Goal: Task Accomplishment & Management: Use online tool/utility

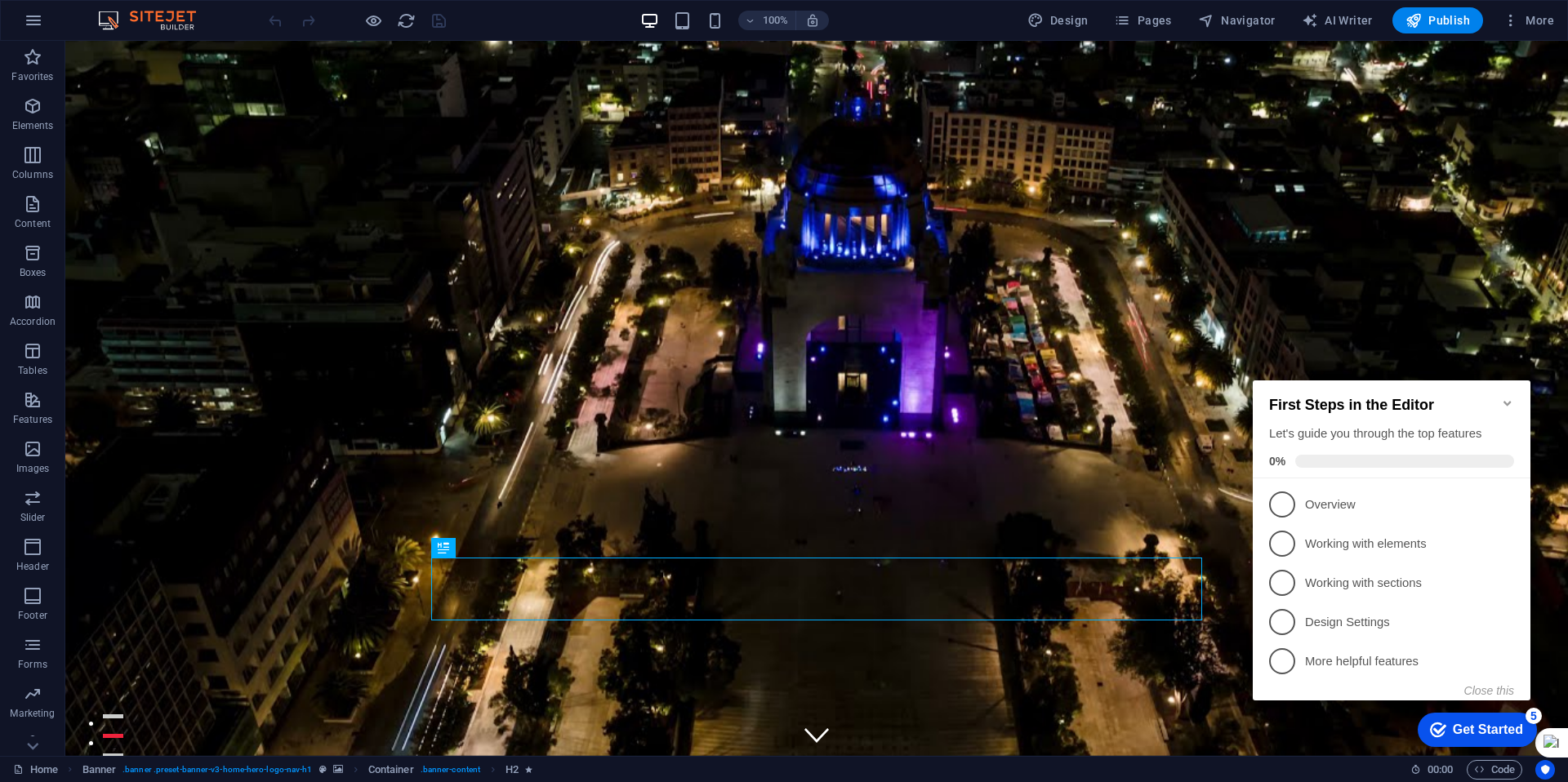
click at [1468, 729] on div "Get Started" at bounding box center [1487, 729] width 70 height 15
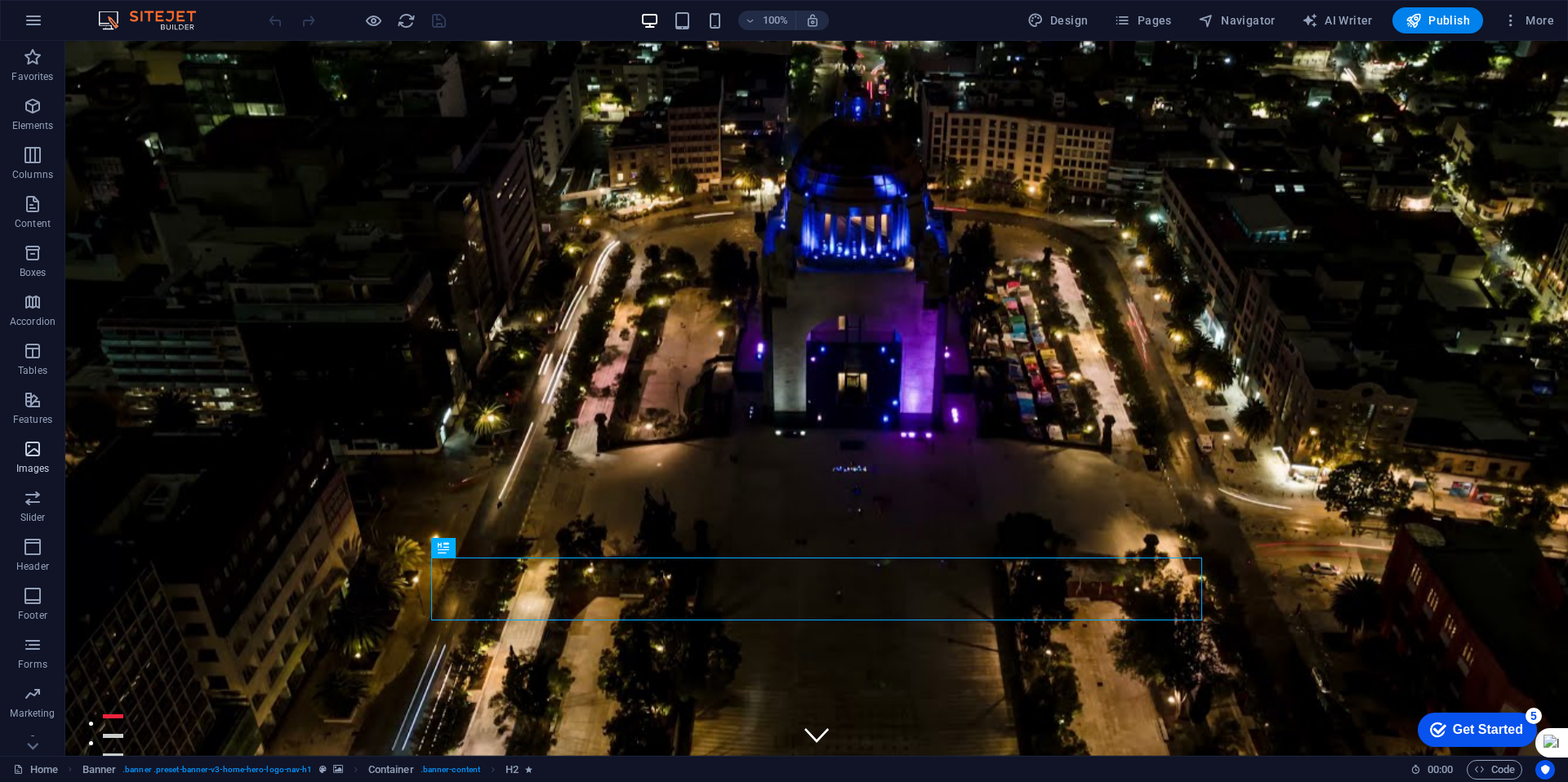
click at [29, 451] on icon "button" at bounding box center [32, 449] width 20 height 20
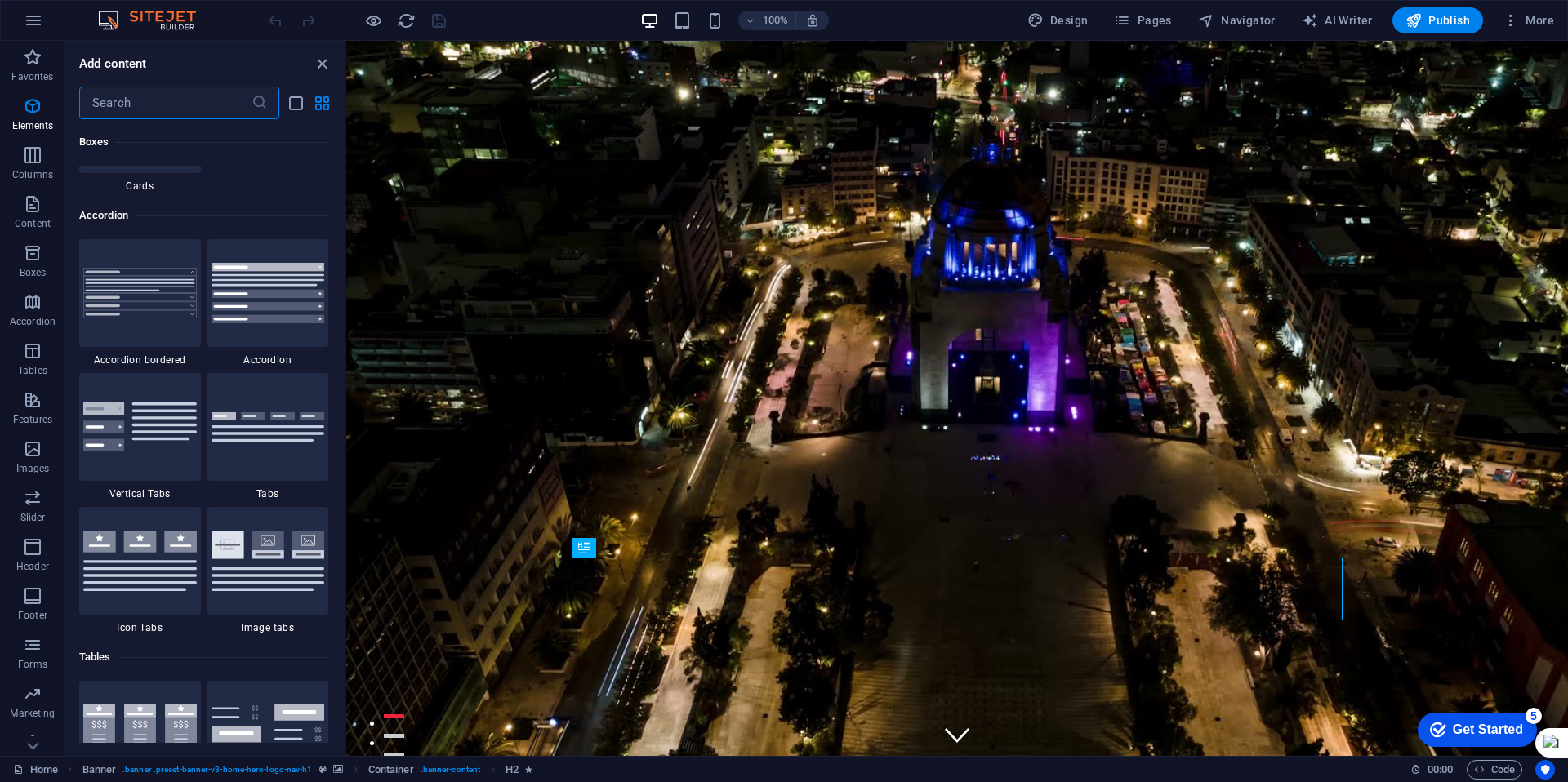
scroll to position [8279, 0]
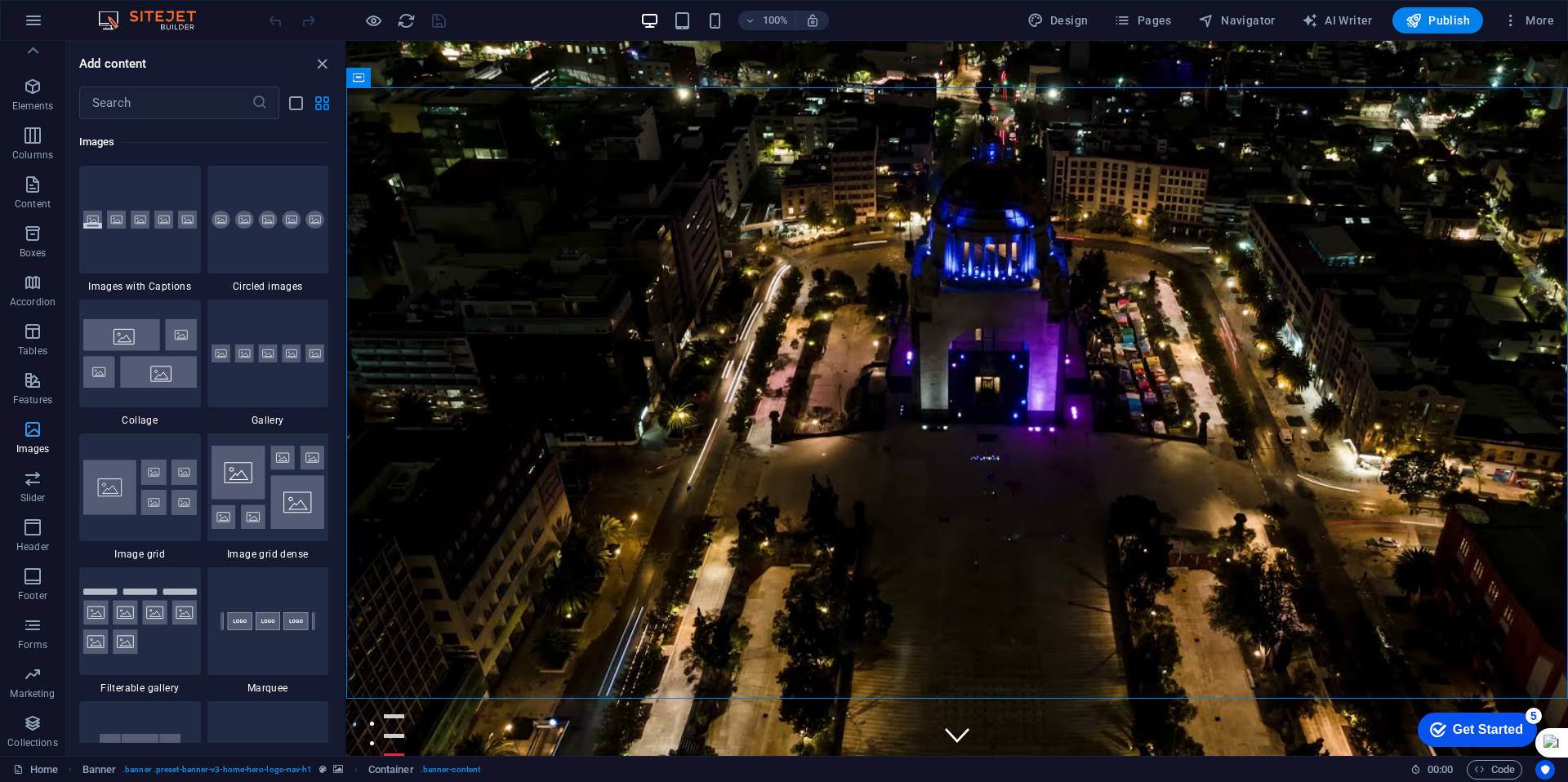
scroll to position [0, 0]
click at [35, 115] on icon "button" at bounding box center [32, 106] width 20 height 20
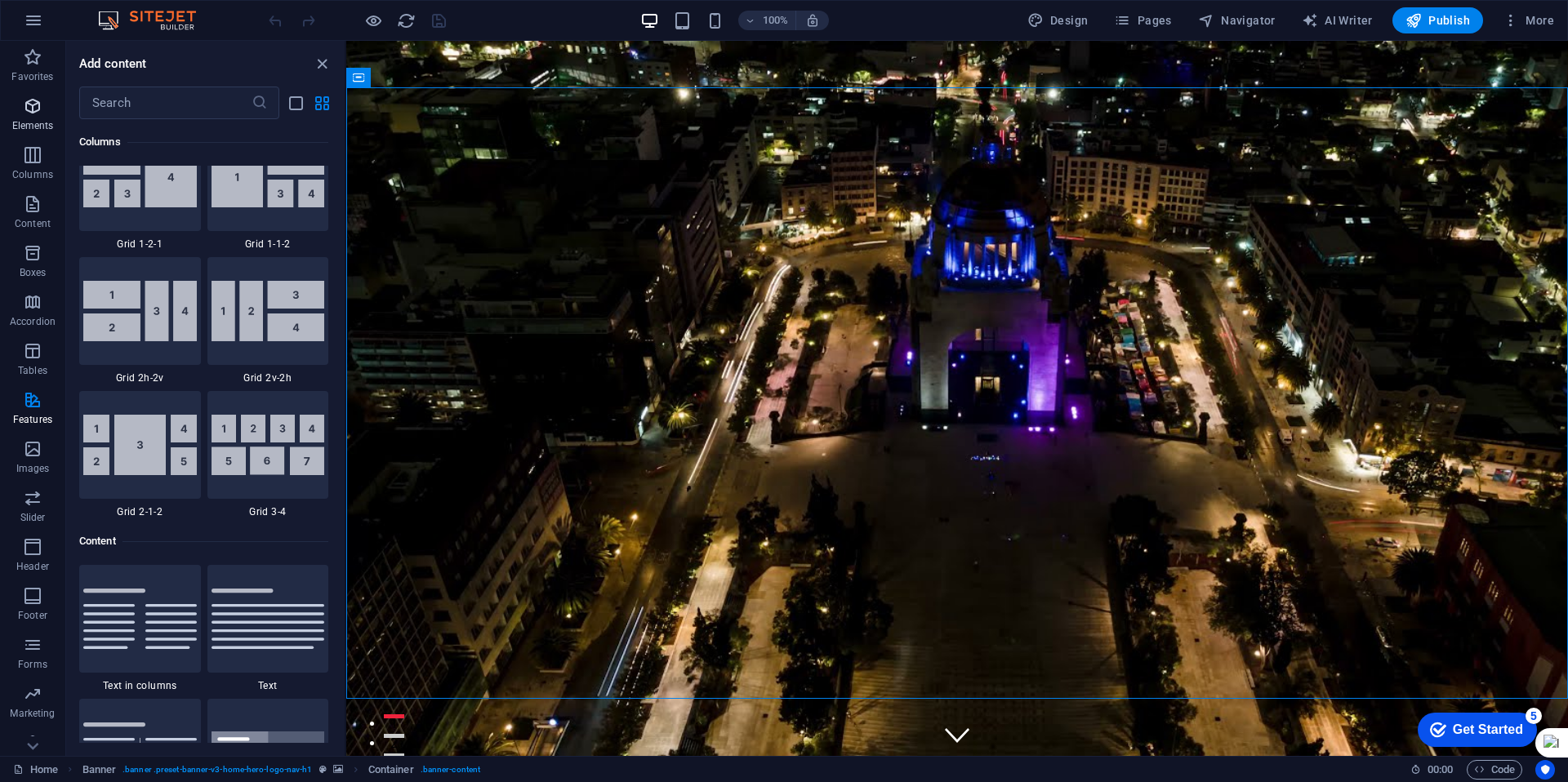
scroll to position [174, 0]
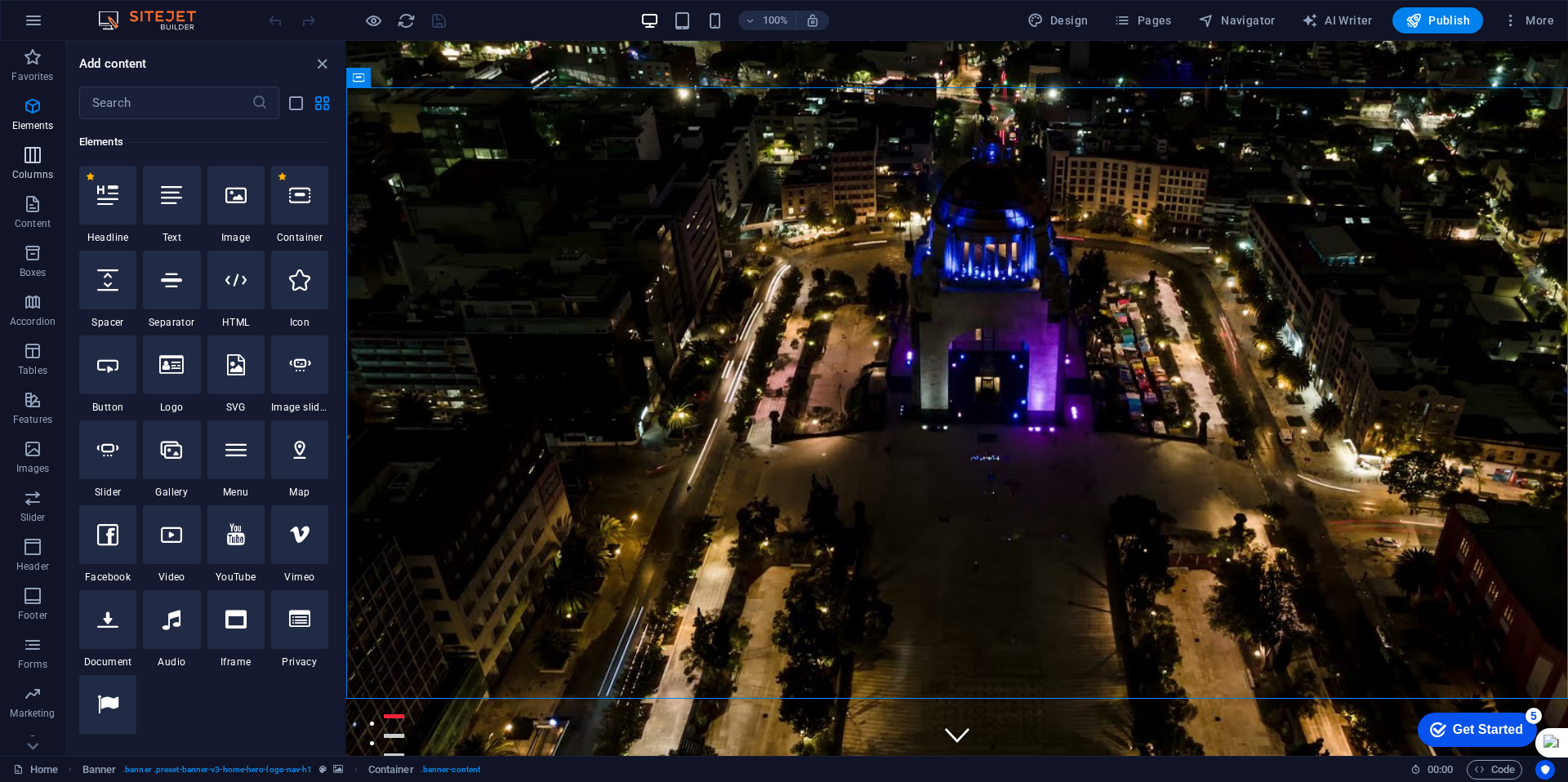
click at [31, 163] on icon "button" at bounding box center [32, 155] width 20 height 20
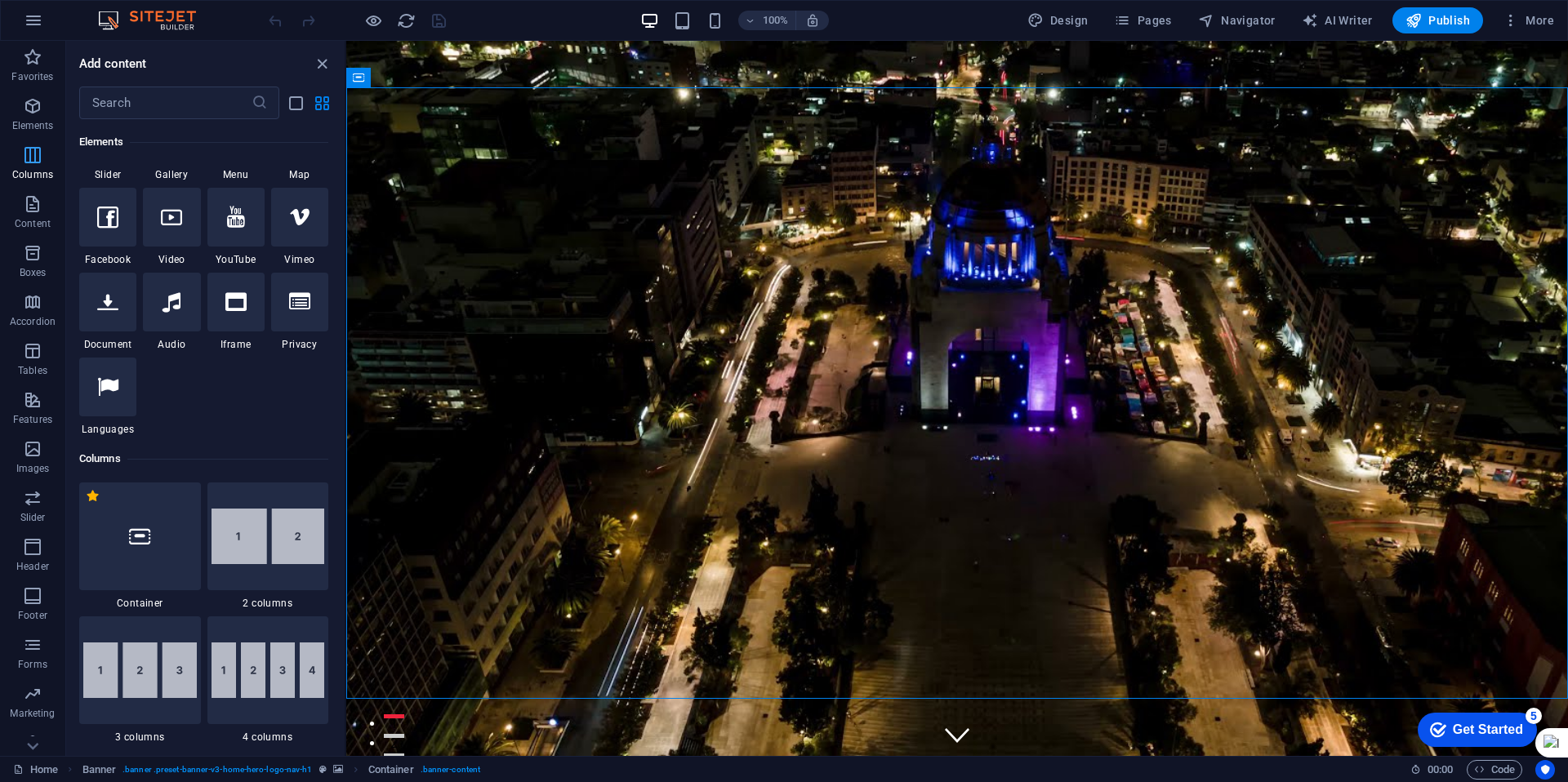
scroll to position [808, 0]
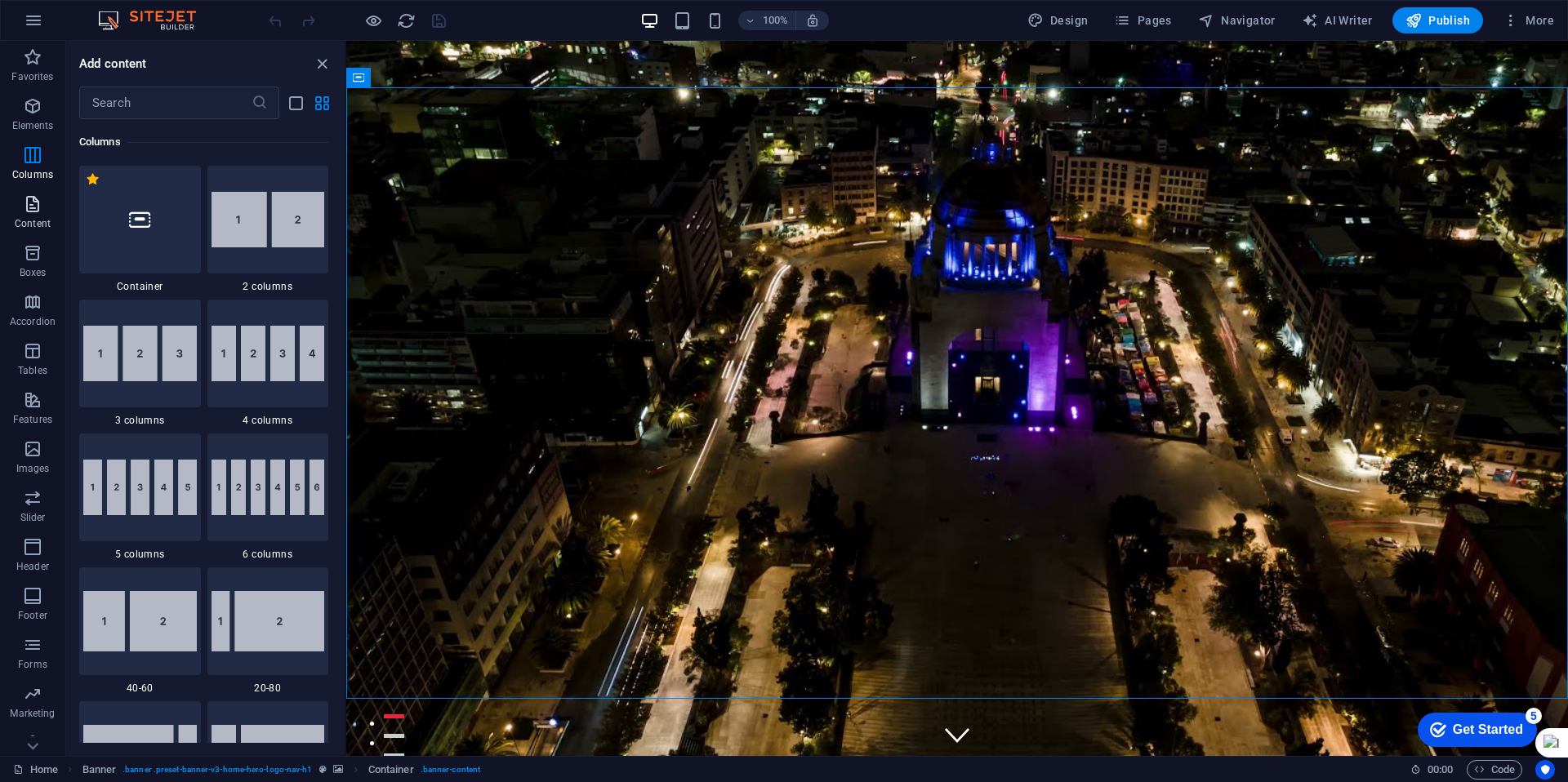
click at [33, 204] on icon "button" at bounding box center [32, 204] width 20 height 20
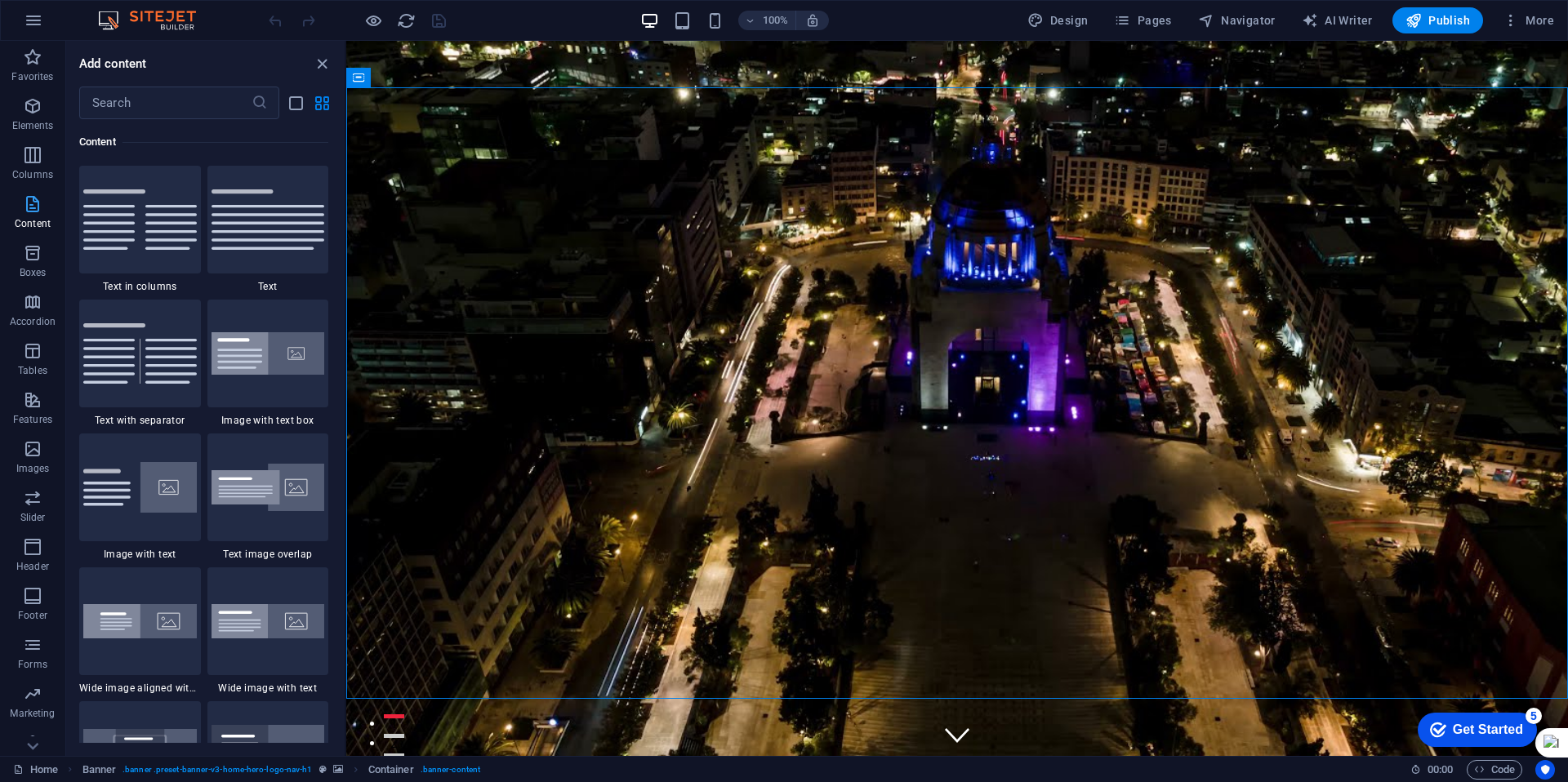
scroll to position [2857, 0]
click at [34, 250] on icon "button" at bounding box center [32, 253] width 20 height 20
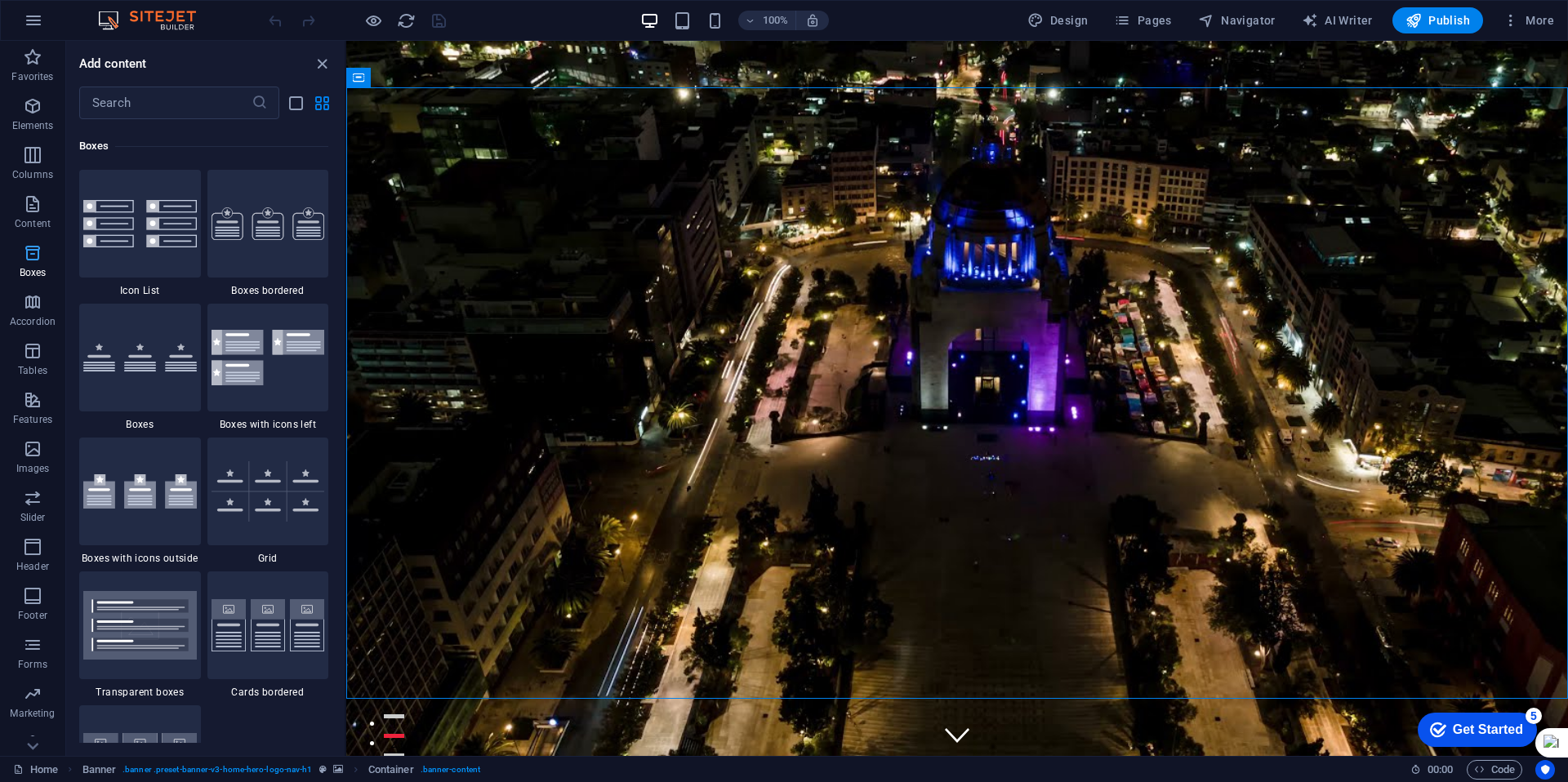
scroll to position [4503, 0]
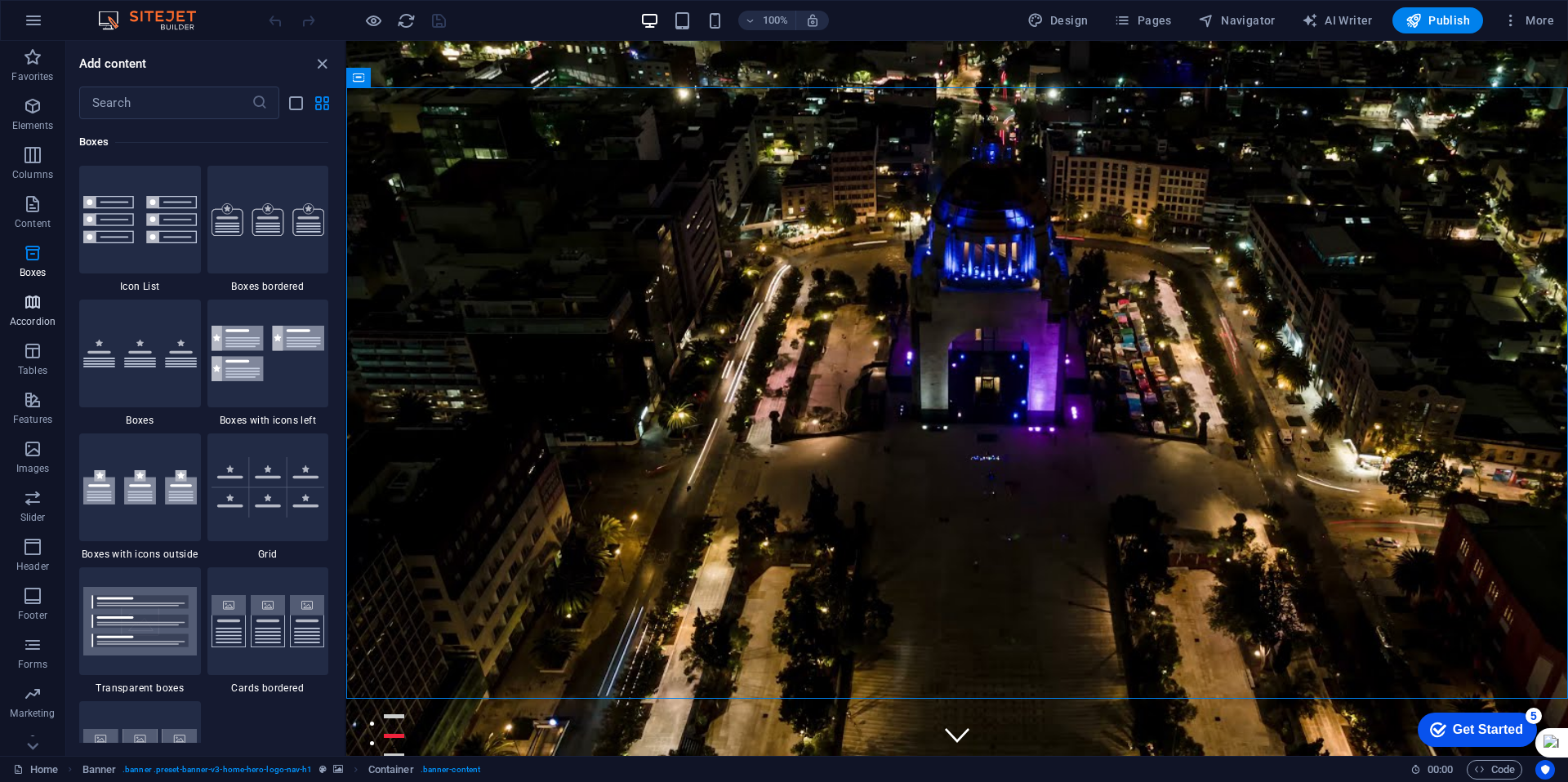
click at [35, 304] on icon "button" at bounding box center [32, 302] width 20 height 20
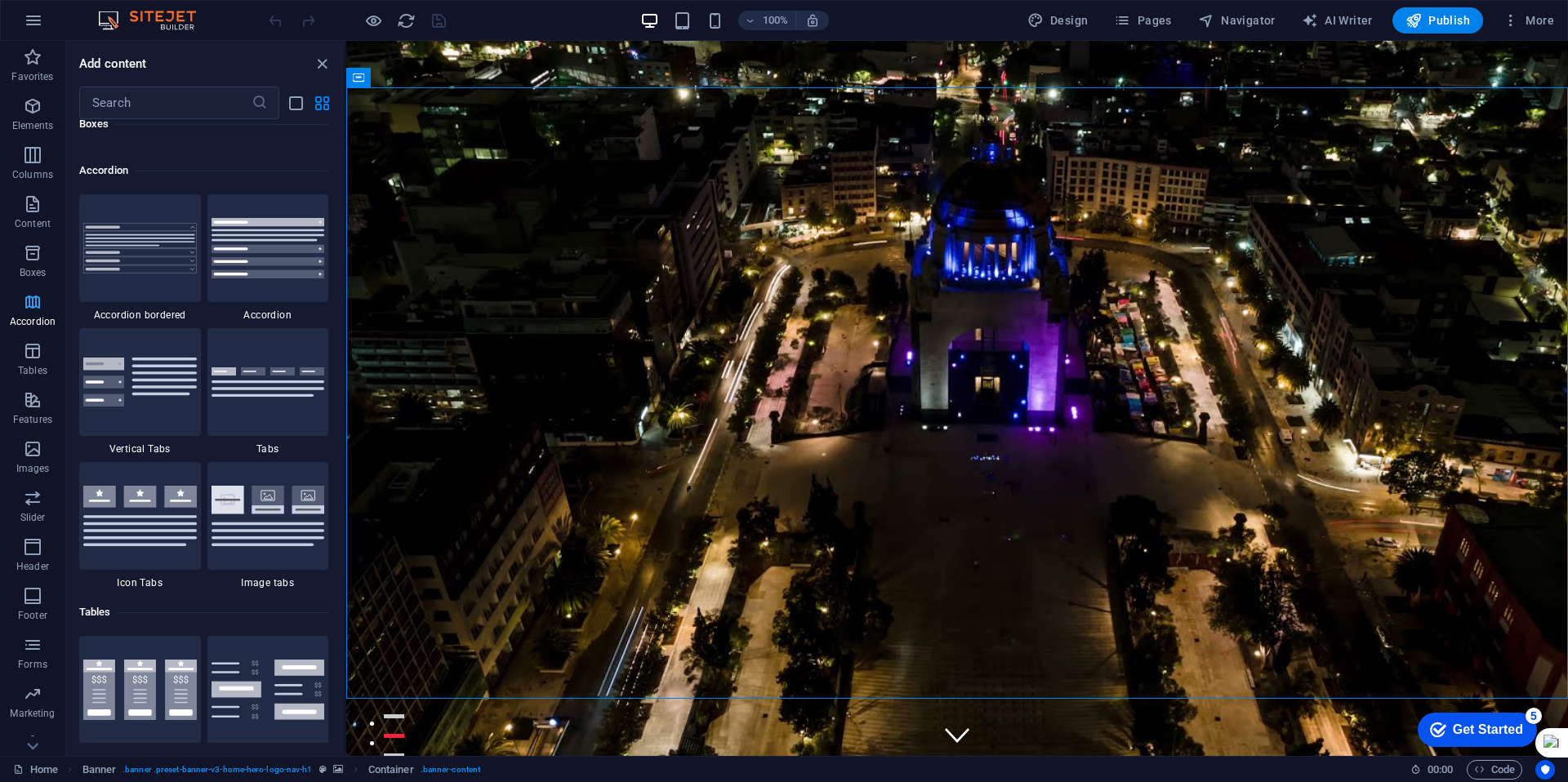
scroll to position [5213, 0]
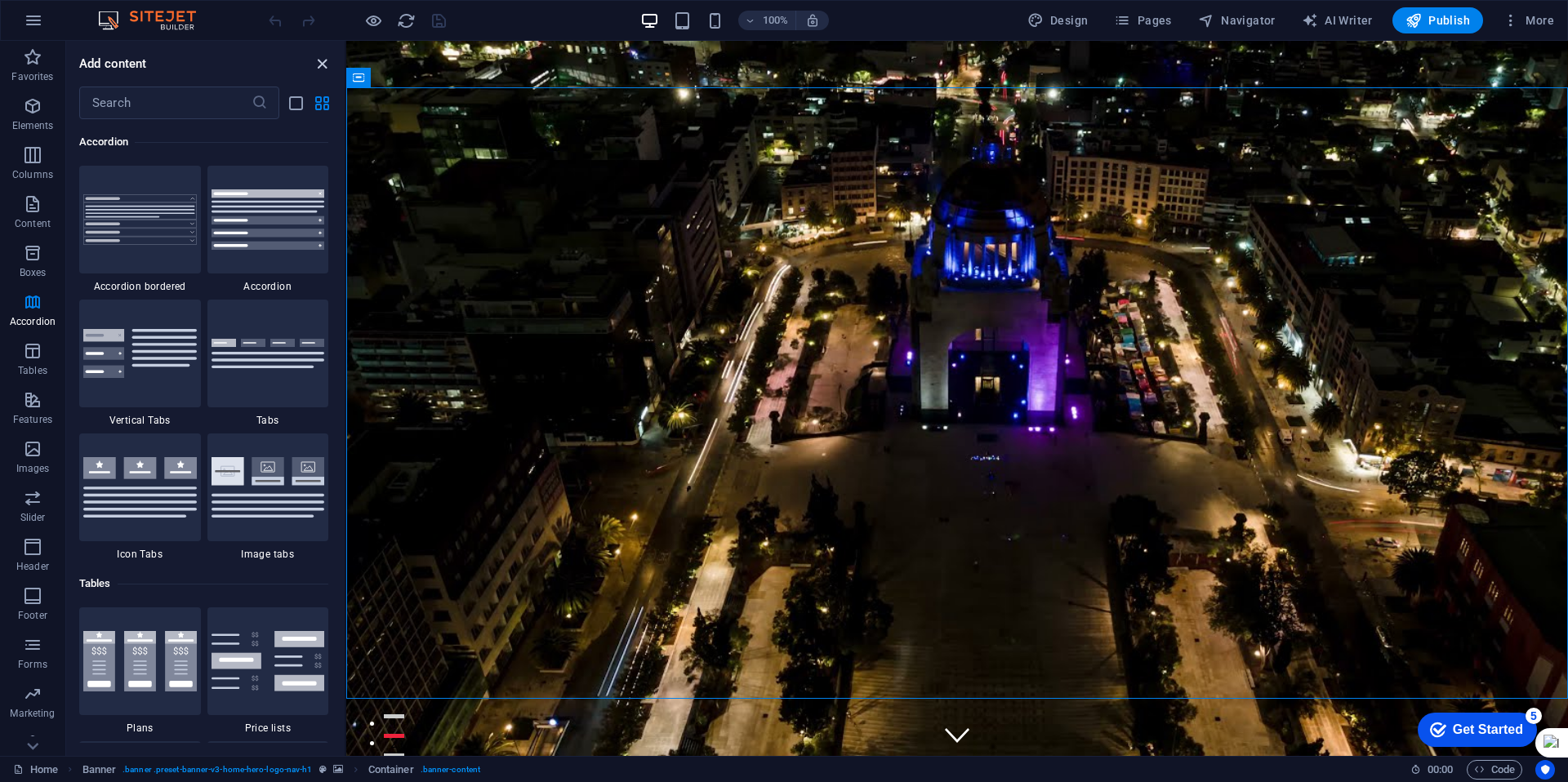
click at [321, 65] on icon "close panel" at bounding box center [322, 64] width 19 height 19
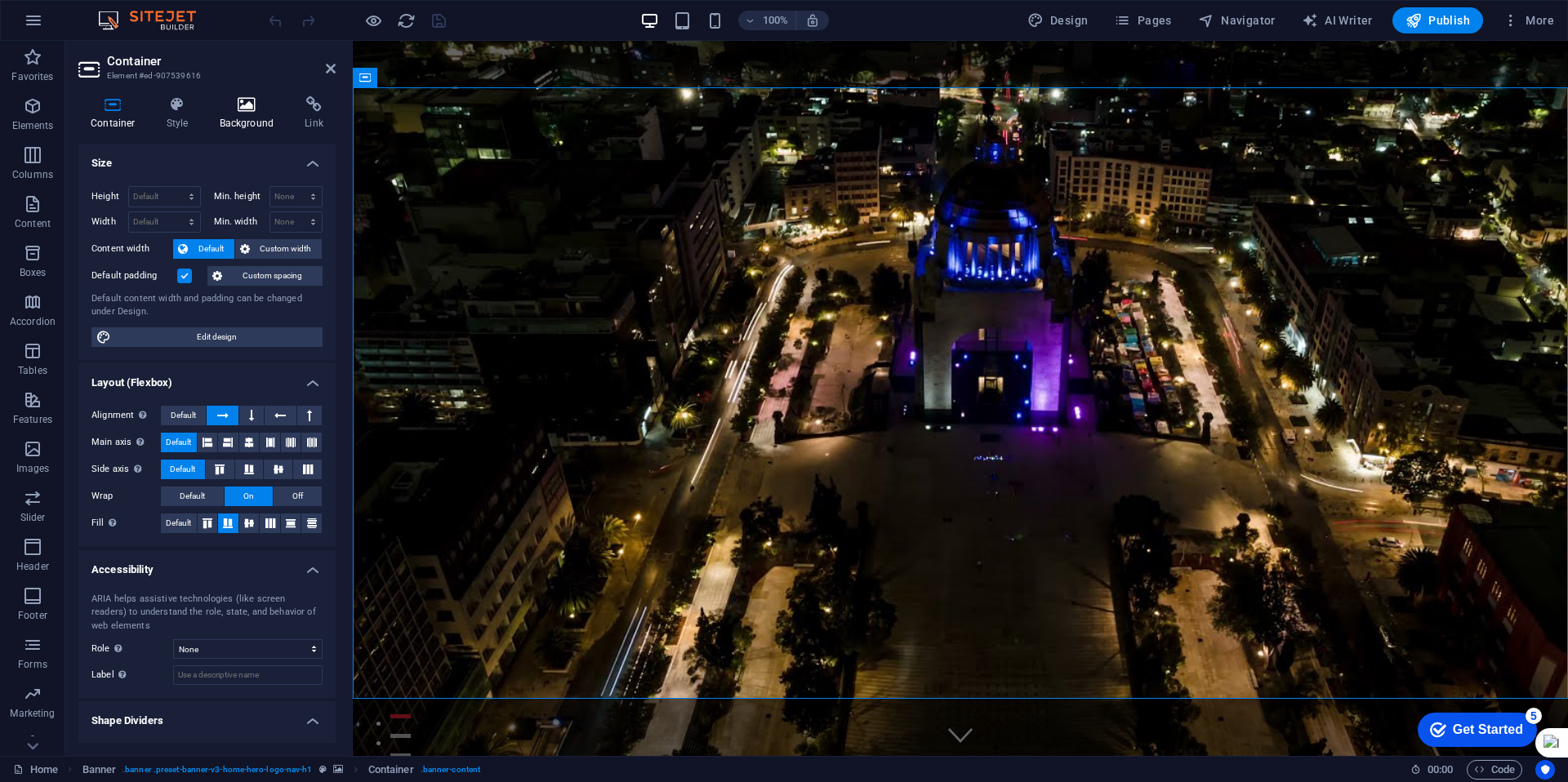
click at [243, 107] on icon at bounding box center [246, 104] width 79 height 16
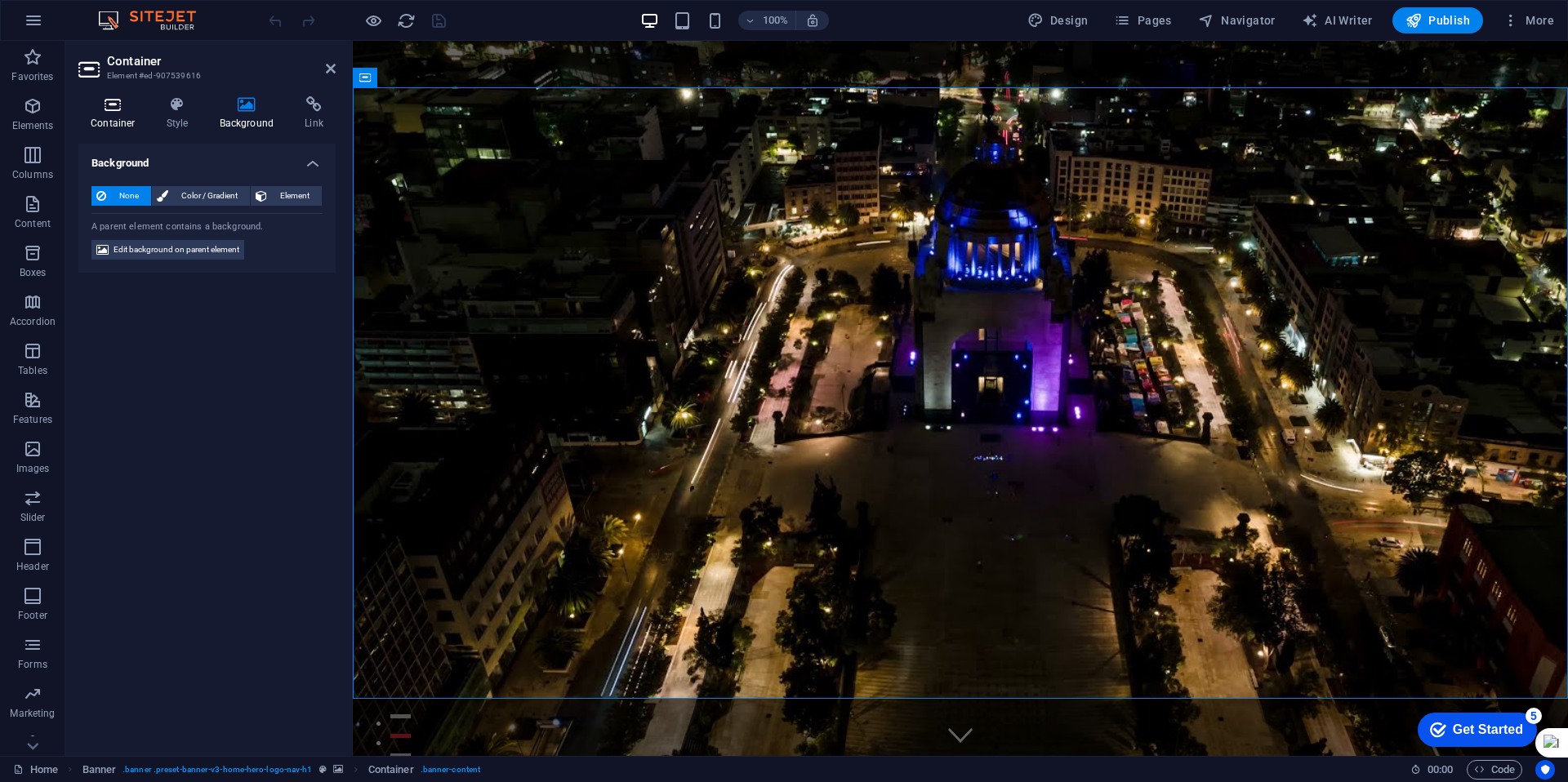
click at [106, 113] on h4 "Container" at bounding box center [117, 113] width 76 height 35
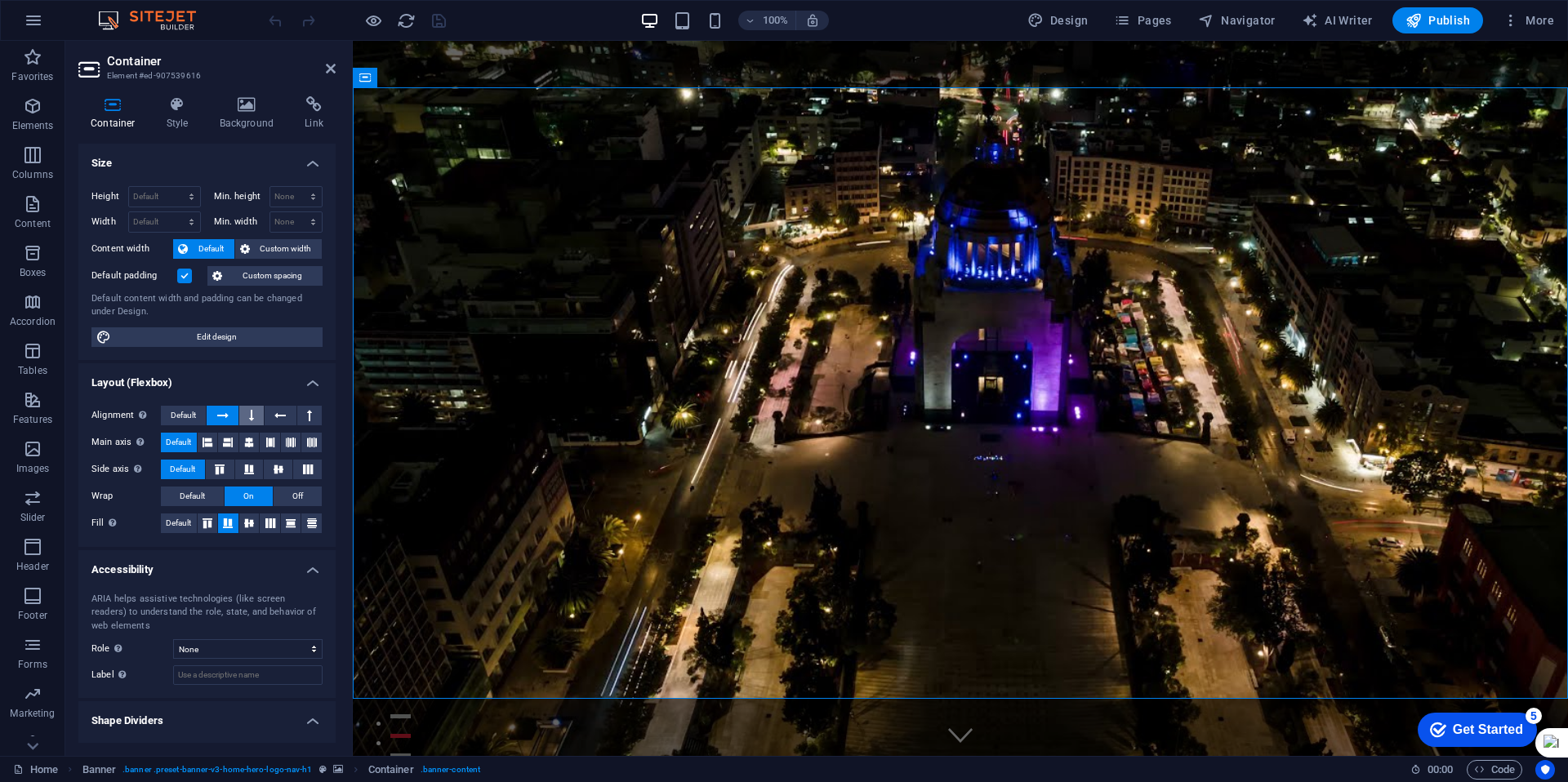
scroll to position [34, 0]
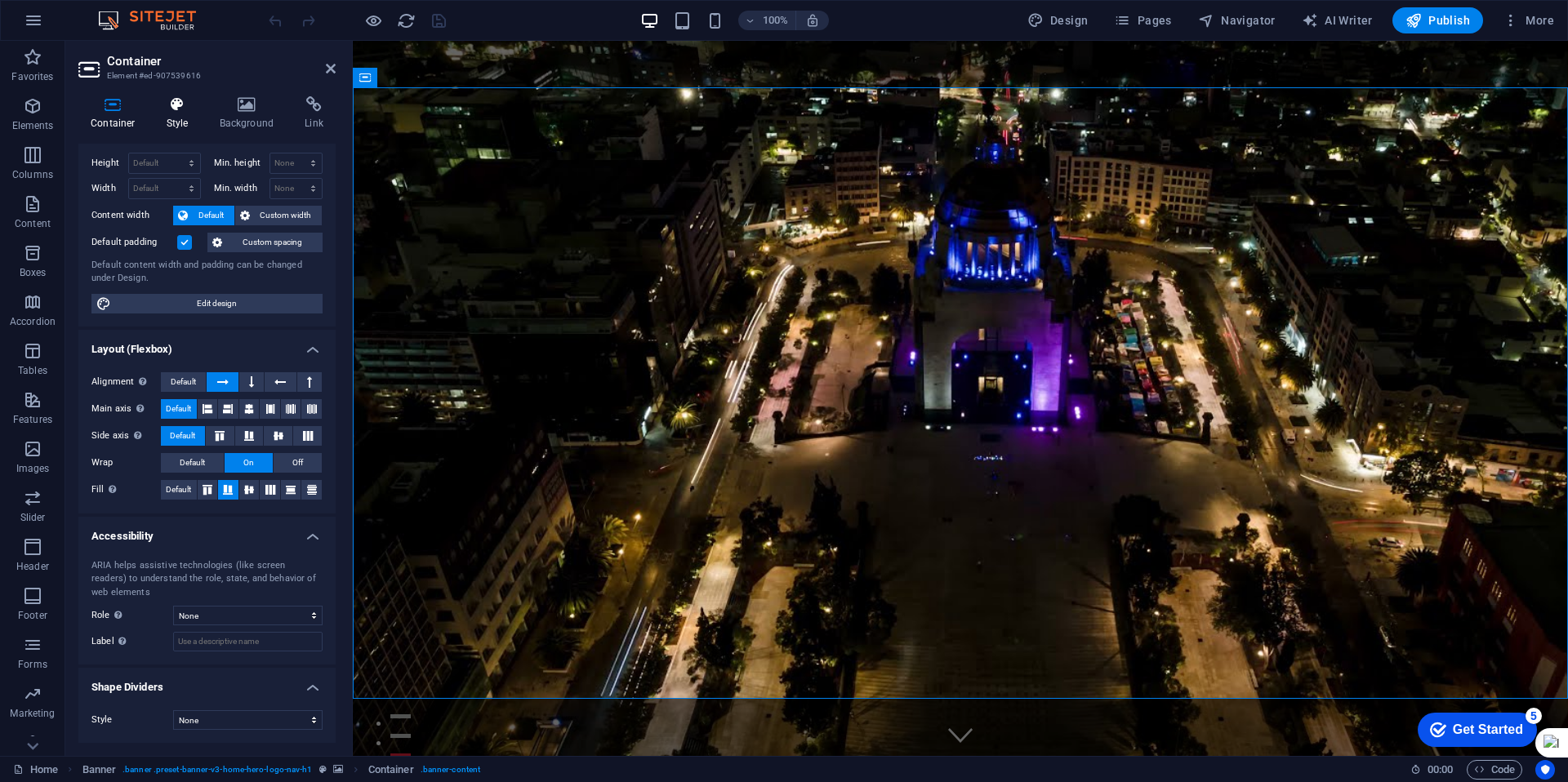
click at [175, 117] on h4 "Style" at bounding box center [180, 113] width 53 height 35
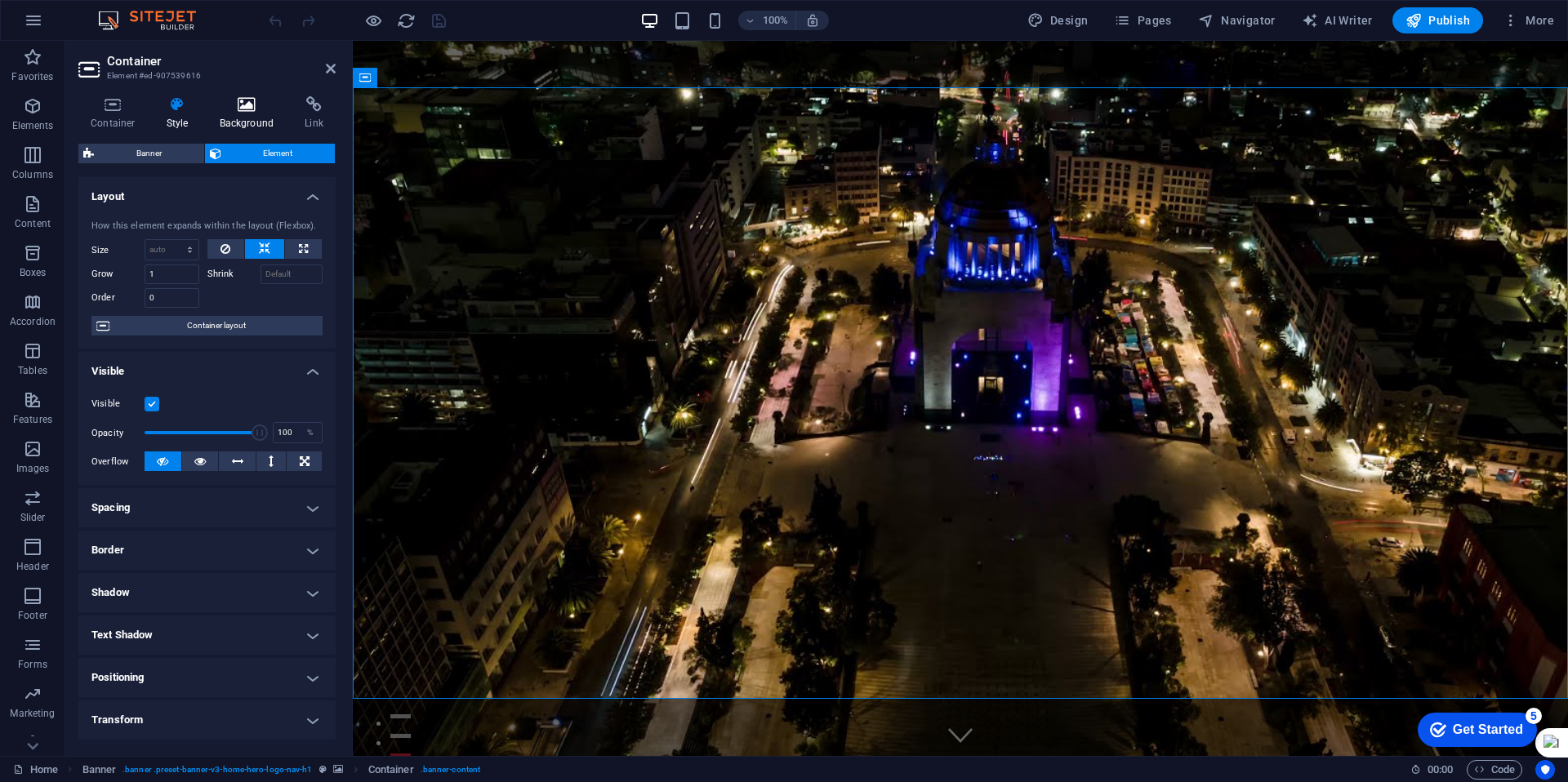
click at [248, 114] on h4 "Background" at bounding box center [249, 113] width 86 height 35
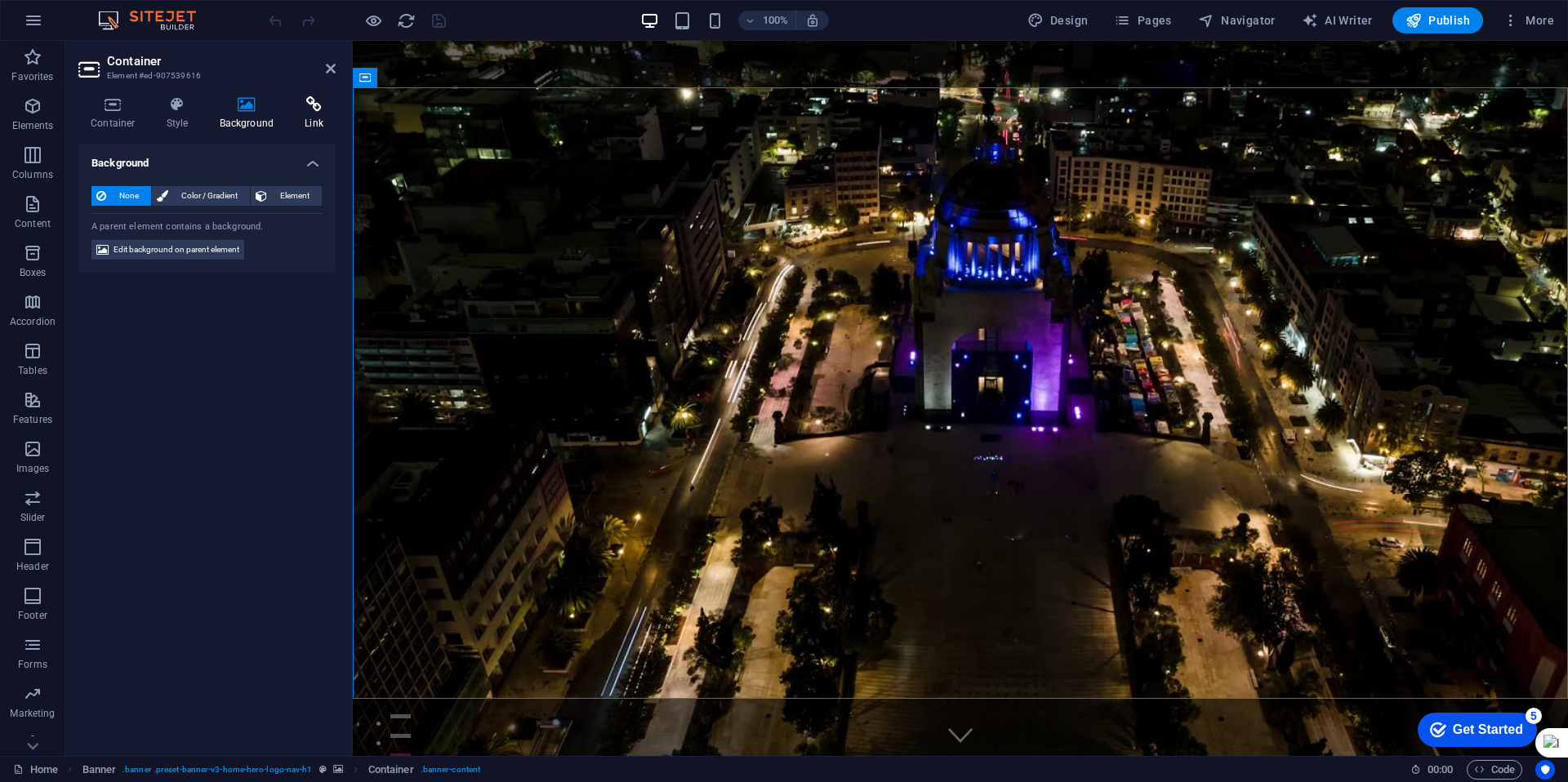
click at [299, 113] on h4 "Link" at bounding box center [314, 113] width 43 height 35
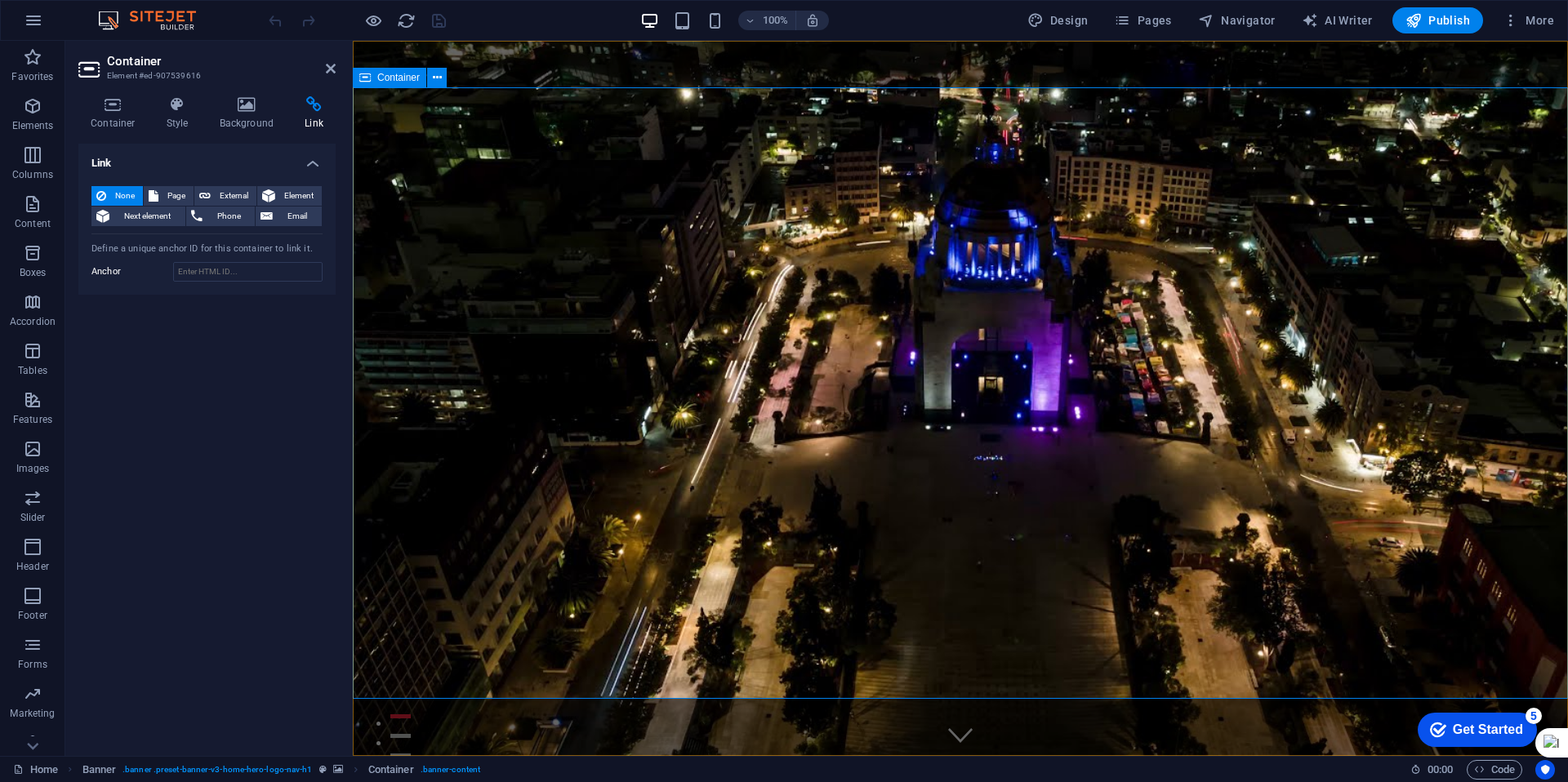
click at [748, 727] on div at bounding box center [960, 398] width 1215 height 715
select select "vh"
select select "header"
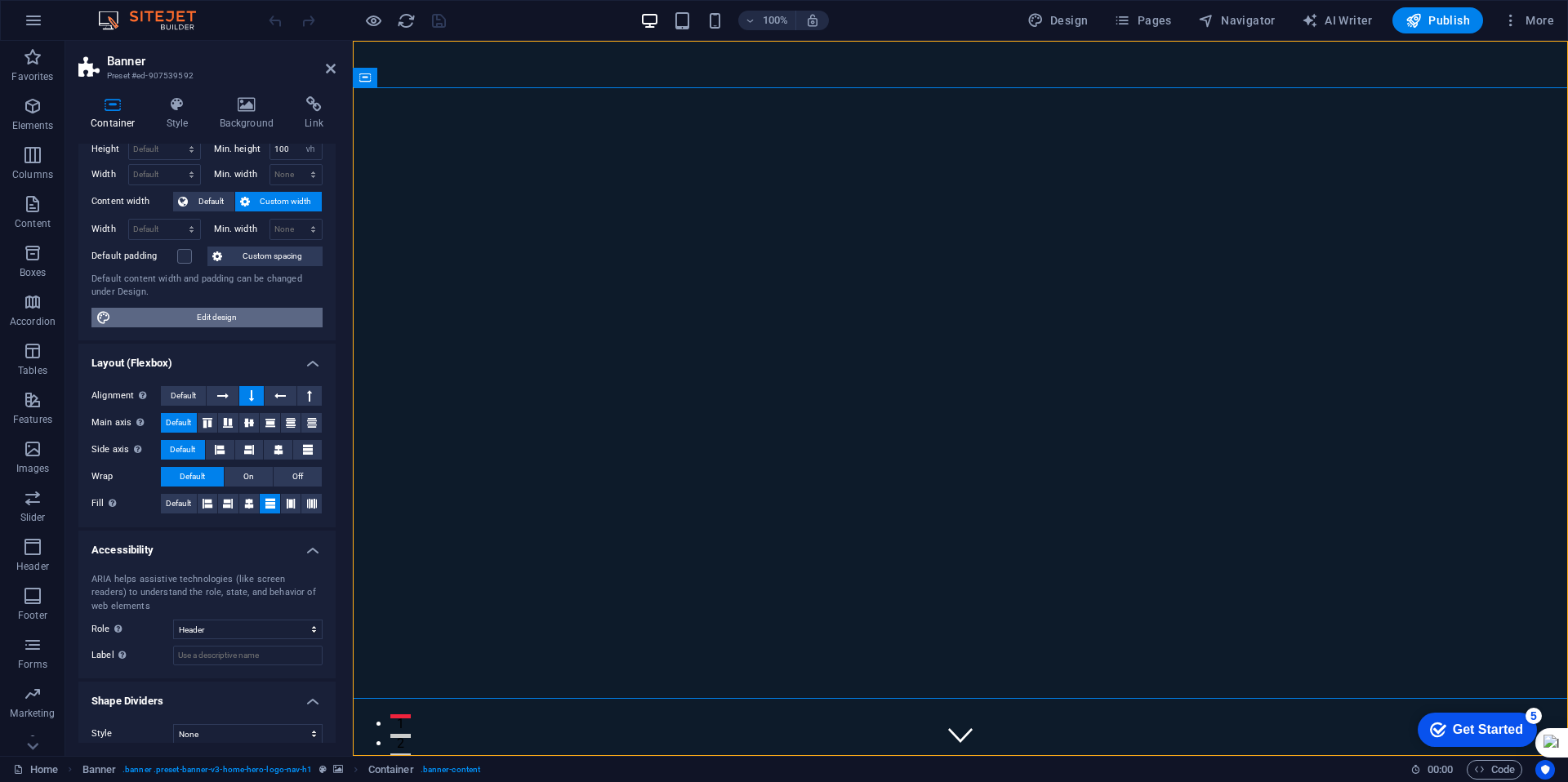
scroll to position [0, 0]
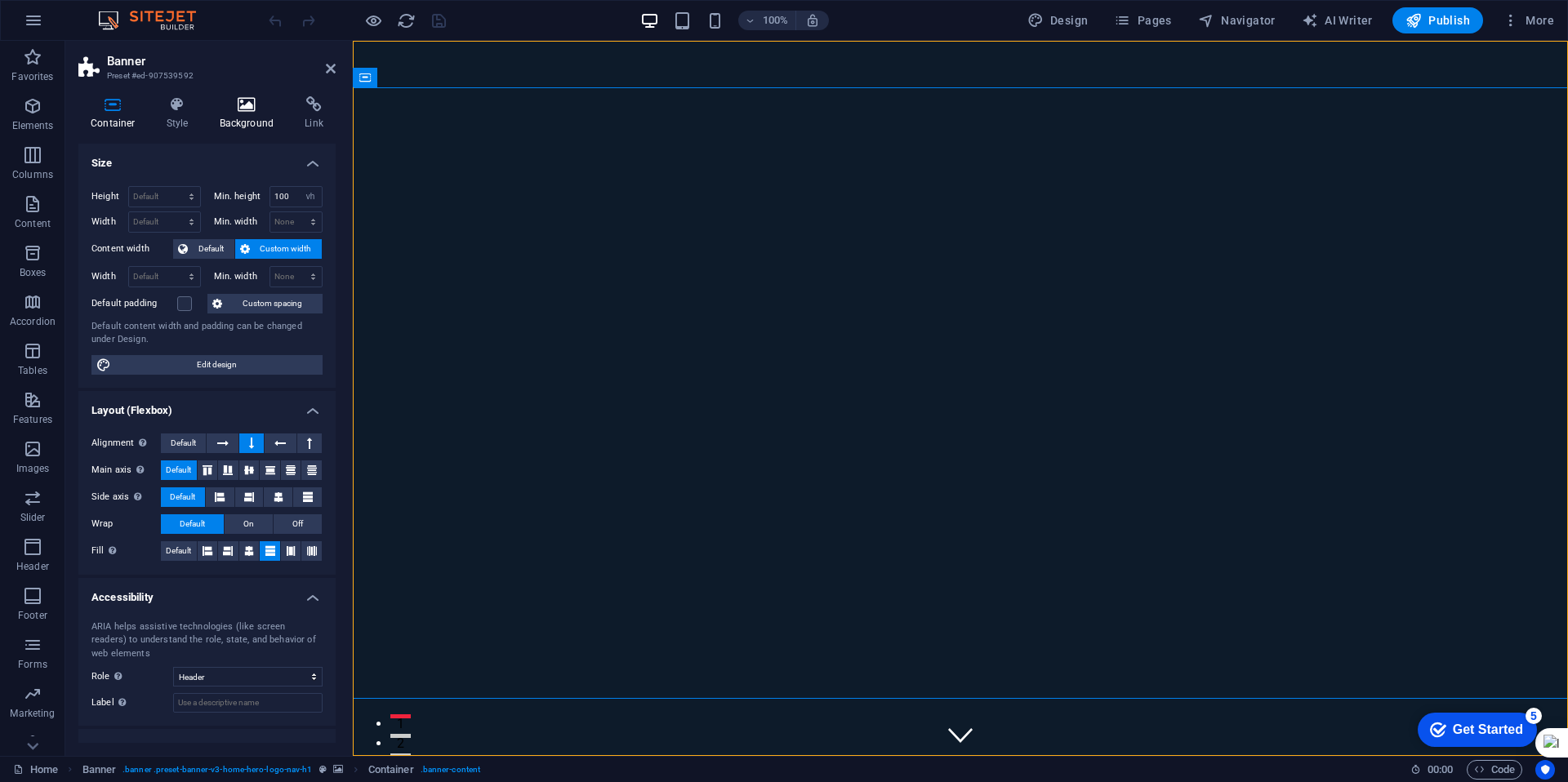
click at [246, 100] on icon at bounding box center [246, 104] width 79 height 16
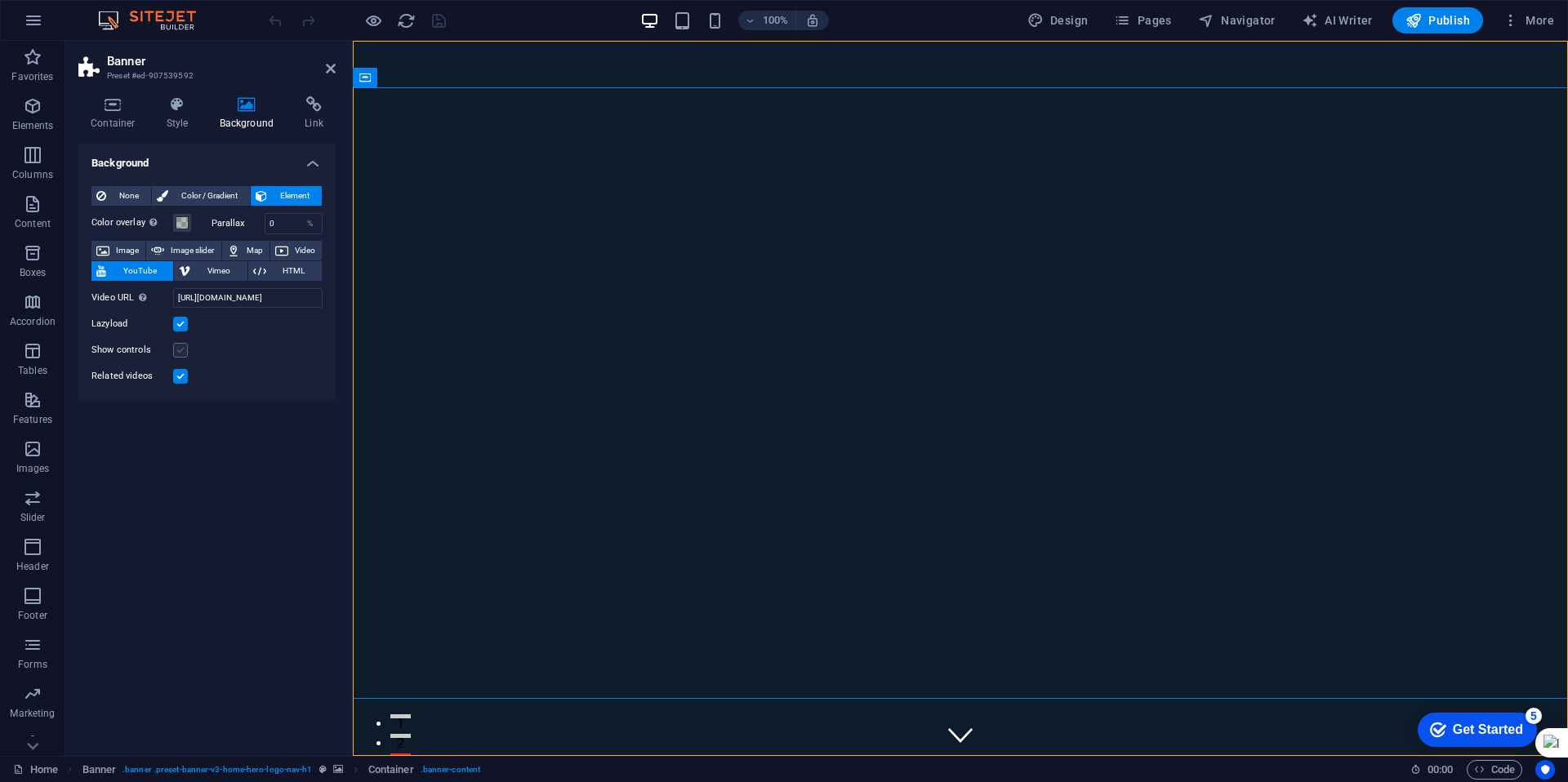
click at [185, 350] on label at bounding box center [180, 350] width 15 height 15
click at [0, 0] on input "Show controls" at bounding box center [0, 0] width 0 height 0
click at [185, 350] on label at bounding box center [180, 350] width 15 height 15
click at [0, 0] on input "Show controls" at bounding box center [0, 0] width 0 height 0
click at [179, 324] on label at bounding box center [180, 324] width 15 height 15
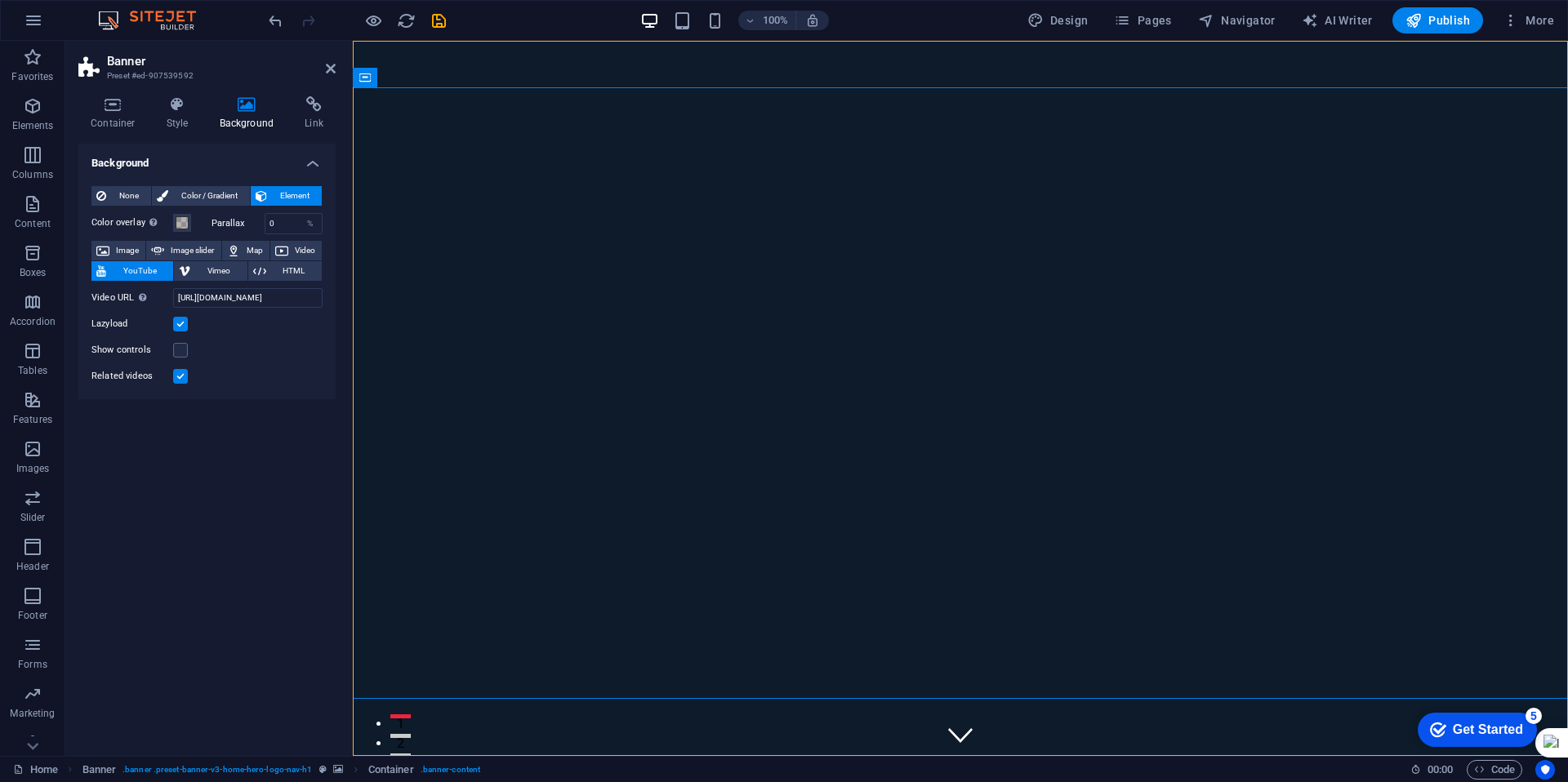
click at [0, 0] on input "Lazyload" at bounding box center [0, 0] width 0 height 0
click at [179, 324] on label at bounding box center [180, 324] width 15 height 15
click at [0, 0] on input "Lazyload" at bounding box center [0, 0] width 0 height 0
click at [184, 380] on label at bounding box center [180, 376] width 15 height 15
click at [0, 0] on input "Related videos" at bounding box center [0, 0] width 0 height 0
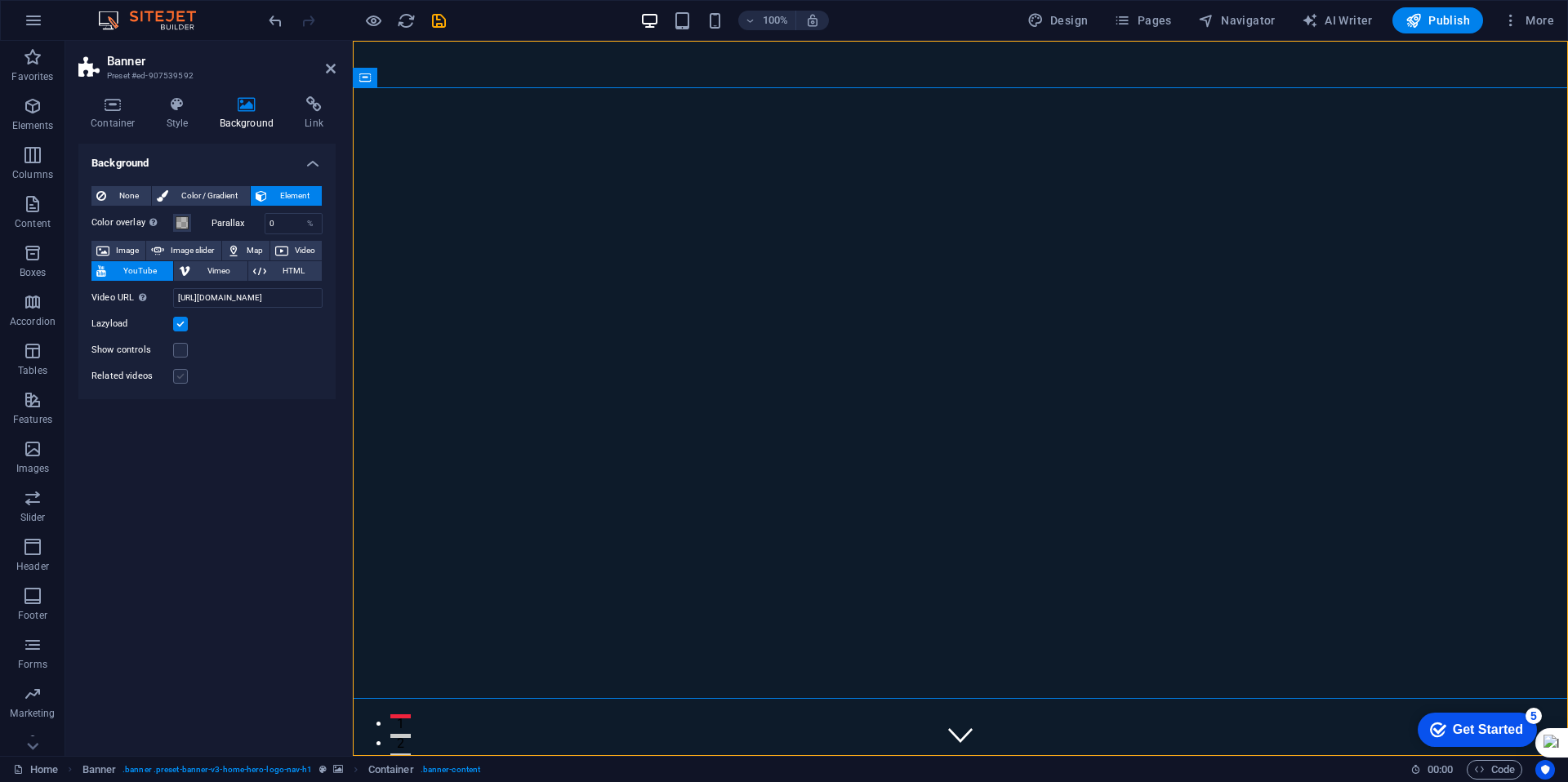
click at [184, 380] on label at bounding box center [180, 376] width 15 height 15
click at [0, 0] on input "Related videos" at bounding box center [0, 0] width 0 height 0
click at [184, 380] on label at bounding box center [180, 376] width 15 height 15
click at [0, 0] on input "Related videos" at bounding box center [0, 0] width 0 height 0
click at [248, 301] on input "https://www.youtube.com/watch?v=O3EI9uILIB4" at bounding box center [248, 298] width 150 height 20
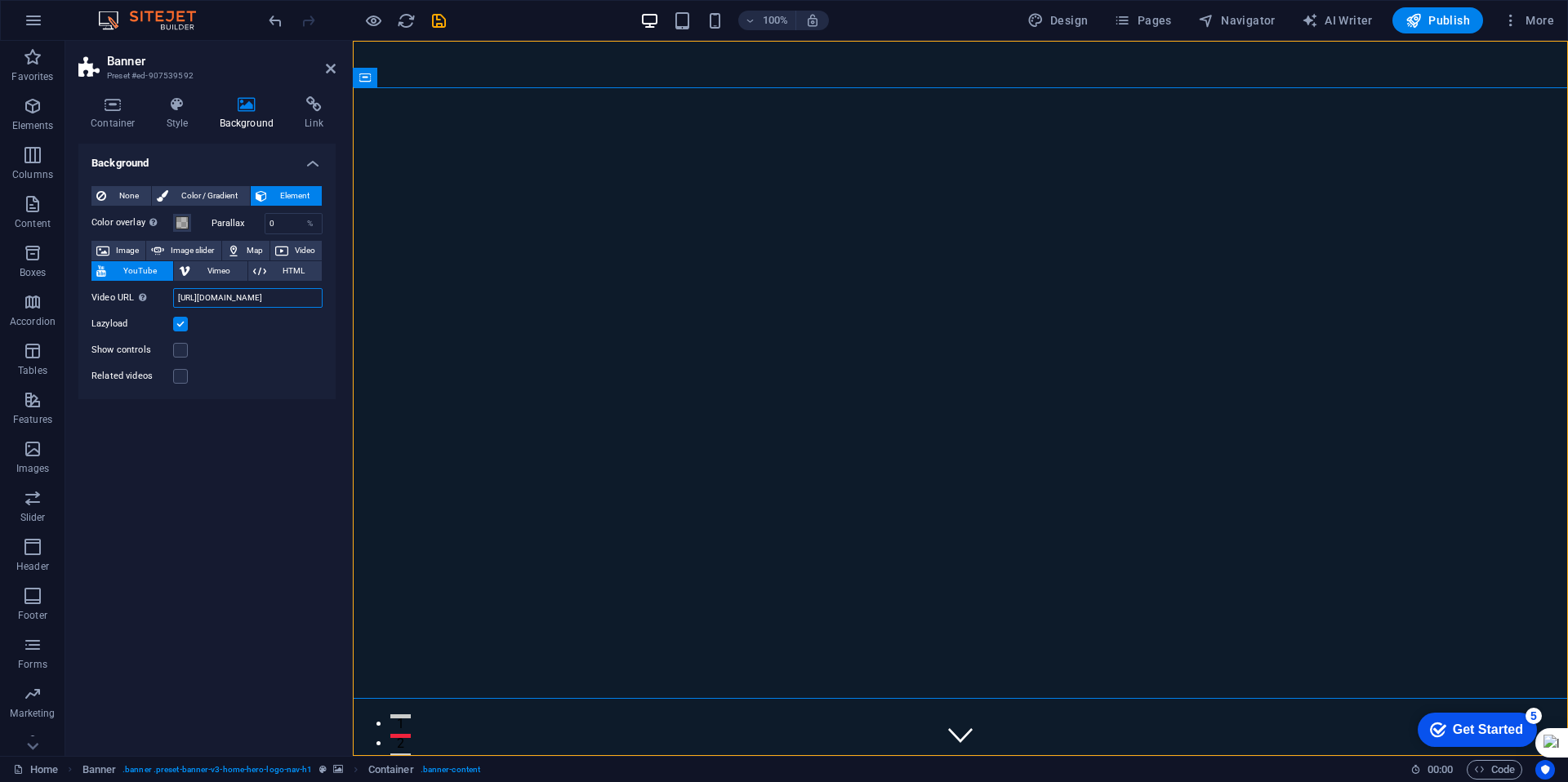
click at [248, 301] on input "https://www.youtube.com/watch?v=O3EI9uILIB4" at bounding box center [248, 298] width 150 height 20
click at [126, 248] on span "Image" at bounding box center [127, 250] width 26 height 20
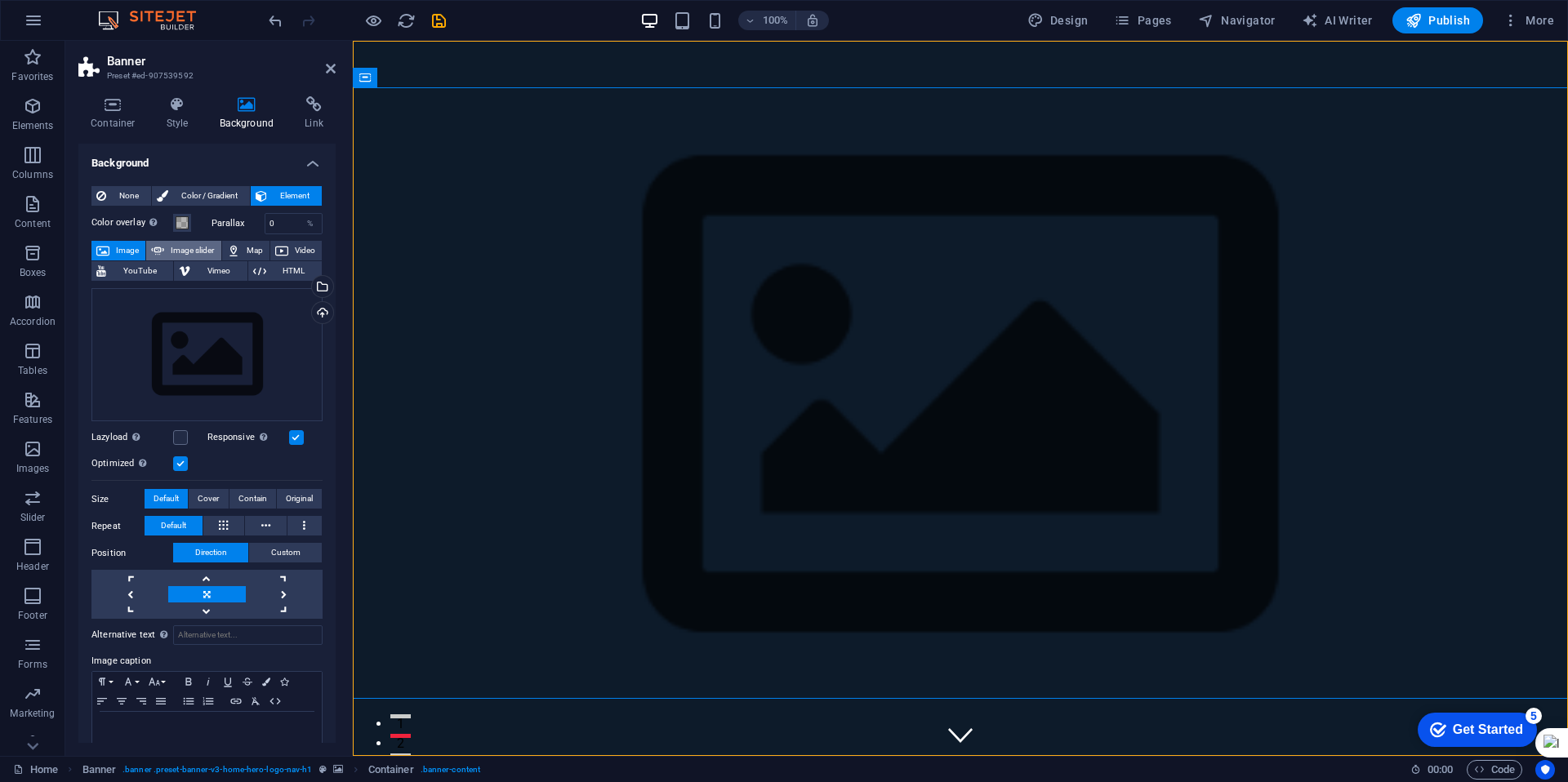
click at [191, 251] on span "Image slider" at bounding box center [192, 250] width 47 height 20
select select "ms"
select select "s"
select select "progressive"
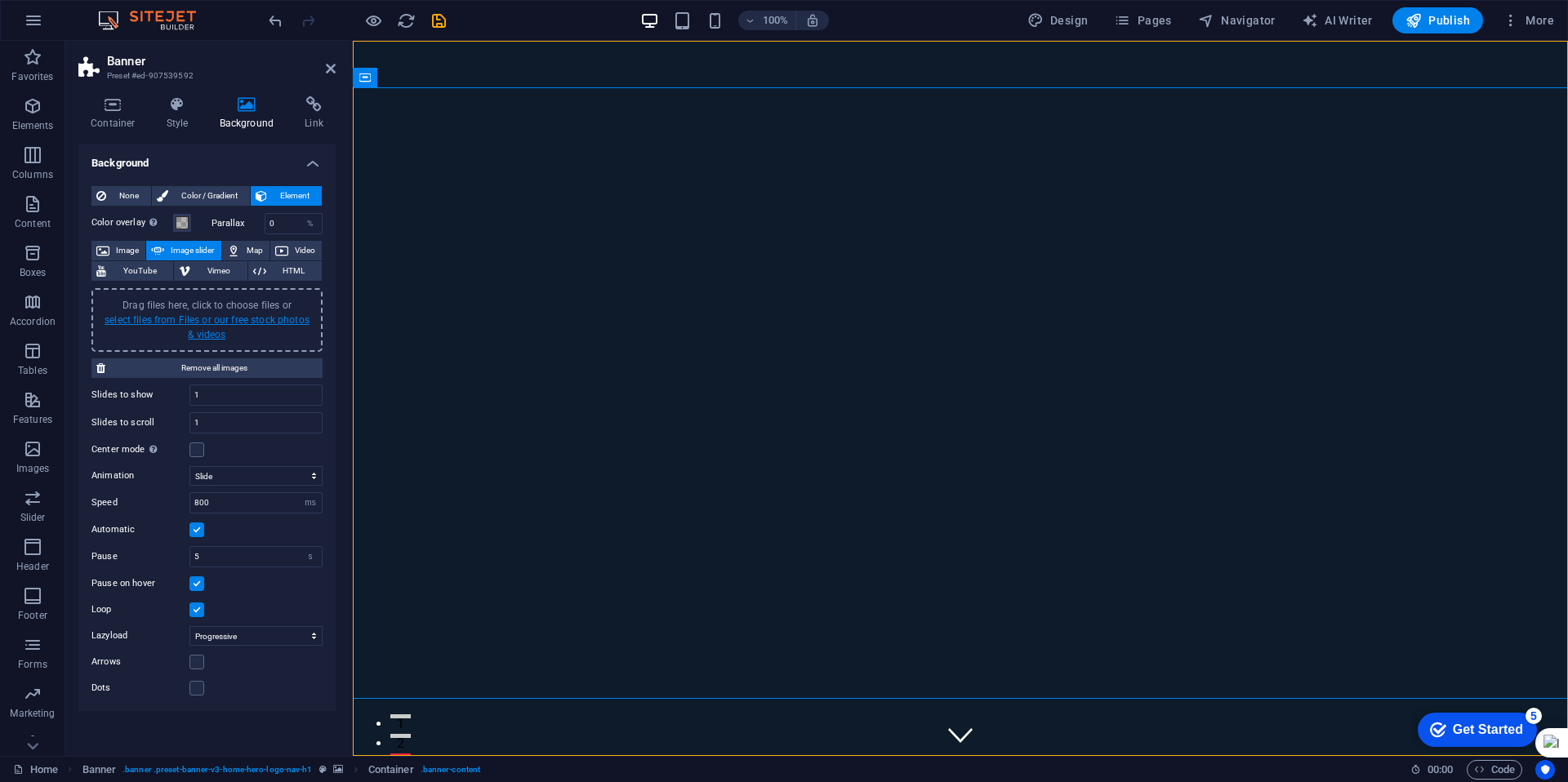
click at [280, 320] on link "select files from Files or our free stock photos & videos" at bounding box center [207, 327] width 205 height 26
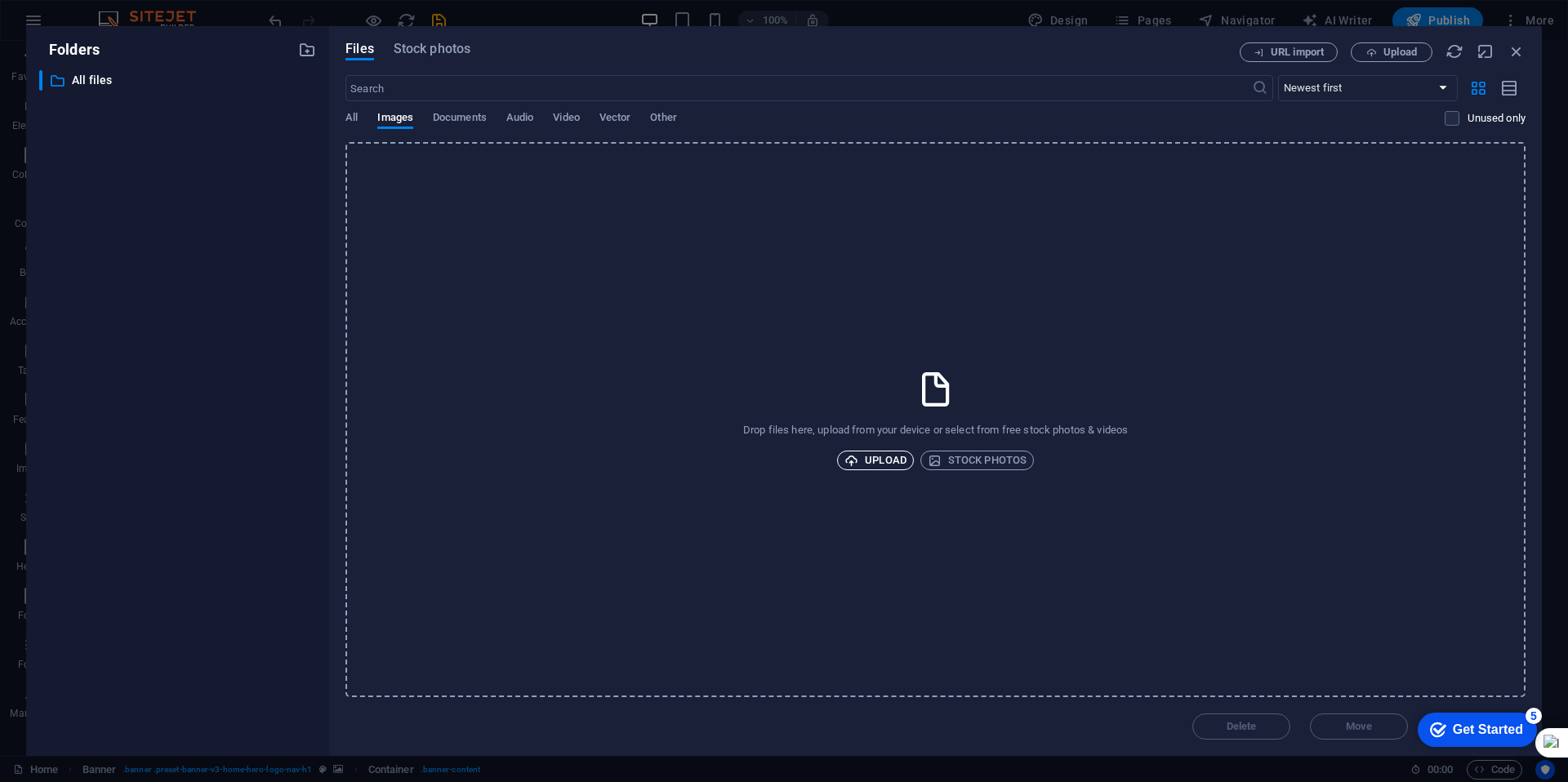
click at [888, 462] on span "Upload" at bounding box center [876, 460] width 62 height 20
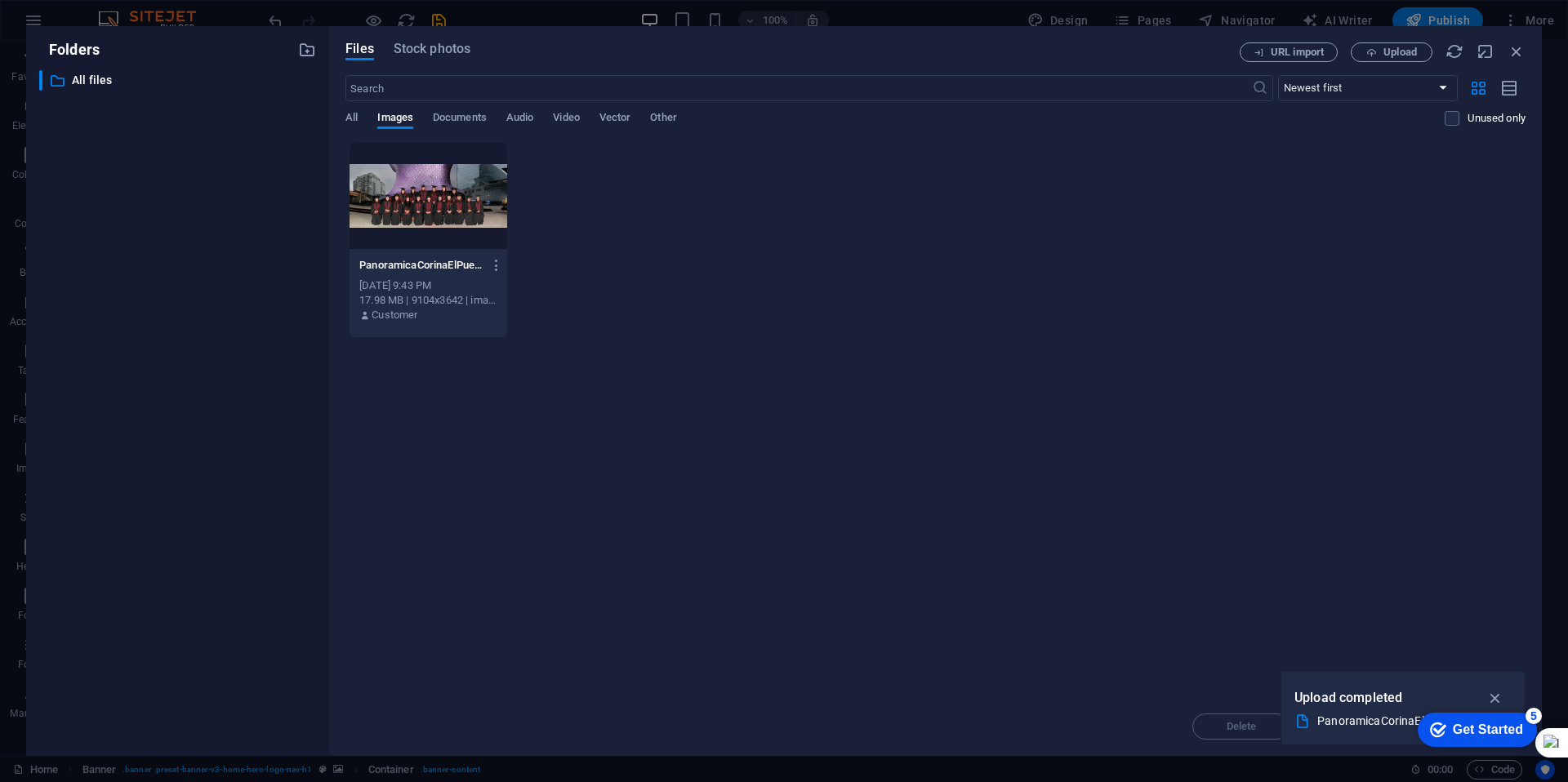
click at [449, 205] on div at bounding box center [429, 196] width 158 height 107
click at [1494, 698] on icon "button" at bounding box center [1496, 698] width 19 height 18
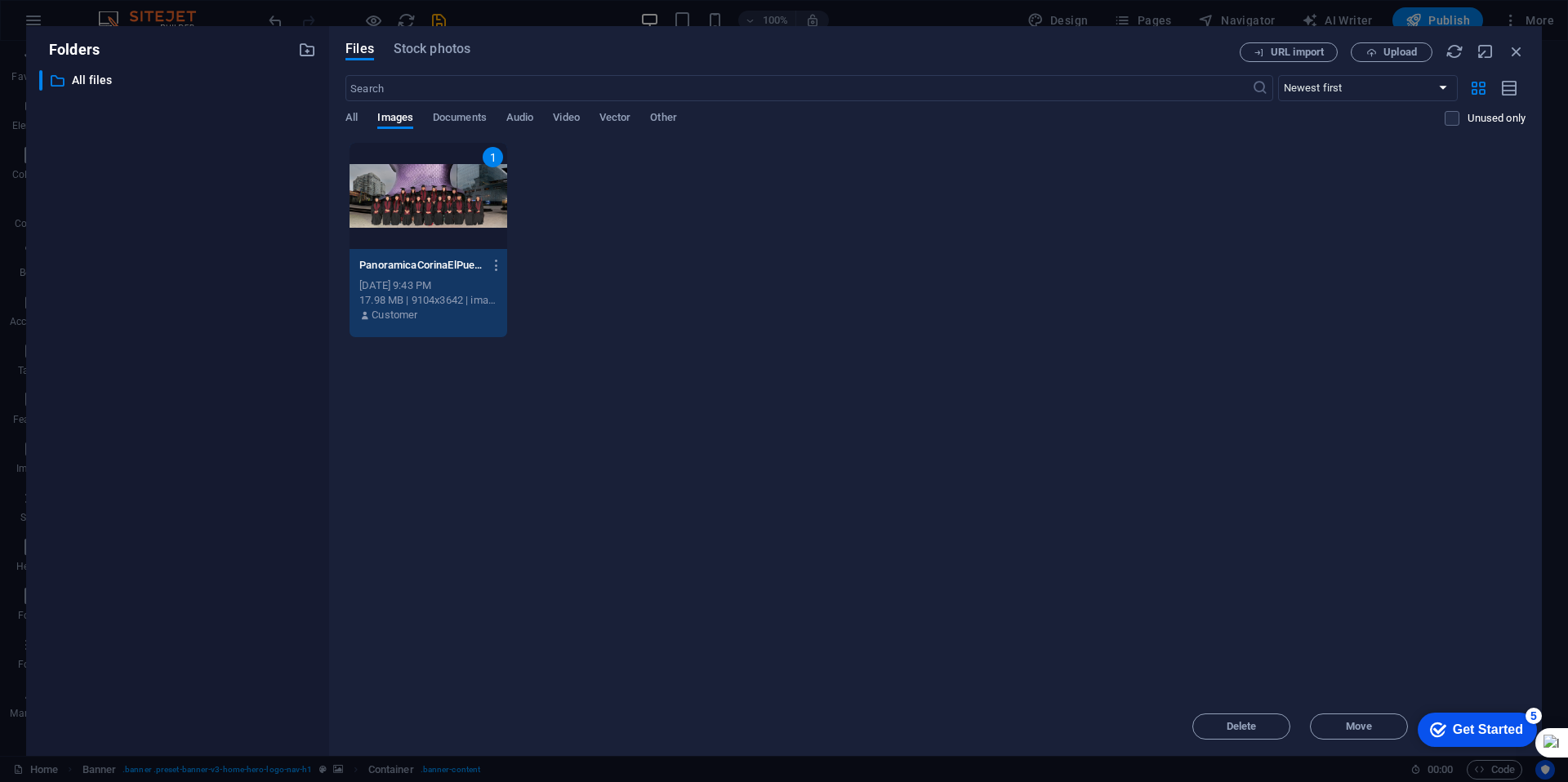
click at [1496, 728] on div "Get Started" at bounding box center [1487, 729] width 70 height 15
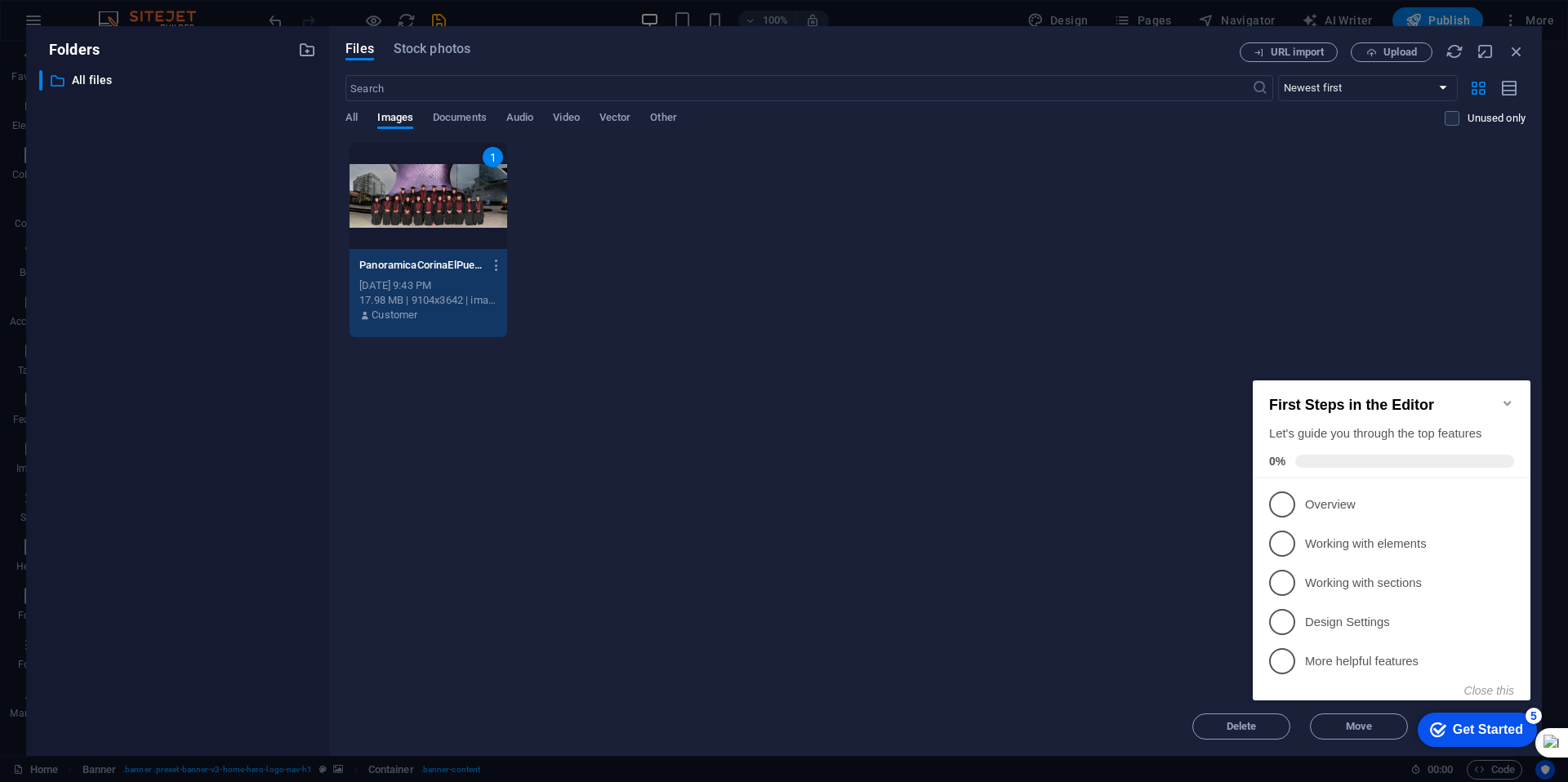
click at [1496, 728] on div "Get Started" at bounding box center [1487, 729] width 70 height 15
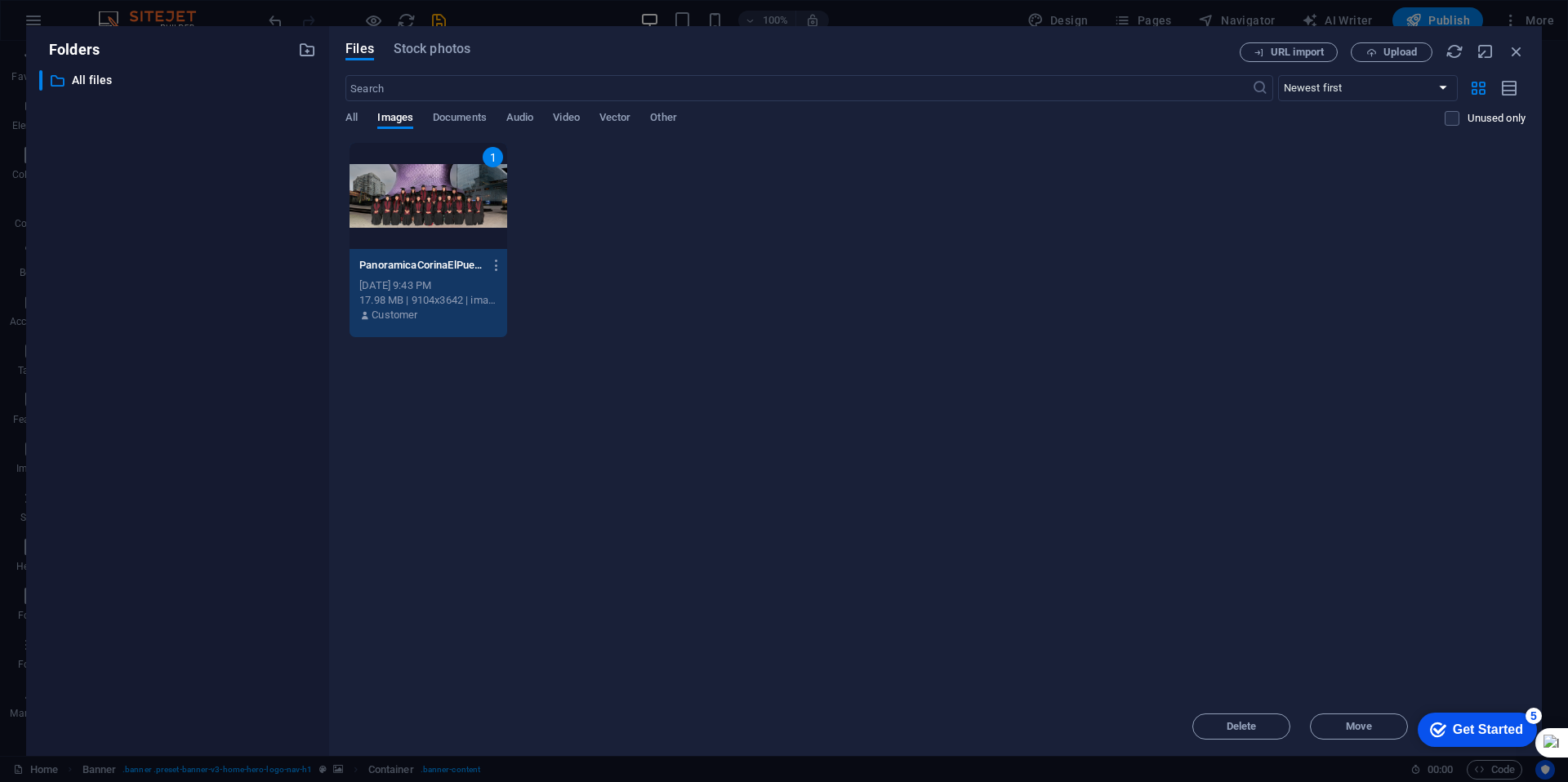
click at [1520, 724] on div "Get Started" at bounding box center [1487, 729] width 70 height 15
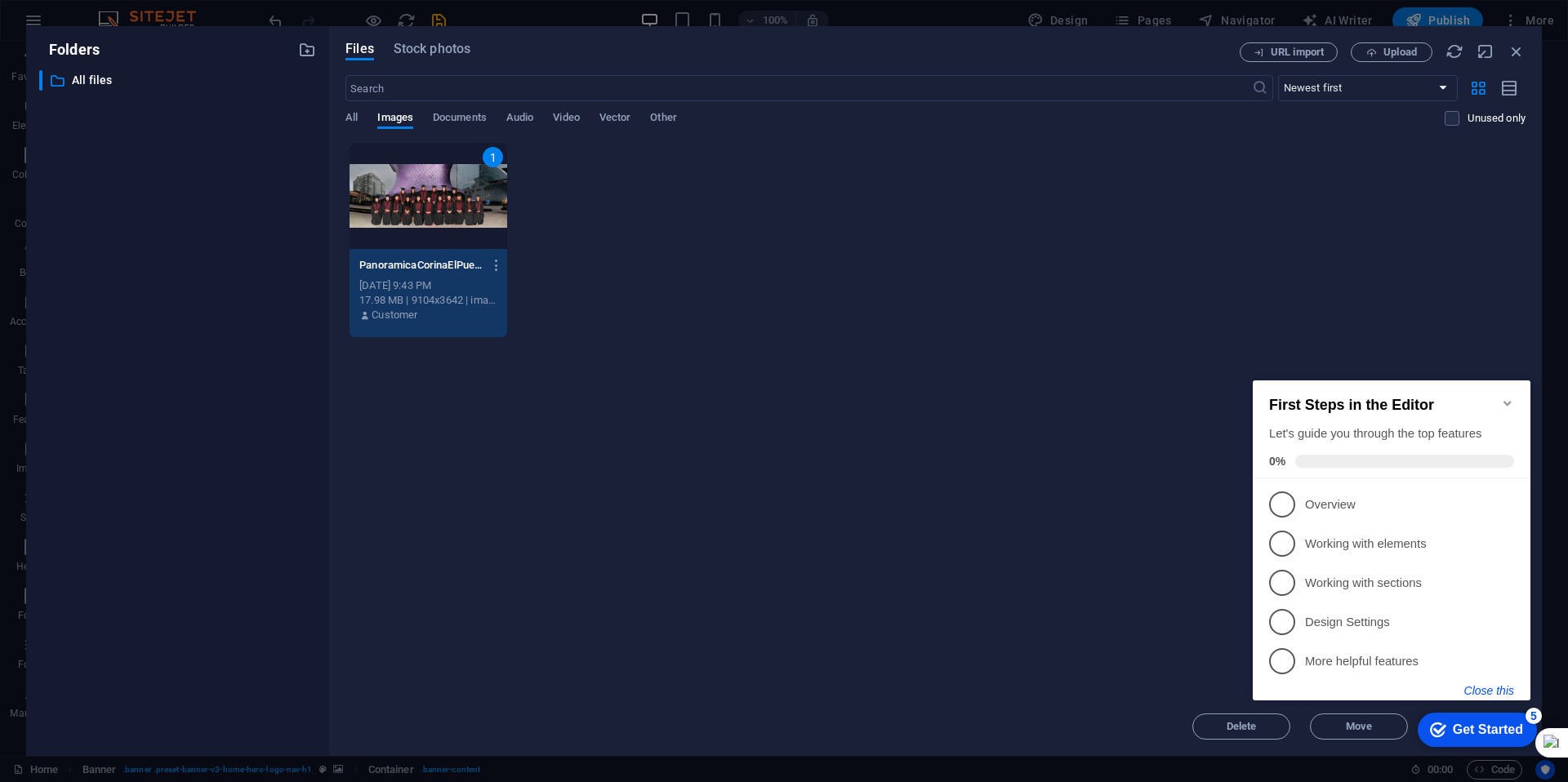
click at [1492, 688] on button "Close this" at bounding box center [1489, 690] width 50 height 13
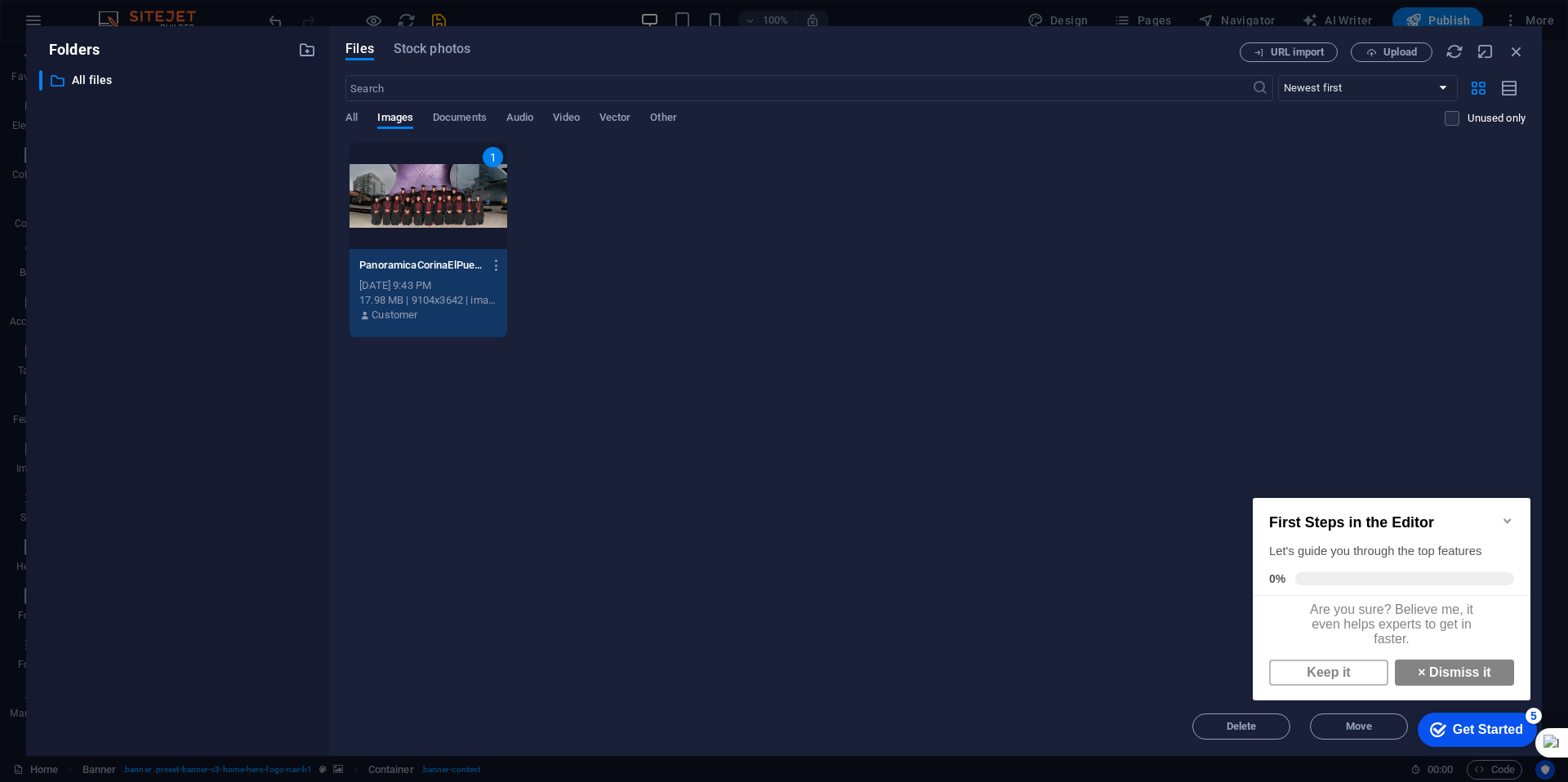
click at [1508, 519] on icon "Minimize checklist" at bounding box center [1507, 521] width 7 height 5
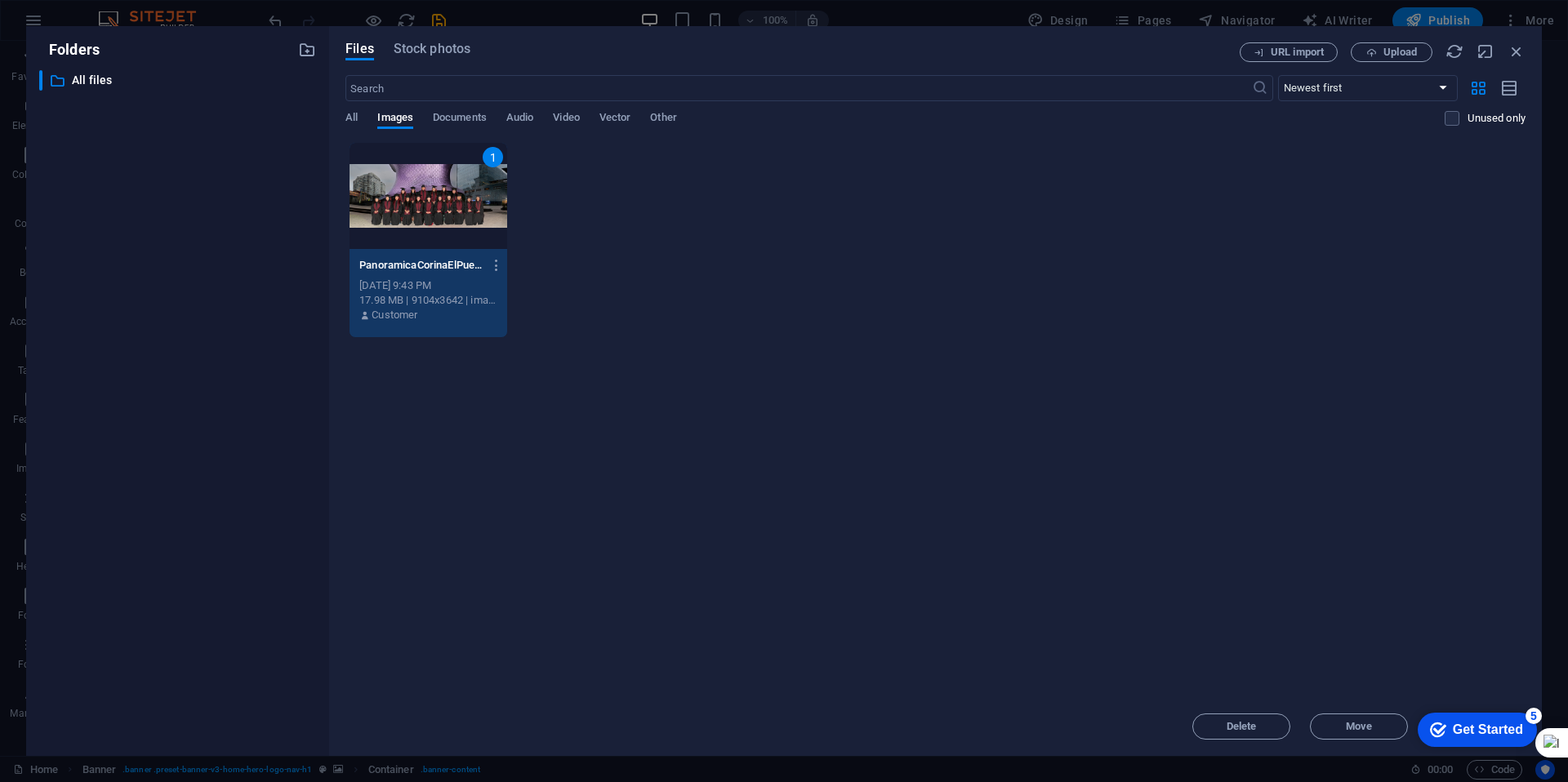
click at [1368, 456] on div "Drop files here to upload them instantly 1 PanoramicaCorinaElPuerto-RxeFC0fKedY…" at bounding box center [936, 419] width 1180 height 555
click at [1453, 120] on label at bounding box center [1452, 118] width 15 height 15
click at [0, 0] on input "checkbox" at bounding box center [0, 0] width 0 height 0
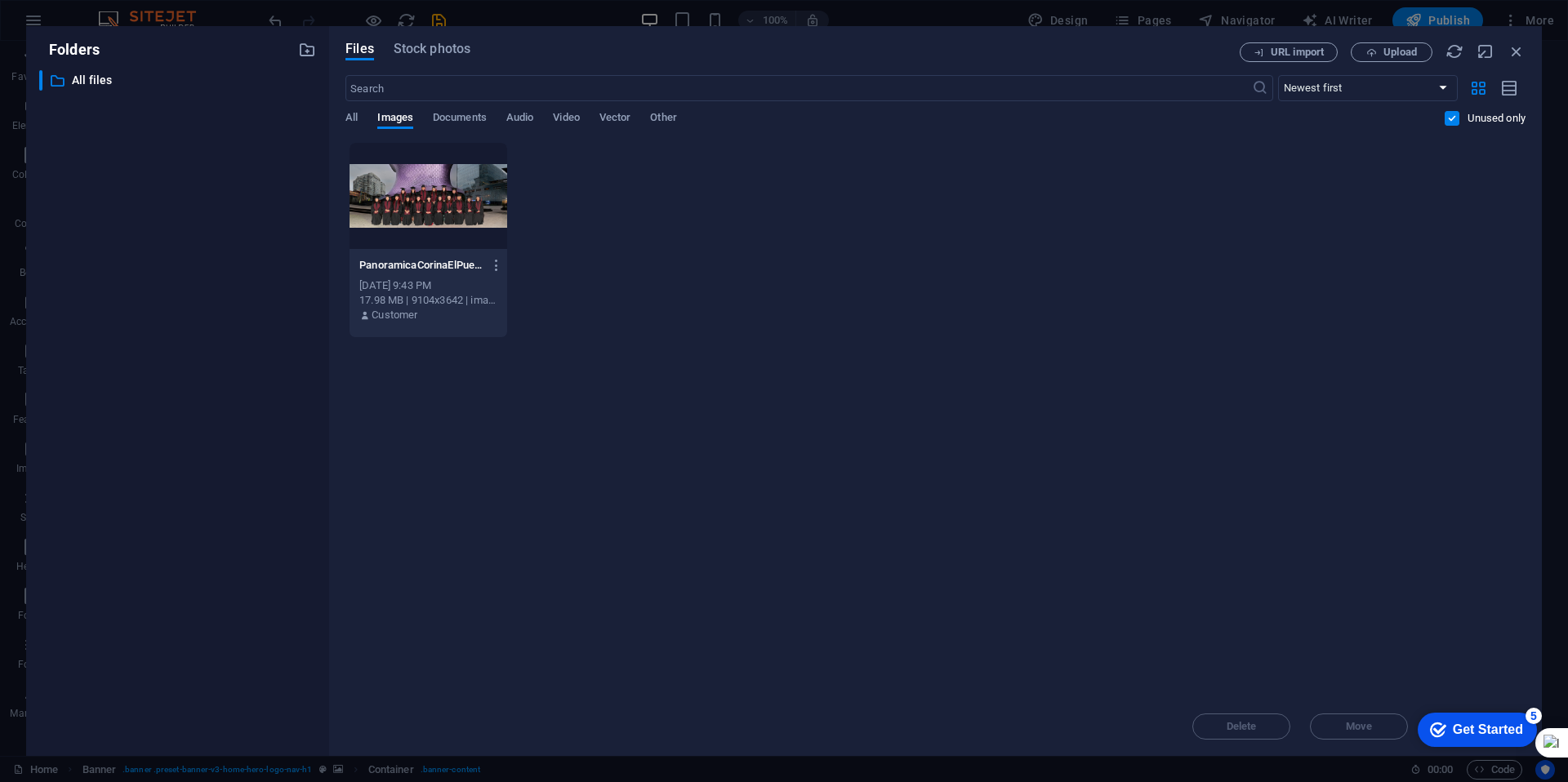
click at [1453, 120] on label at bounding box center [1452, 118] width 15 height 15
click at [0, 0] on input "checkbox" at bounding box center [0, 0] width 0 height 0
click at [1453, 120] on label at bounding box center [1452, 118] width 15 height 15
click at [0, 0] on input "checkbox" at bounding box center [0, 0] width 0 height 0
click at [1453, 120] on label at bounding box center [1452, 118] width 15 height 15
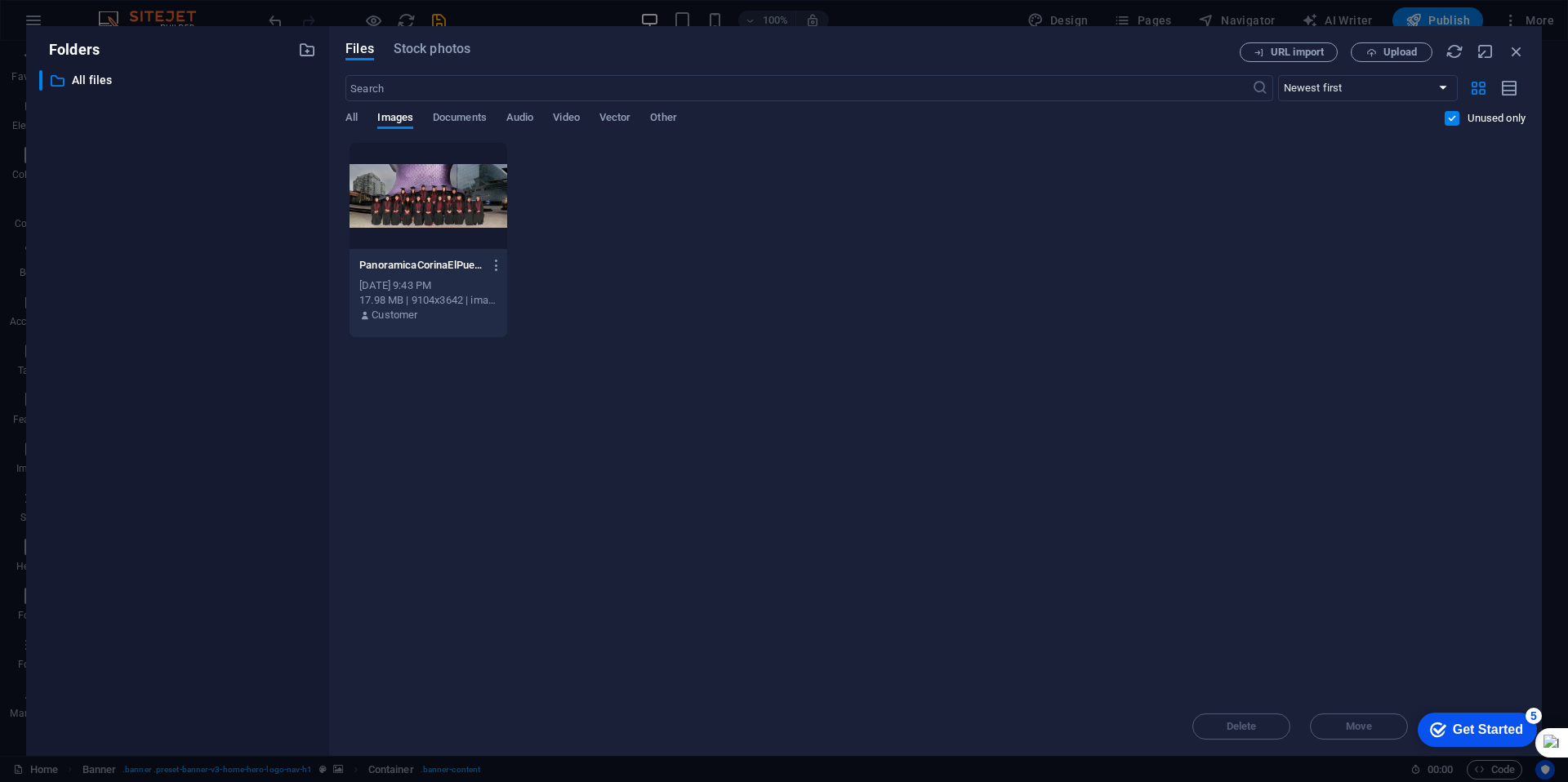
click at [0, 0] on input "checkbox" at bounding box center [0, 0] width 0 height 0
click at [454, 206] on div at bounding box center [429, 196] width 158 height 107
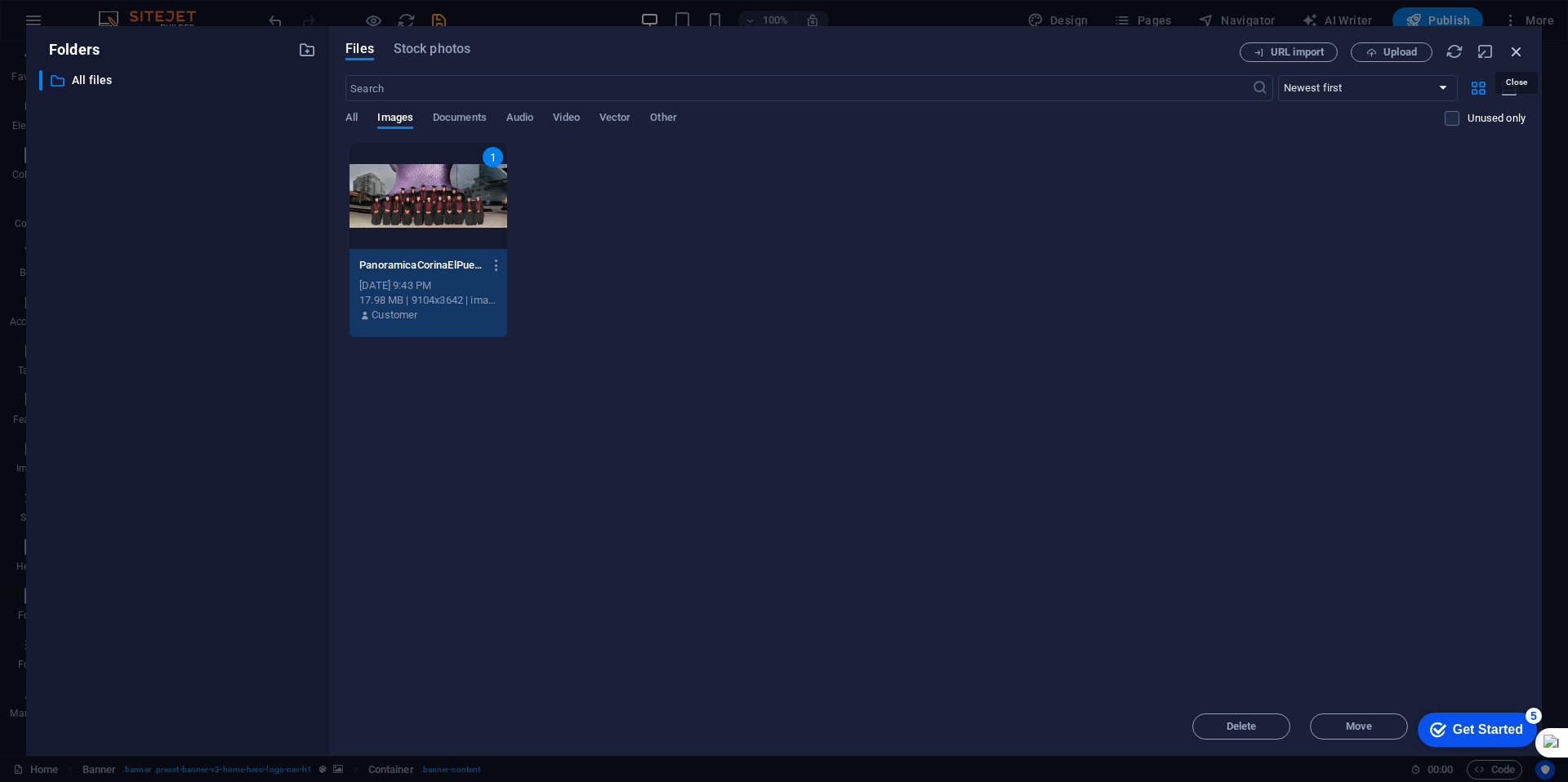
click at [1514, 51] on icon "button" at bounding box center [1516, 51] width 18 height 18
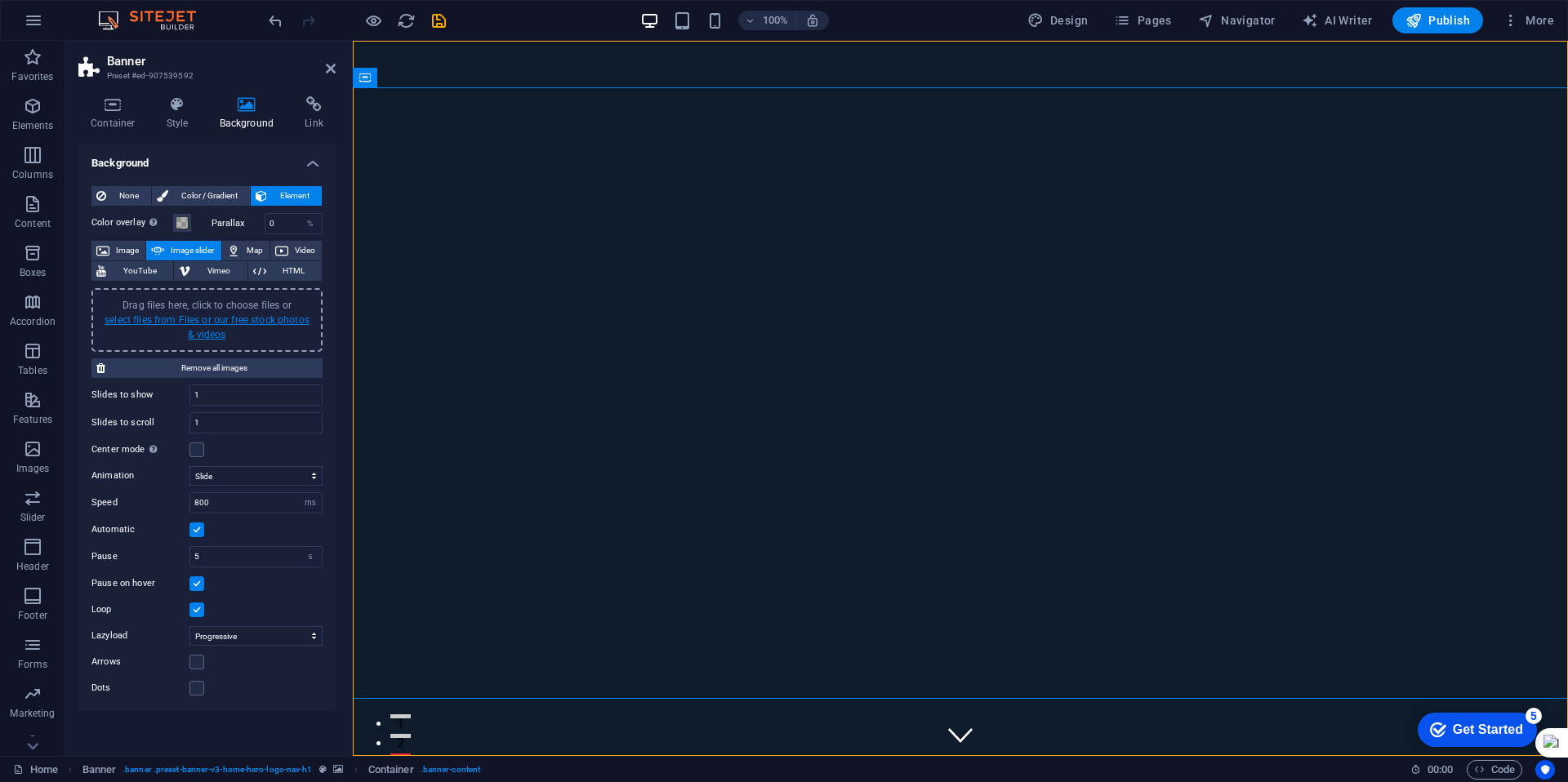
click at [211, 318] on link "select files from Files or our free stock photos & videos" at bounding box center [207, 327] width 205 height 26
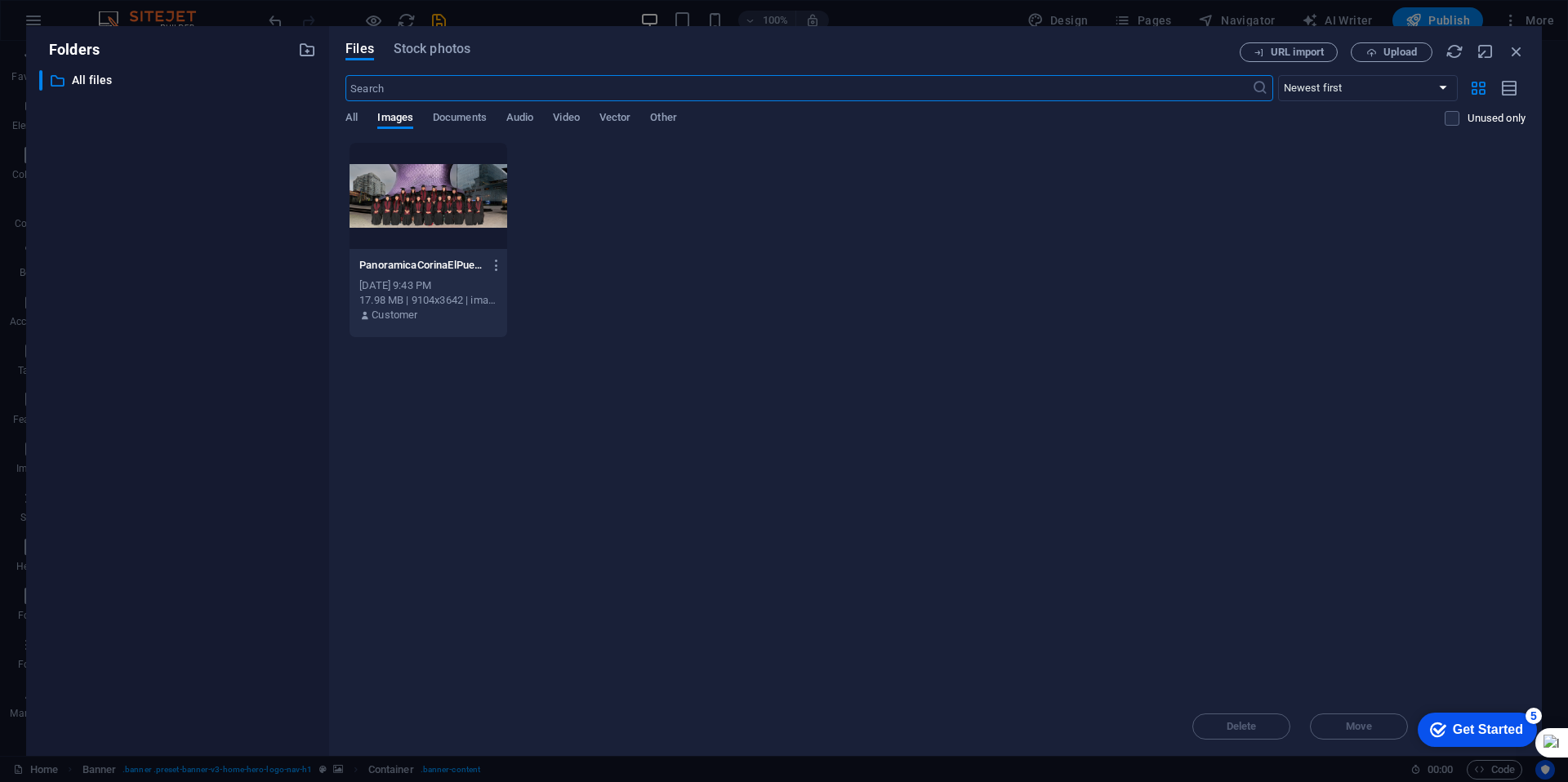
click at [411, 210] on div at bounding box center [429, 196] width 158 height 107
click at [411, 210] on div "1" at bounding box center [429, 196] width 158 height 107
click at [411, 210] on div at bounding box center [429, 196] width 158 height 107
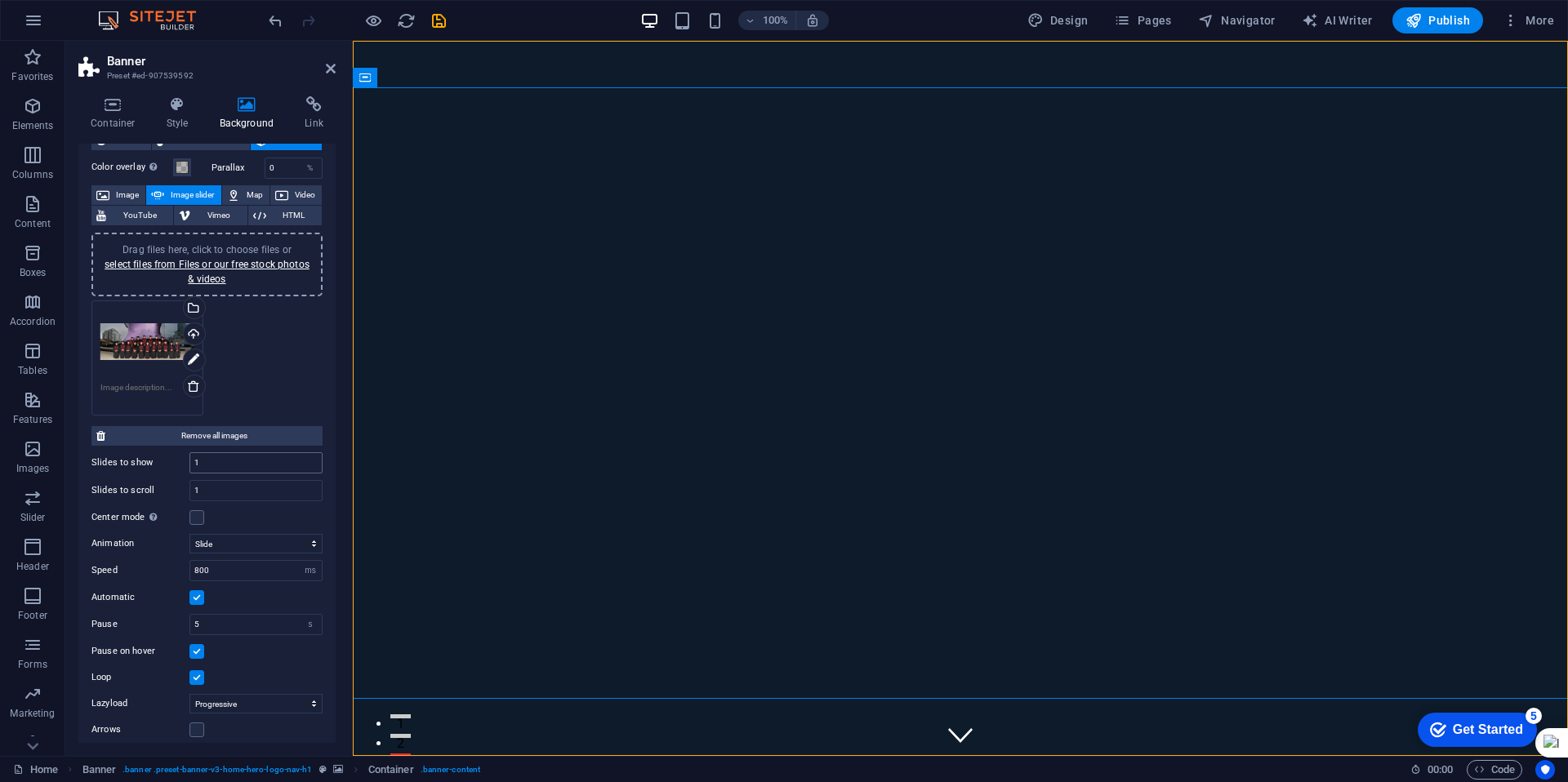
scroll to position [61, 0]
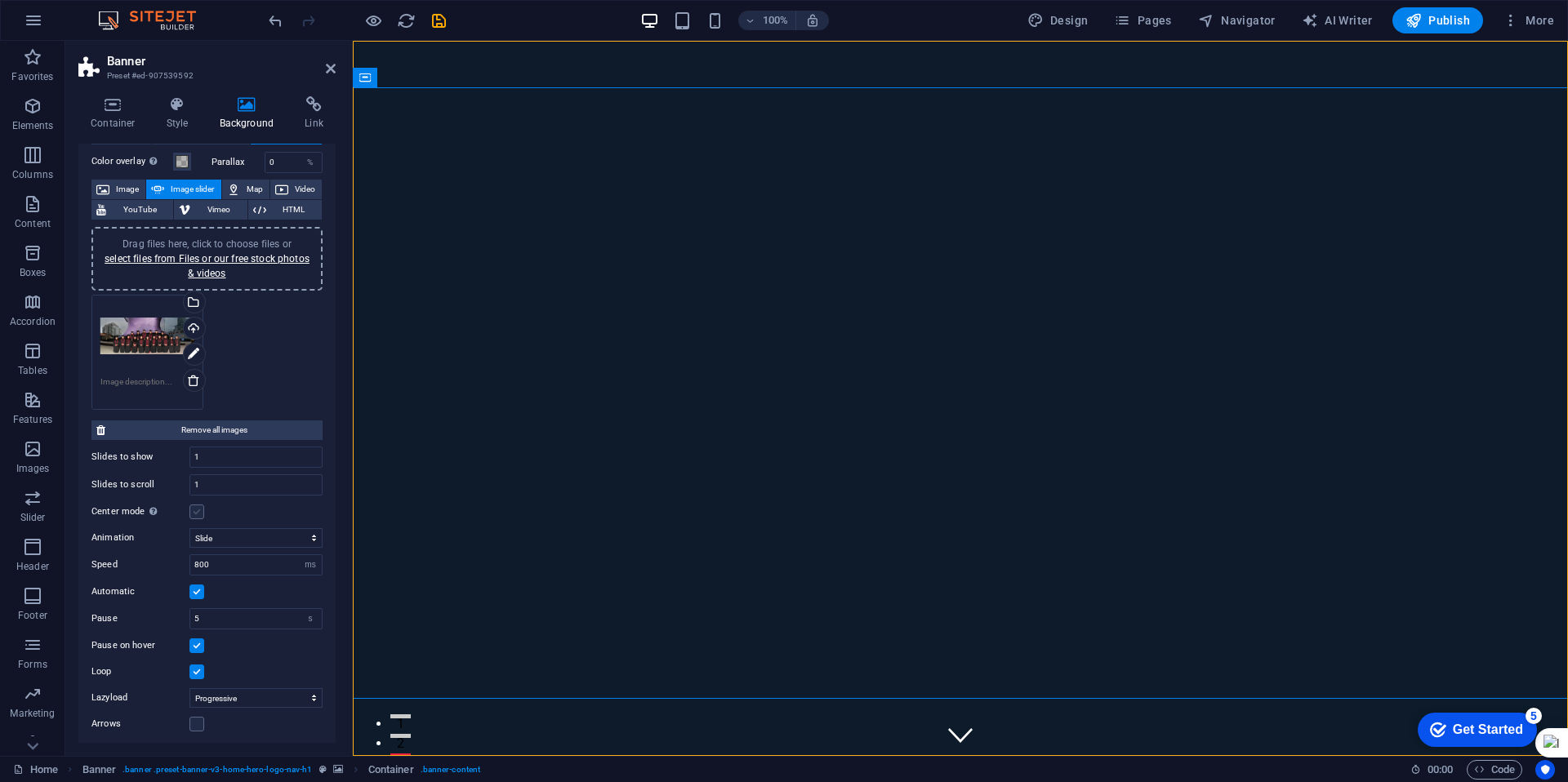
click at [192, 514] on label at bounding box center [197, 512] width 15 height 15
click at [0, 0] on input "Center mode Enables centered view with partial previous/next slide. Use with od…" at bounding box center [0, 0] width 0 height 0
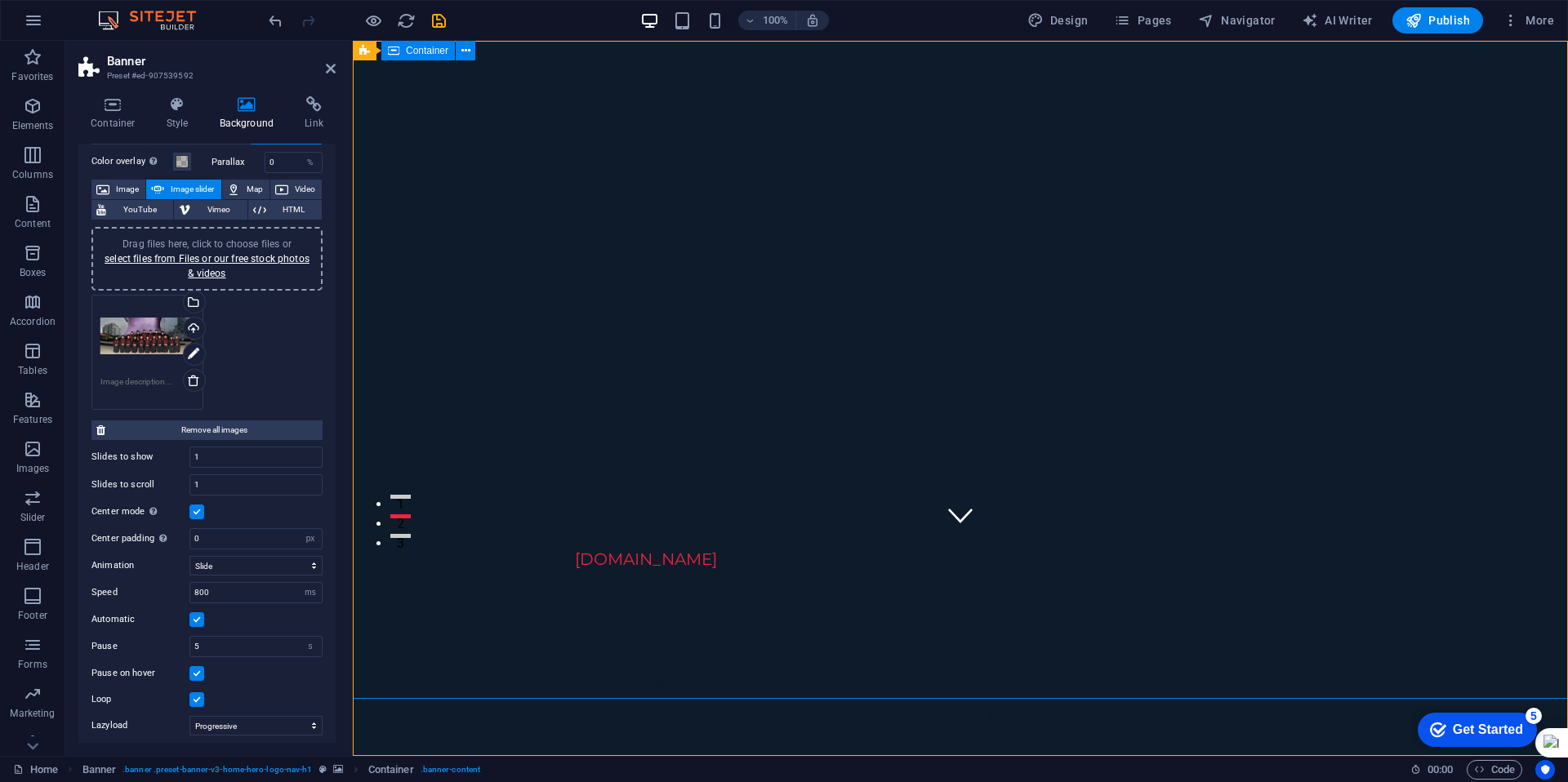
scroll to position [0, 0]
click at [409, 19] on icon "reload" at bounding box center [406, 21] width 19 height 19
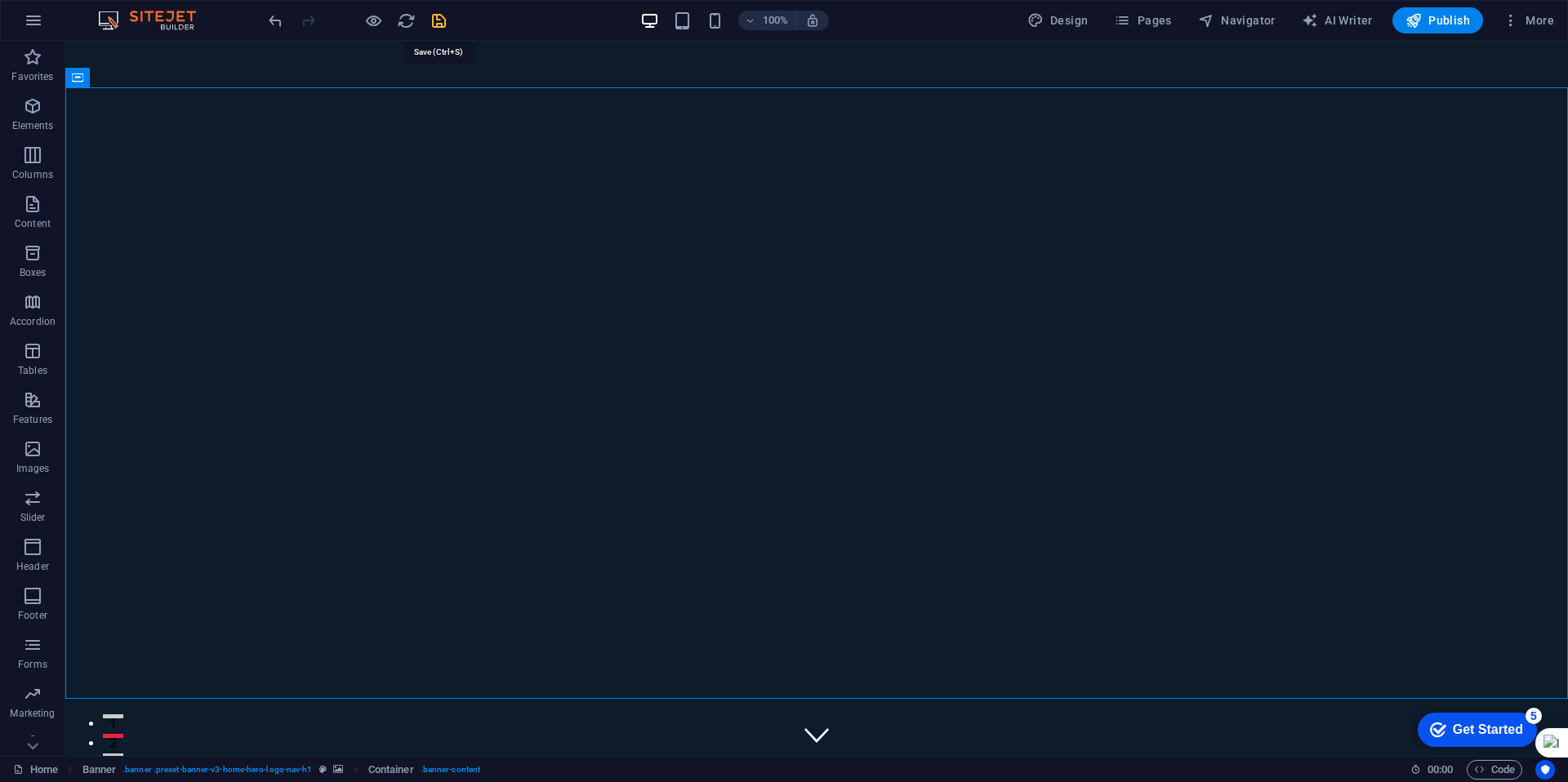
click at [439, 22] on icon "save" at bounding box center [439, 21] width 19 height 19
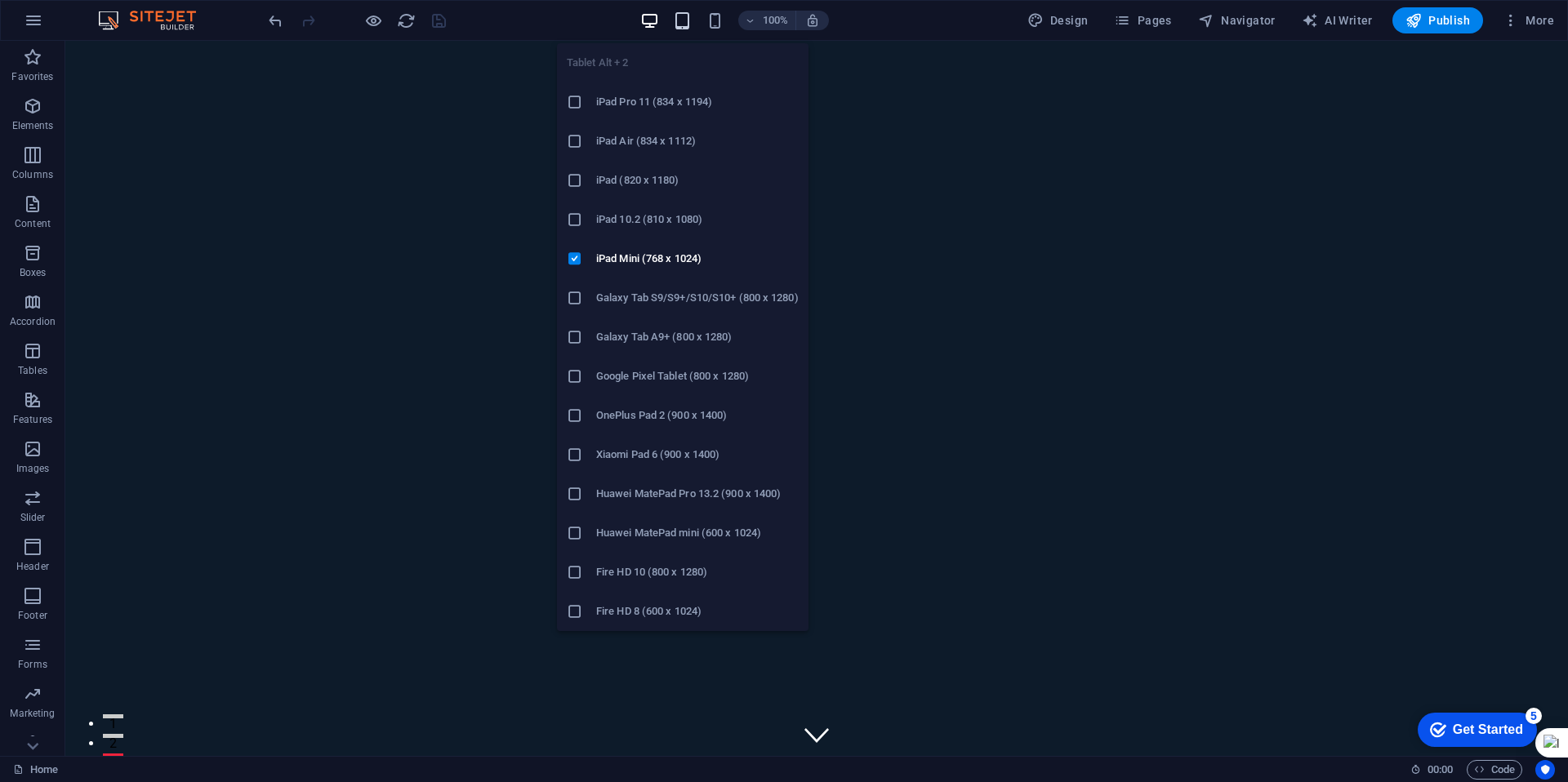
click at [685, 22] on icon "button" at bounding box center [683, 21] width 19 height 19
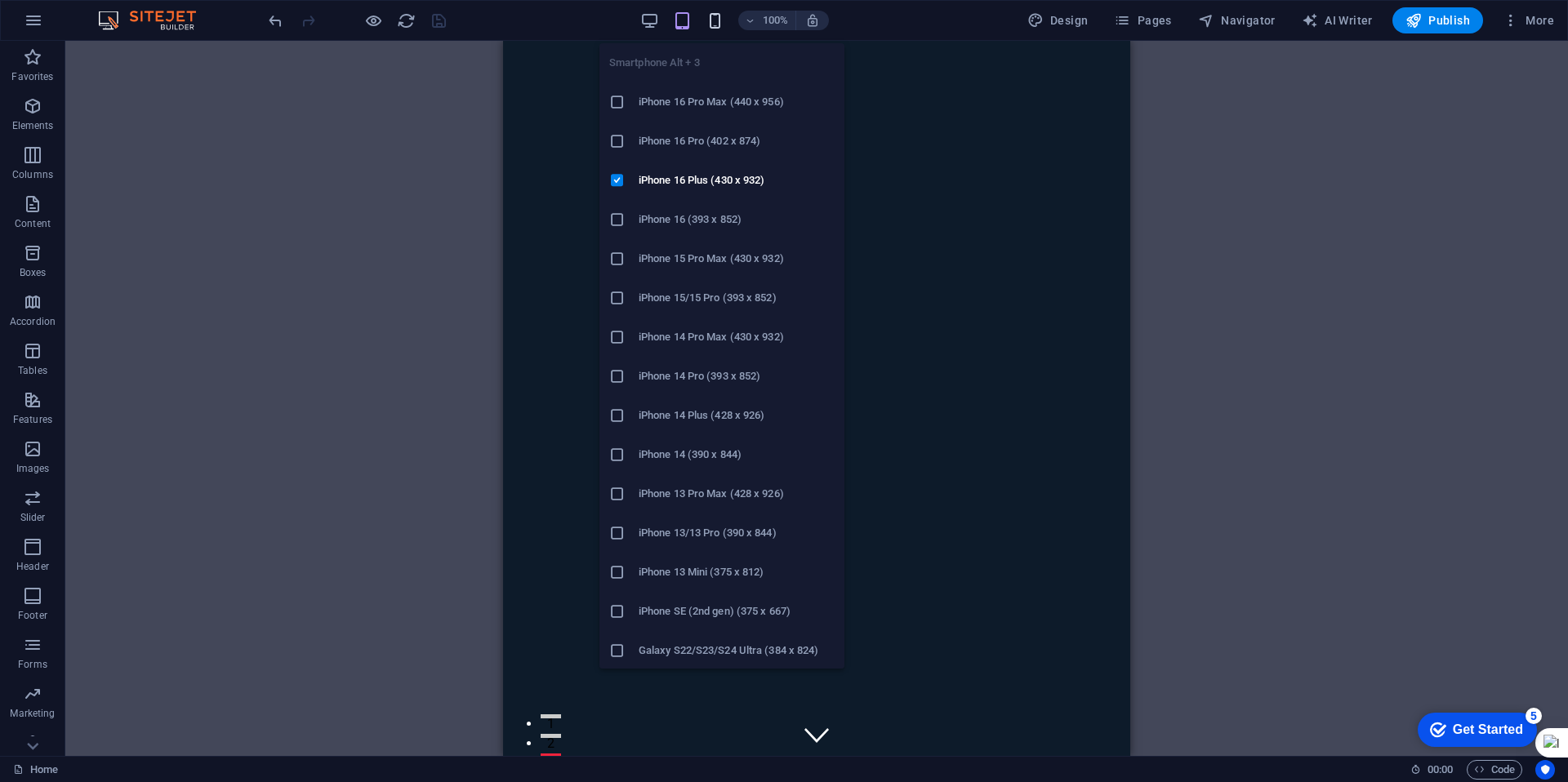
click at [716, 19] on icon "button" at bounding box center [716, 21] width 19 height 19
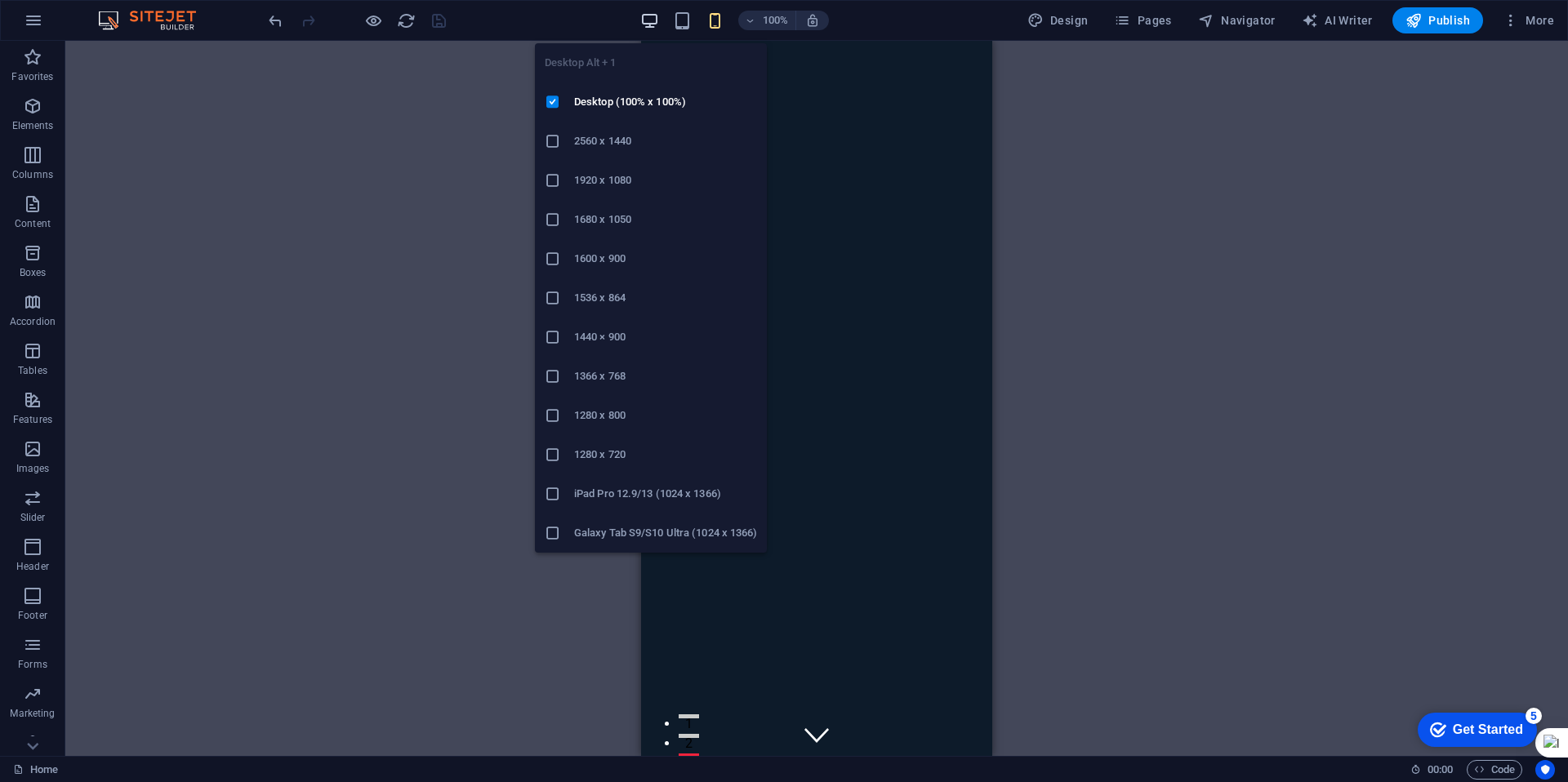
click at [656, 19] on icon "button" at bounding box center [650, 21] width 19 height 19
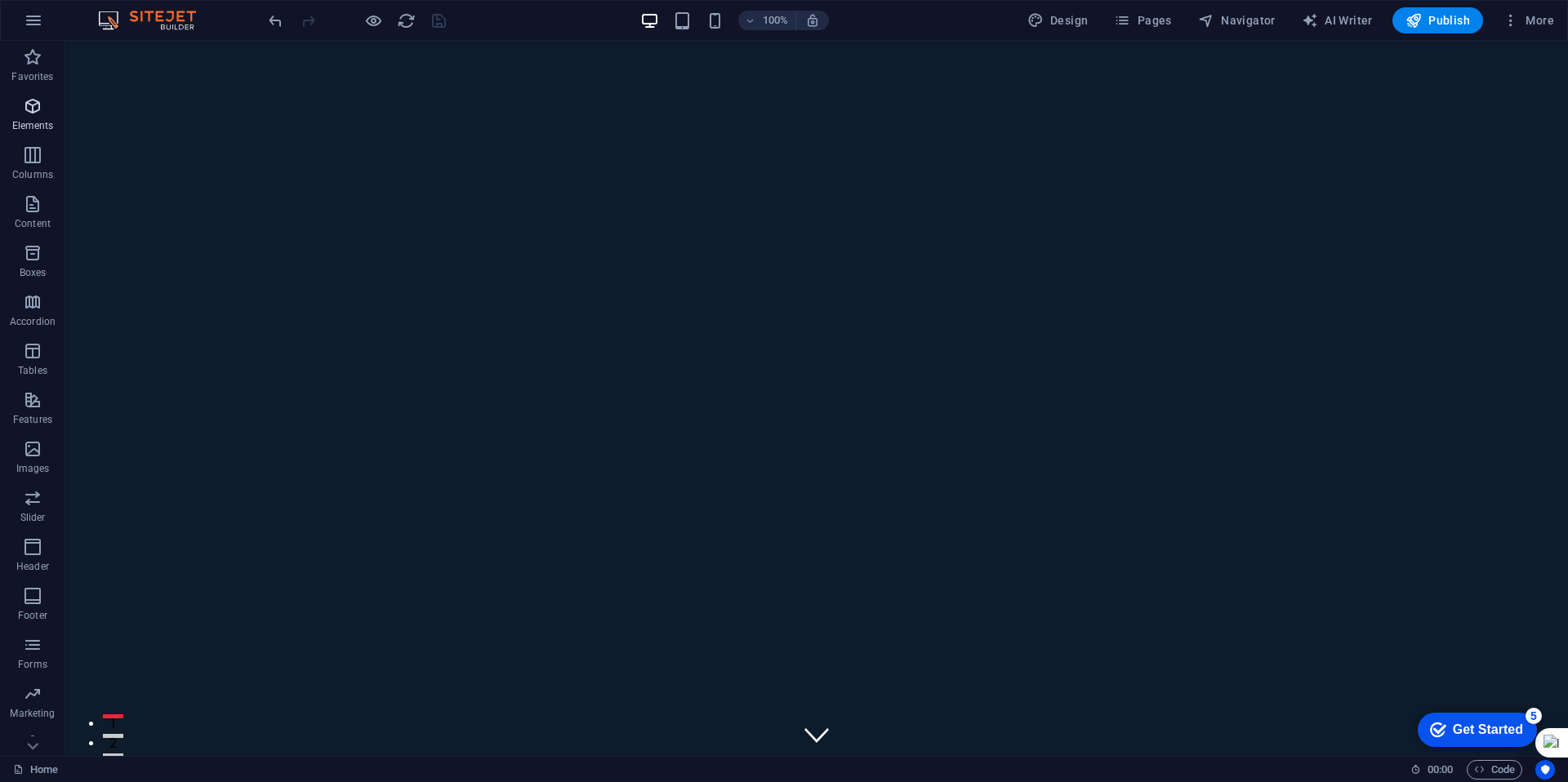
click at [36, 103] on icon "button" at bounding box center [32, 106] width 20 height 20
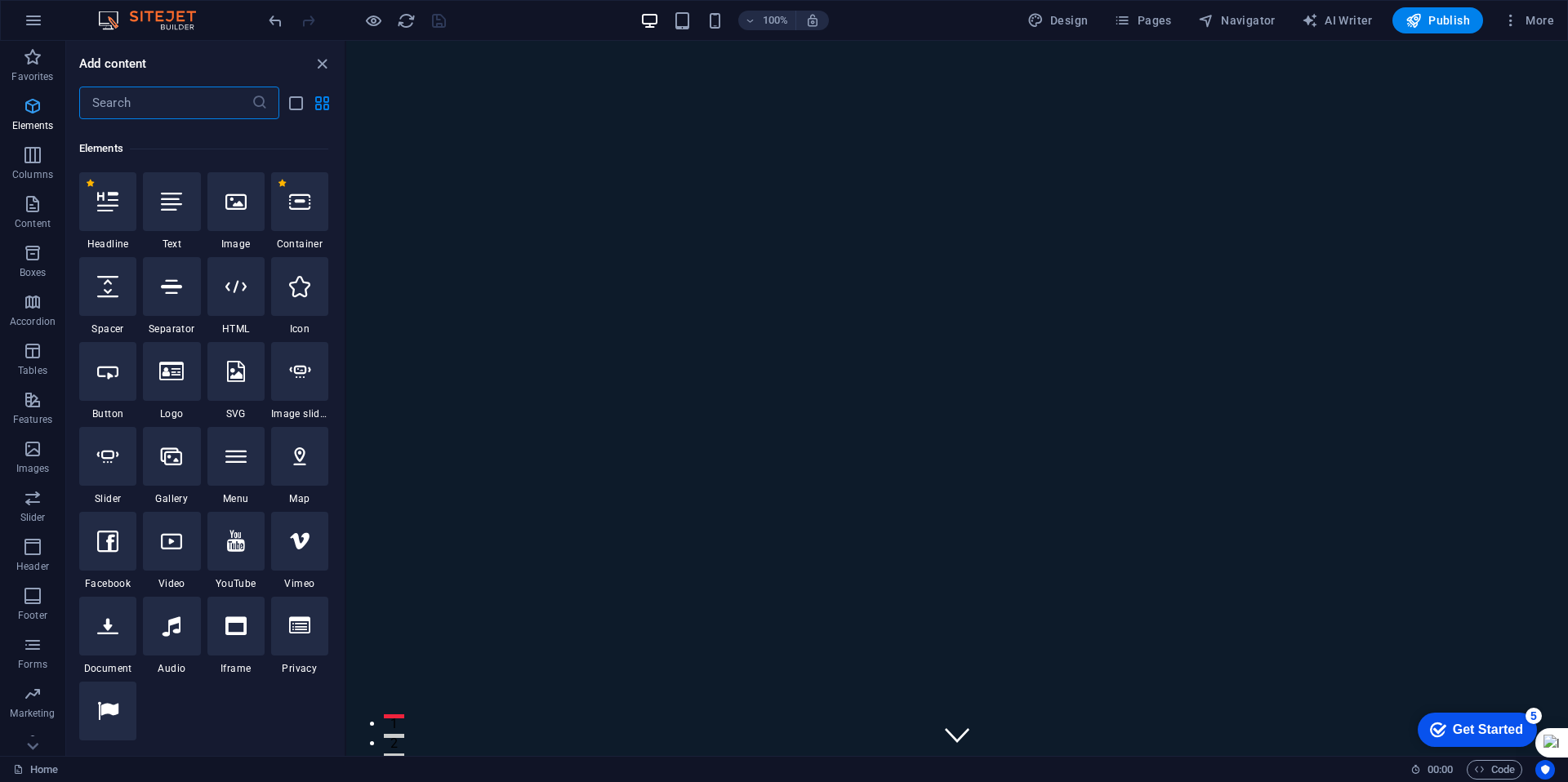
scroll to position [174, 0]
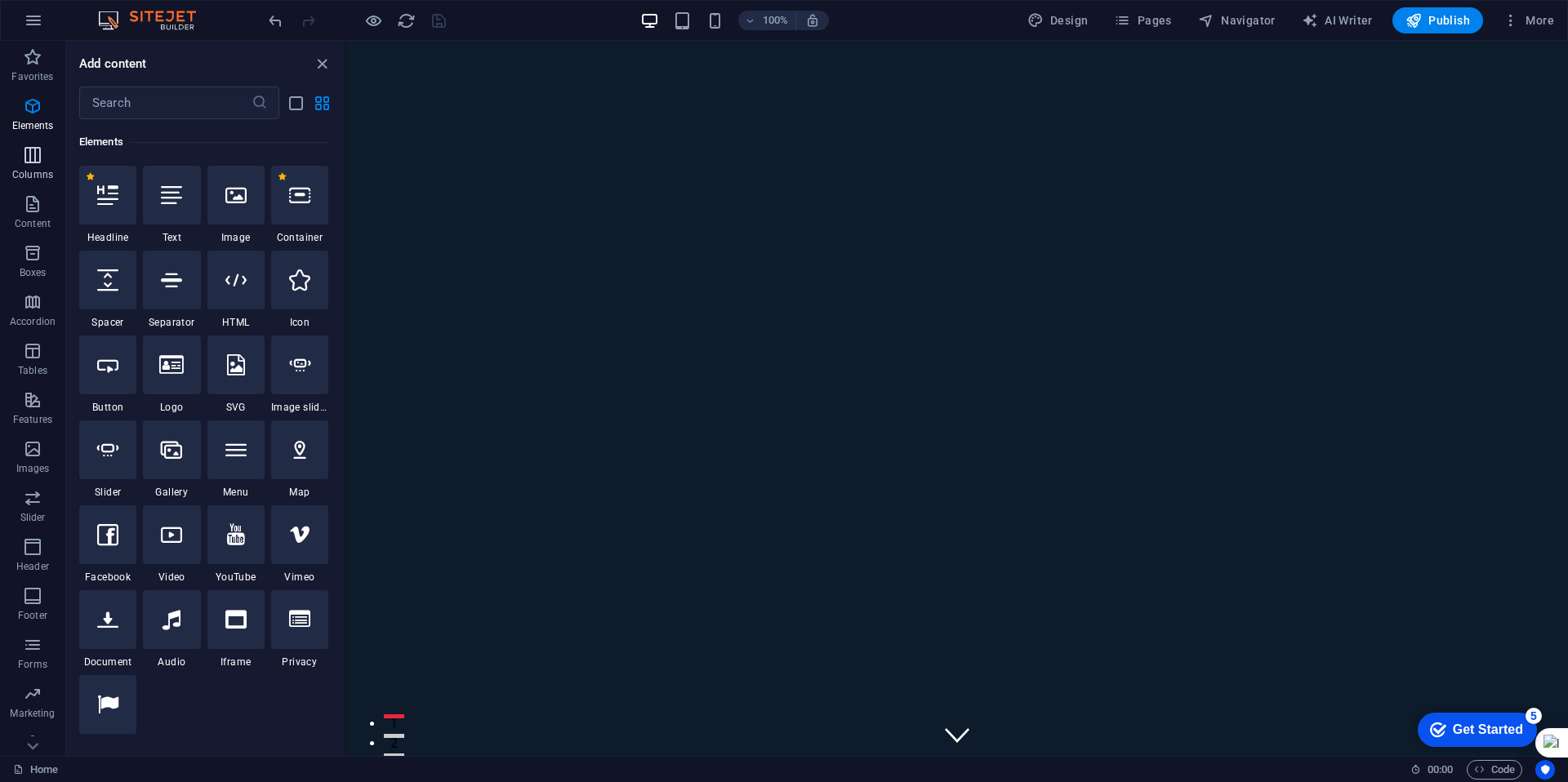
click at [37, 155] on icon "button" at bounding box center [32, 155] width 20 height 20
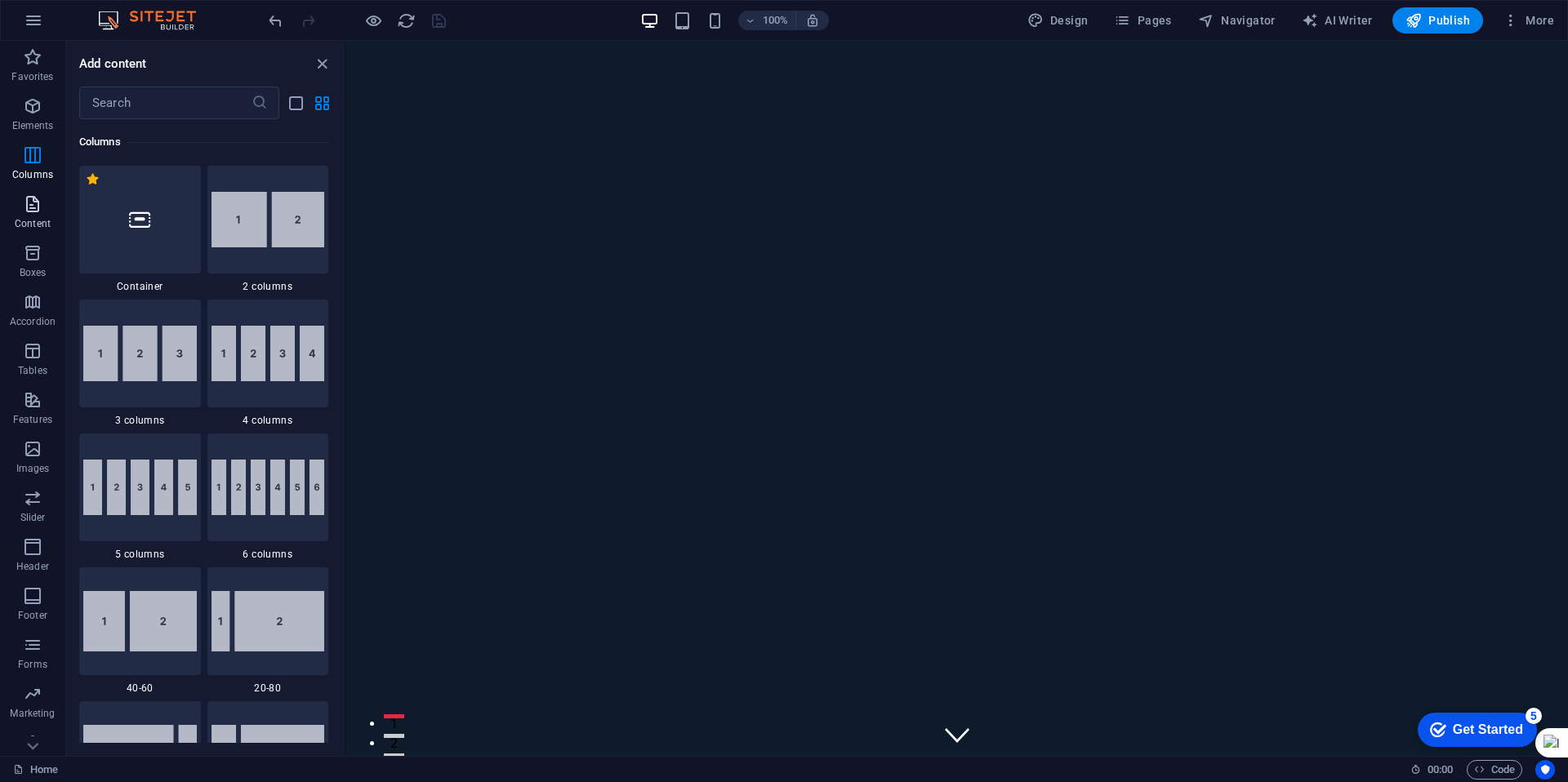
click at [38, 212] on icon "button" at bounding box center [32, 204] width 20 height 20
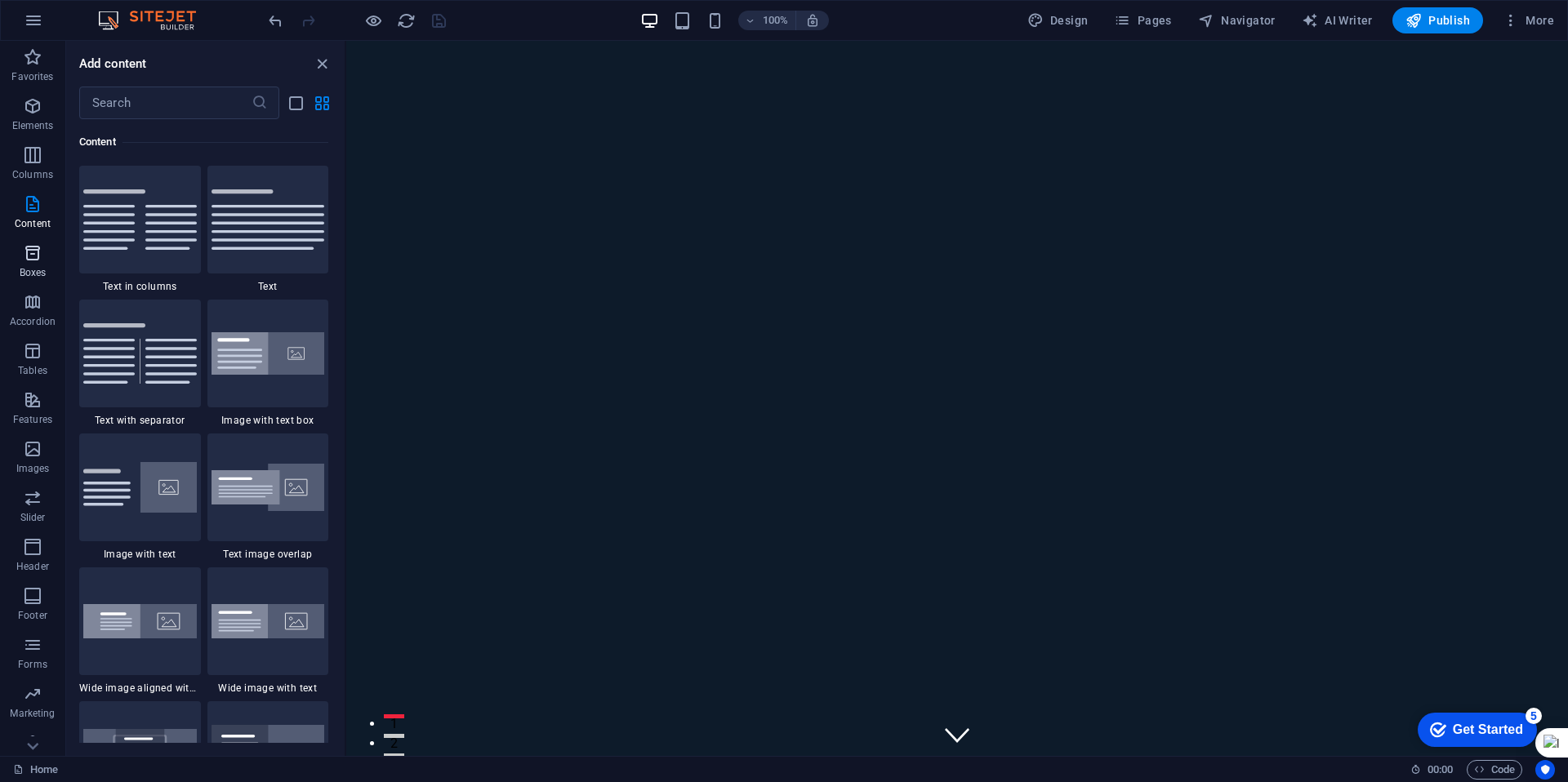
click at [41, 254] on icon "button" at bounding box center [32, 253] width 20 height 20
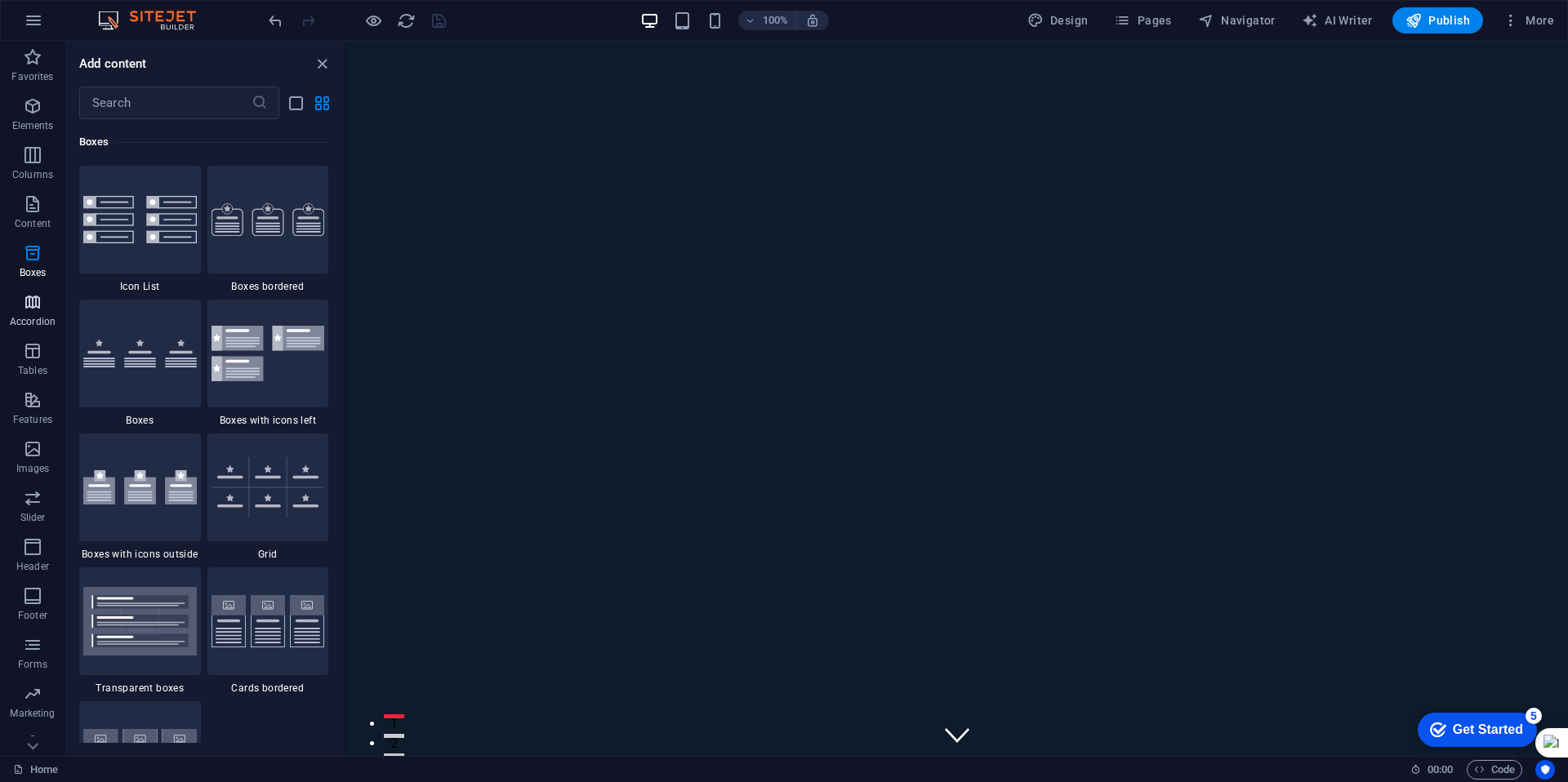
click at [41, 298] on icon "button" at bounding box center [32, 302] width 20 height 20
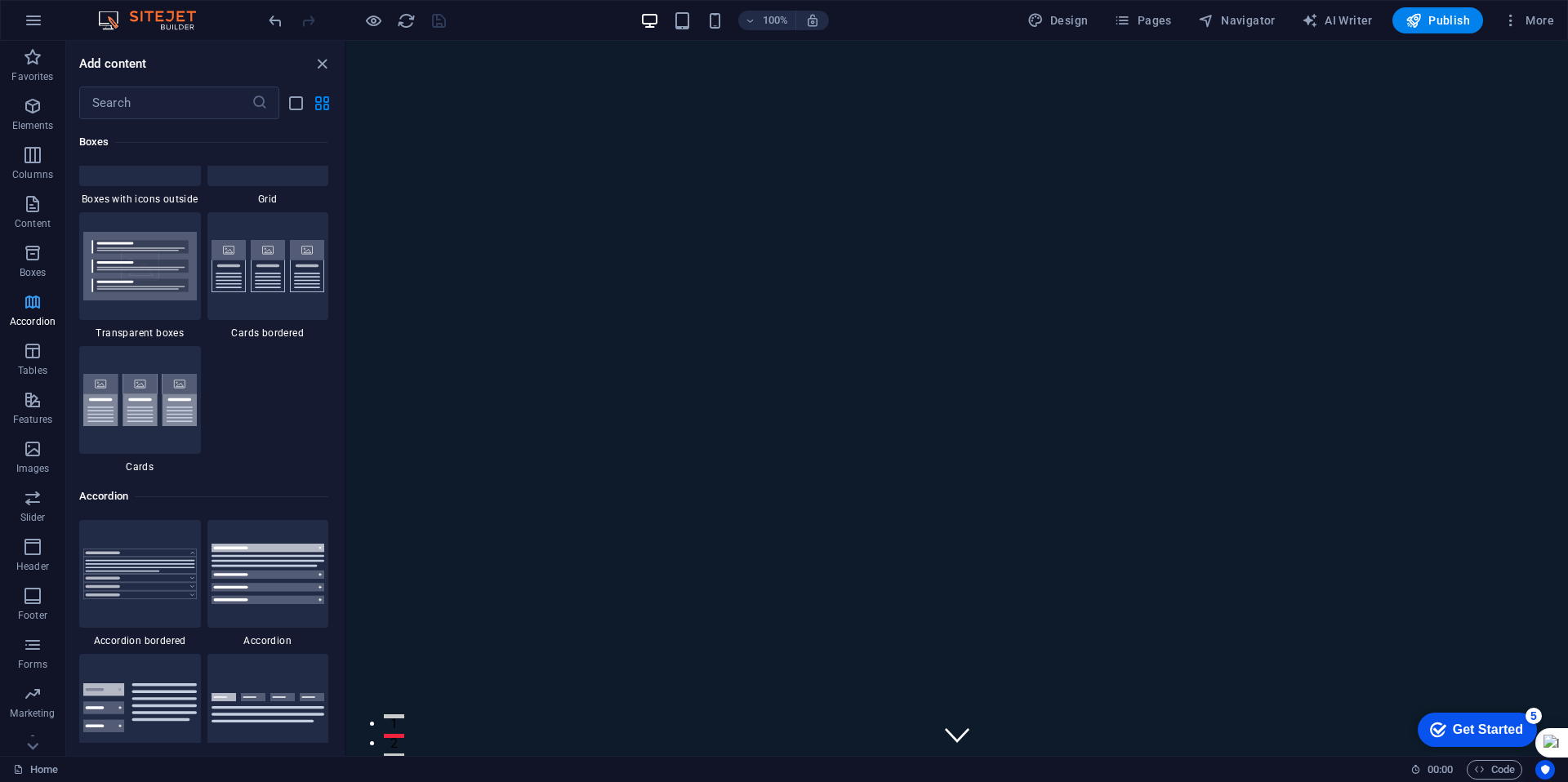
scroll to position [5213, 0]
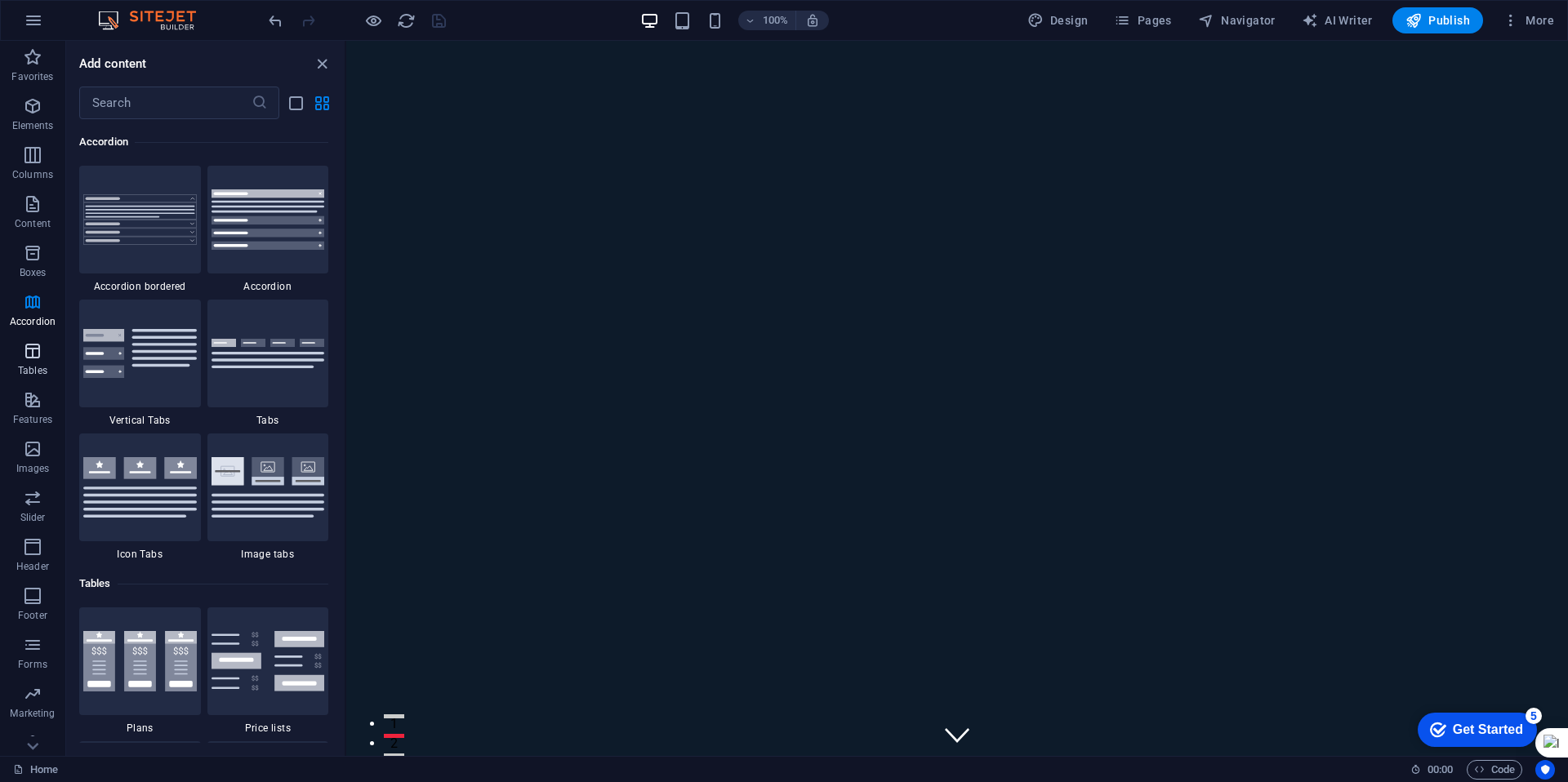
click at [36, 347] on icon "button" at bounding box center [32, 351] width 20 height 20
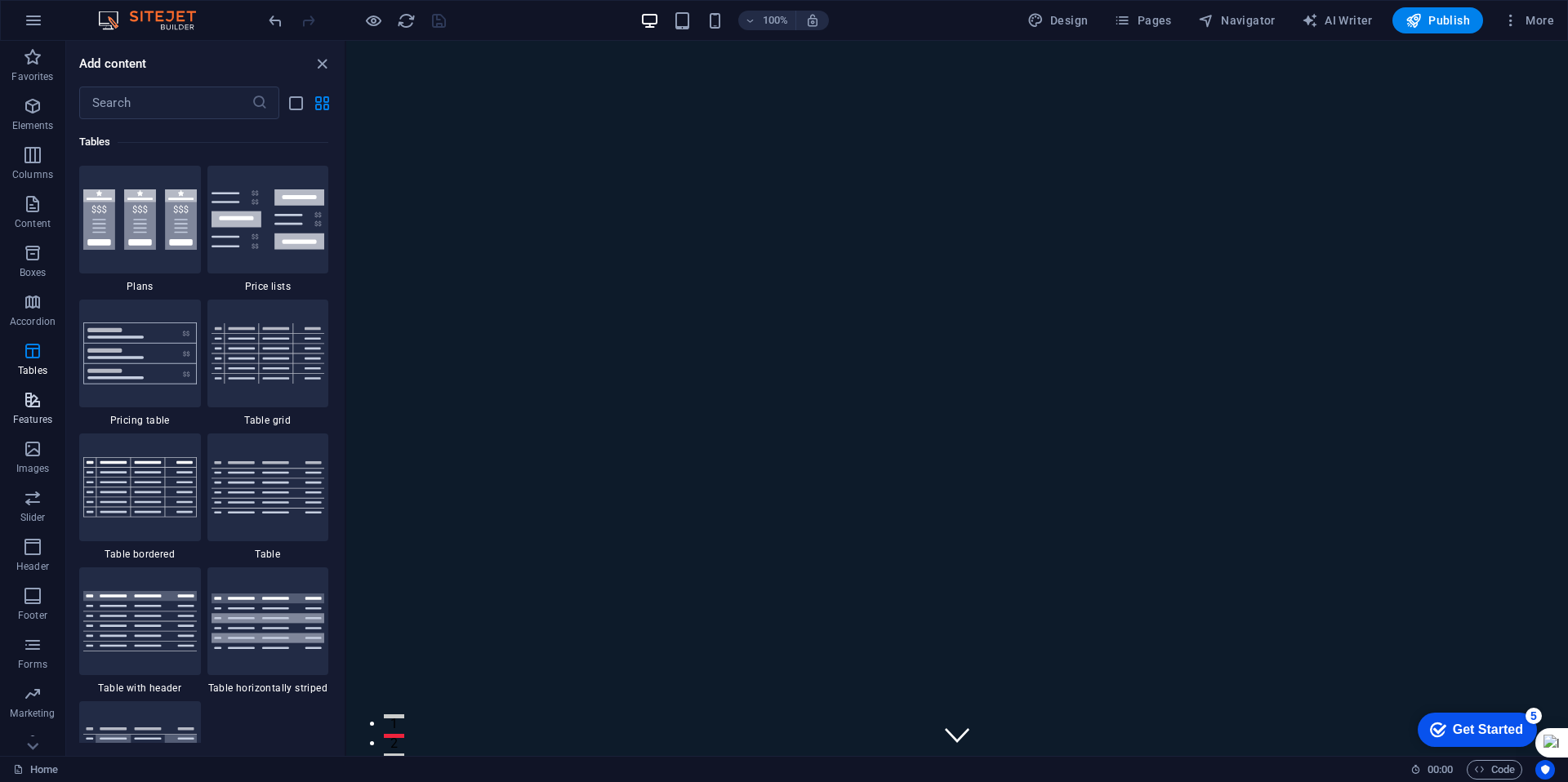
click at [36, 403] on icon "button" at bounding box center [32, 400] width 20 height 20
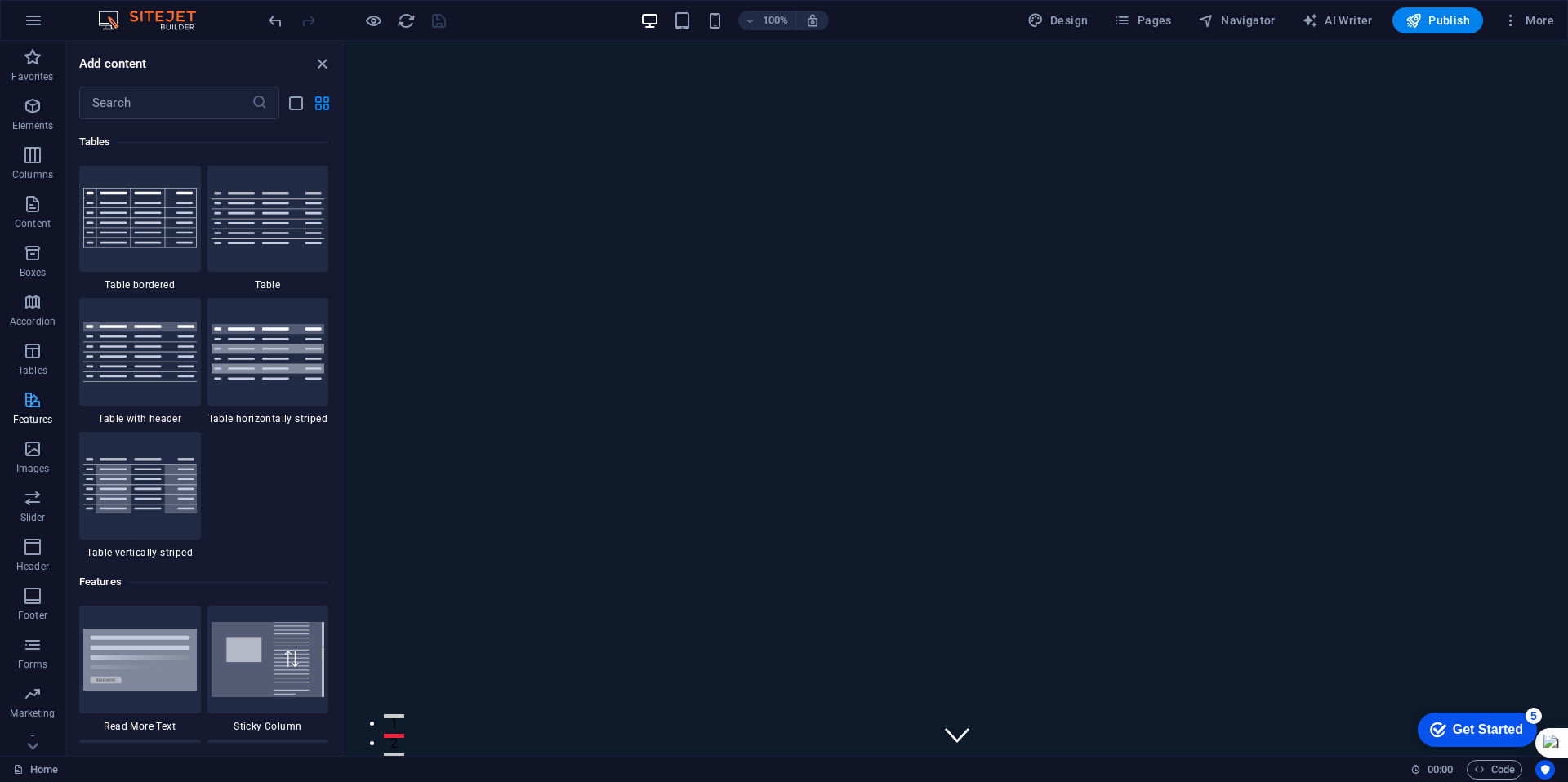
scroll to position [6364, 0]
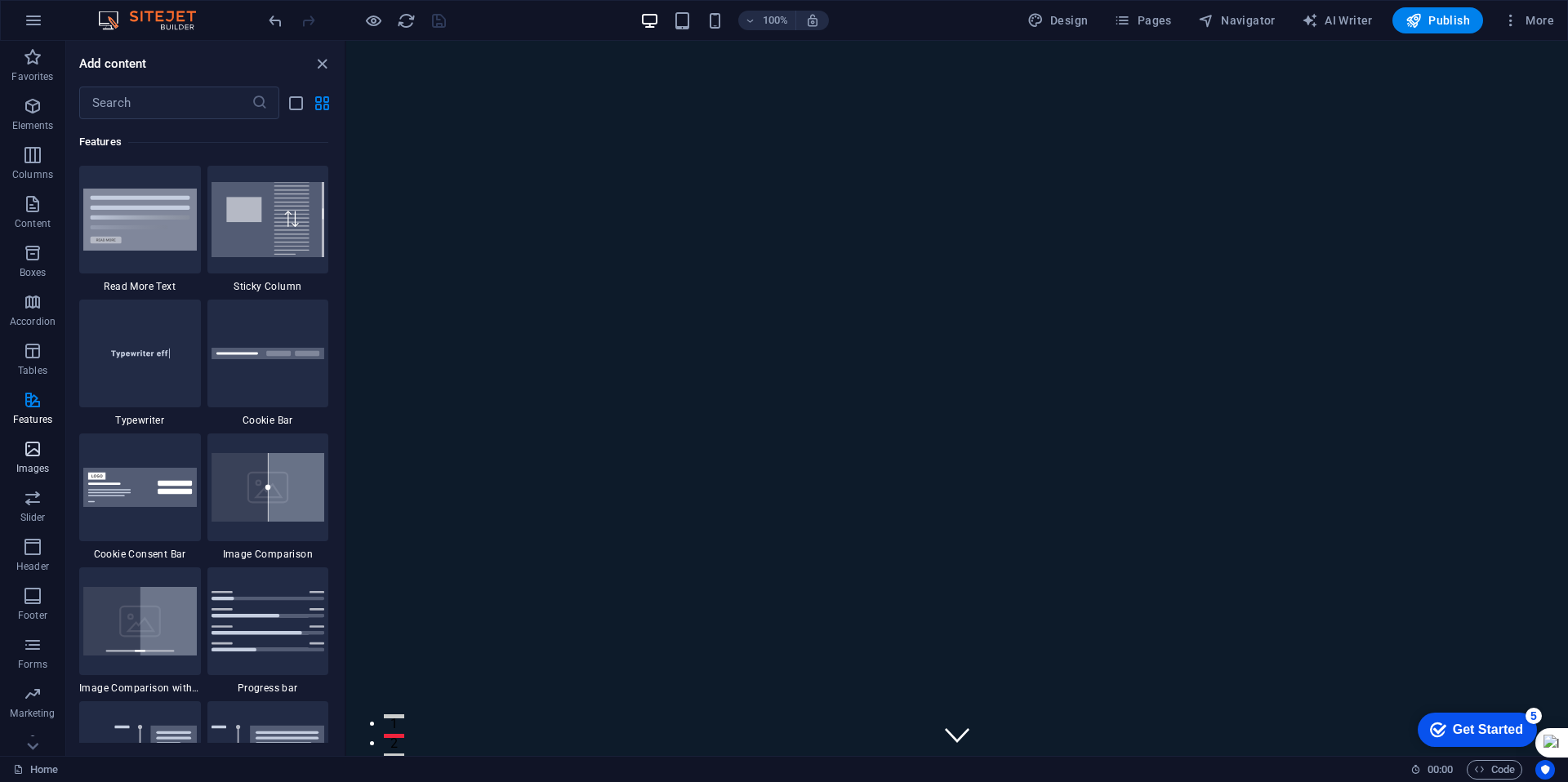
click at [36, 454] on icon "button" at bounding box center [32, 449] width 20 height 20
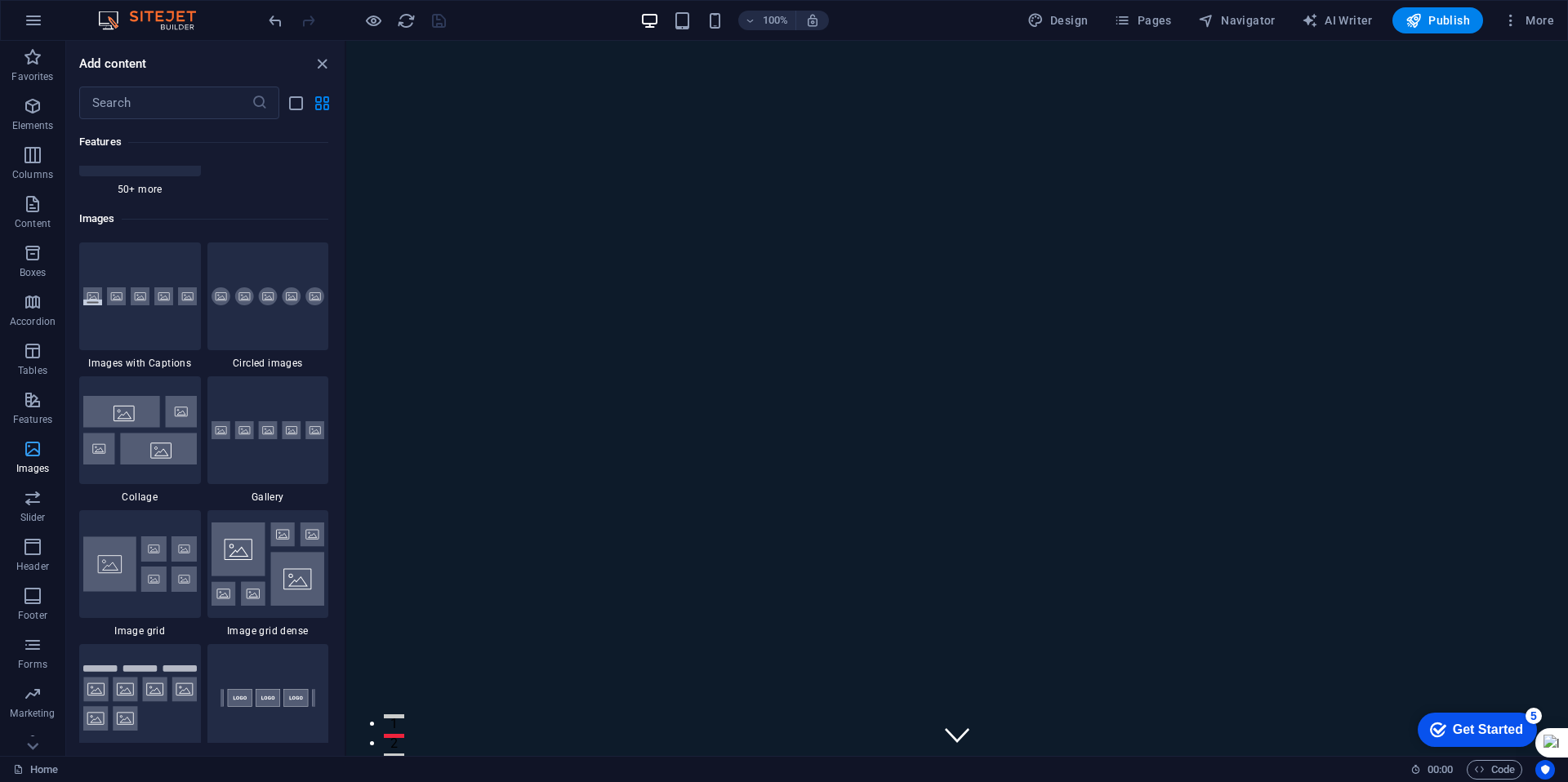
scroll to position [8279, 0]
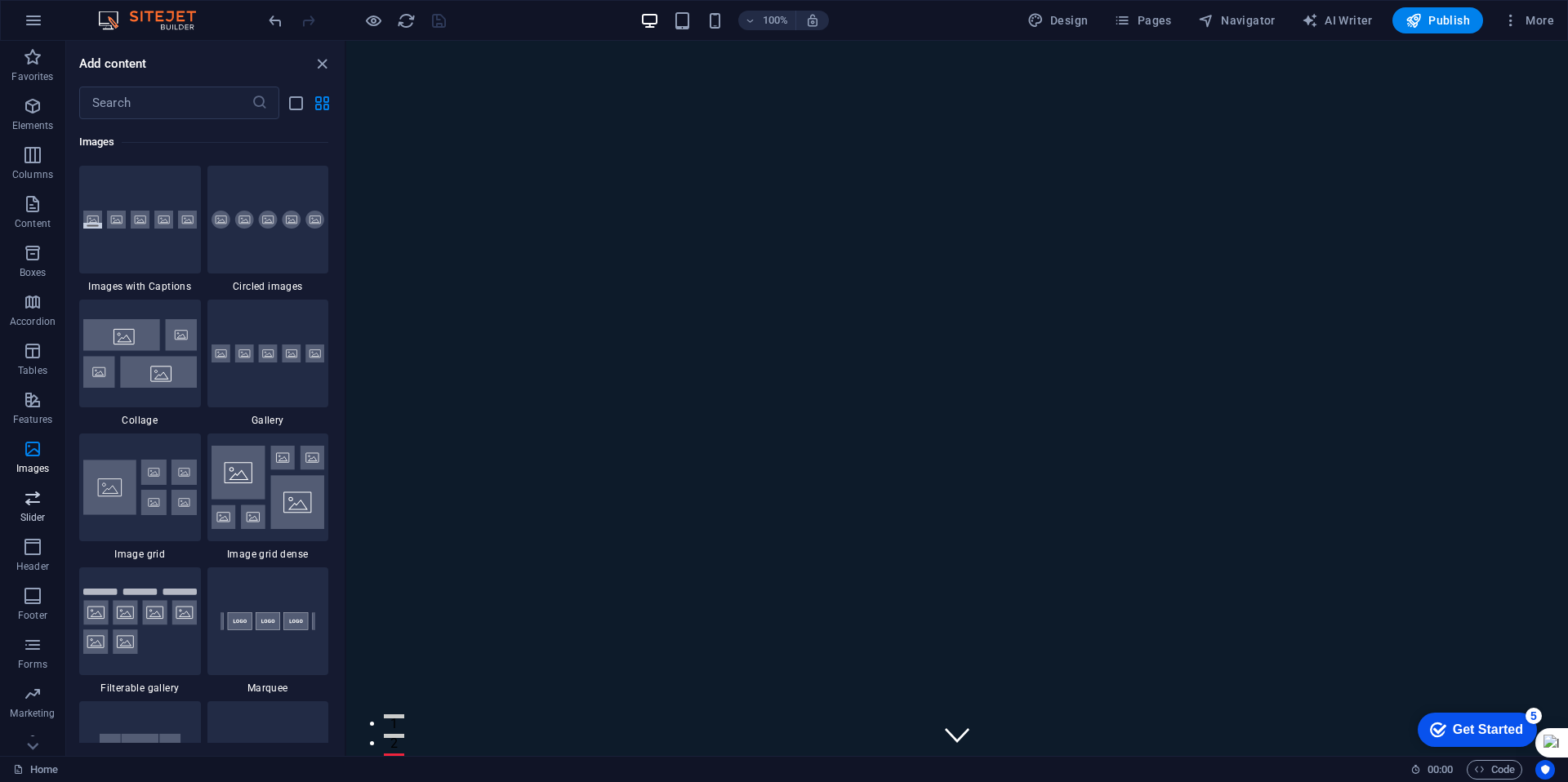
click at [36, 497] on icon "button" at bounding box center [32, 498] width 20 height 20
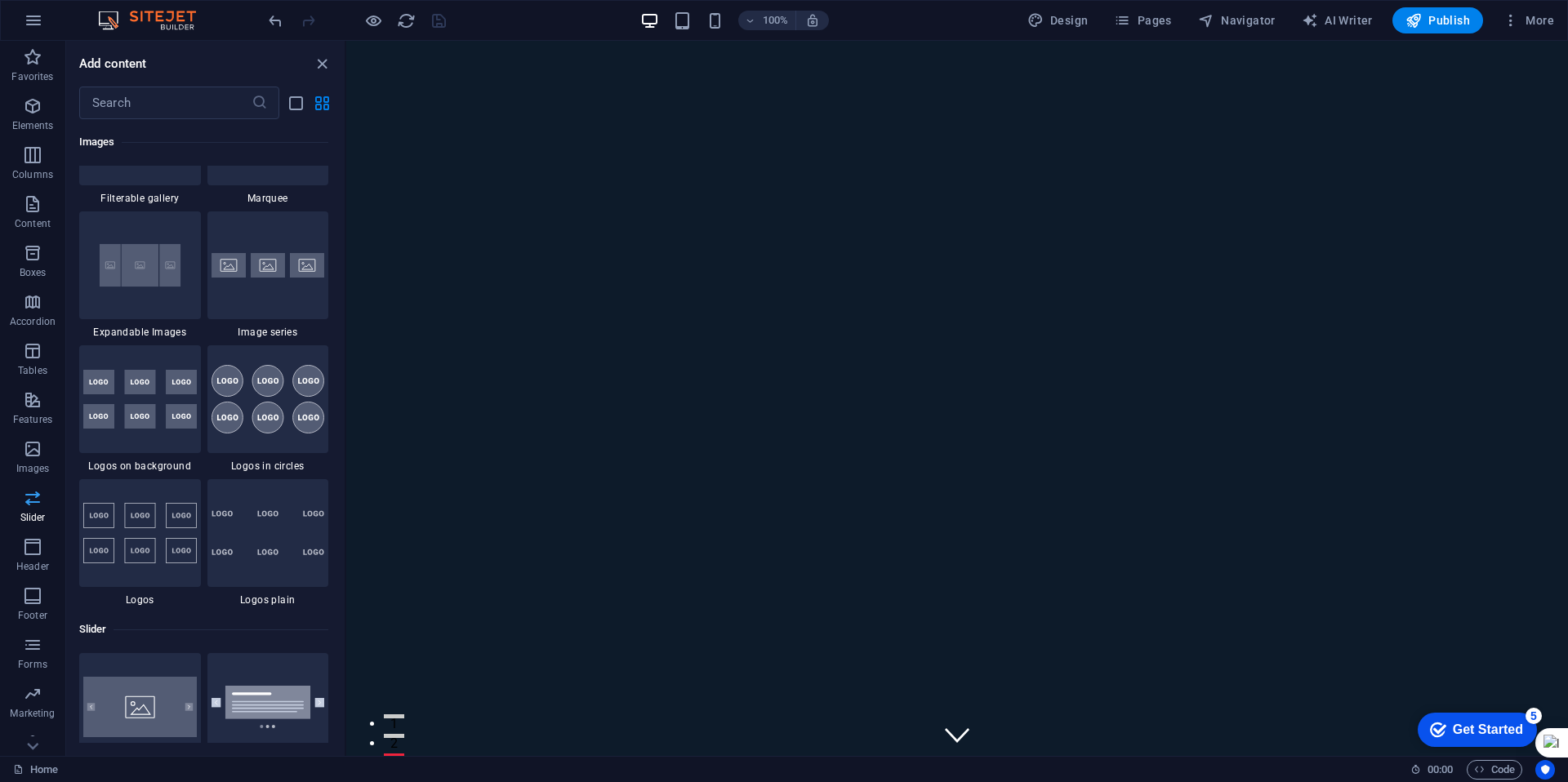
scroll to position [9256, 0]
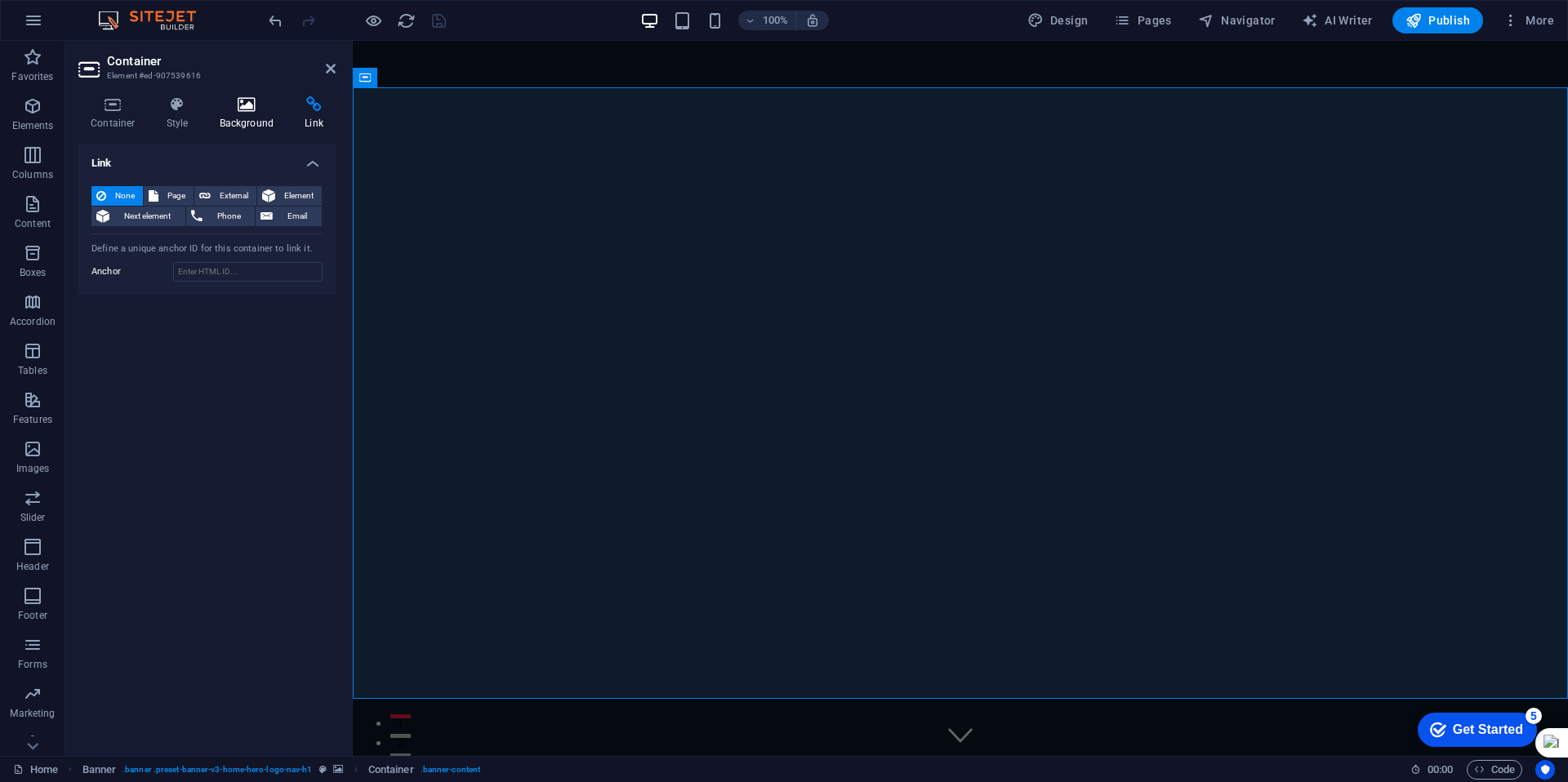
click at [248, 108] on icon at bounding box center [246, 104] width 79 height 16
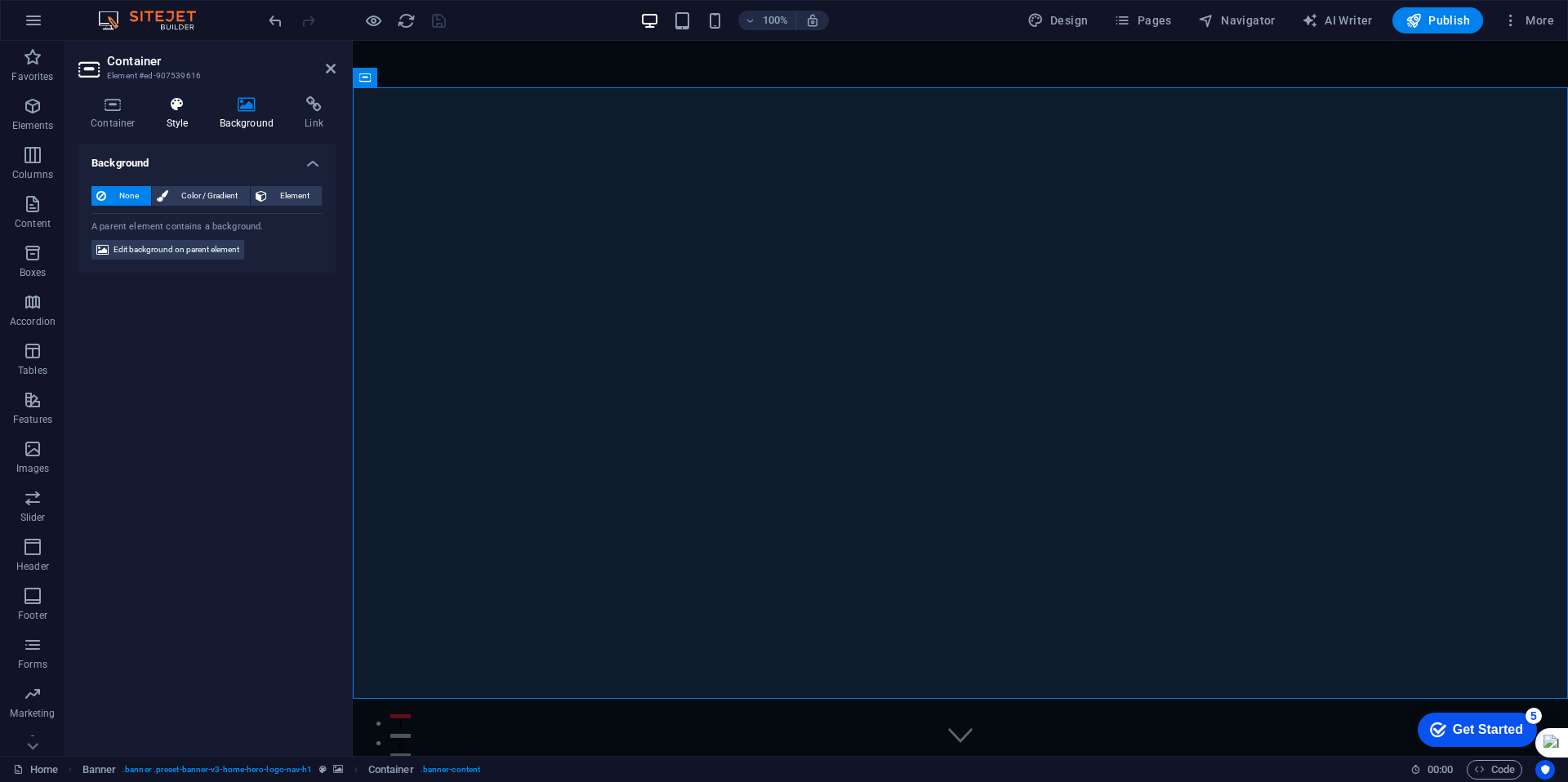
click at [189, 107] on icon at bounding box center [178, 104] width 47 height 16
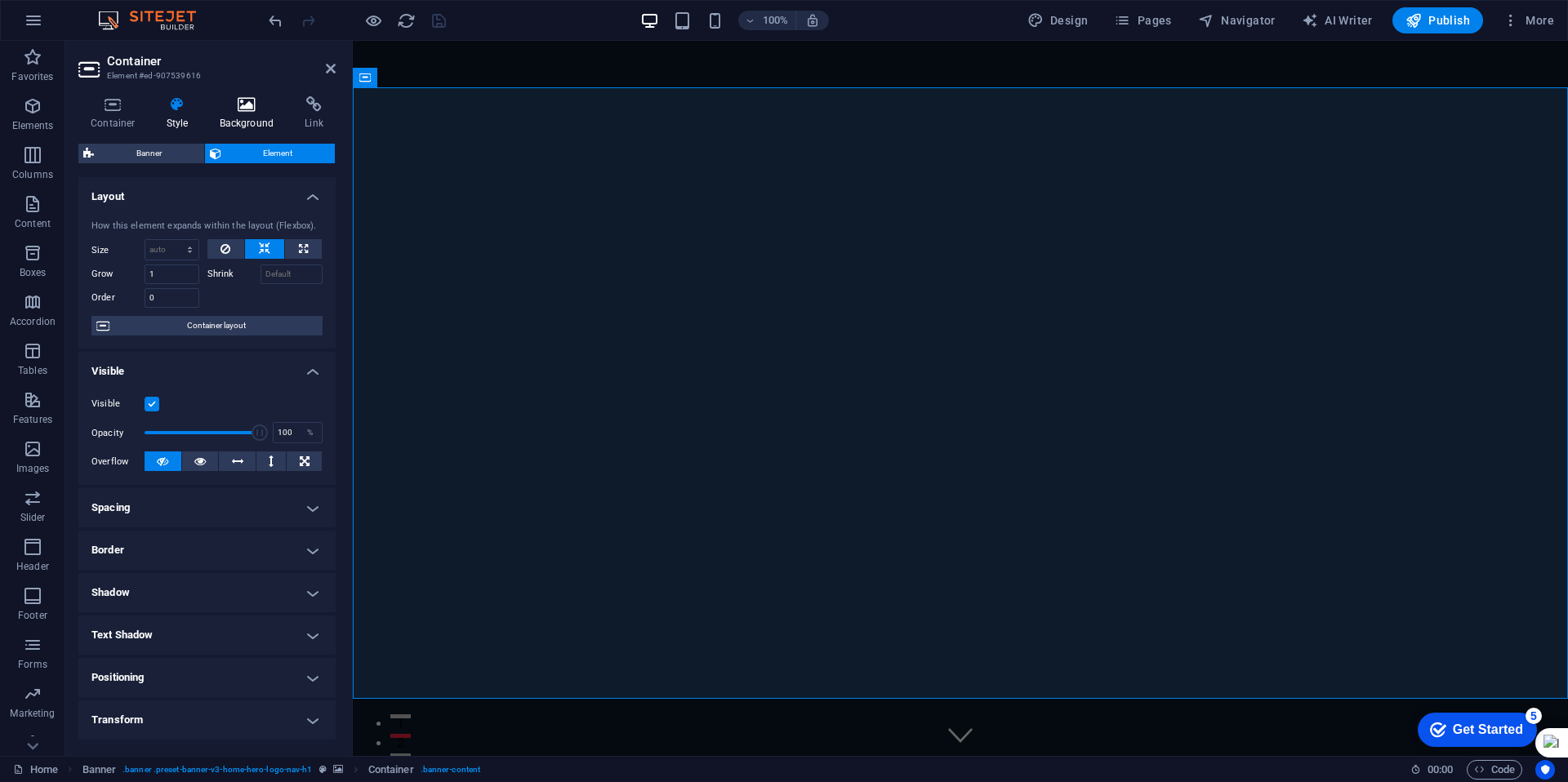
click at [247, 107] on icon at bounding box center [246, 104] width 79 height 16
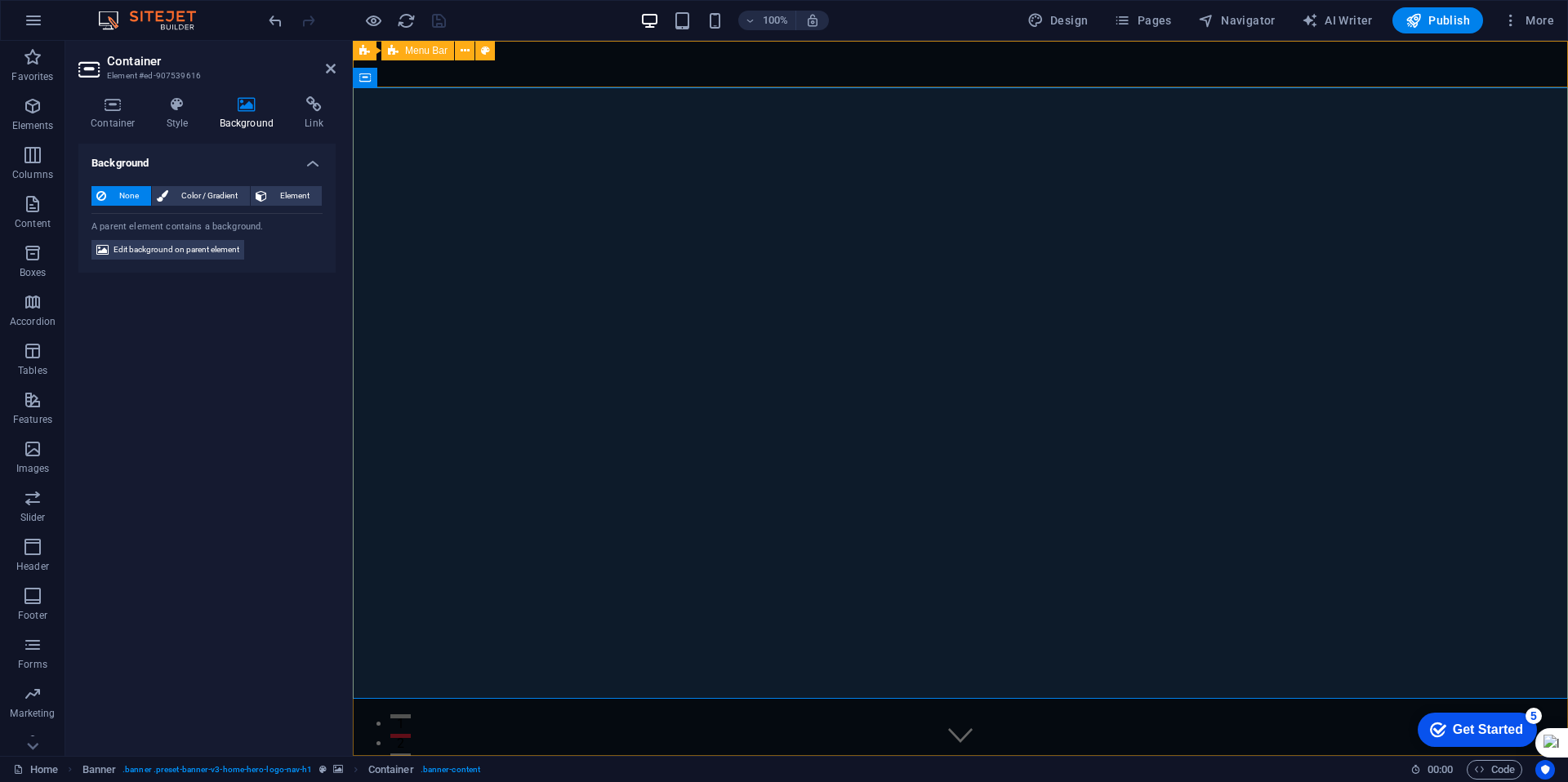
click at [535, 756] on div "seikograduaciones.com Inicio Sobre Nosotros Servicios Testimonios Galería" at bounding box center [960, 789] width 1215 height 66
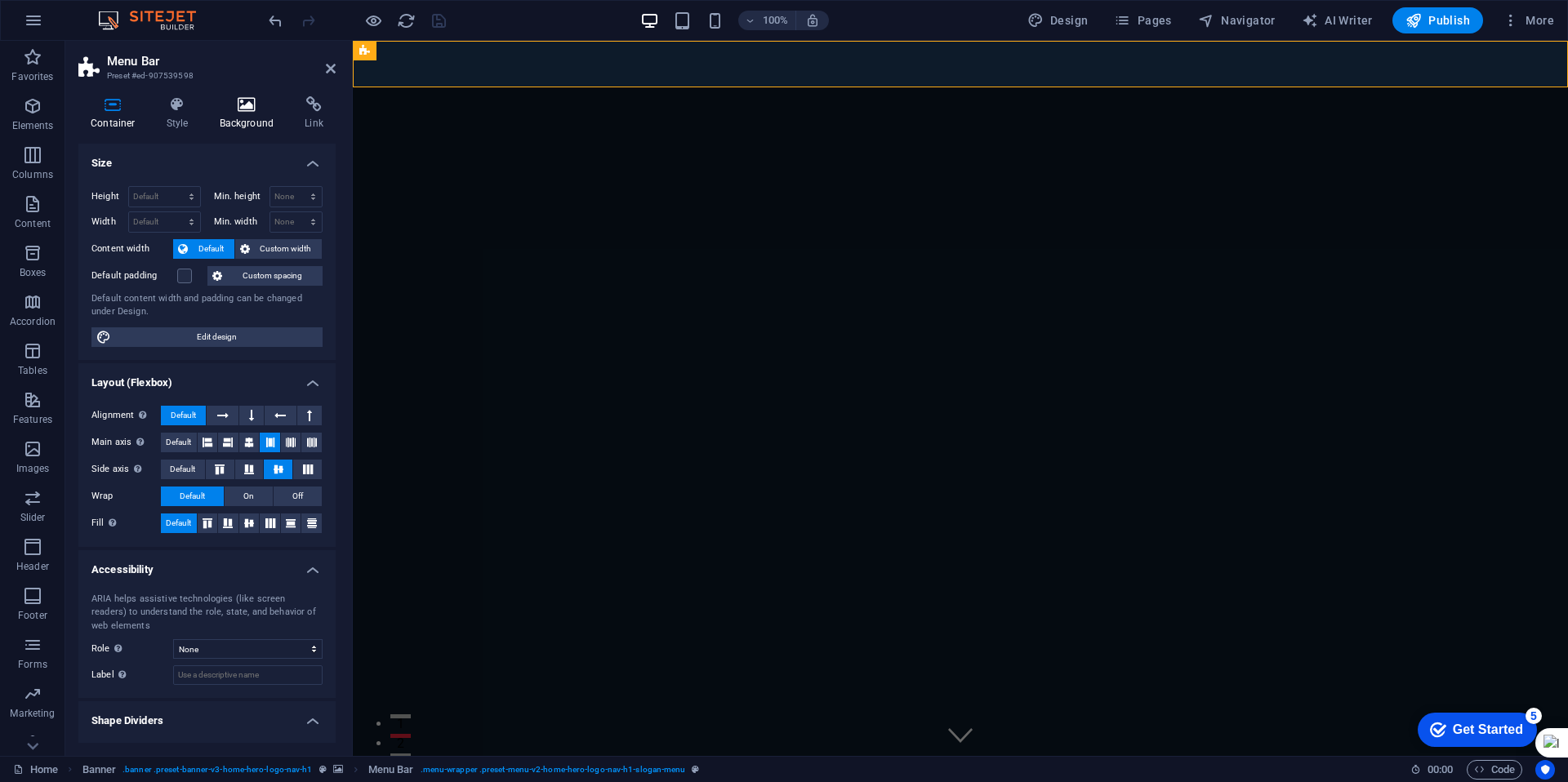
click at [249, 102] on icon at bounding box center [246, 104] width 79 height 16
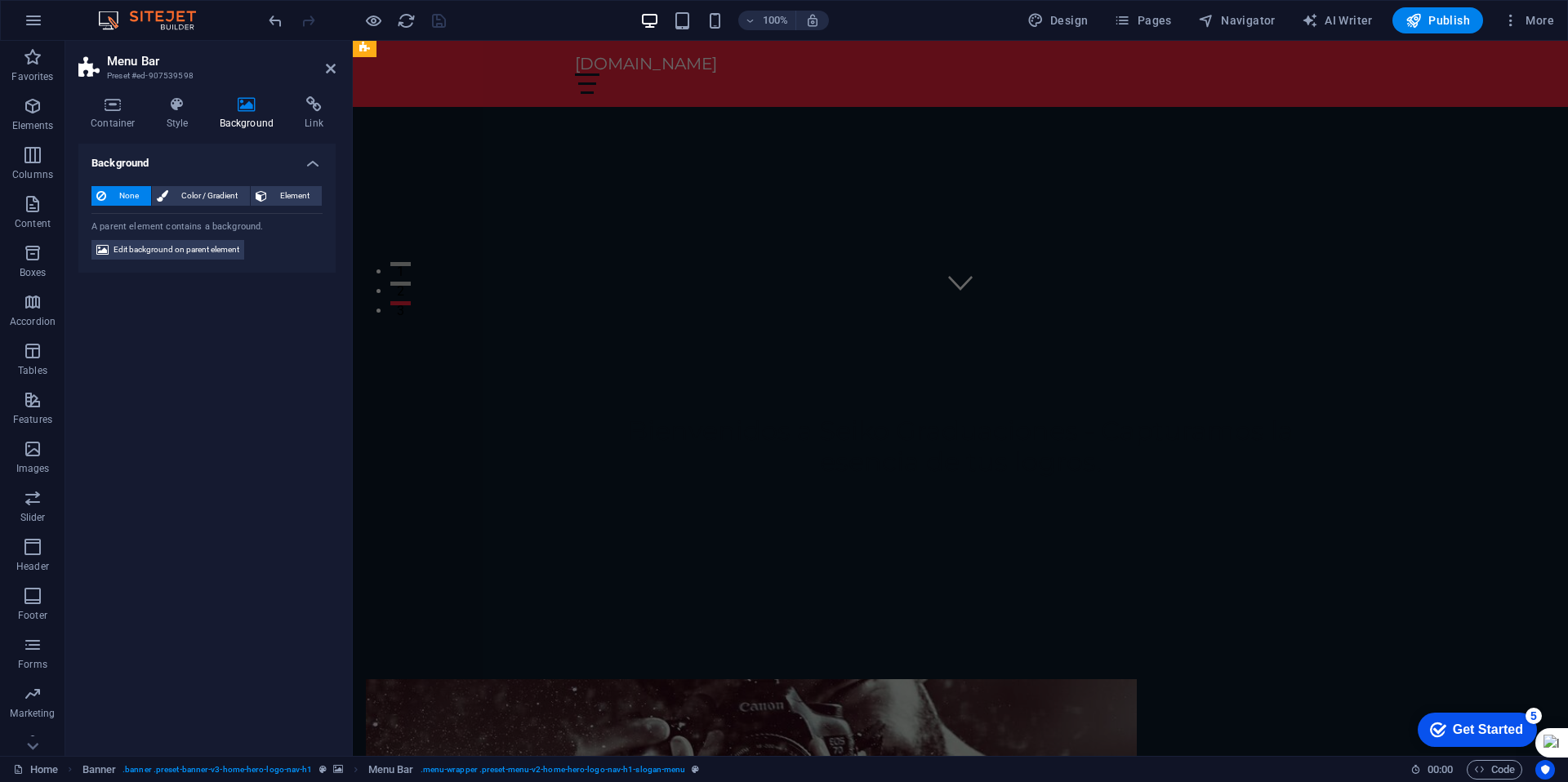
scroll to position [0, 0]
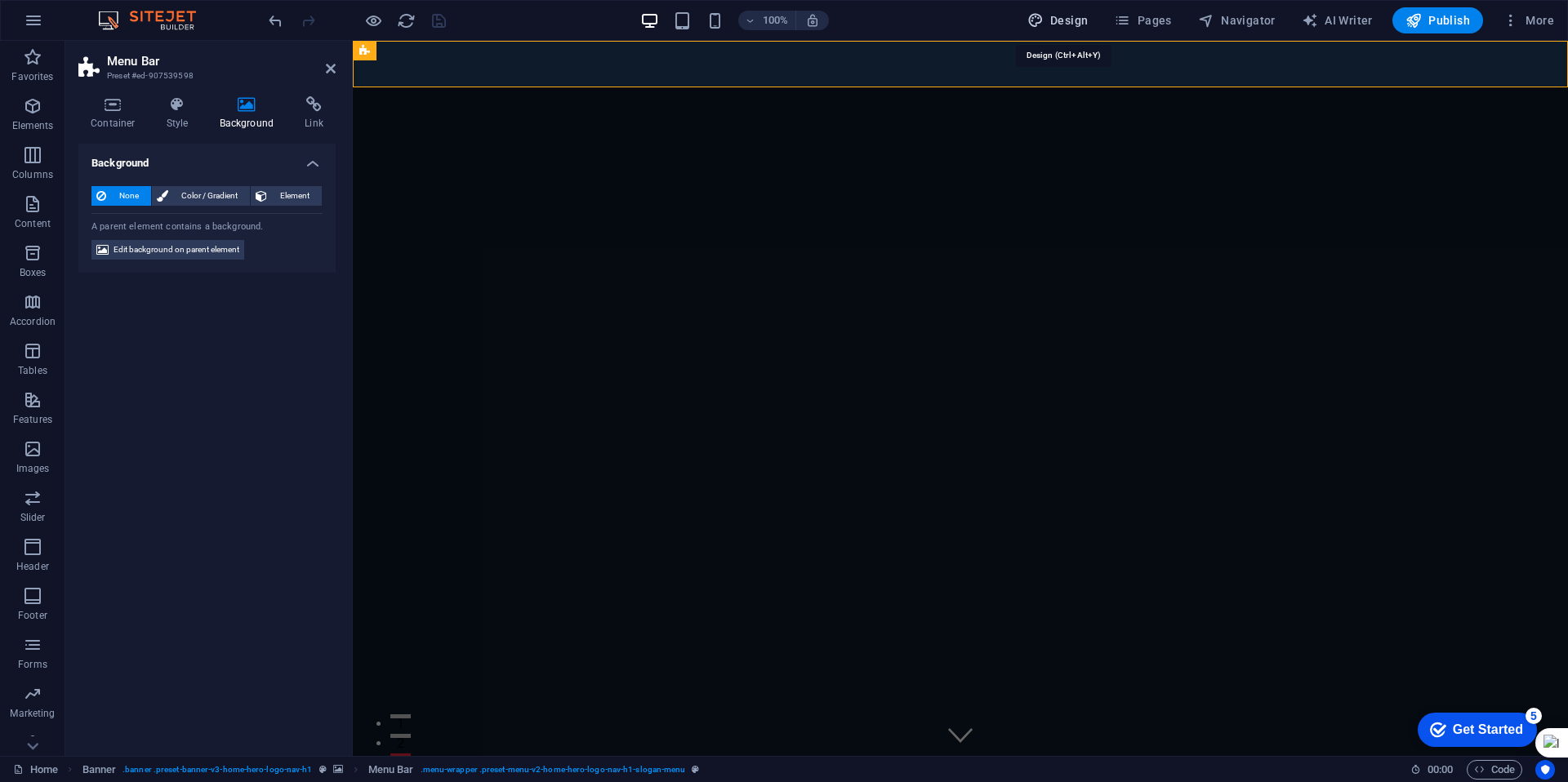
click at [1059, 26] on span "Design" at bounding box center [1058, 20] width 62 height 16
select select "px"
select select "200"
select select "px"
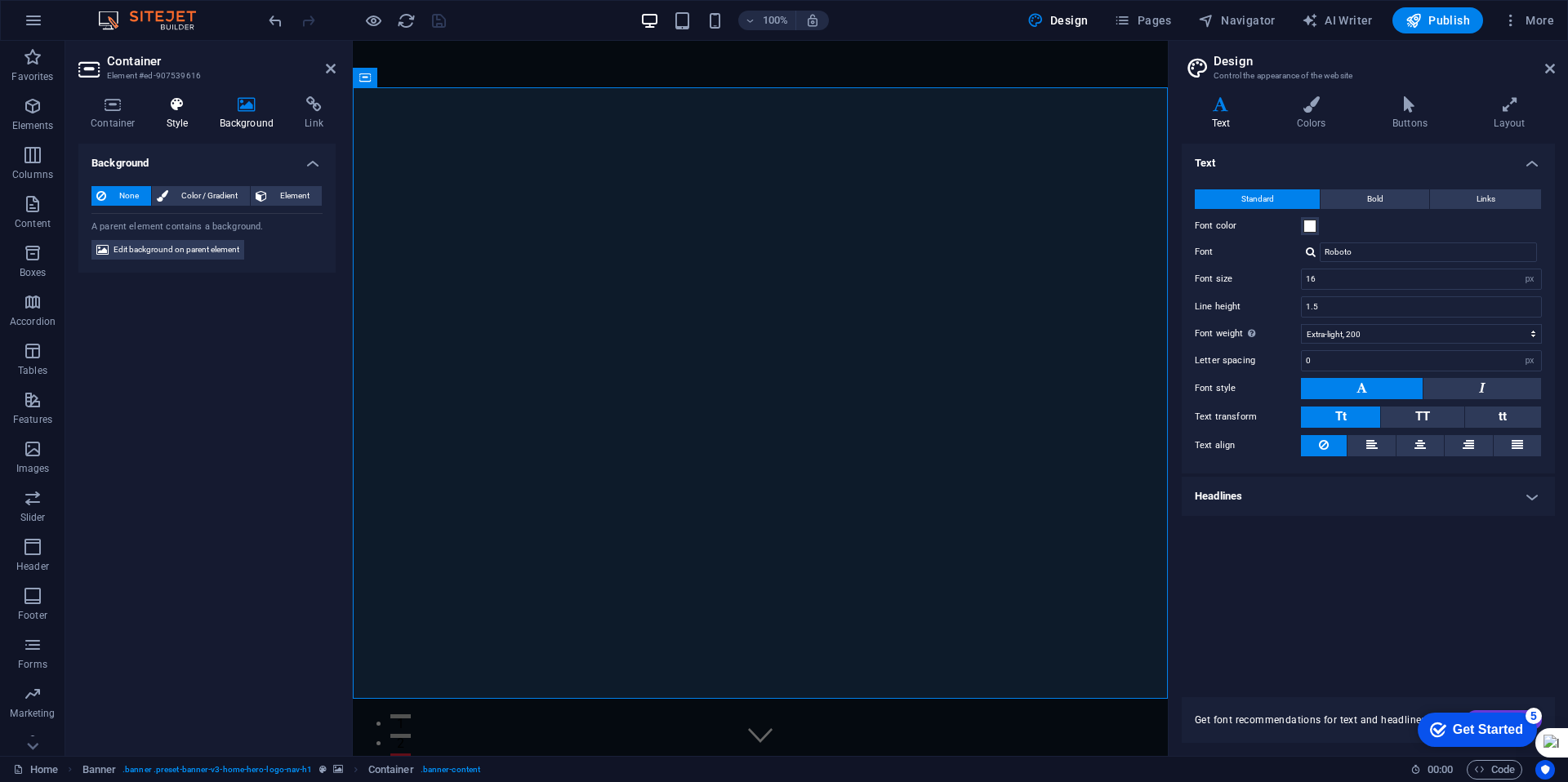
click at [174, 114] on h4 "Style" at bounding box center [180, 113] width 53 height 35
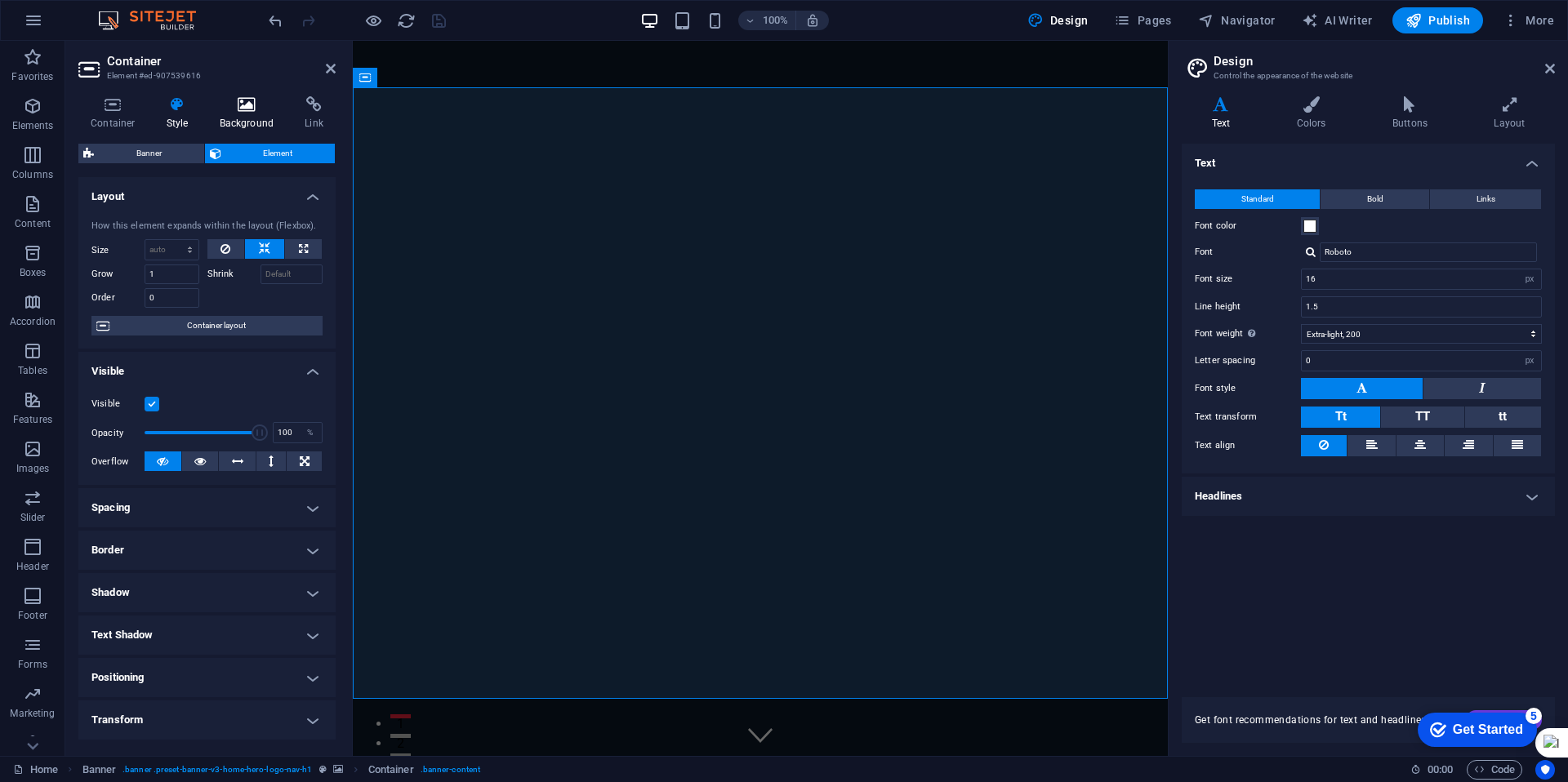
click at [236, 114] on h4 "Background" at bounding box center [249, 113] width 86 height 35
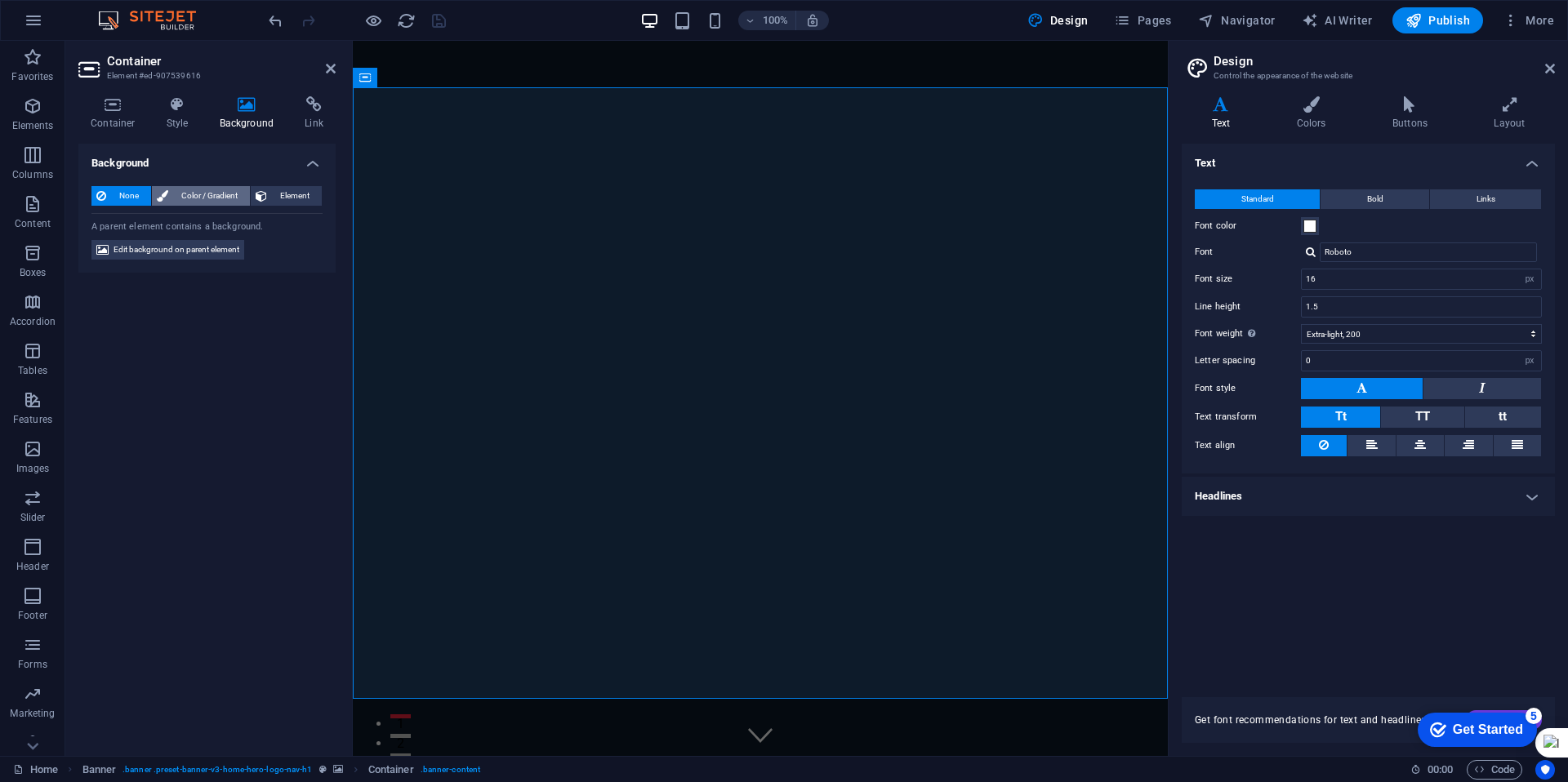
click at [207, 195] on span "Color / Gradient" at bounding box center [209, 196] width 72 height 20
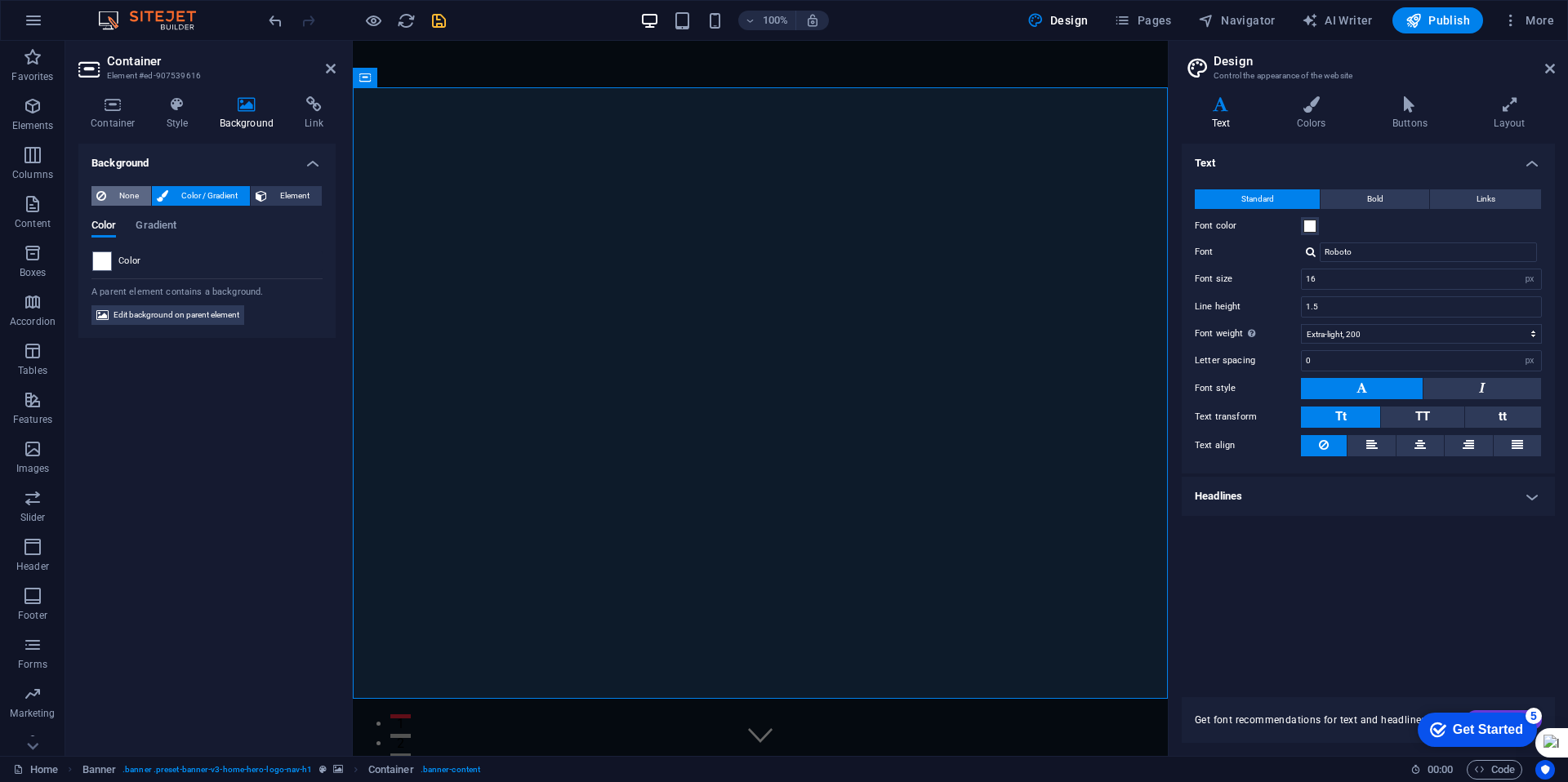
click at [133, 192] on span "None" at bounding box center [128, 196] width 36 height 20
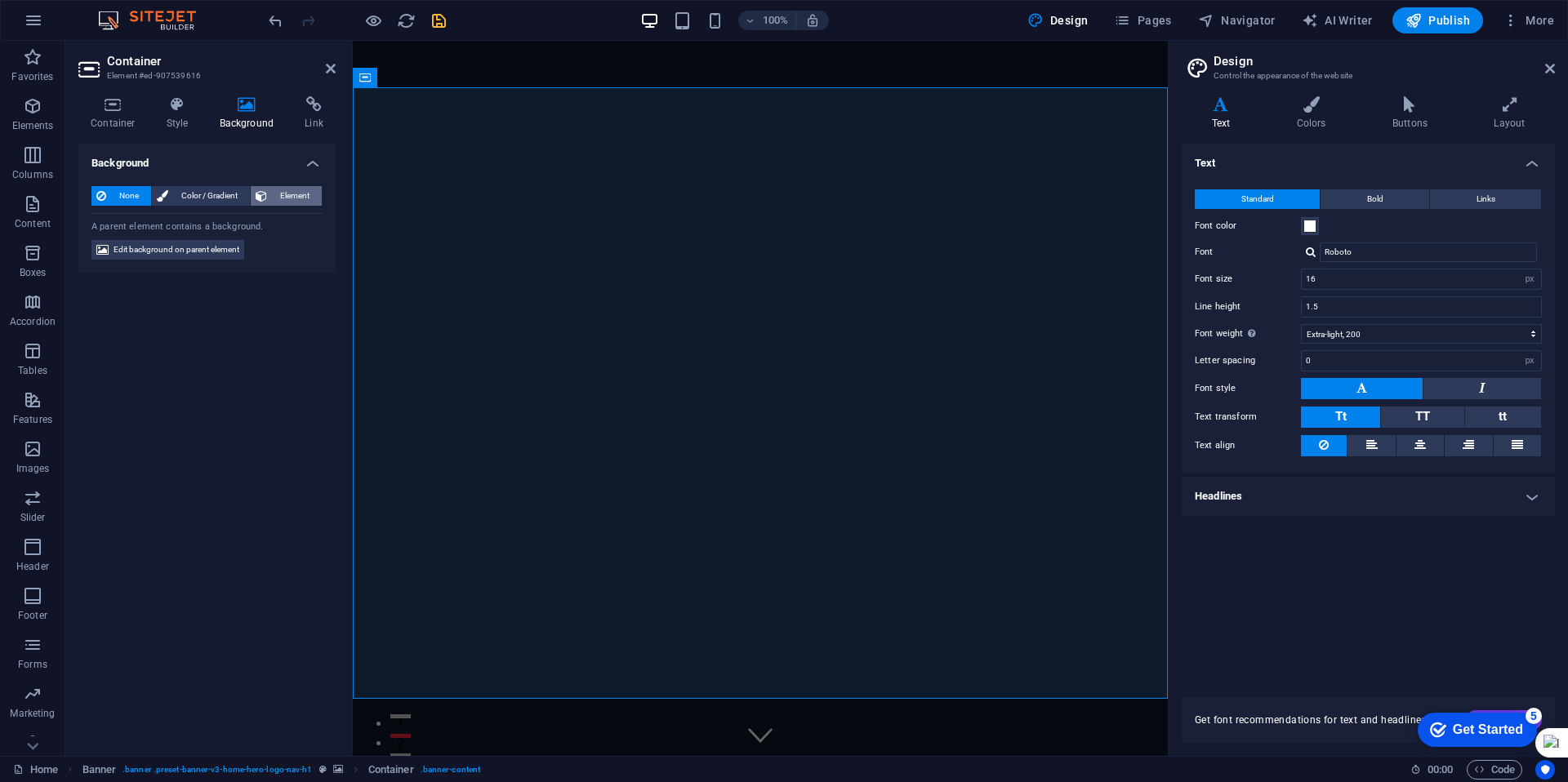
click at [285, 199] on span "Element" at bounding box center [295, 196] width 45 height 20
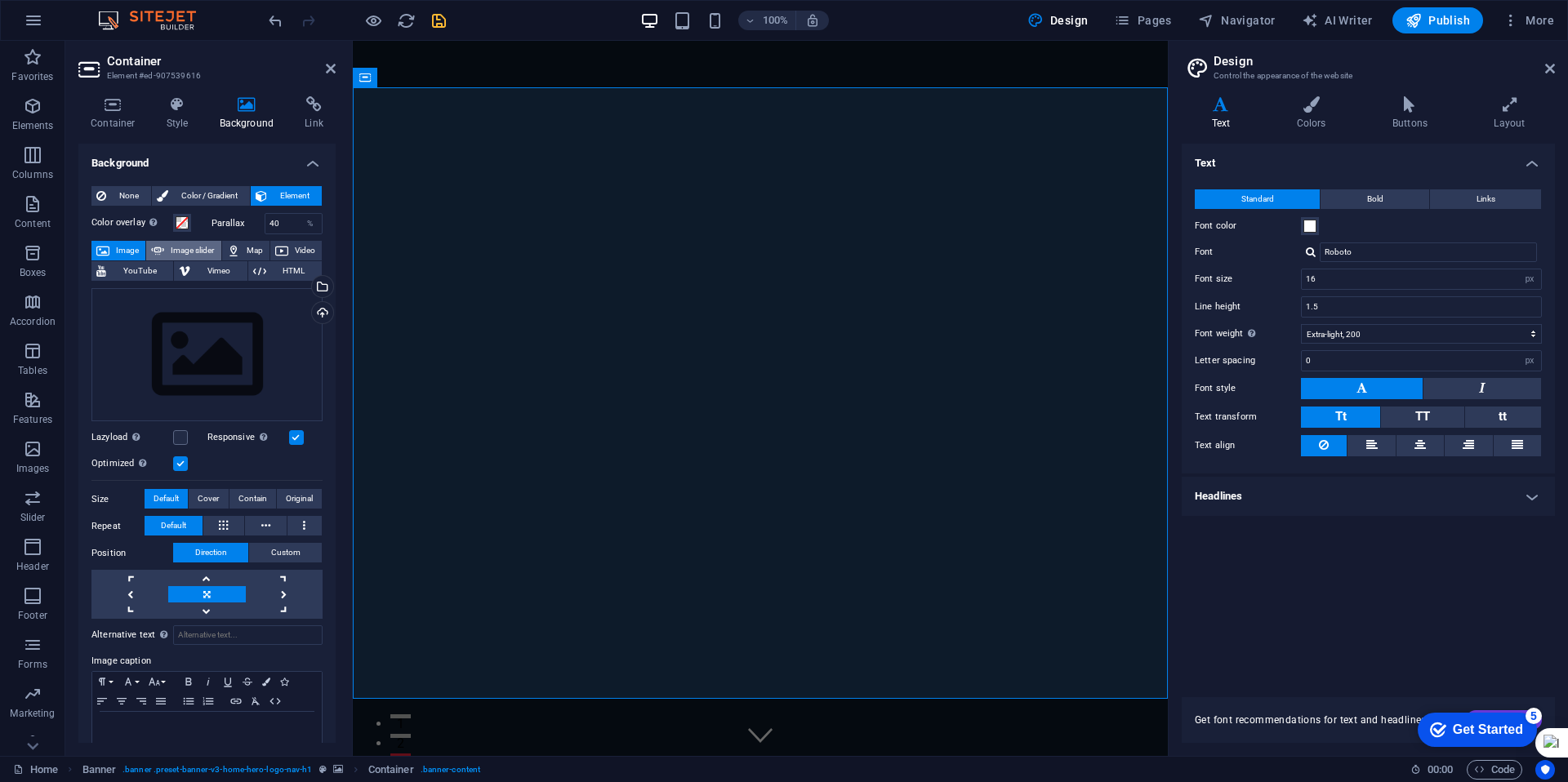
click at [184, 254] on span "Image slider" at bounding box center [192, 250] width 47 height 20
select select "ms"
select select "s"
select select "progressive"
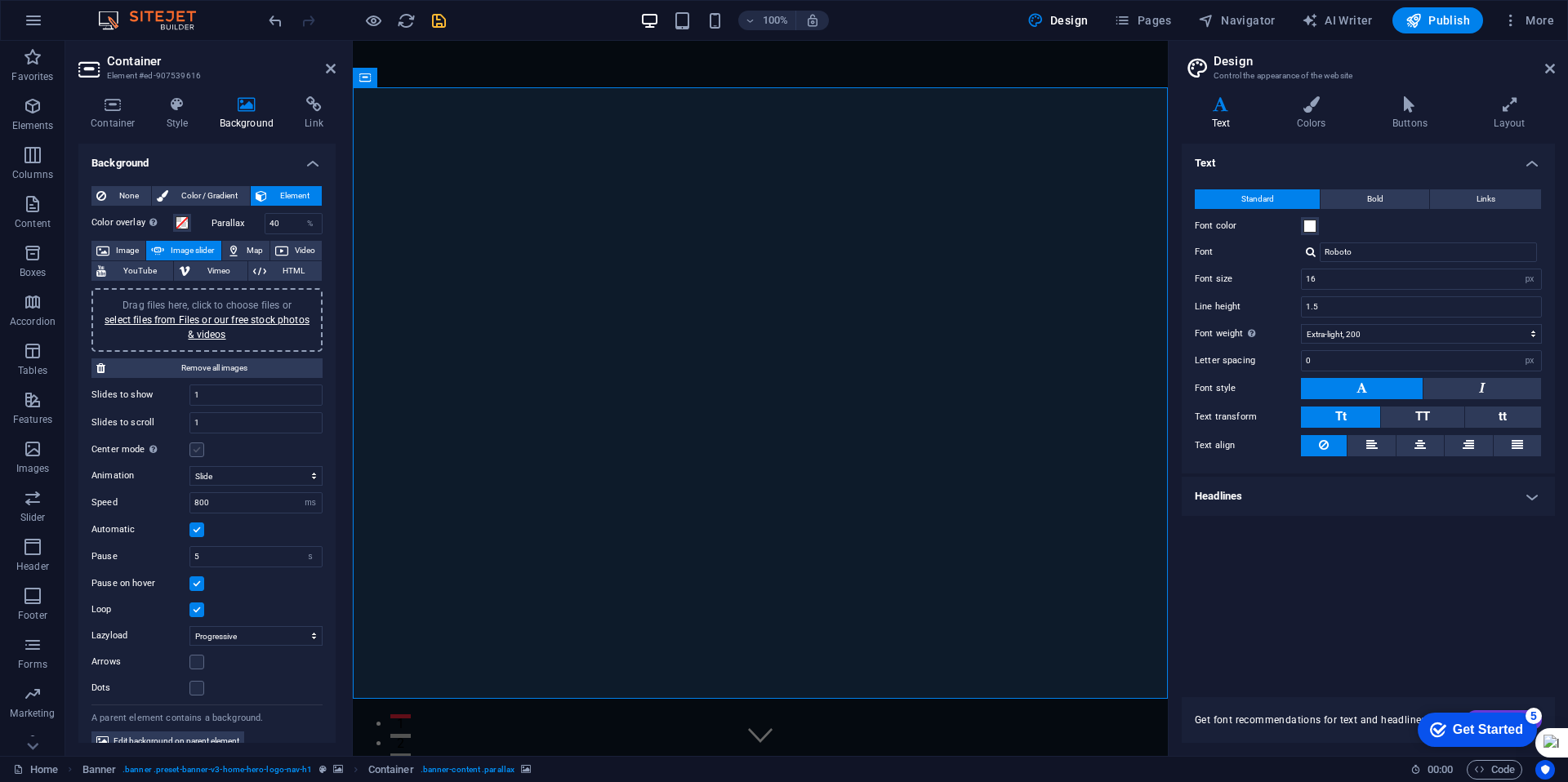
click at [198, 452] on label at bounding box center [197, 449] width 15 height 15
click at [0, 0] on input "Center mode Enables centered view with partial previous/next slide. Use with od…" at bounding box center [0, 0] width 0 height 0
click at [198, 452] on label at bounding box center [197, 449] width 15 height 15
click at [0, 0] on input "Center mode Enables centered view with partial previous/next slide. Use with od…" at bounding box center [0, 0] width 0 height 0
click at [131, 250] on span "Image" at bounding box center [127, 250] width 26 height 20
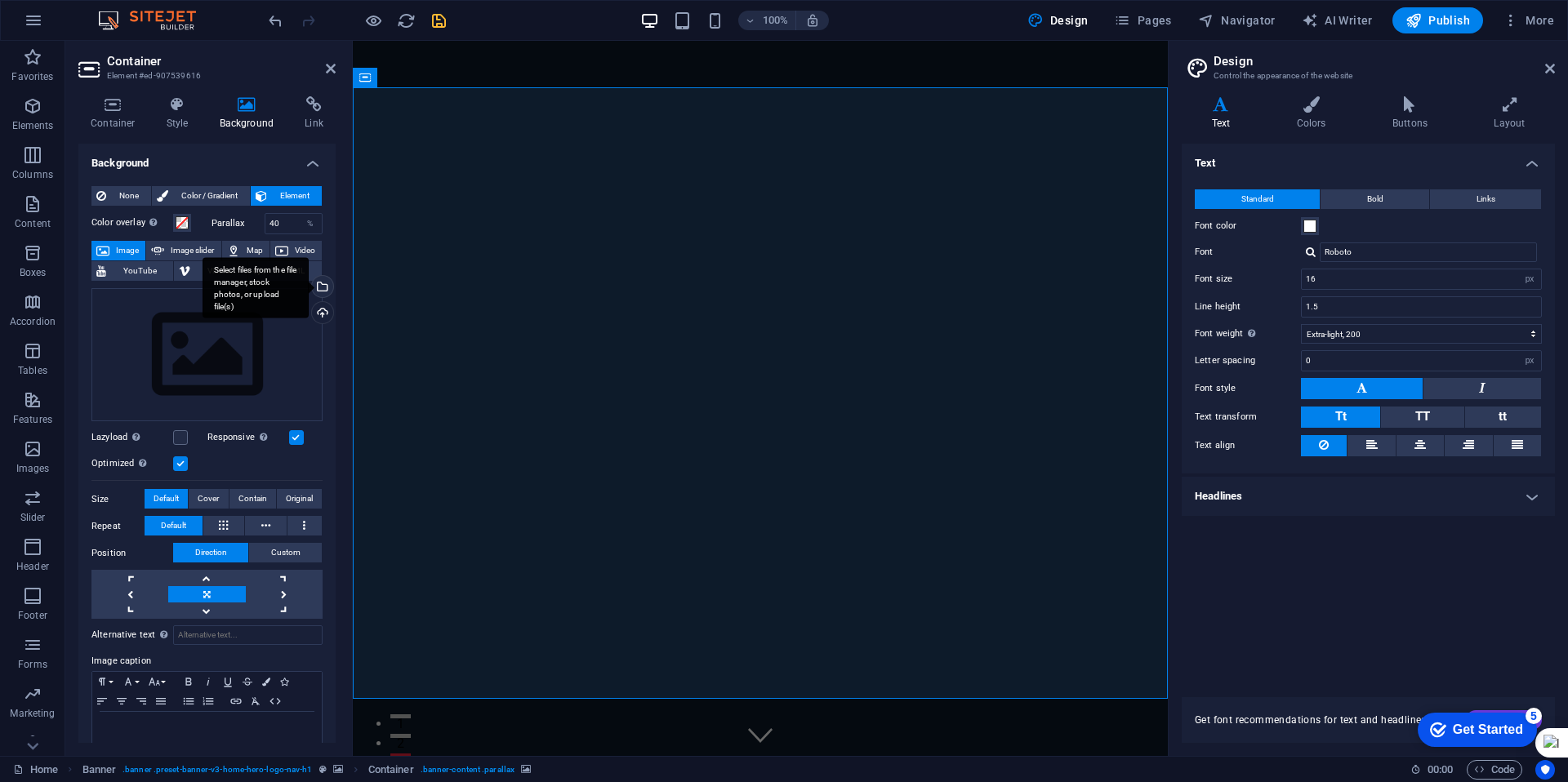
click at [320, 283] on div "Select files from the file manager, stock photos, or upload file(s)" at bounding box center [321, 288] width 24 height 24
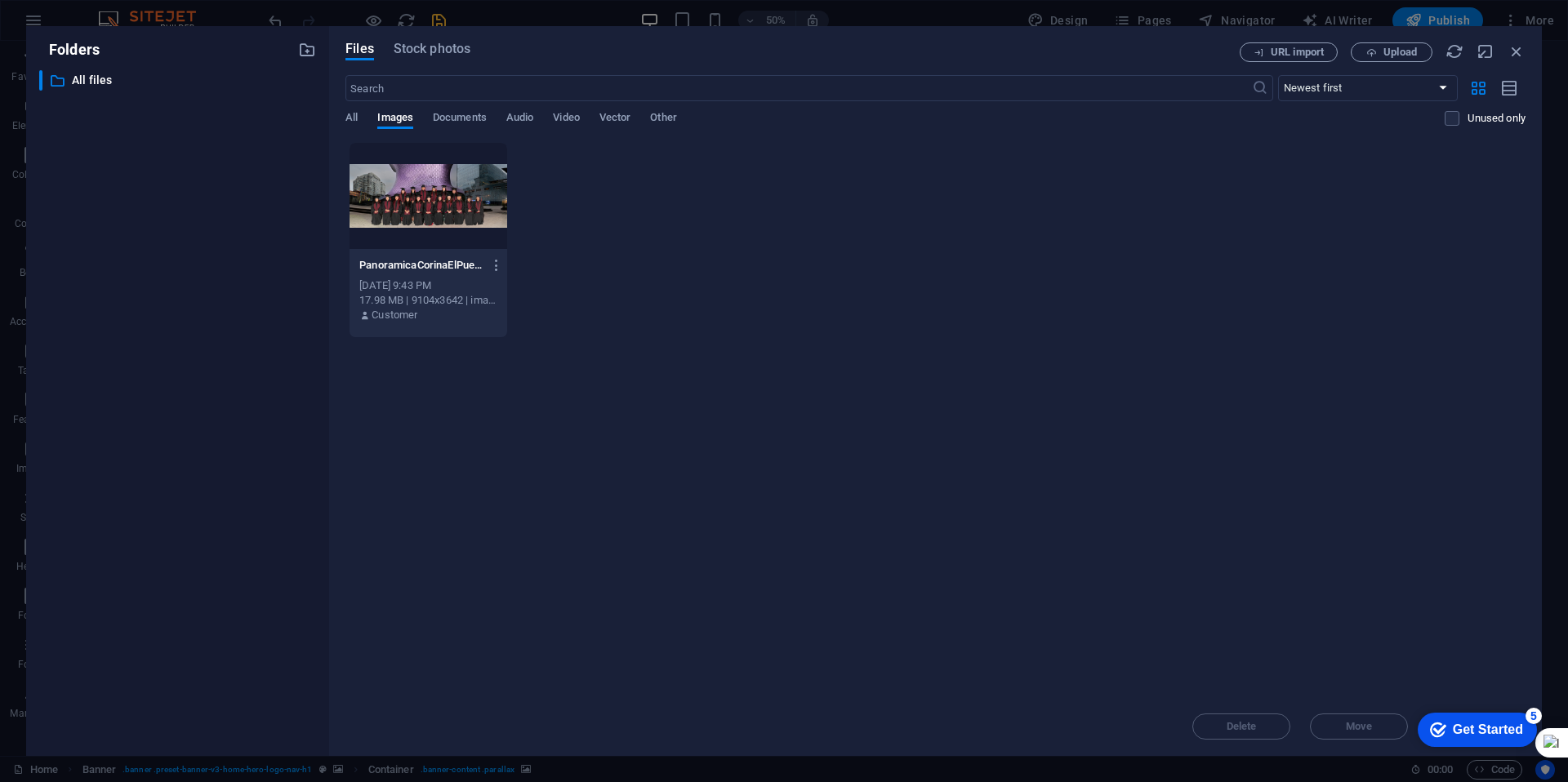
click at [403, 204] on div at bounding box center [429, 196] width 158 height 107
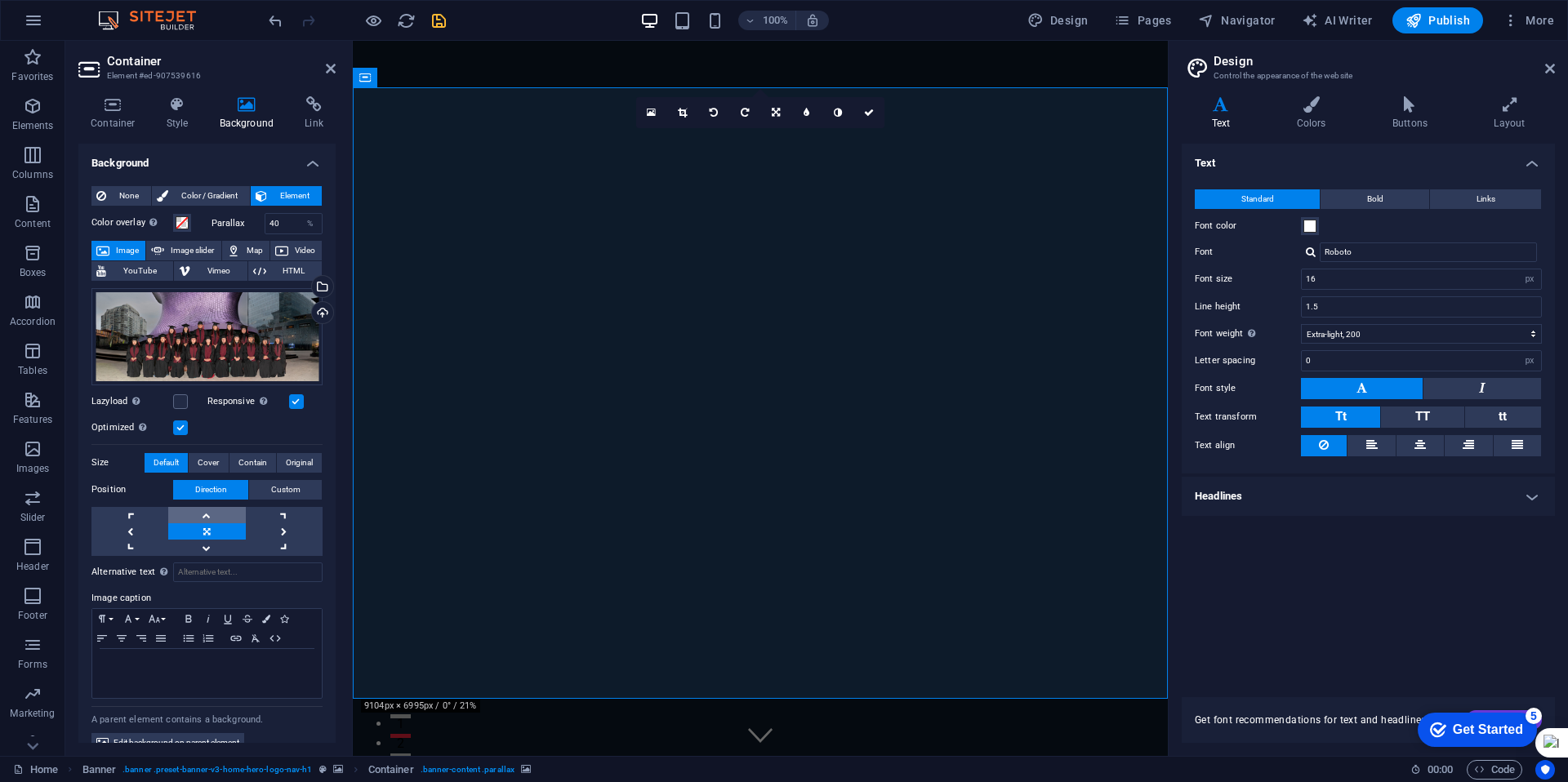
click at [206, 511] on link at bounding box center [206, 514] width 77 height 16
click at [297, 463] on span "Original" at bounding box center [299, 462] width 27 height 20
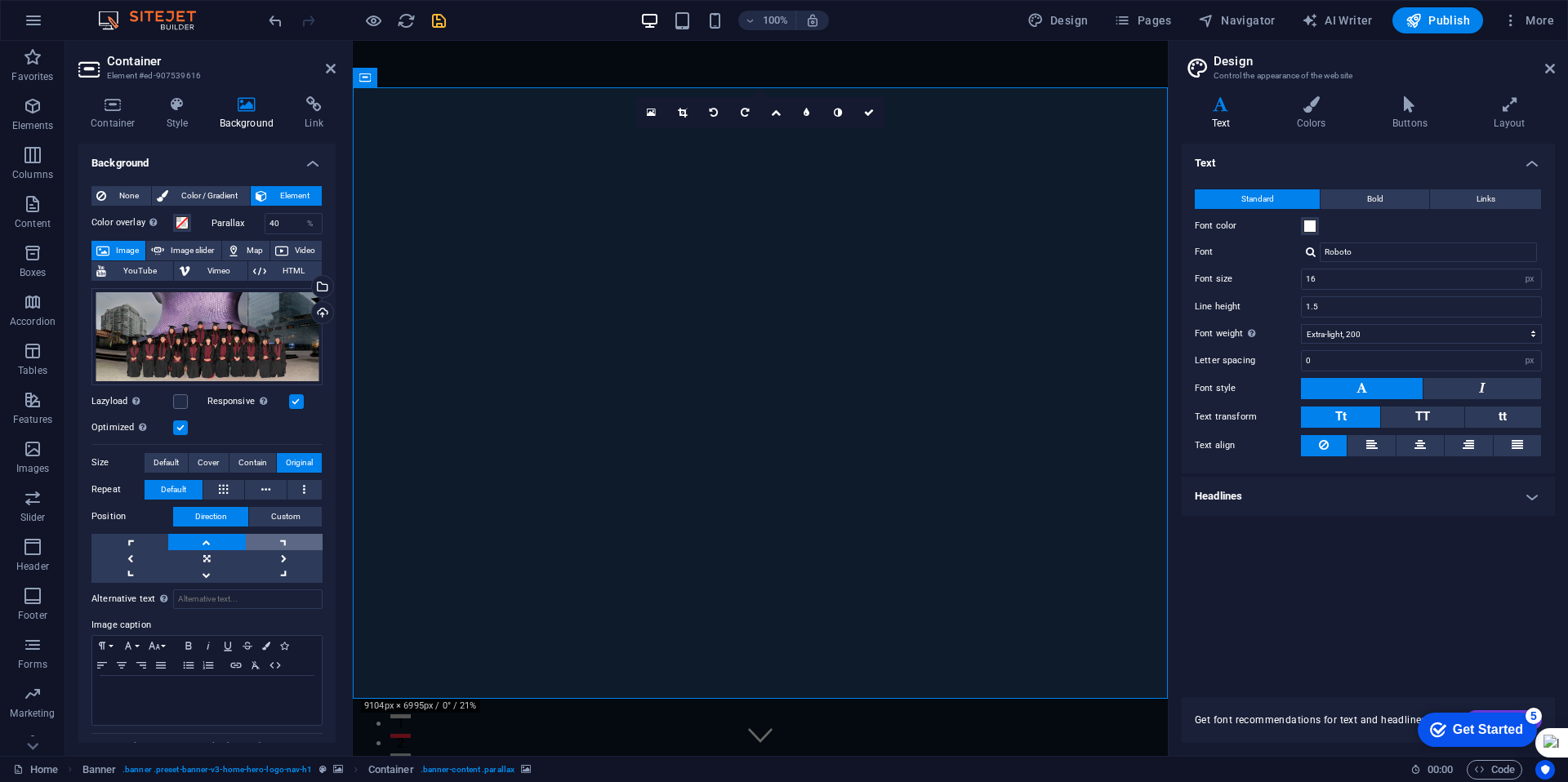
click at [282, 545] on link at bounding box center [284, 542] width 77 height 16
click at [136, 537] on link at bounding box center [130, 542] width 77 height 16
click at [198, 537] on link at bounding box center [206, 542] width 77 height 16
click at [211, 461] on span "Cover" at bounding box center [208, 462] width 22 height 20
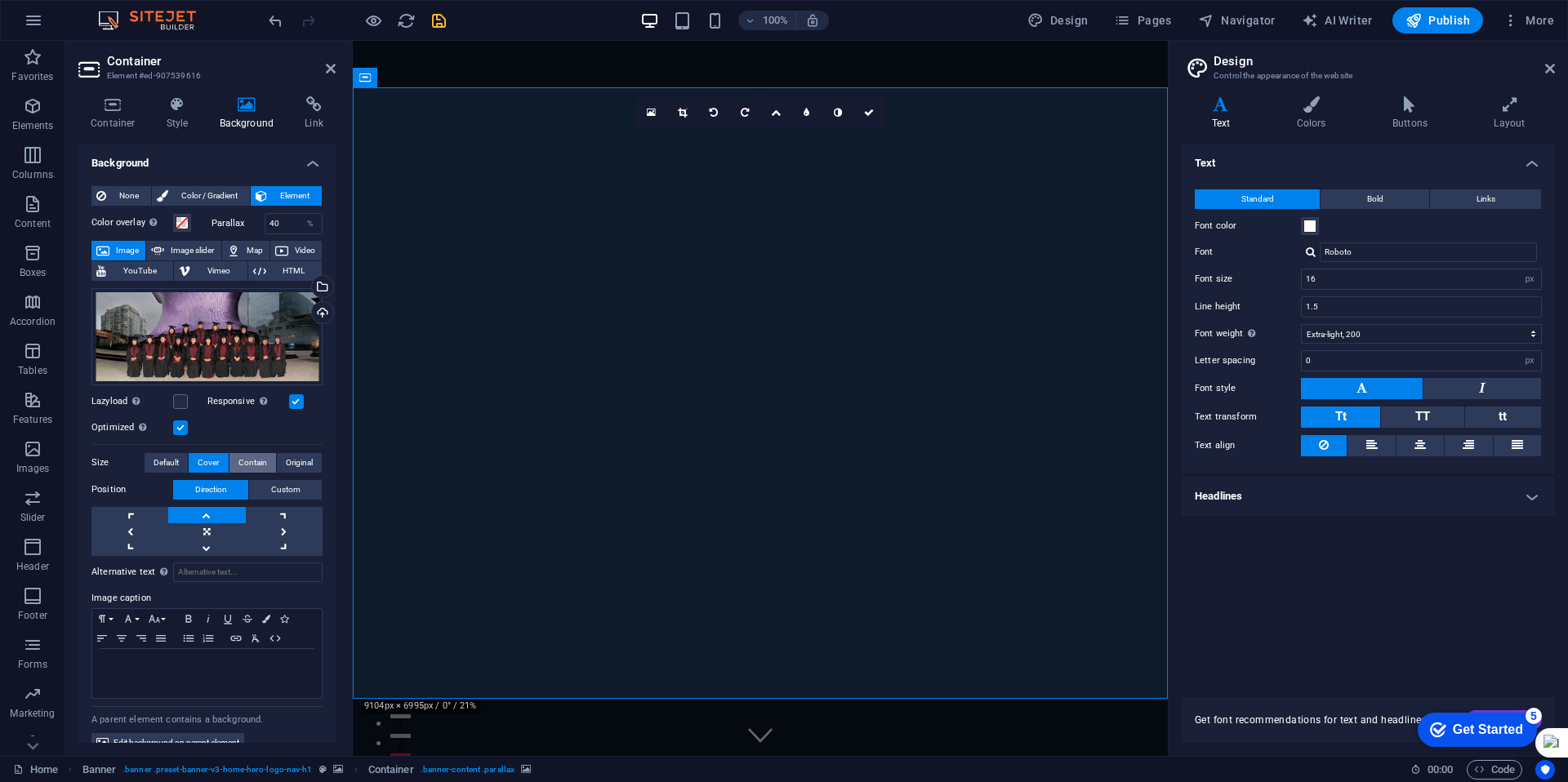
click at [243, 459] on span "Contain" at bounding box center [252, 462] width 29 height 20
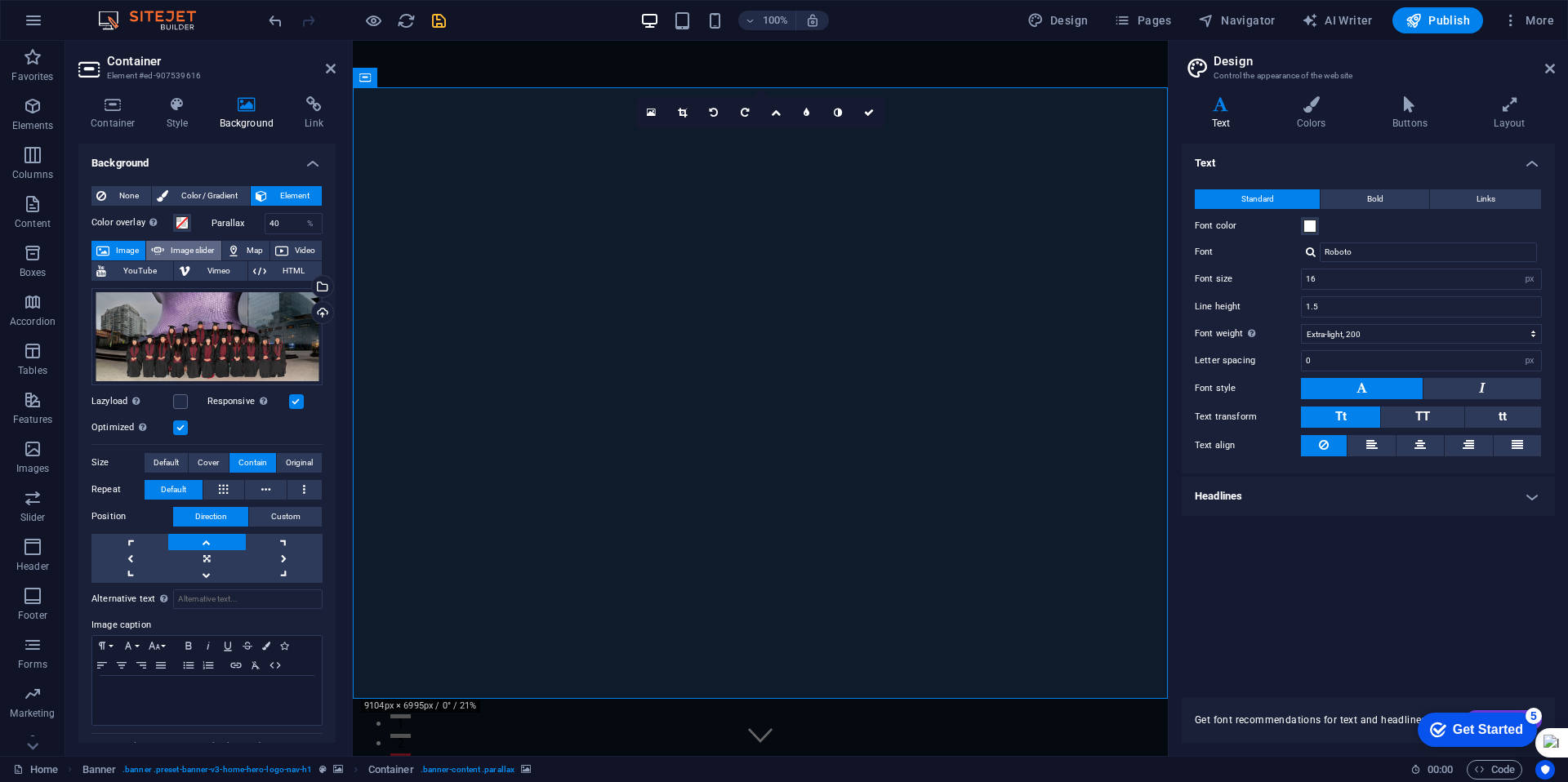
click at [189, 254] on span "Image slider" at bounding box center [192, 250] width 47 height 20
select select "ms"
select select "s"
select select "progressive"
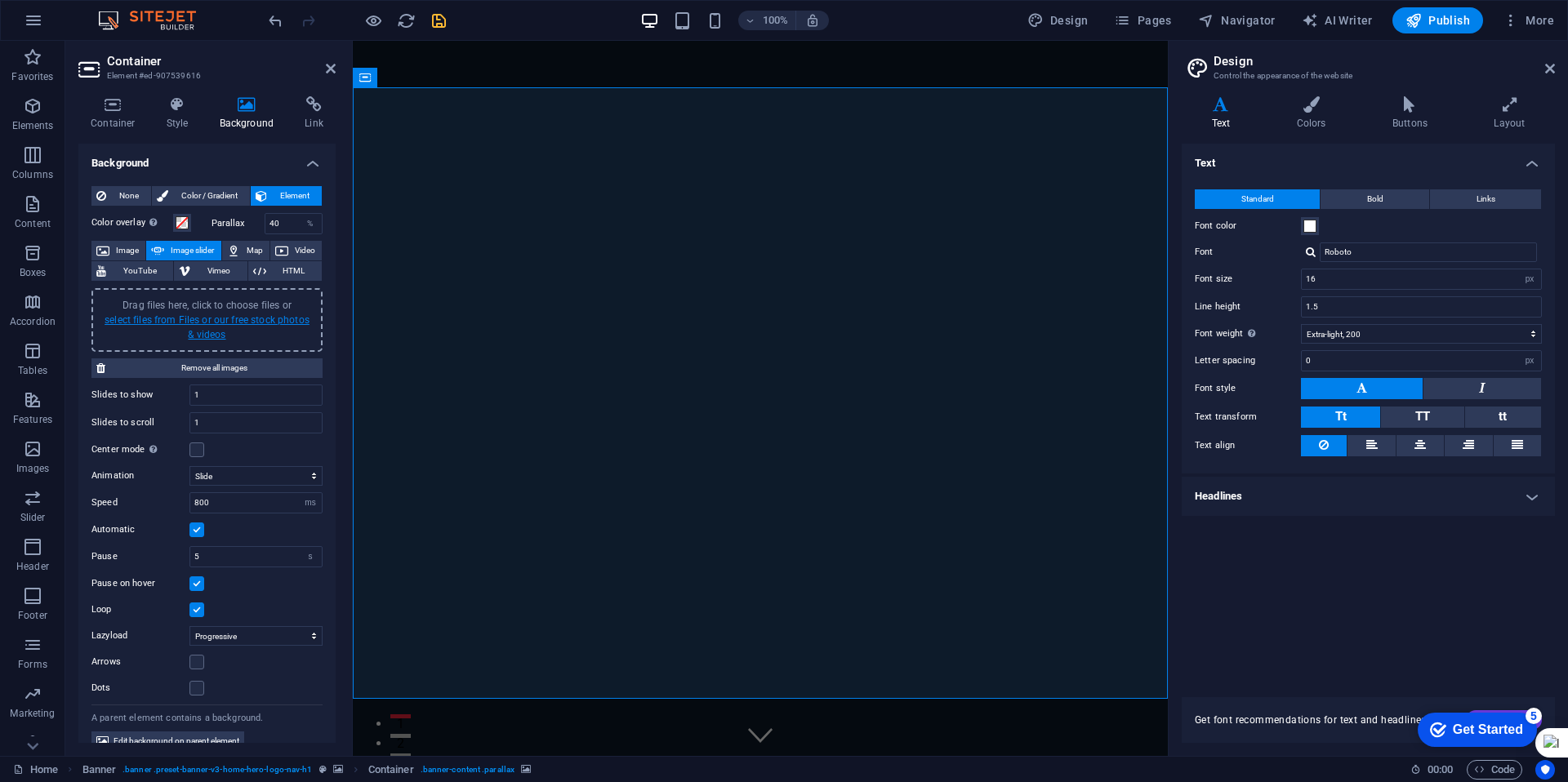
click at [203, 320] on link "select files from Files or our free stock photos & videos" at bounding box center [207, 327] width 205 height 26
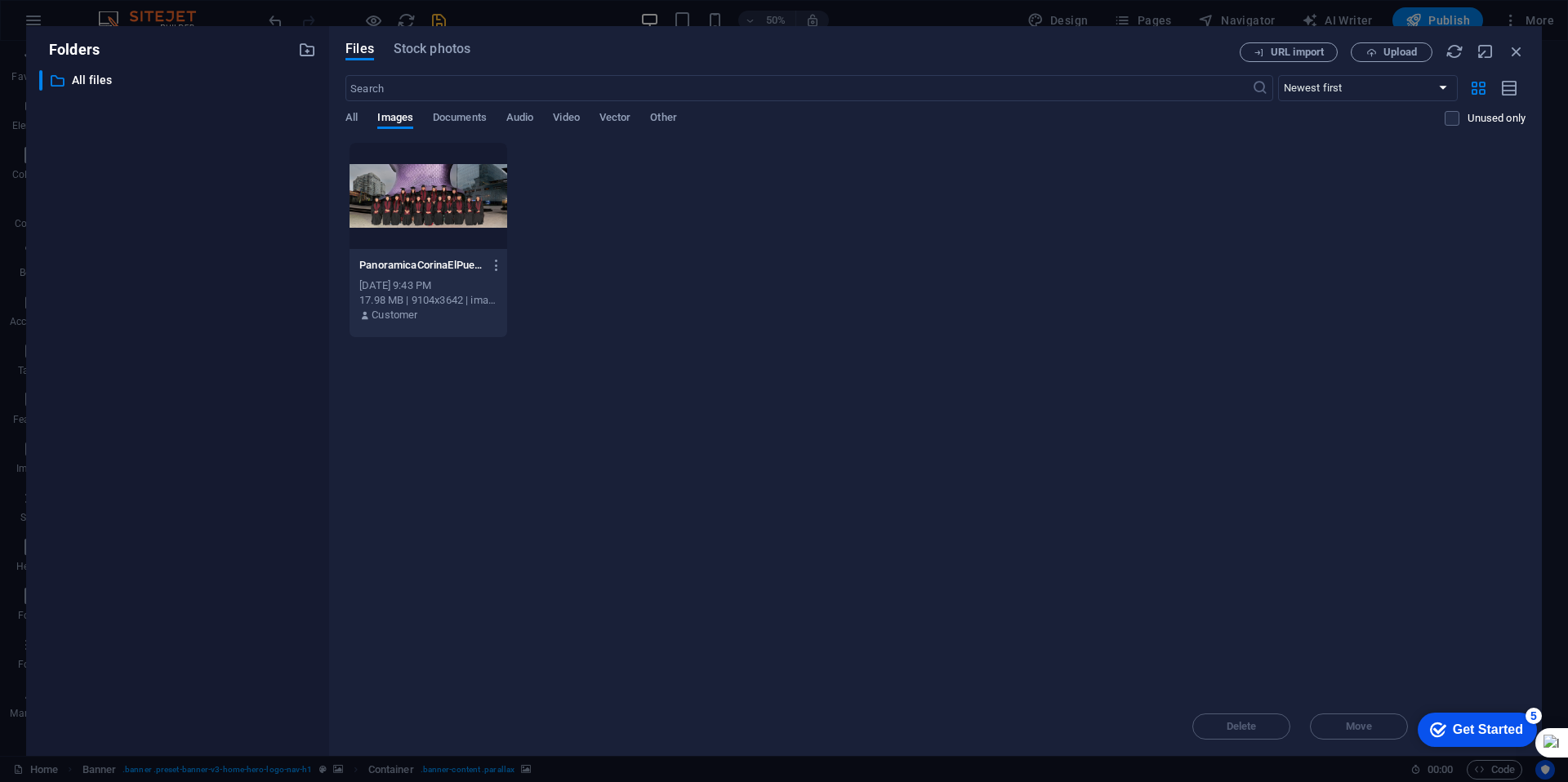
click at [1046, 356] on div "Drop files here to upload them instantly PanoramicaCorinaElPuerto-RxeFC0fKedYK1…" at bounding box center [936, 419] width 1180 height 555
click at [1372, 55] on icon "button" at bounding box center [1371, 53] width 10 height 10
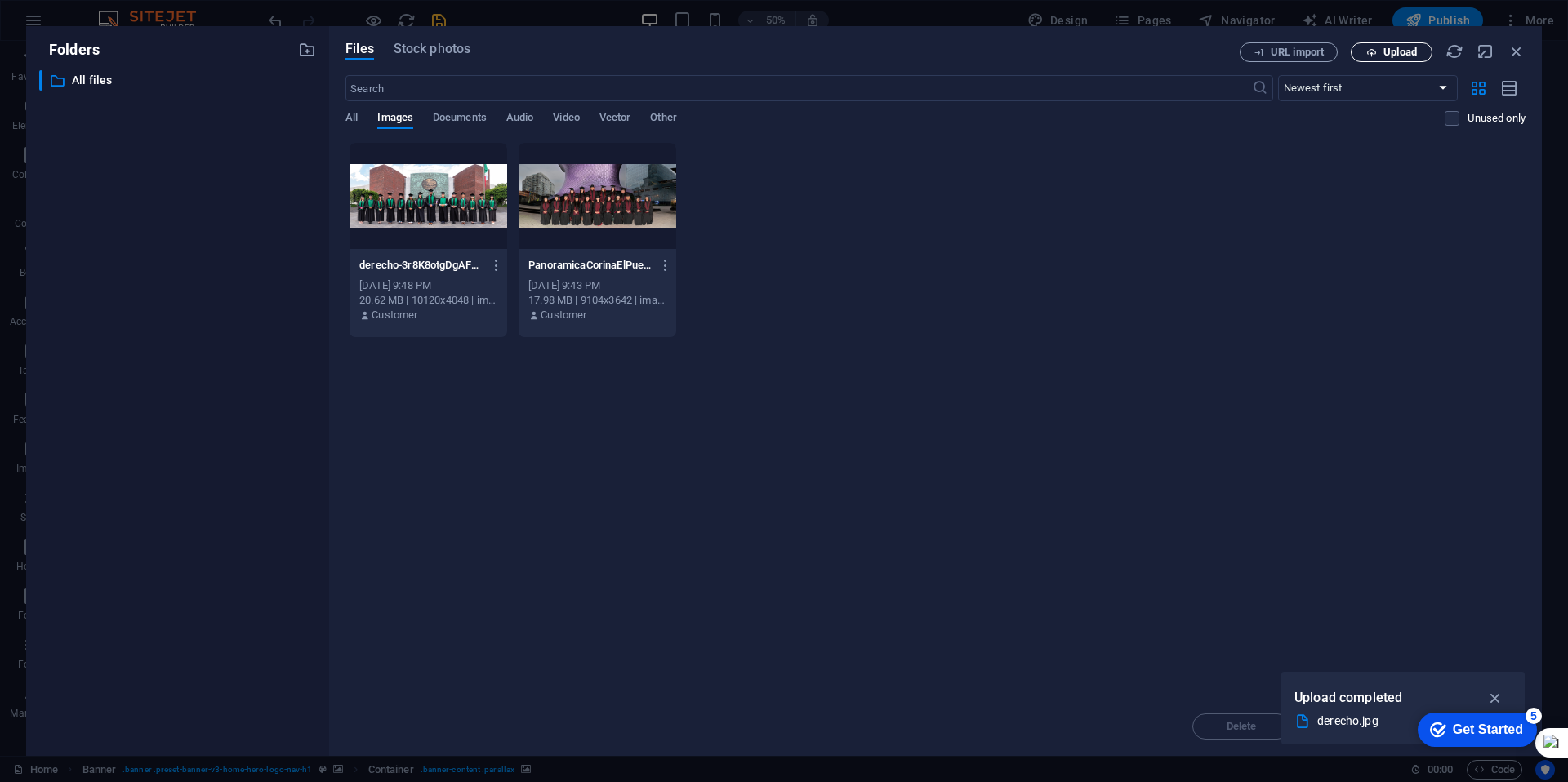
click at [1390, 55] on span "Upload" at bounding box center [1400, 52] width 34 height 10
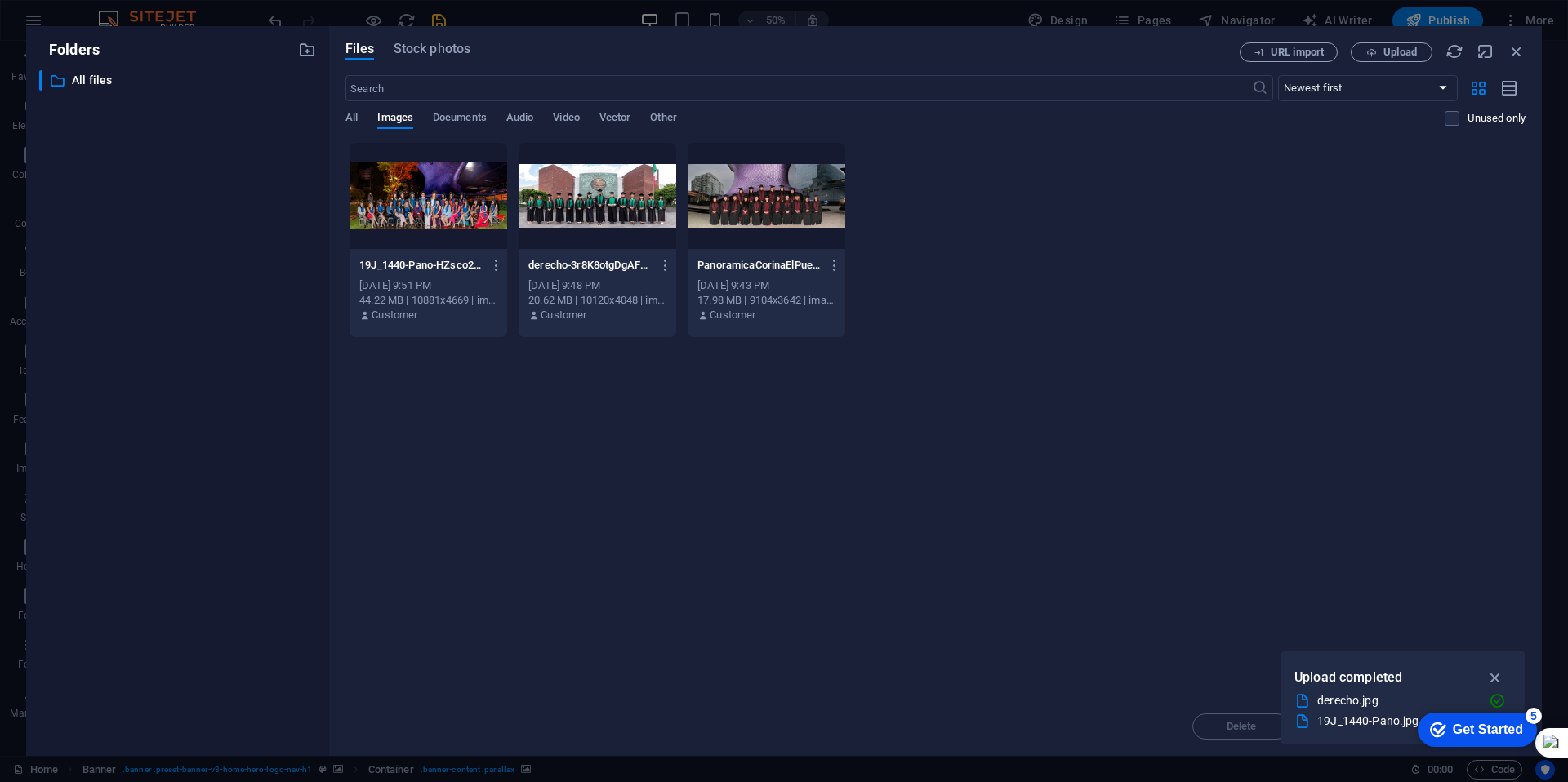
drag, startPoint x: 1030, startPoint y: 393, endPoint x: 486, endPoint y: 232, distance: 567.3
click at [486, 232] on div "Drop files here to upload them instantly 19J_1440-Pano-HZsco2oMm-N8lOdn44tc2g.j…" at bounding box center [936, 419] width 1180 height 555
click at [1497, 678] on icon "button" at bounding box center [1496, 677] width 19 height 18
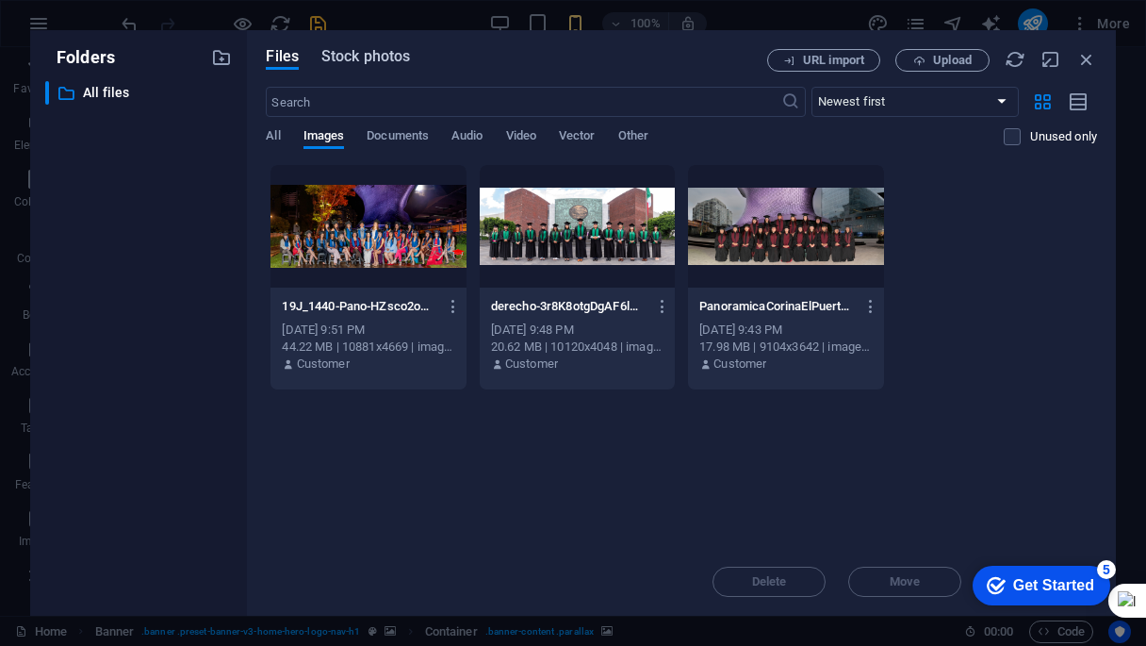
click at [361, 51] on span "Stock photos" at bounding box center [365, 56] width 89 height 23
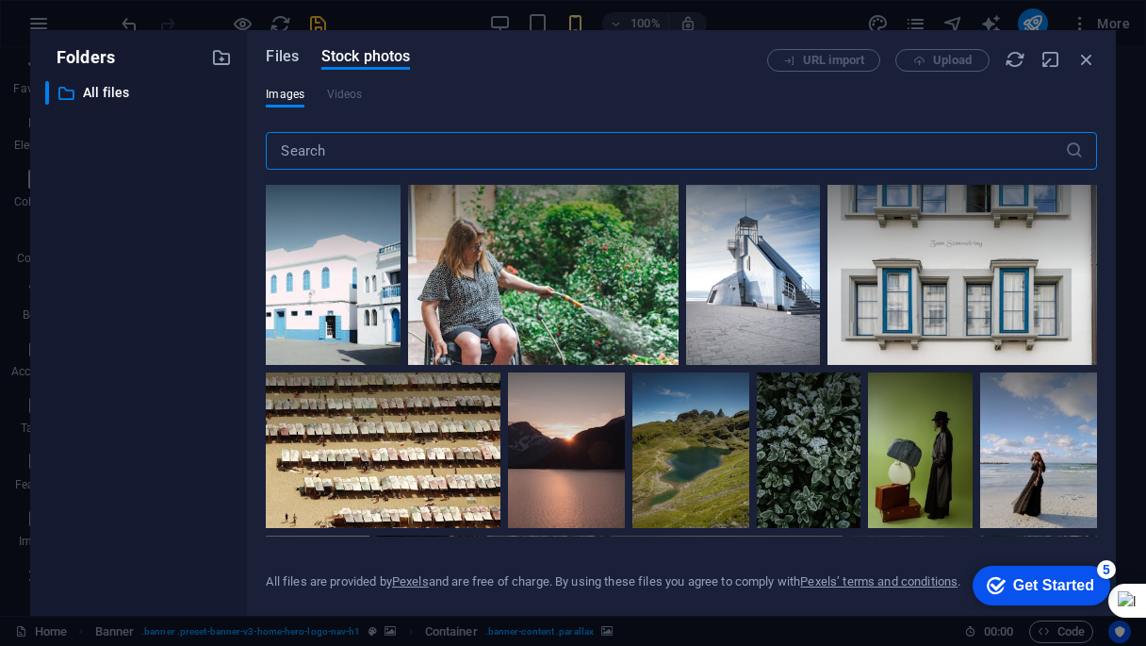
click at [283, 58] on span "Files" at bounding box center [282, 56] width 33 height 23
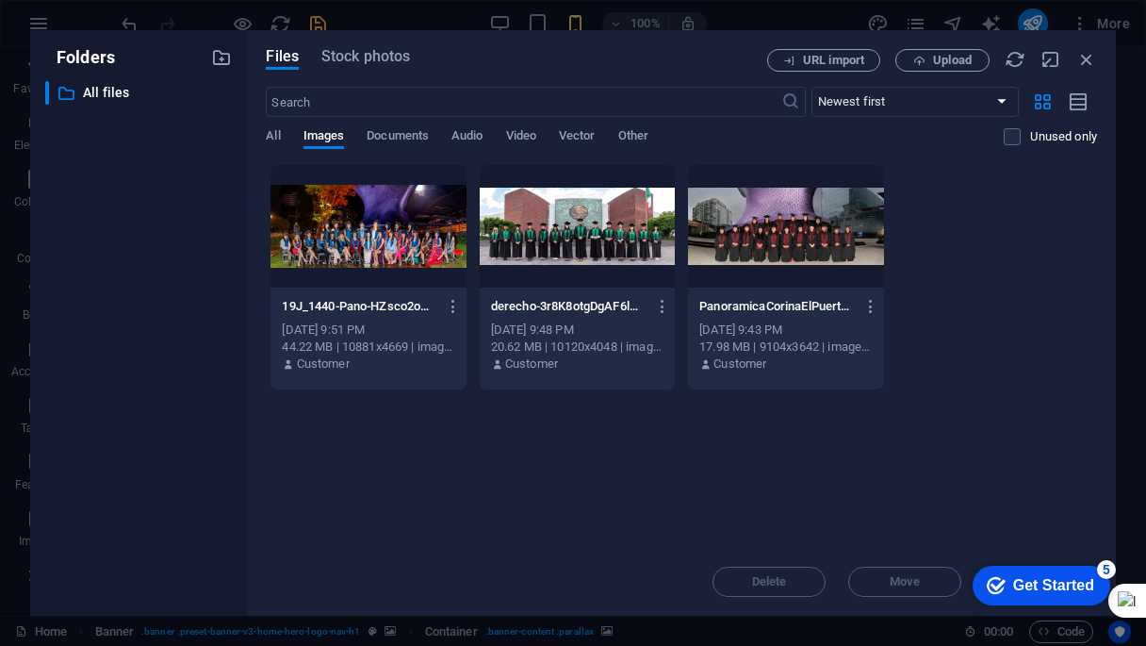
click at [785, 217] on div at bounding box center [785, 226] width 195 height 123
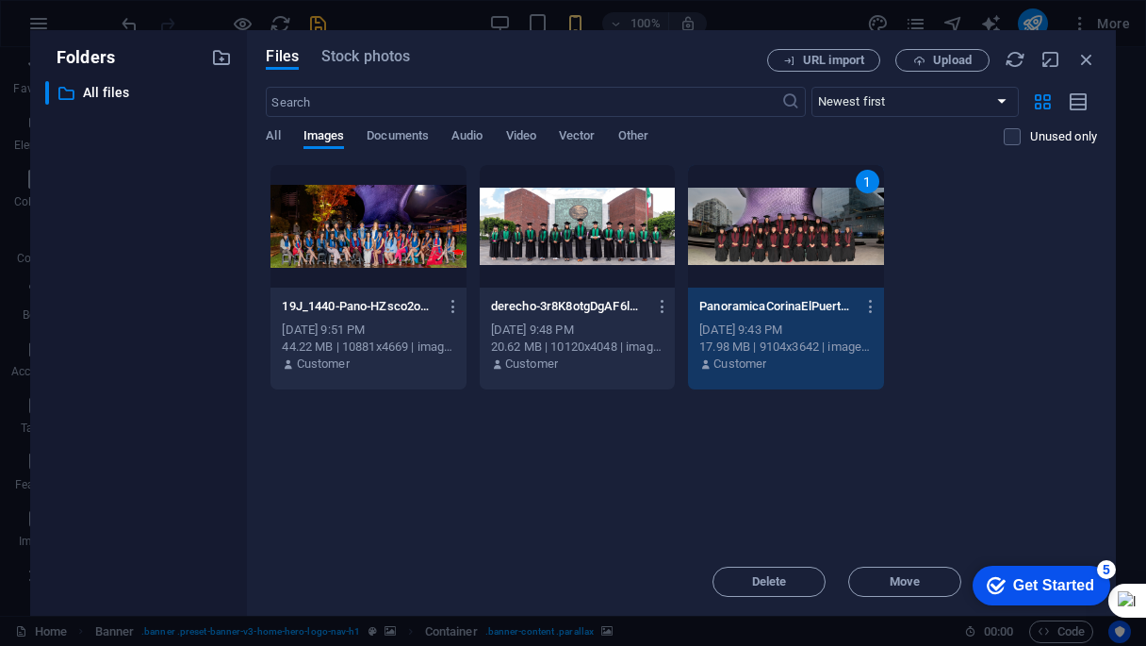
click at [652, 222] on div at bounding box center [577, 226] width 195 height 123
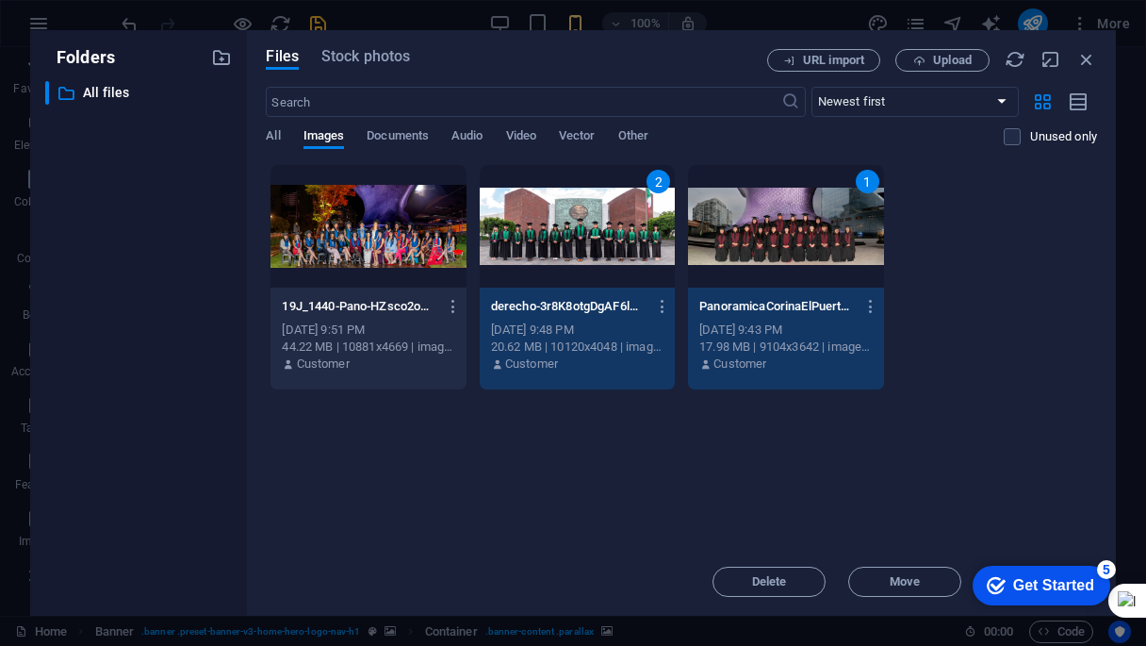
click at [341, 234] on div at bounding box center [368, 226] width 195 height 123
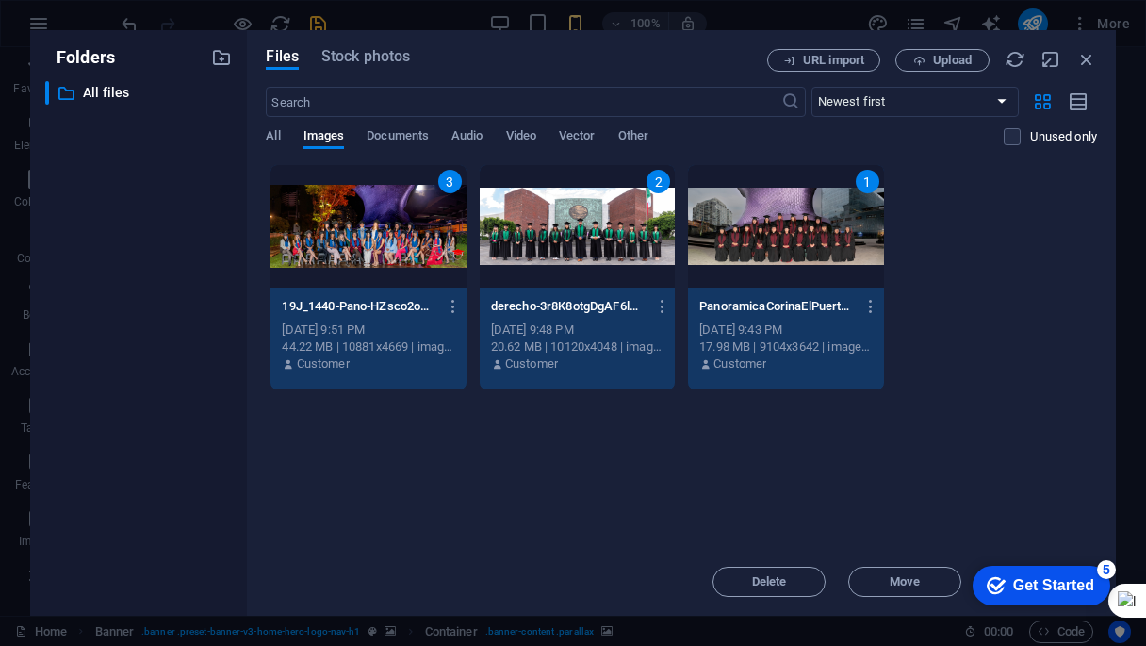
click at [1038, 592] on div "Get Started" at bounding box center [1053, 585] width 81 height 17
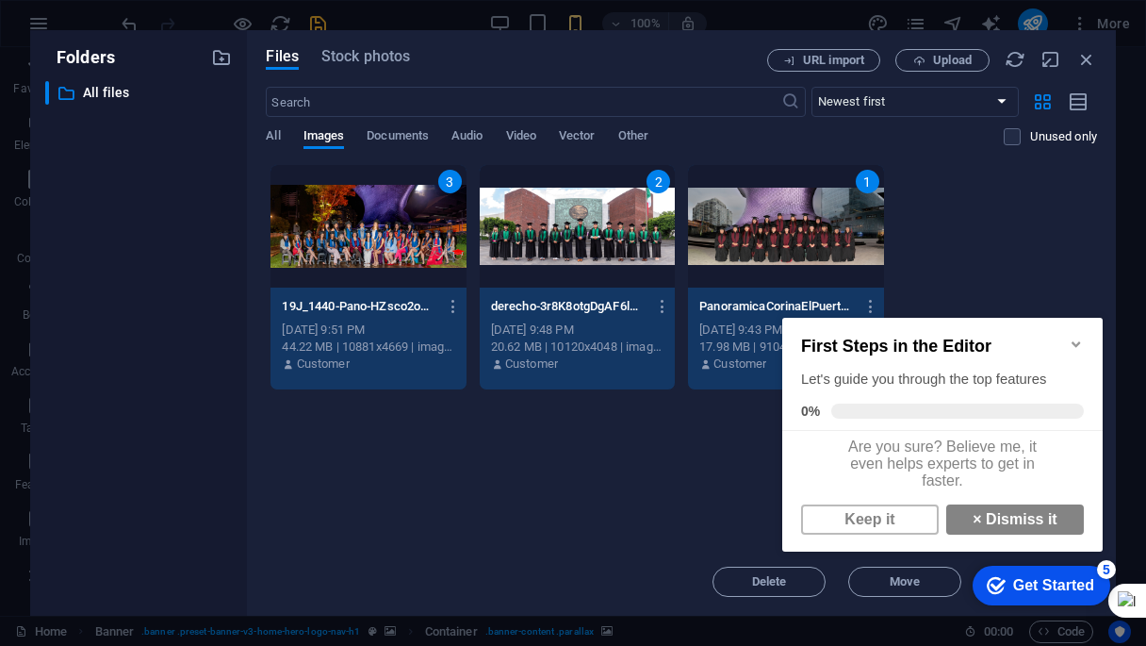
click at [1077, 341] on icon "Minimize checklist" at bounding box center [1076, 344] width 8 height 6
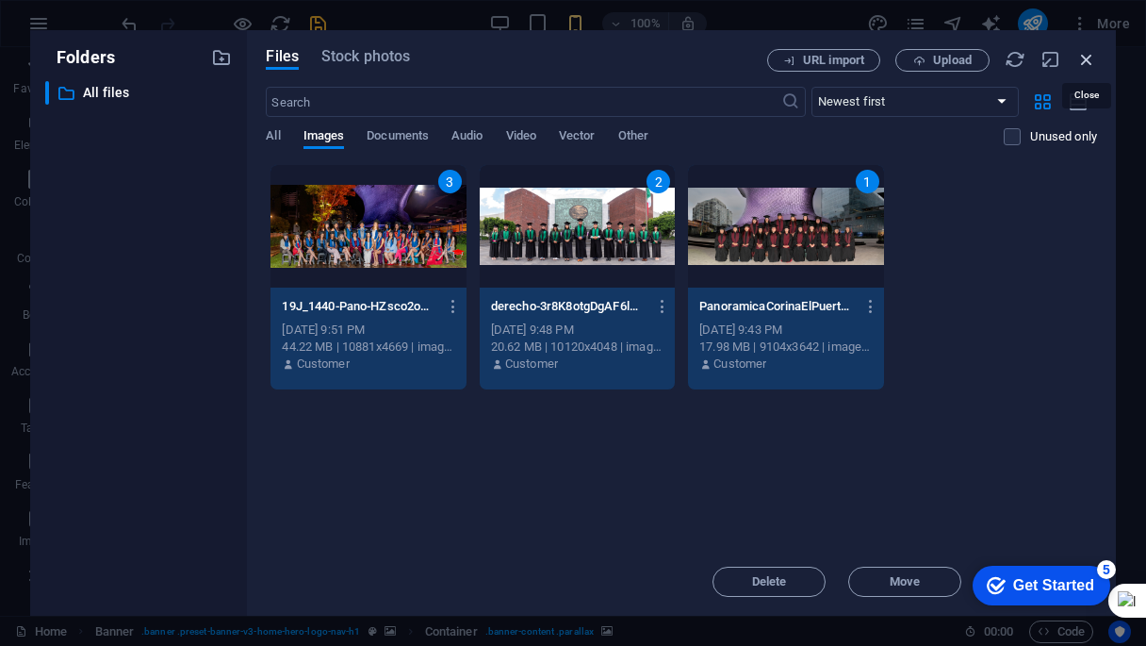
click at [1085, 57] on icon "button" at bounding box center [1087, 59] width 21 height 21
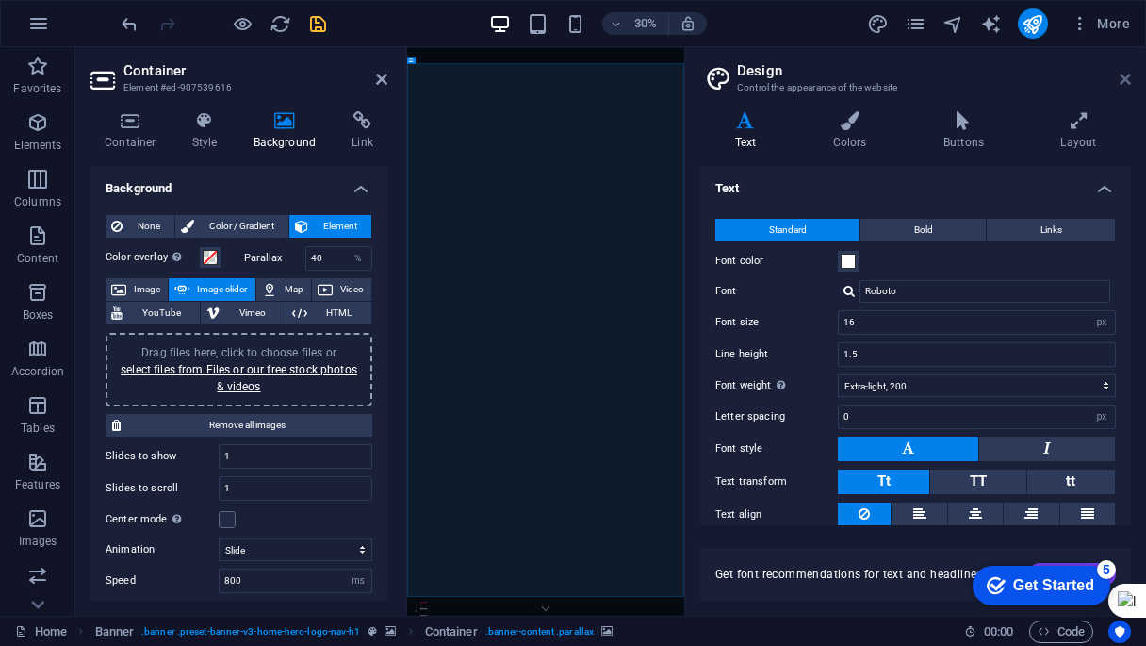
click at [1129, 78] on icon at bounding box center [1125, 79] width 11 height 15
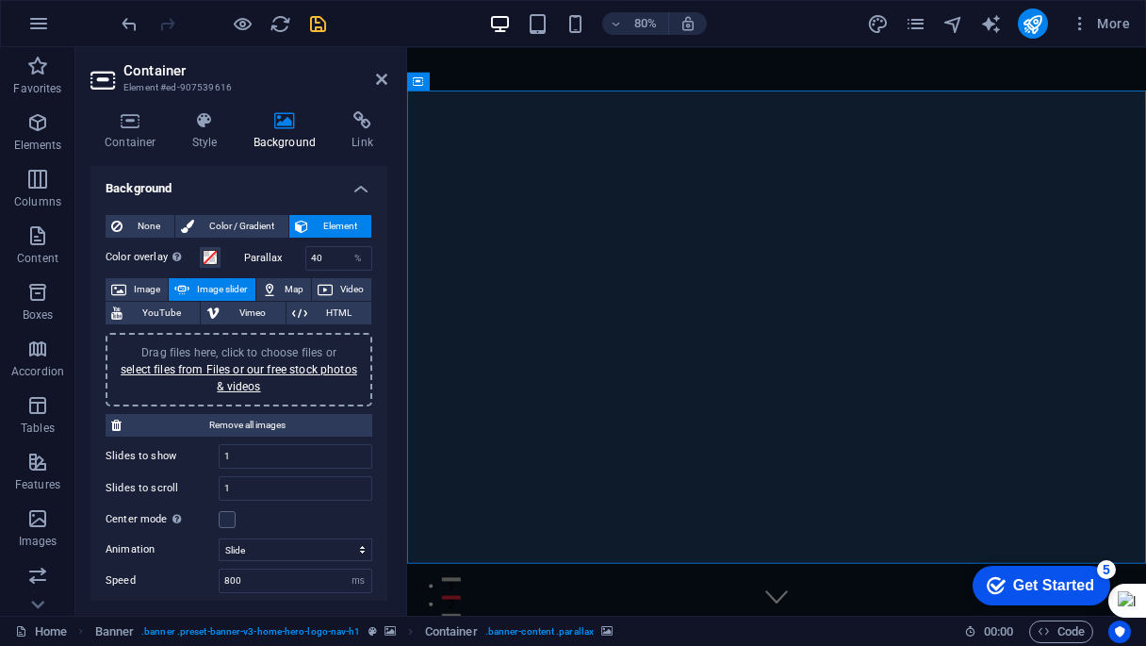
click at [220, 289] on span "Image slider" at bounding box center [222, 289] width 54 height 23
click at [269, 371] on link "select files from Files or our free stock photos & videos" at bounding box center [239, 378] width 237 height 30
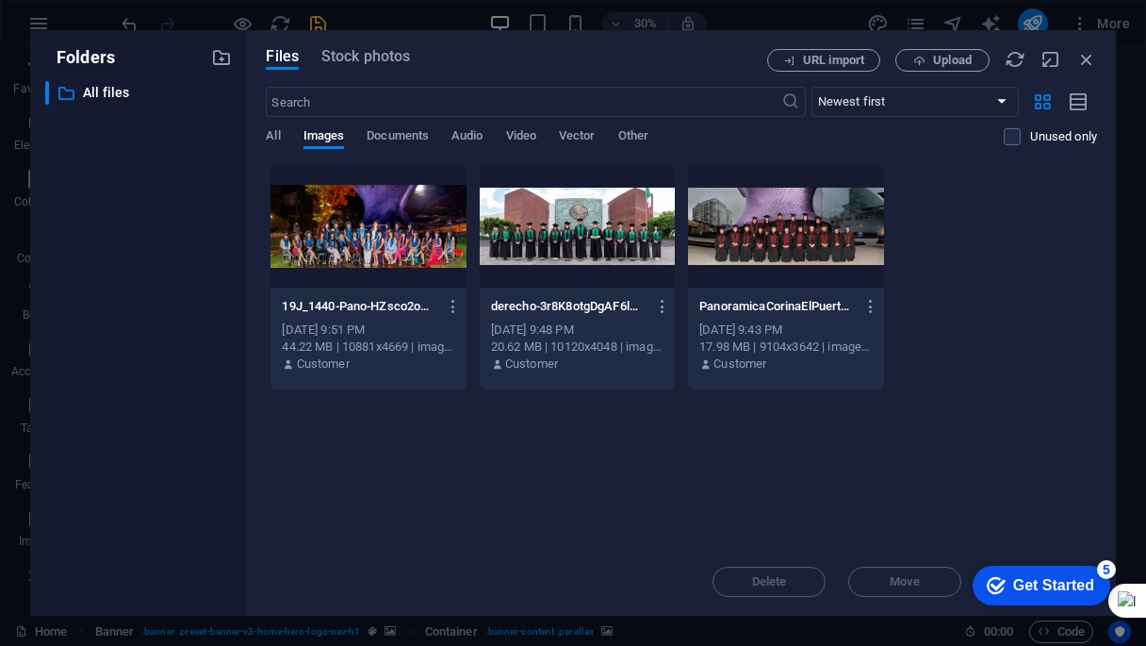
click at [321, 224] on div at bounding box center [368, 226] width 195 height 123
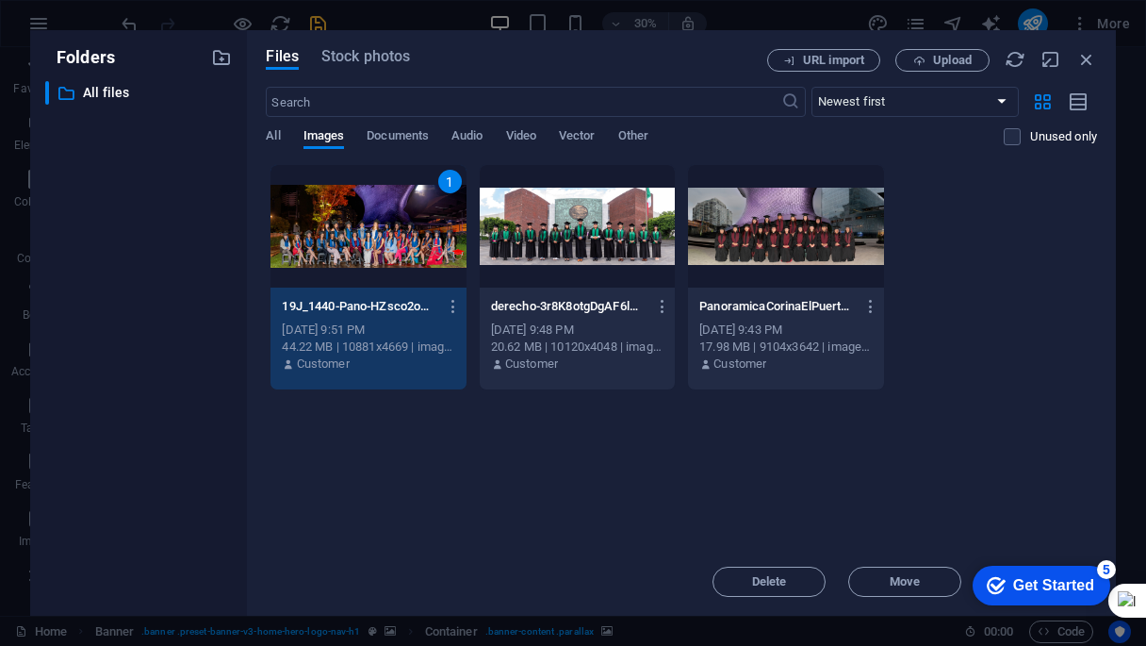
click at [517, 227] on div at bounding box center [577, 226] width 195 height 123
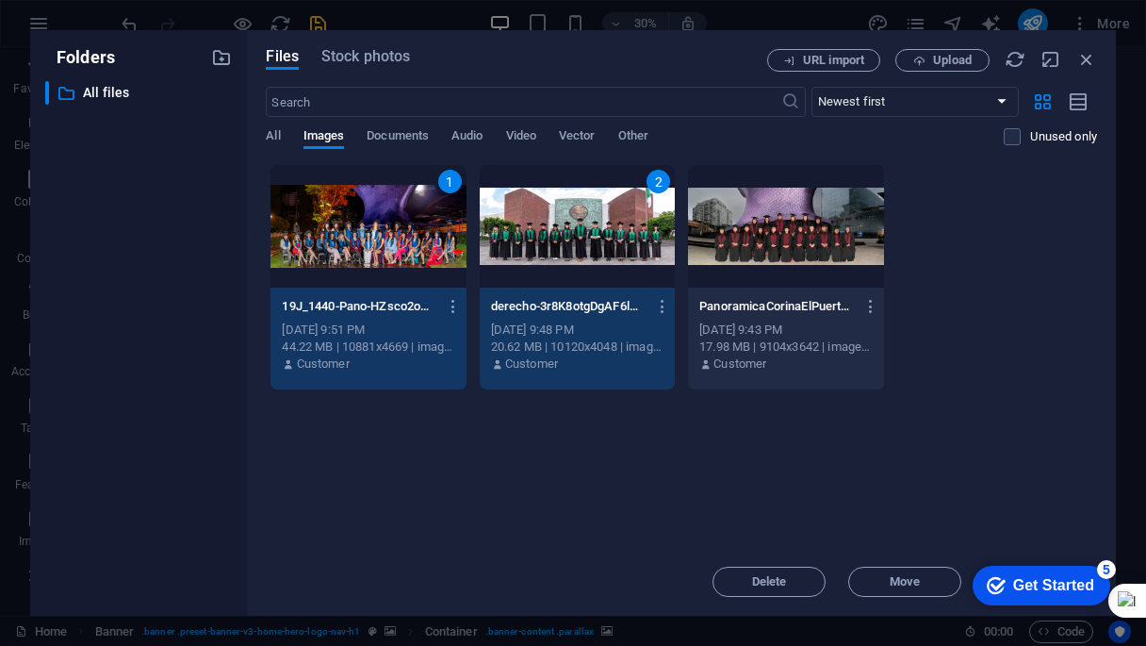
click at [761, 233] on div at bounding box center [785, 226] width 195 height 123
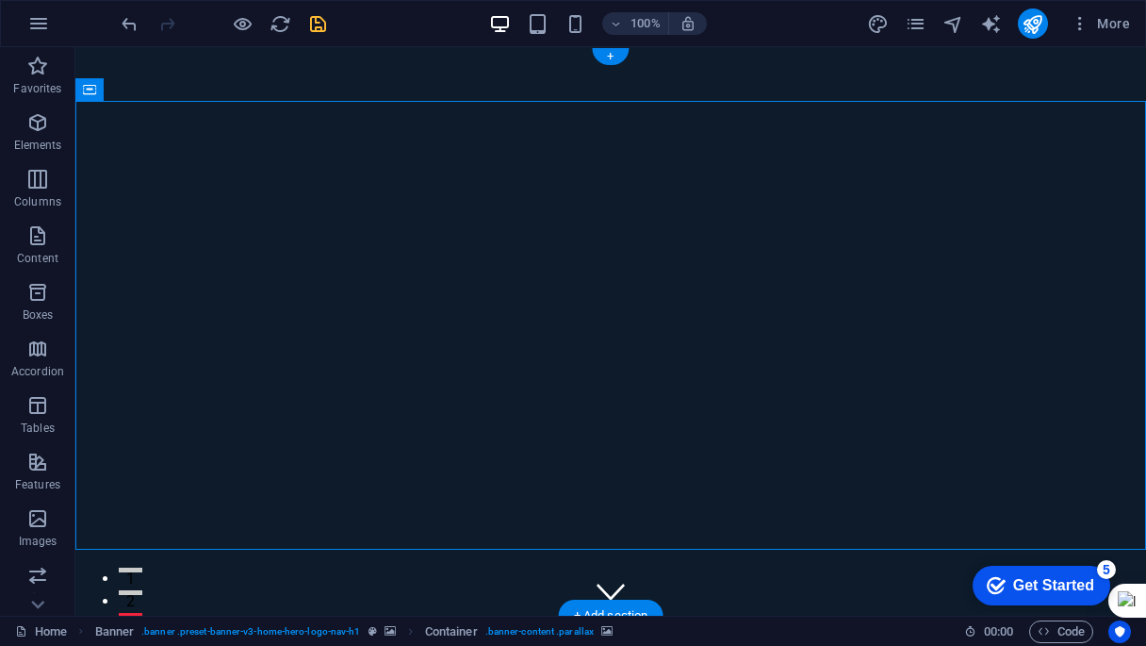
click at [318, 25] on icon "save" at bounding box center [318, 24] width 22 height 22
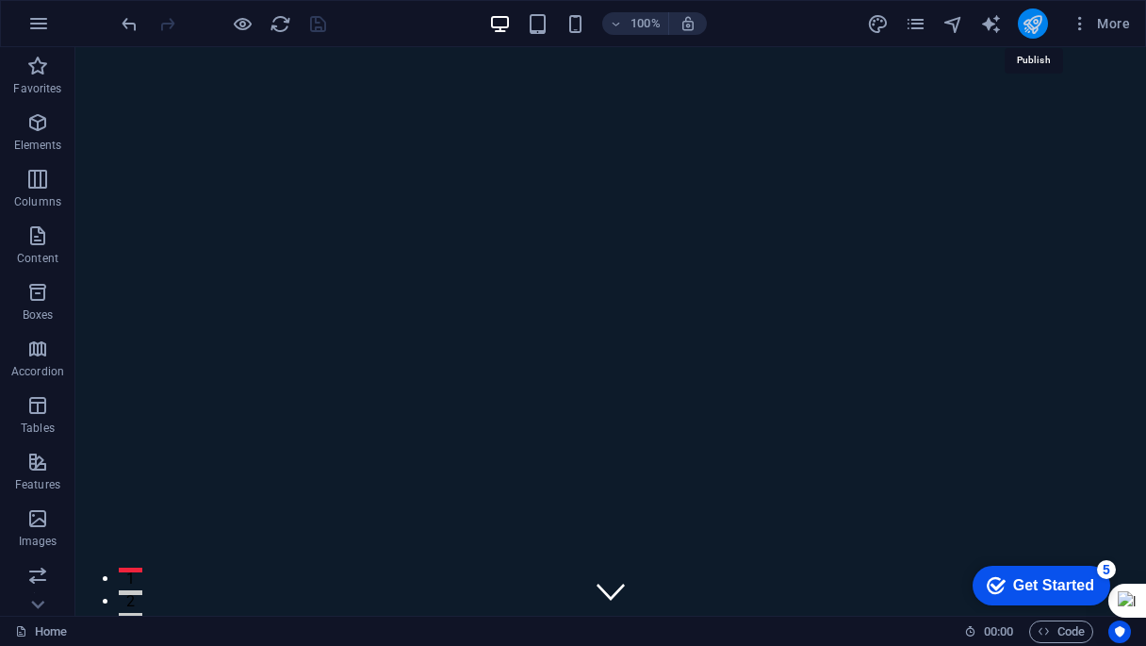
click at [1025, 28] on icon "publish" at bounding box center [1033, 24] width 22 height 22
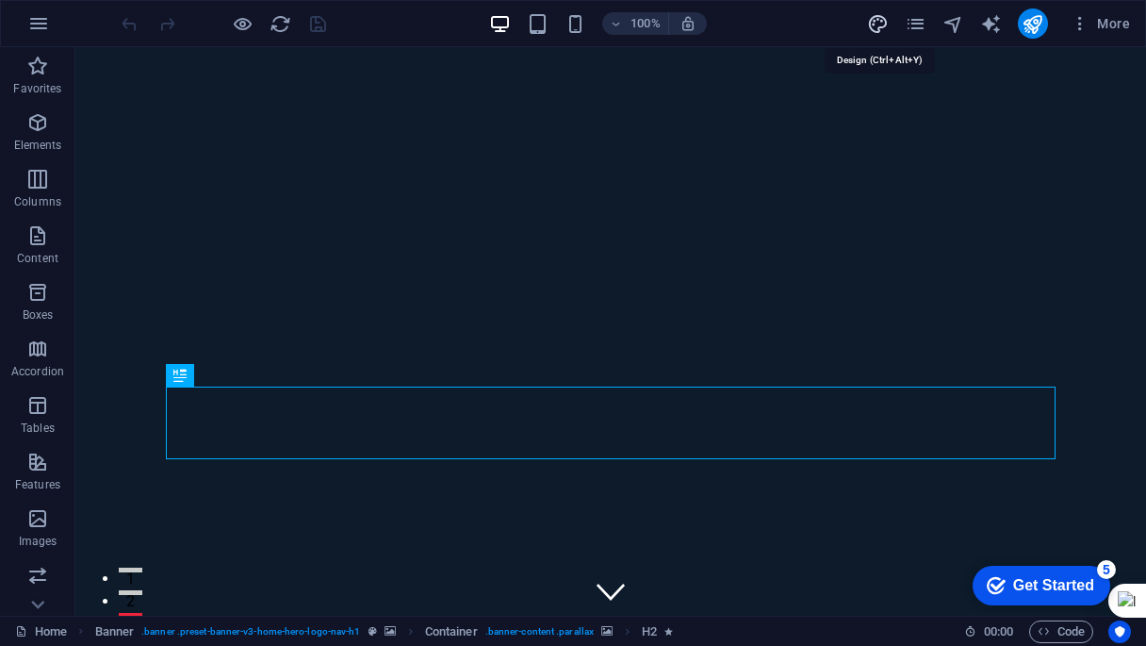
click at [882, 26] on icon "design" at bounding box center [878, 24] width 22 height 22
select select "px"
select select "200"
select select "px"
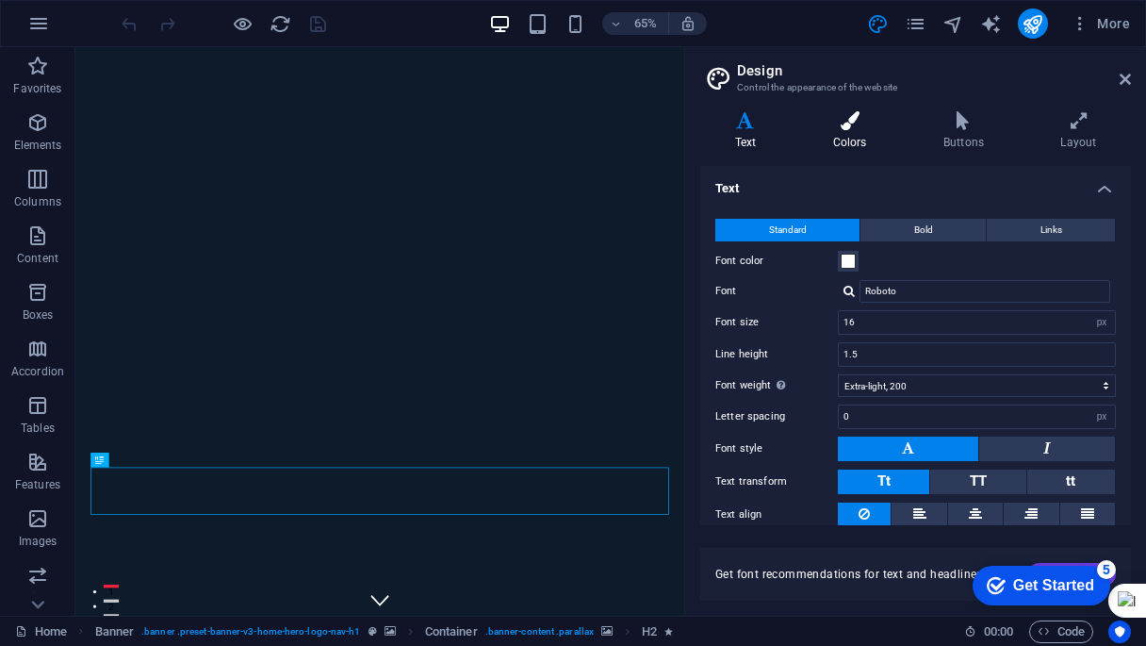
click at [844, 126] on icon at bounding box center [850, 120] width 103 height 19
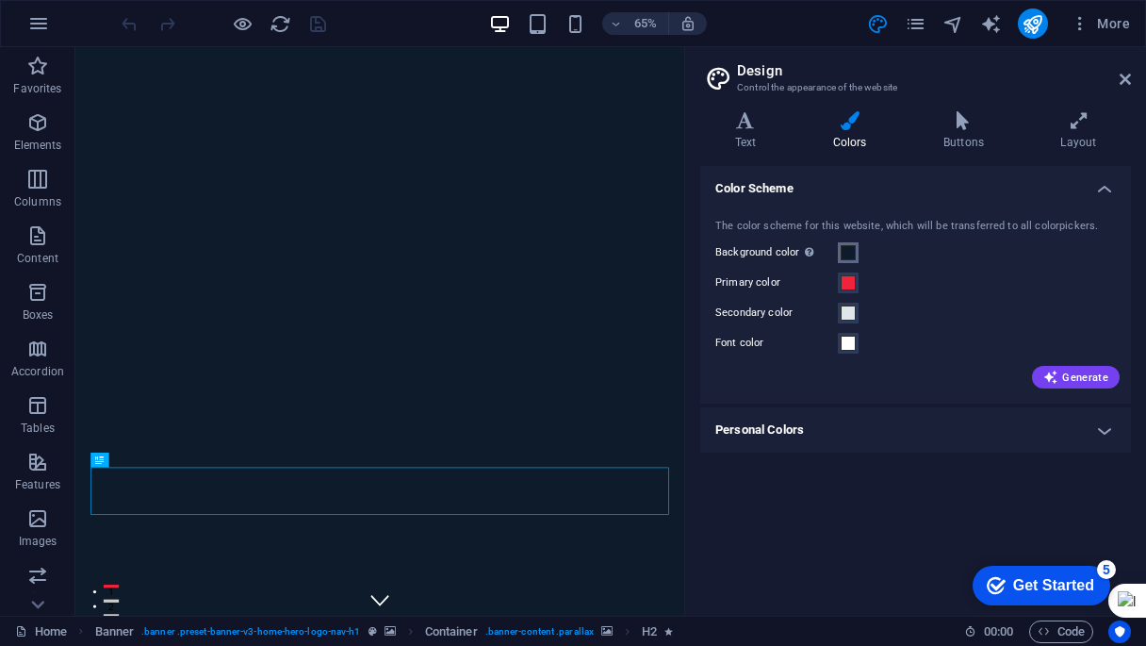
click at [847, 254] on span at bounding box center [848, 252] width 15 height 15
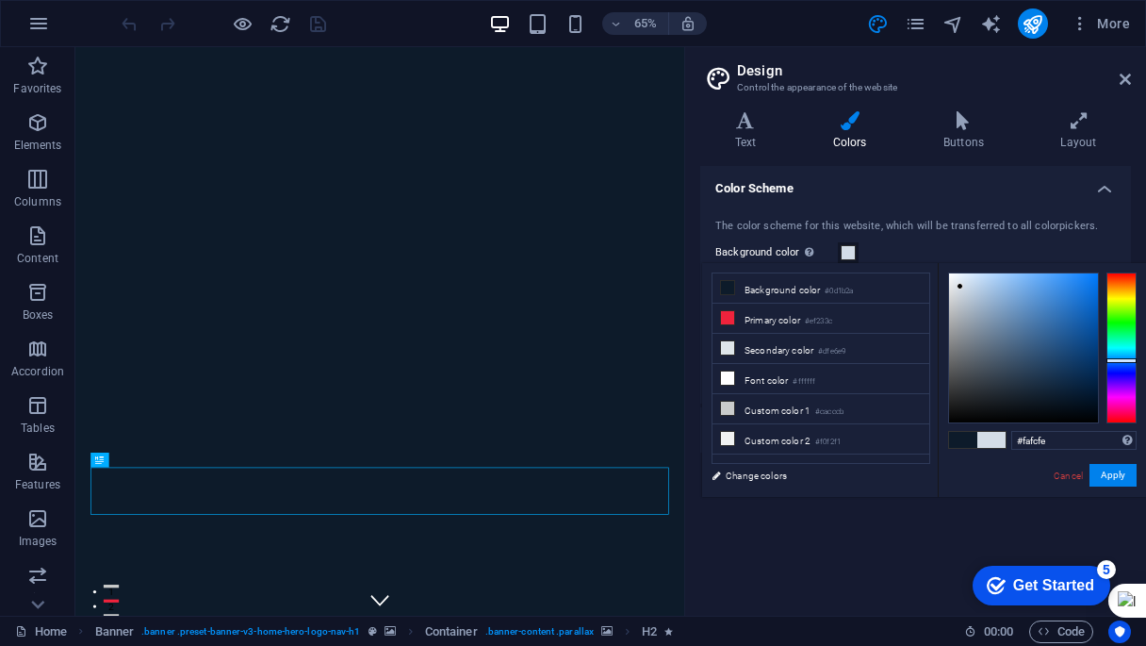
type input "#ffffff"
drag, startPoint x: 990, startPoint y: 312, endPoint x: 921, endPoint y: 252, distance: 91.5
click at [921, 252] on body "[DOMAIN_NAME] Home Favorites Elements Columns Content Boxes Accordion Tables Fe…" at bounding box center [573, 323] width 1146 height 646
click at [1122, 470] on button "Apply" at bounding box center [1113, 475] width 47 height 23
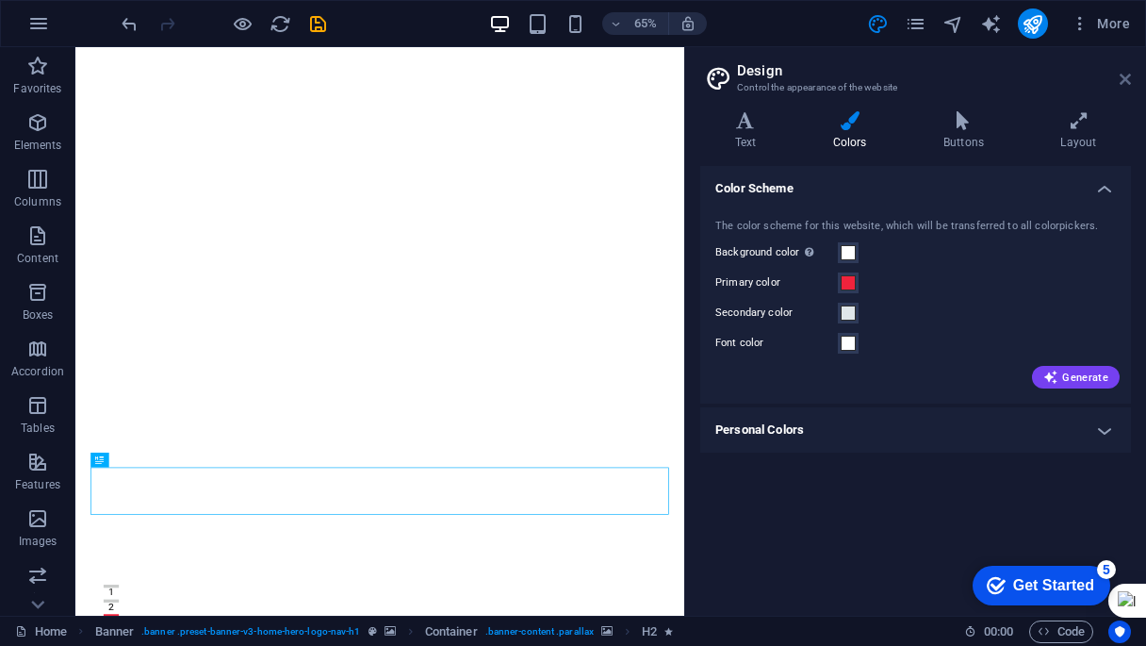
click at [1127, 75] on icon at bounding box center [1125, 79] width 11 height 15
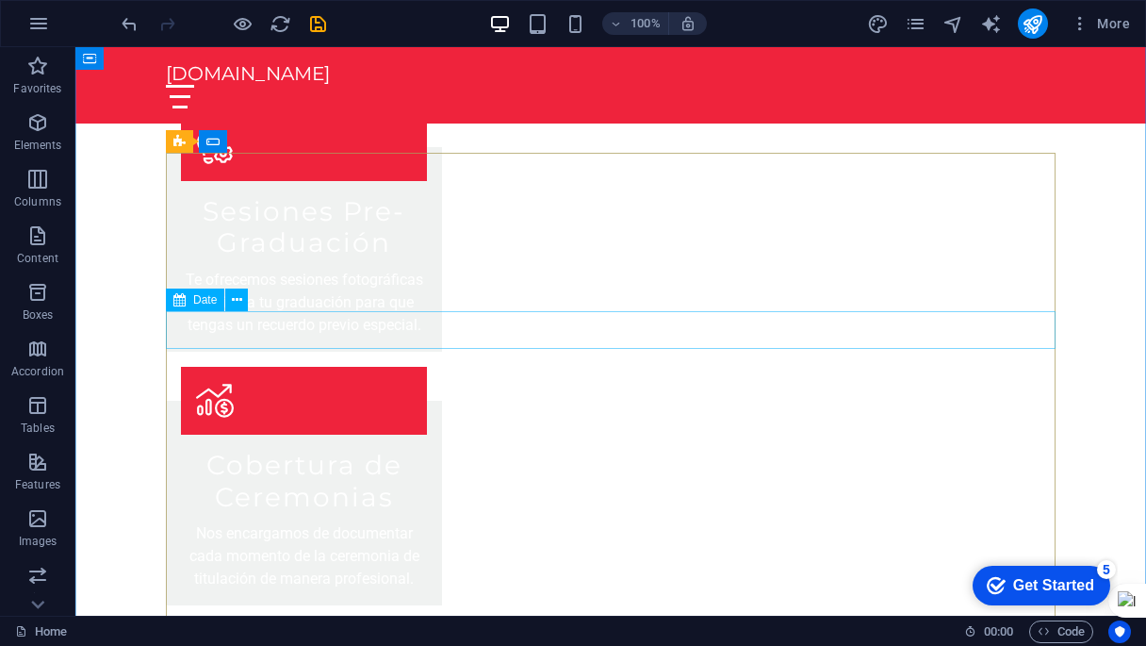
scroll to position [2832, 0]
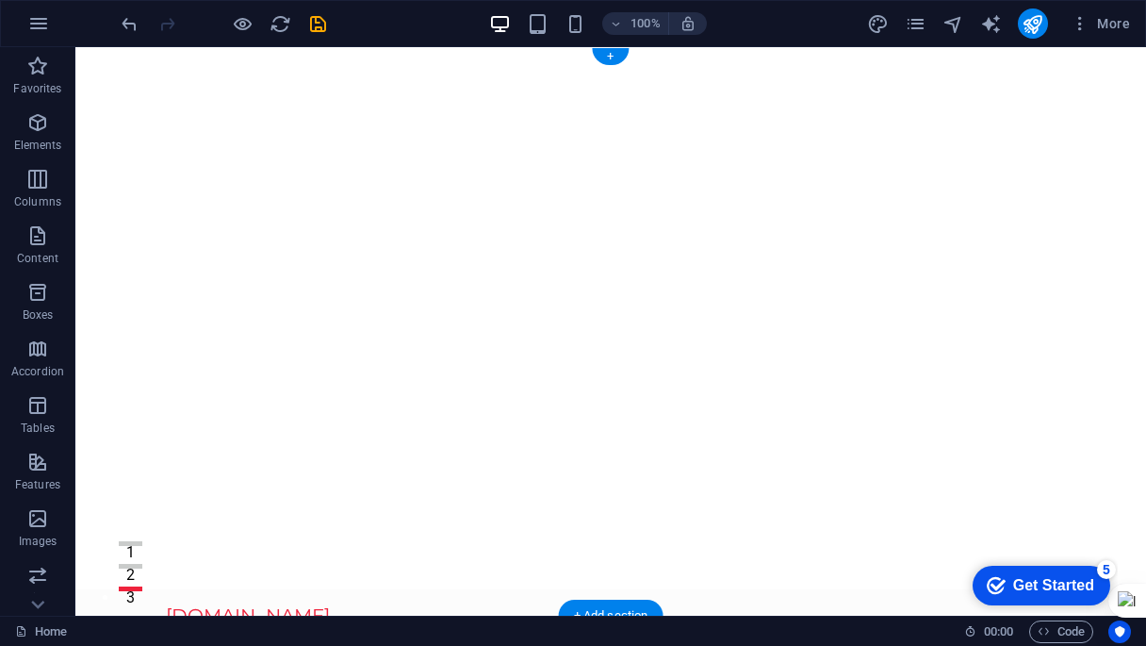
scroll to position [0, 0]
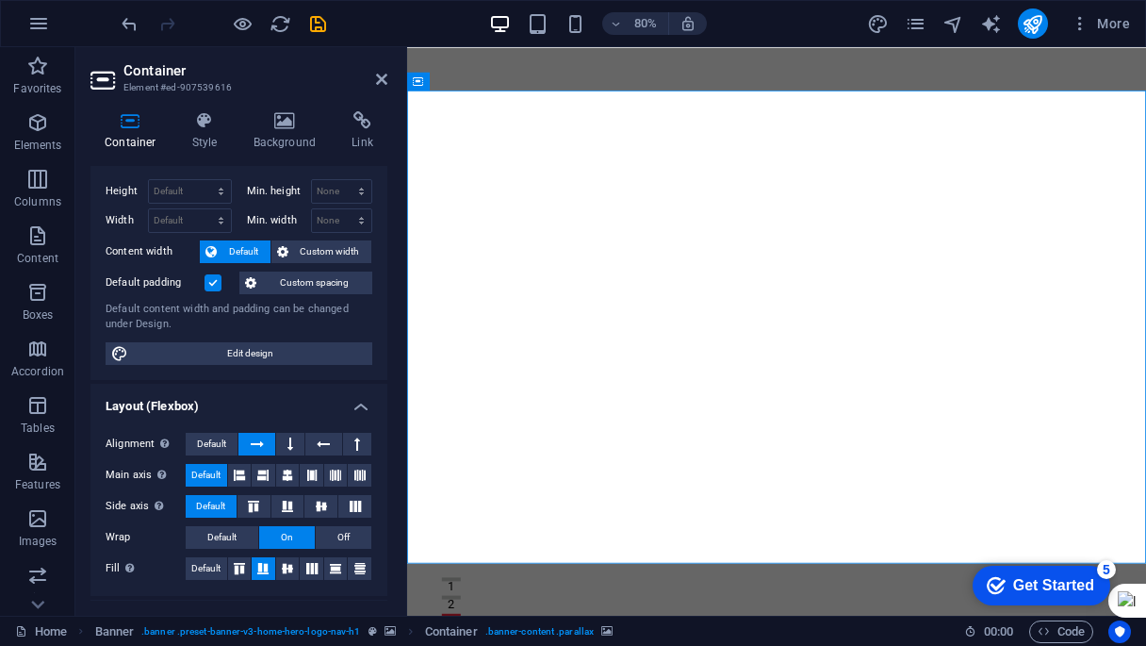
scroll to position [39, 0]
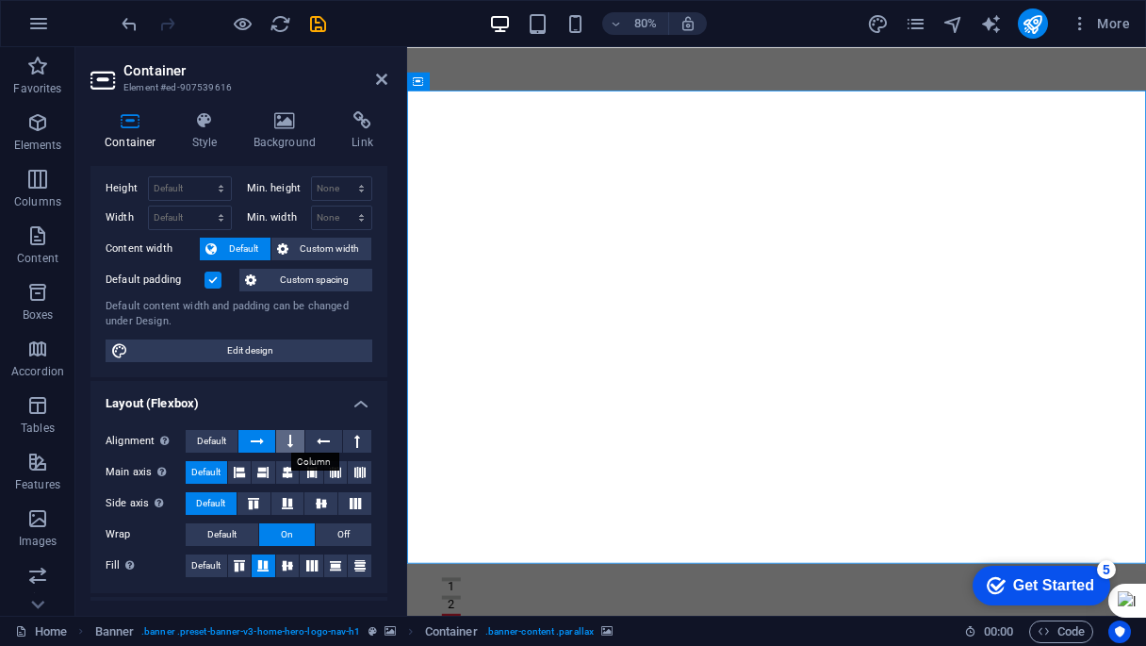
click at [289, 440] on icon at bounding box center [291, 441] width 6 height 23
click at [258, 440] on icon at bounding box center [257, 441] width 13 height 23
click at [354, 441] on icon at bounding box center [357, 441] width 6 height 23
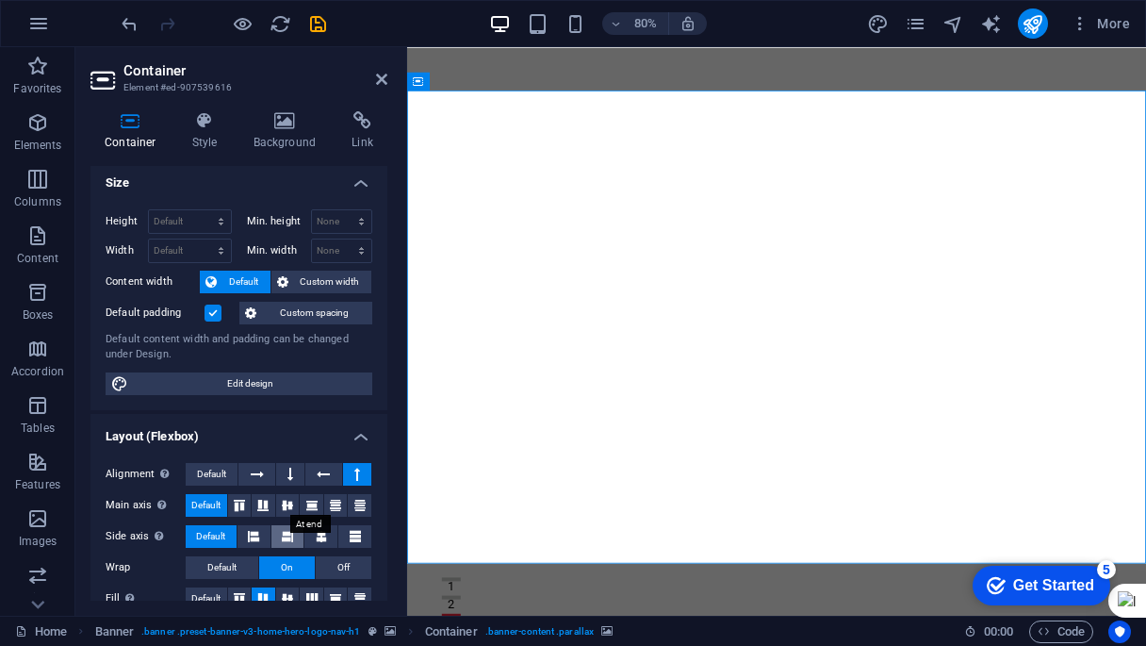
scroll to position [0, 0]
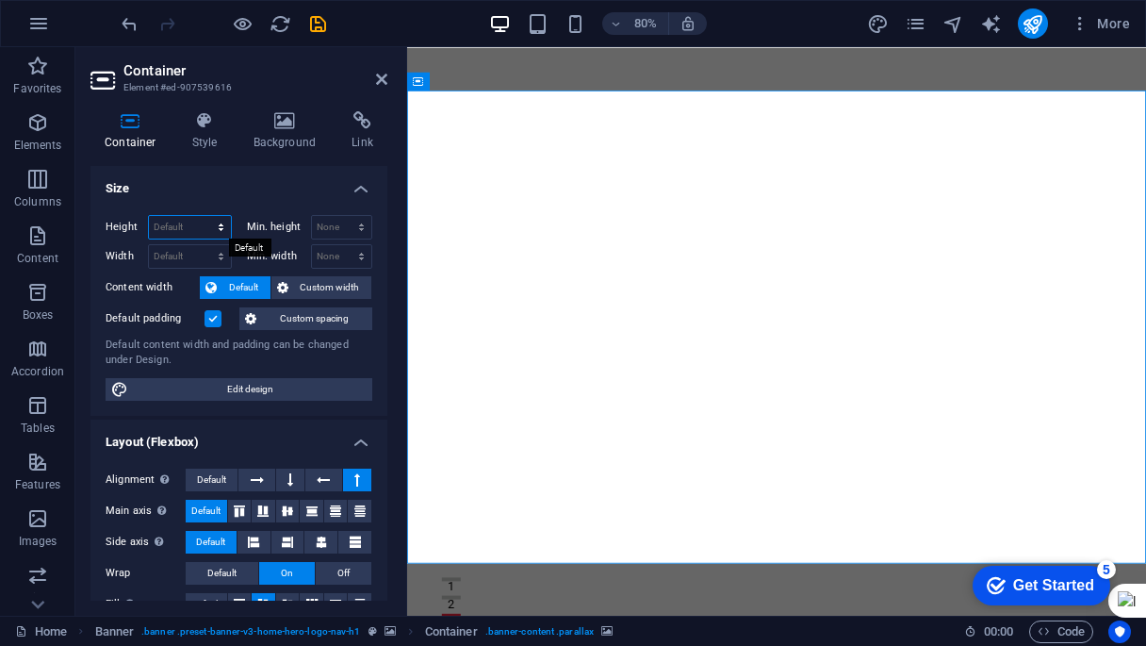
click at [217, 230] on select "Default px rem % vh vw" at bounding box center [190, 227] width 82 height 23
select select "px"
click at [202, 216] on select "Default px rem % vh vw" at bounding box center [190, 227] width 82 height 23
type input "627"
click at [221, 226] on select "Default px rem % vh vw" at bounding box center [218, 227] width 26 height 23
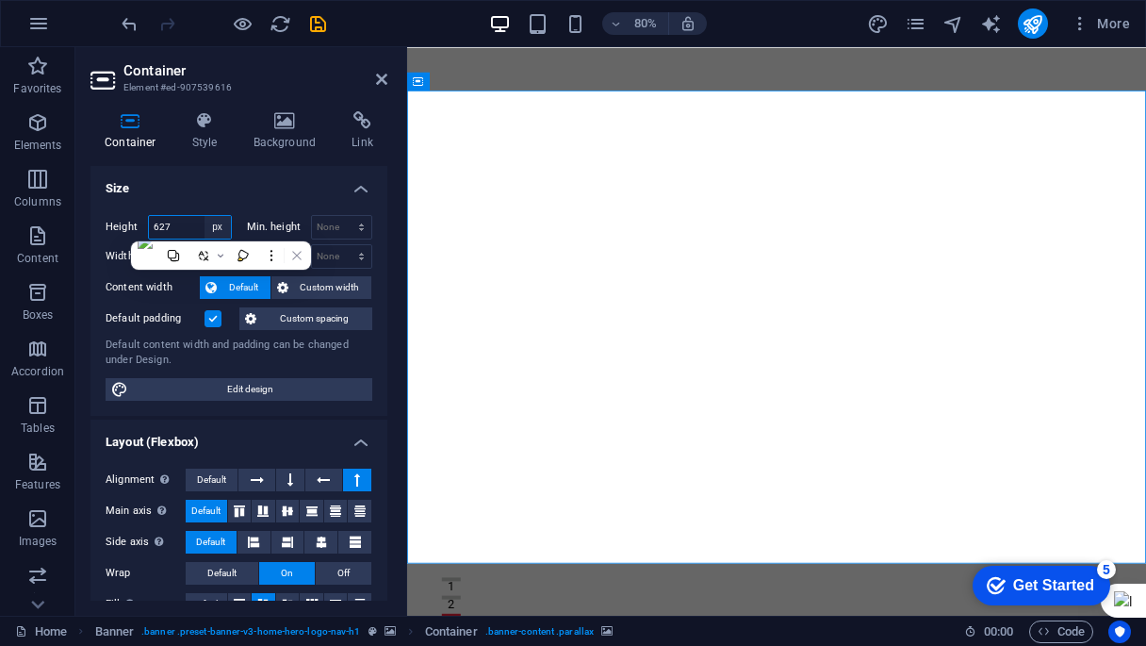
select select "default"
click at [205, 216] on select "Default px rem % vh vw" at bounding box center [218, 227] width 26 height 23
select select "DISABLED_OPTION_VALUE"
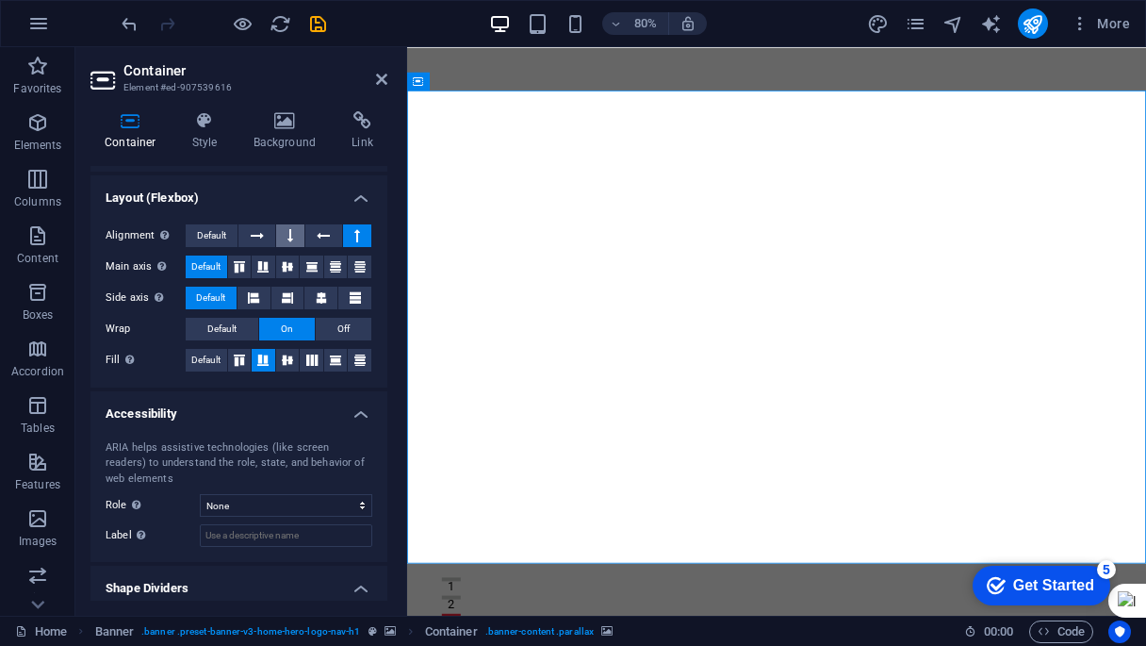
scroll to position [296, 0]
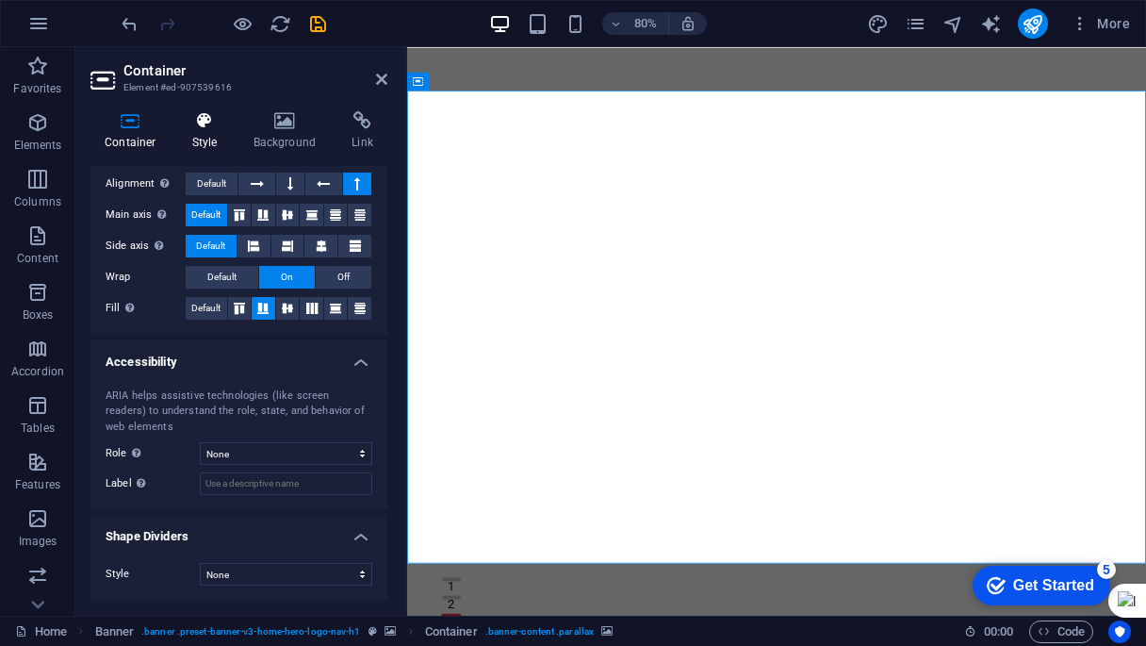
click at [210, 124] on icon at bounding box center [205, 120] width 54 height 19
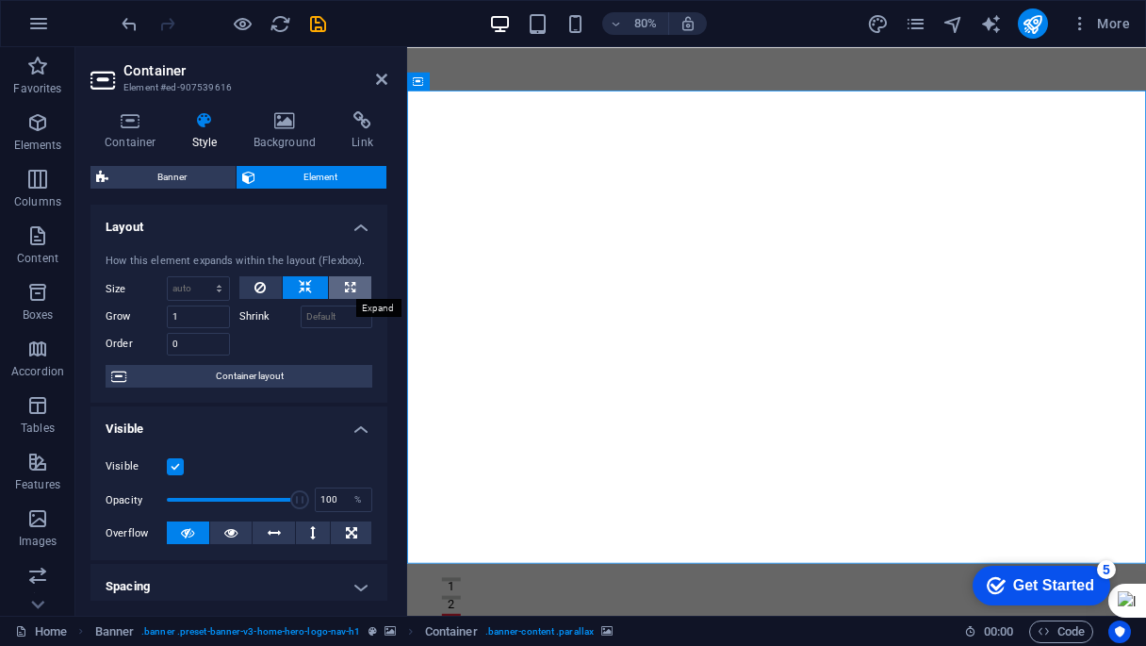
click at [345, 283] on icon at bounding box center [350, 287] width 10 height 23
type input "100"
select select "%"
click at [302, 283] on icon at bounding box center [305, 287] width 13 height 23
select select "DISABLED_OPTION_VALUE"
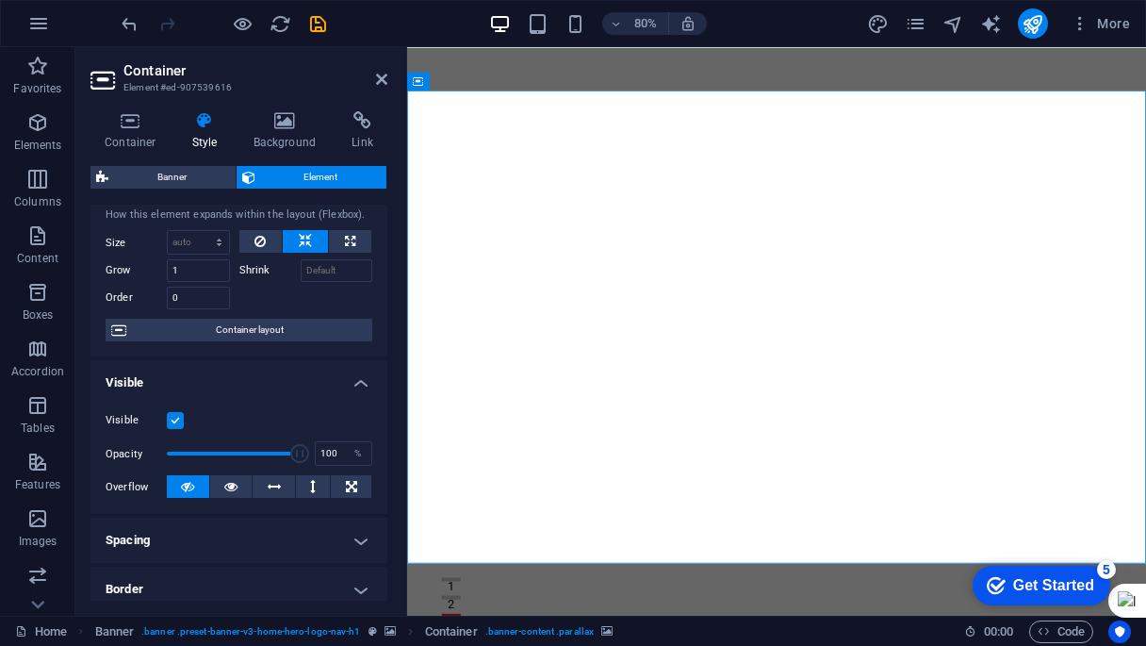
scroll to position [47, 0]
type input "100"
drag, startPoint x: 290, startPoint y: 451, endPoint x: 350, endPoint y: 444, distance: 59.8
click at [350, 444] on div "Opacity 100 %" at bounding box center [239, 452] width 267 height 28
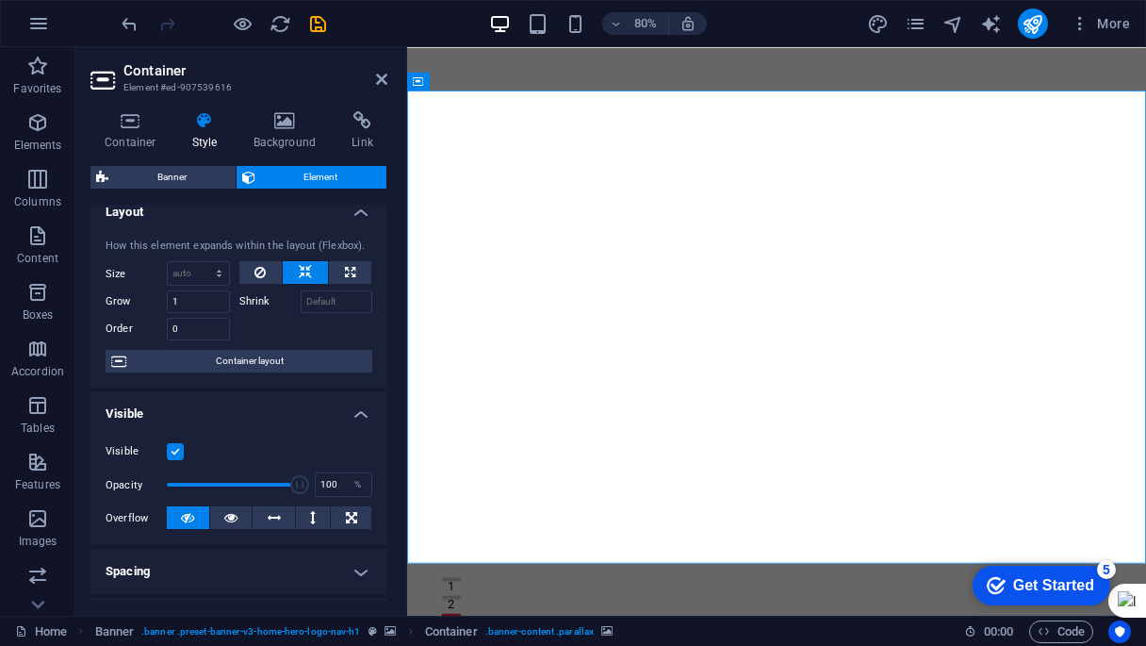
scroll to position [0, 0]
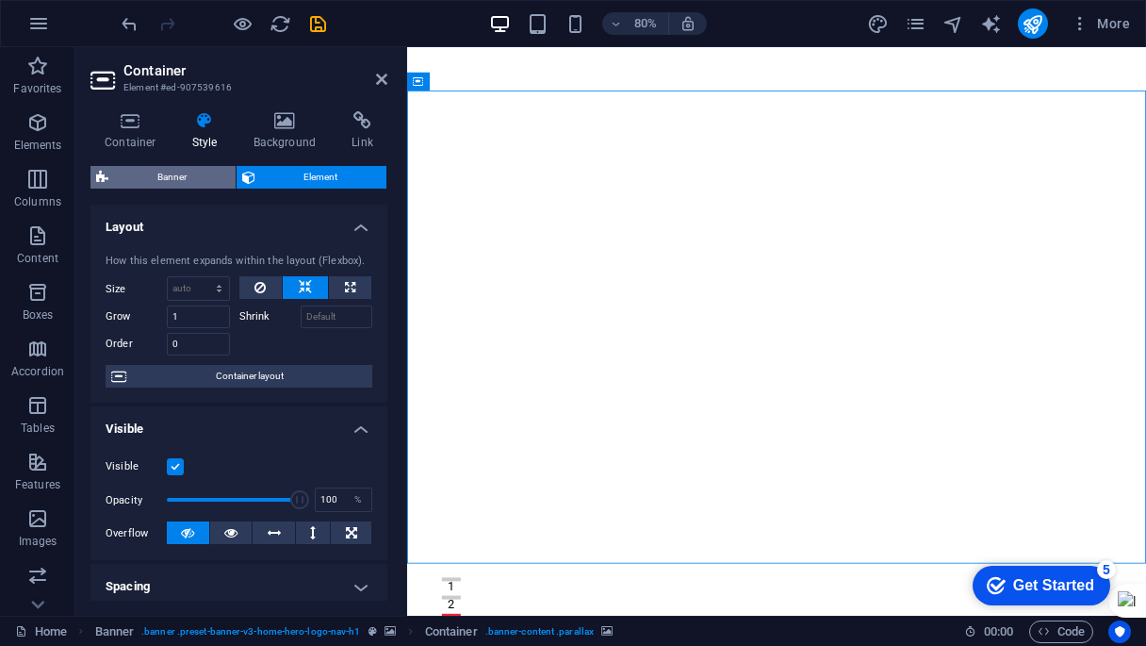
click at [199, 183] on span "Banner" at bounding box center [172, 177] width 116 height 23
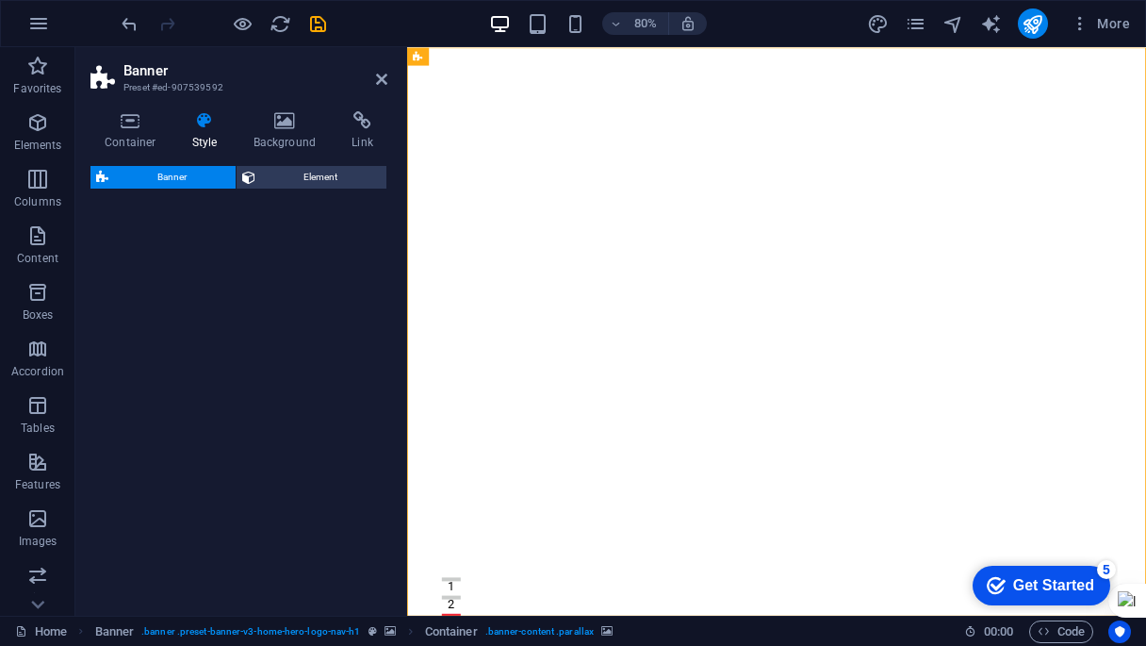
select select "preset-banner-v3-home-hero-logo-nav-h1"
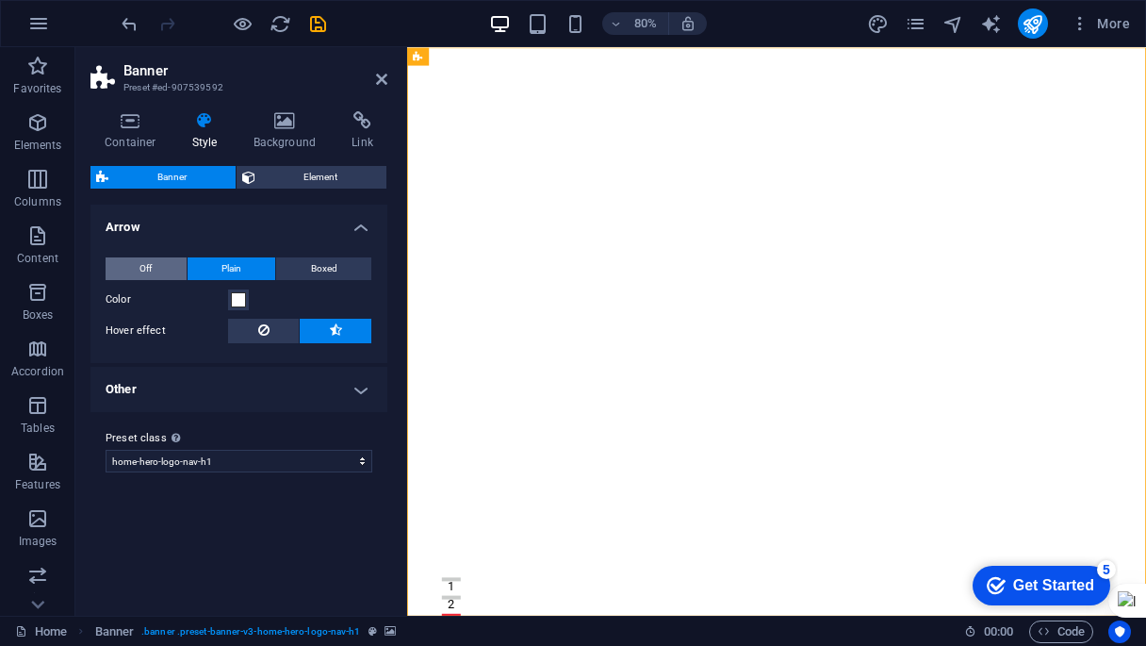
click at [143, 265] on span "Off" at bounding box center [146, 268] width 12 height 23
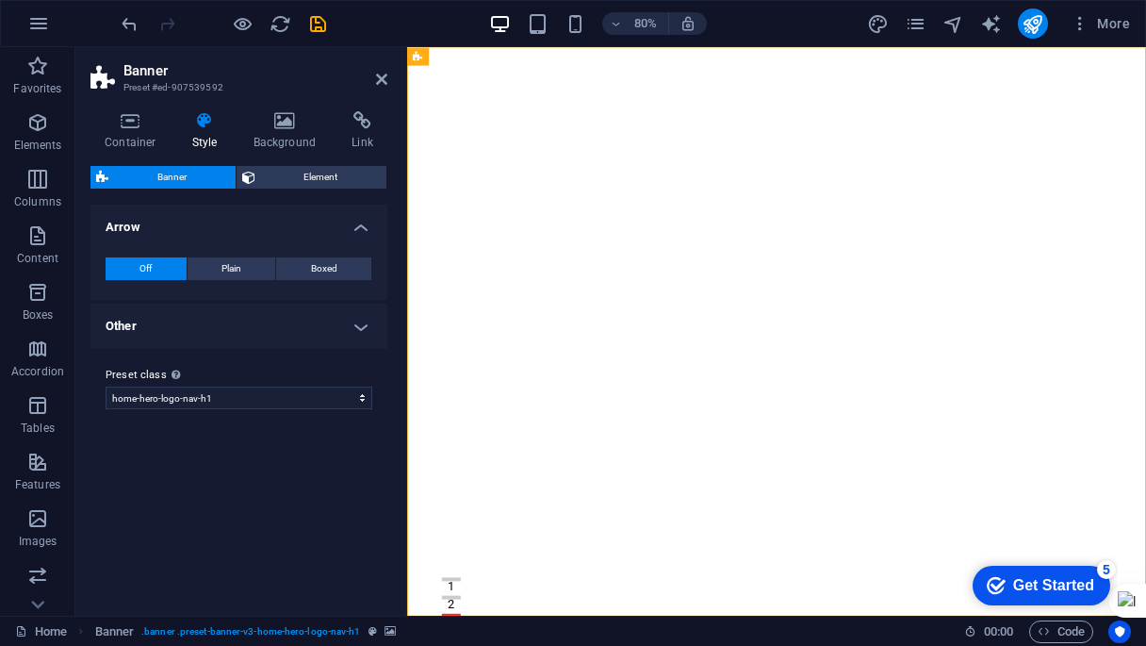
click at [143, 265] on span "Off" at bounding box center [146, 268] width 12 height 23
click at [233, 259] on span "Plain" at bounding box center [232, 268] width 20 height 23
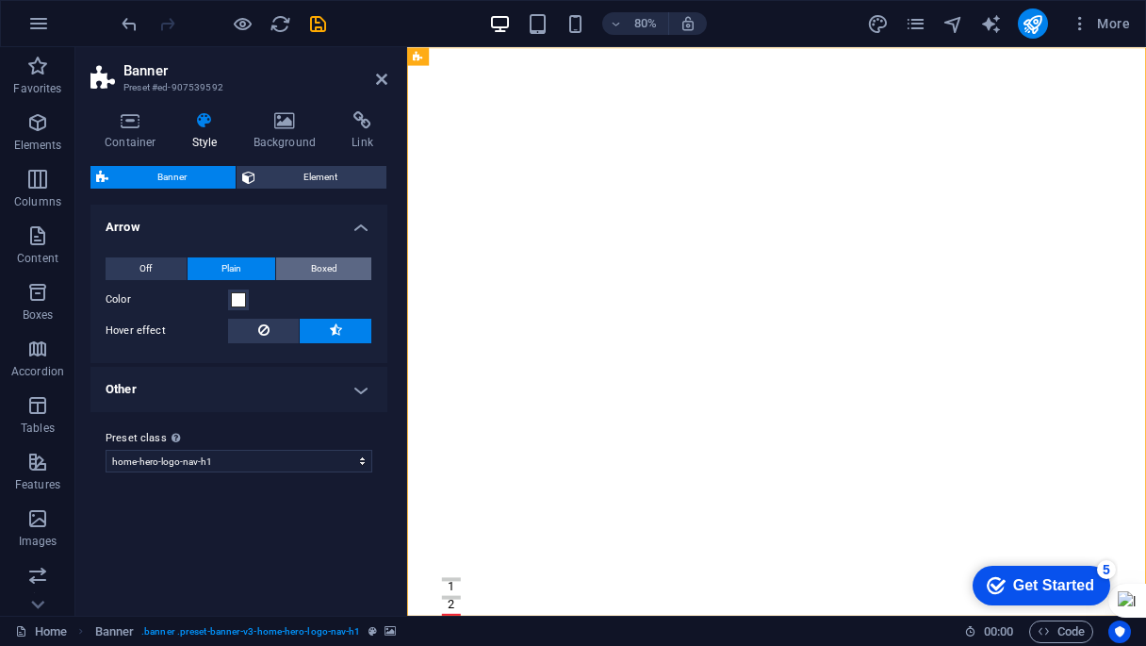
click at [332, 271] on span "Boxed" at bounding box center [324, 268] width 26 height 23
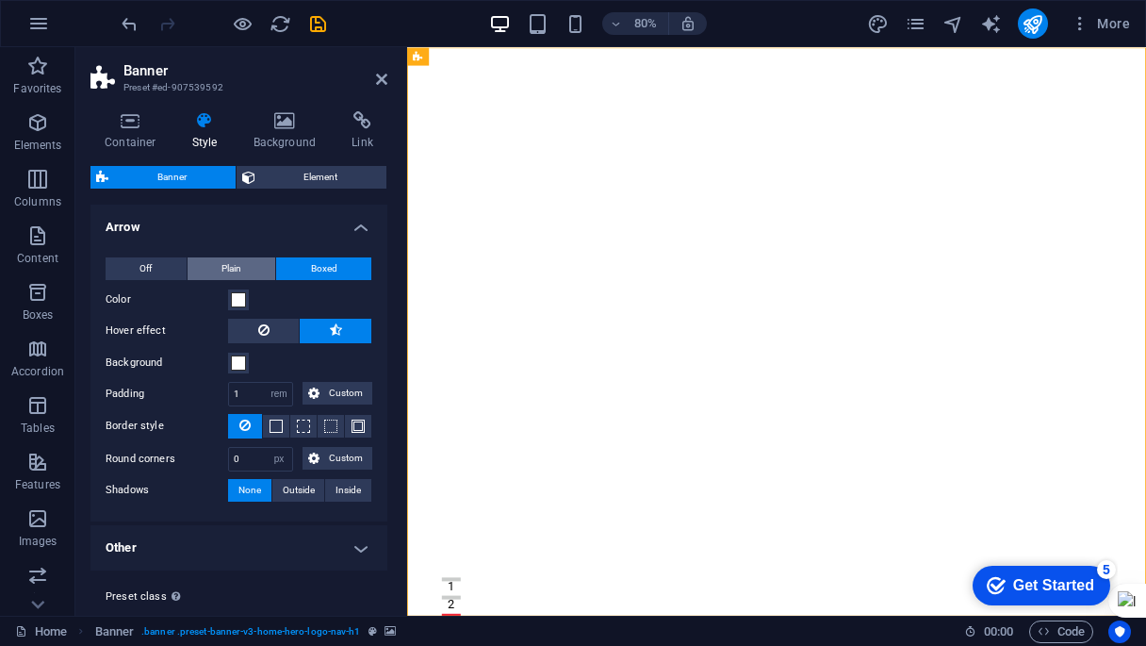
click at [243, 258] on button "Plain" at bounding box center [232, 268] width 89 height 23
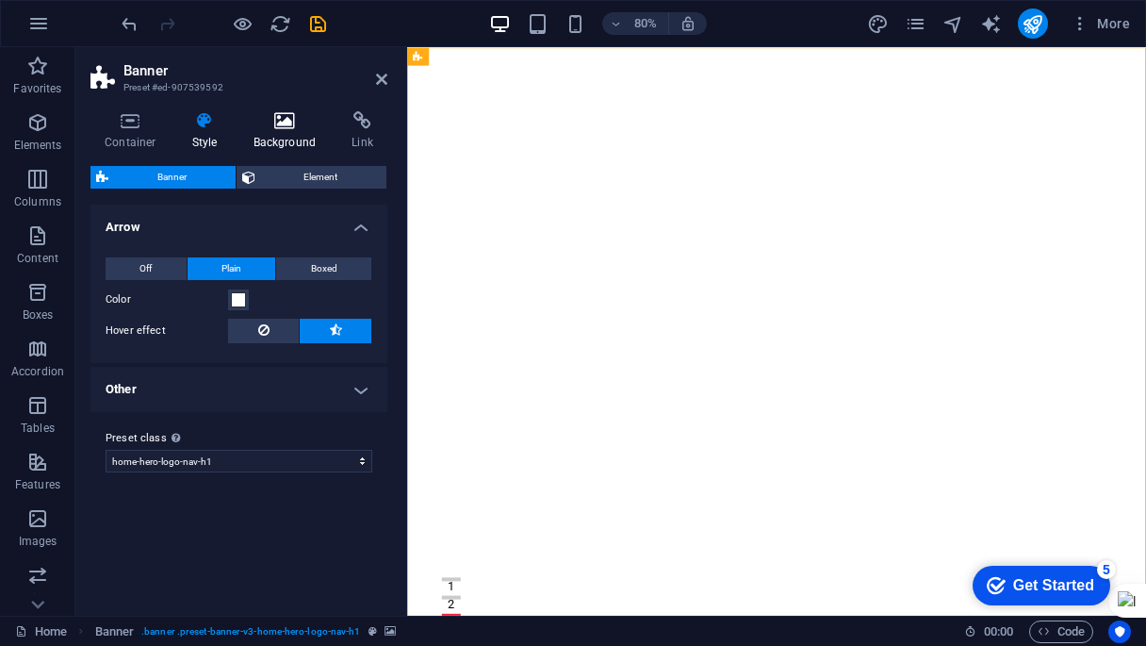
click at [279, 126] on icon at bounding box center [284, 120] width 91 height 19
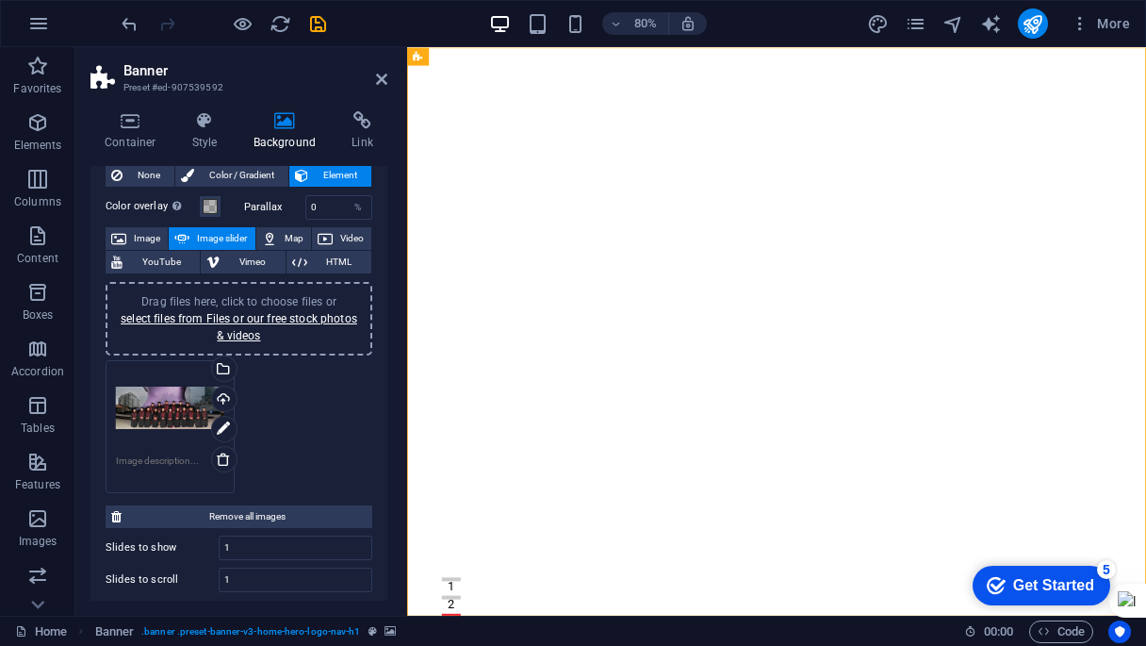
scroll to position [55, 0]
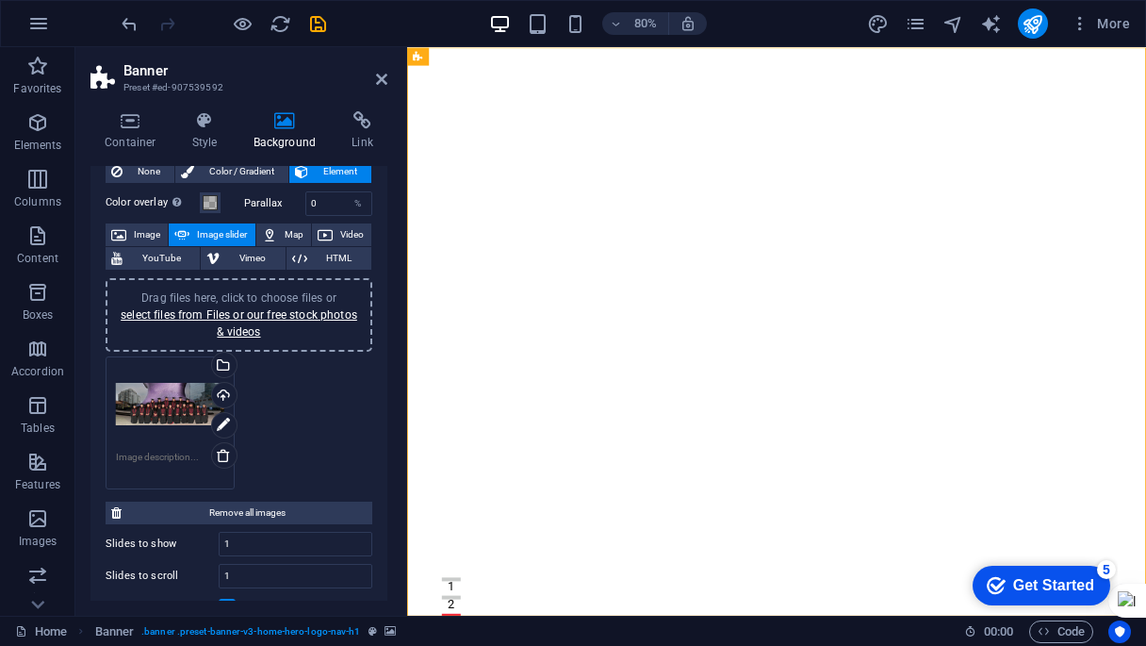
click at [173, 410] on div "Drag files here, click to choose files or select files from Files or our free s…" at bounding box center [170, 404] width 108 height 75
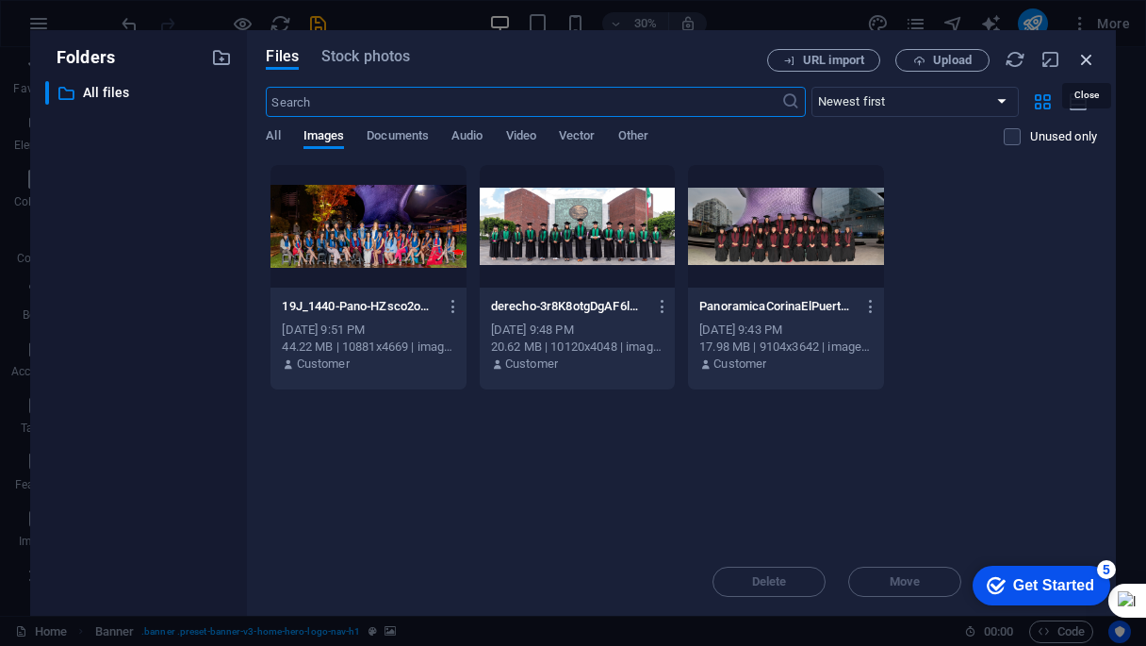
click at [1084, 59] on icon "button" at bounding box center [1087, 59] width 21 height 21
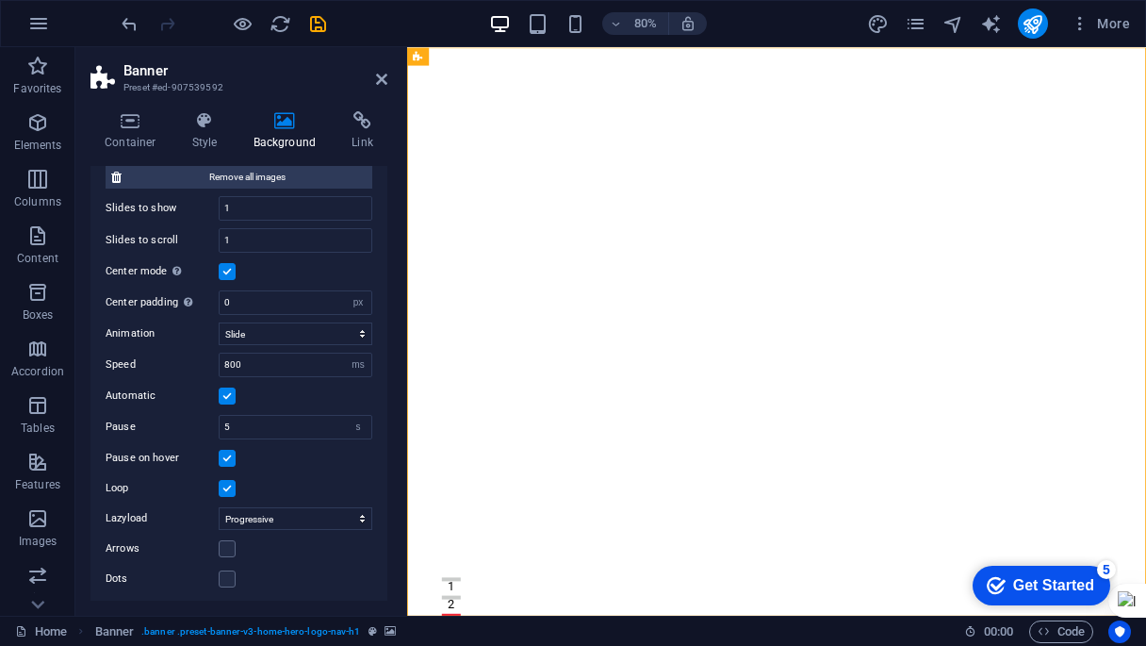
scroll to position [395, 0]
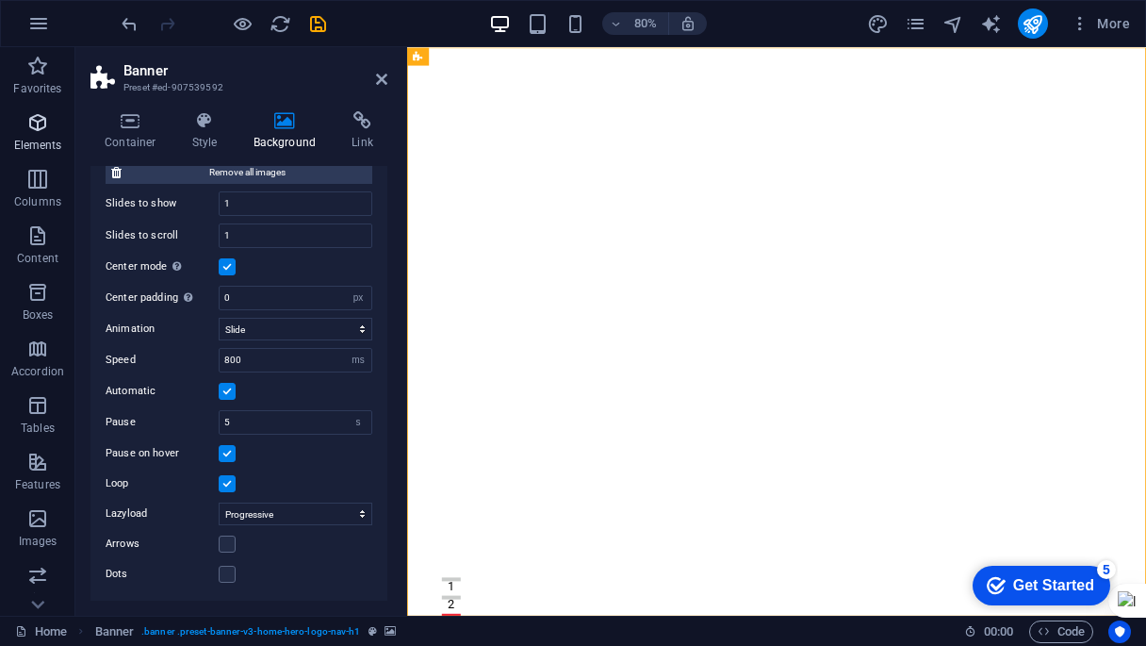
click at [36, 132] on icon "button" at bounding box center [37, 122] width 23 height 23
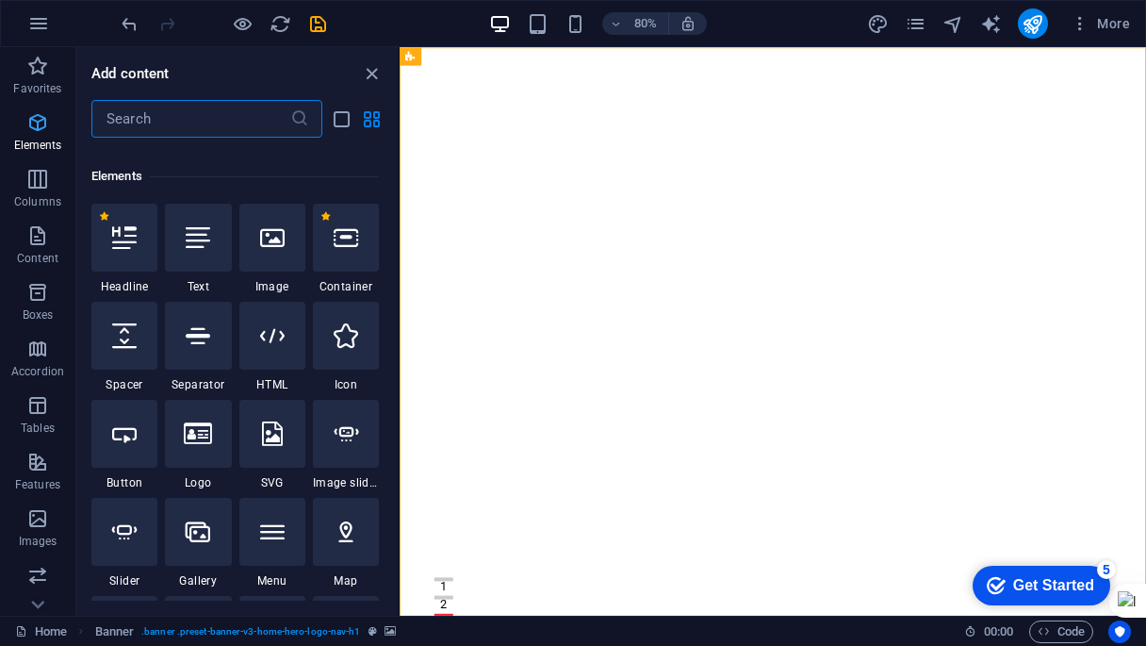
scroll to position [201, 0]
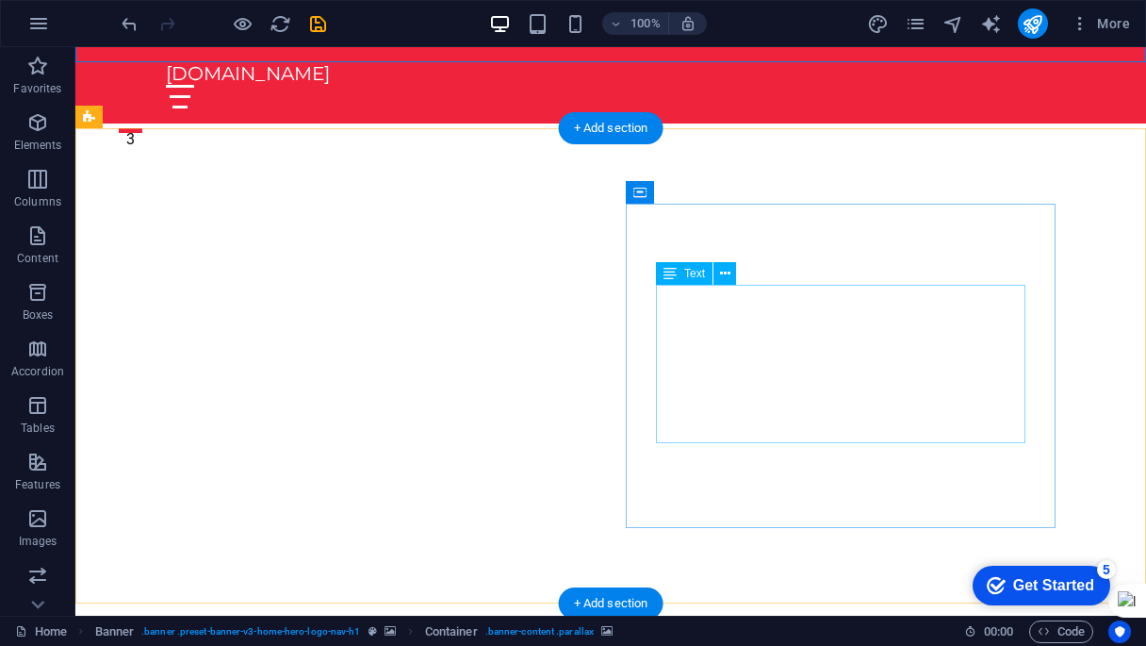
scroll to position [487, 0]
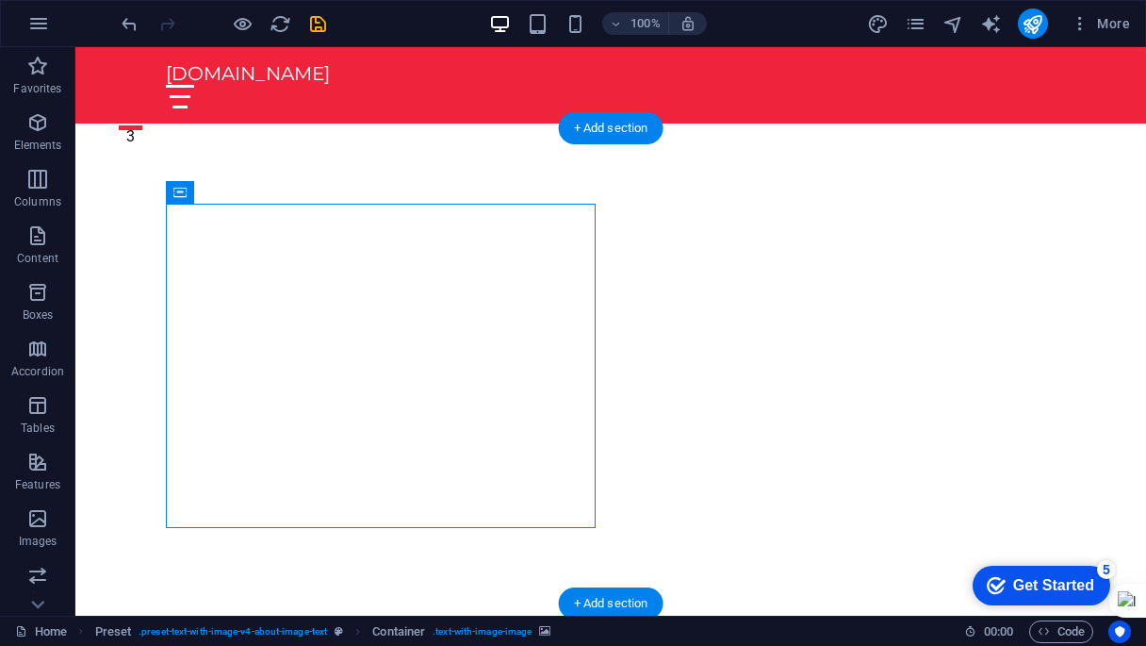
drag, startPoint x: 239, startPoint y: 389, endPoint x: 568, endPoint y: 339, distance: 331.9
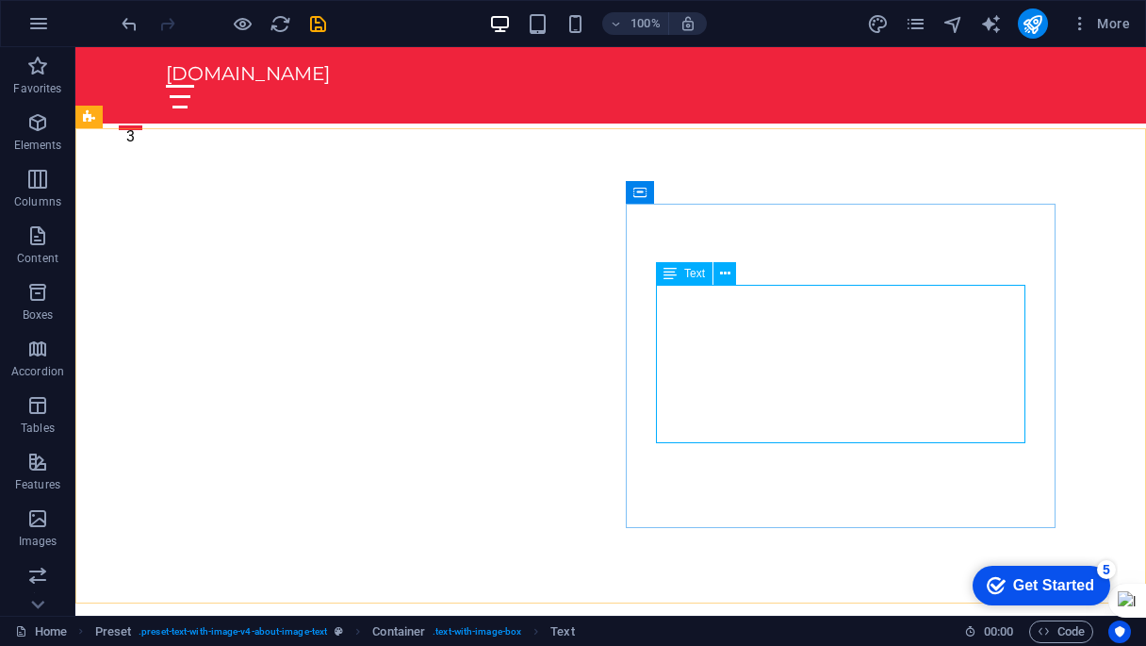
click at [677, 274] on div "Text" at bounding box center [684, 273] width 57 height 23
click at [726, 274] on icon at bounding box center [725, 274] width 10 height 20
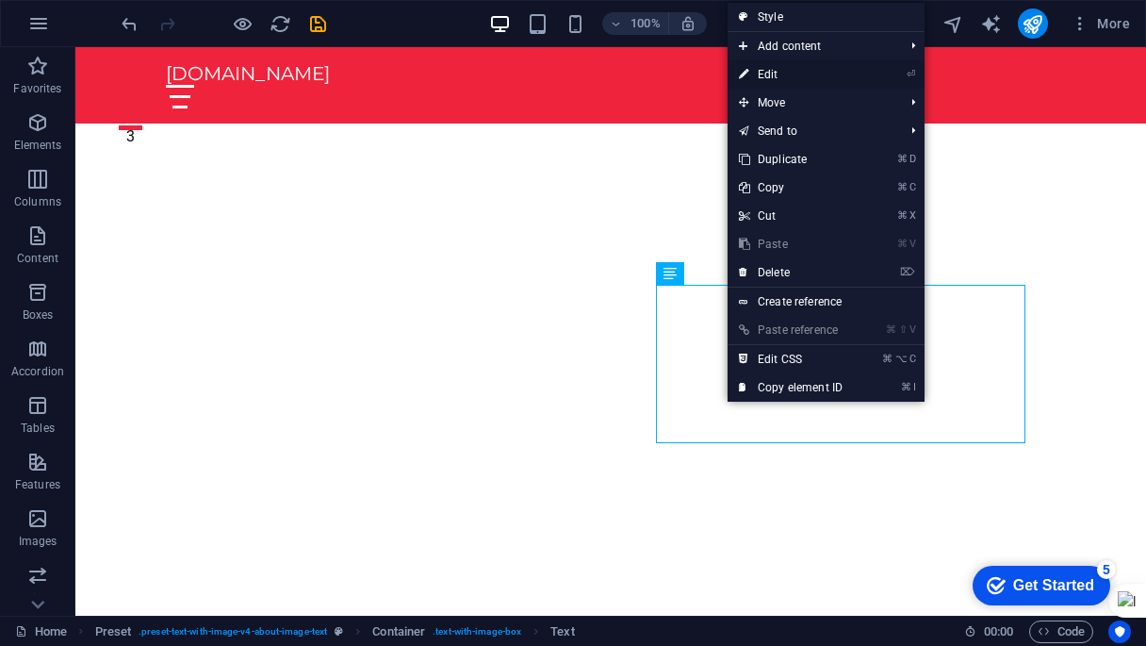
click at [770, 74] on link "⏎ Edit" at bounding box center [791, 74] width 126 height 28
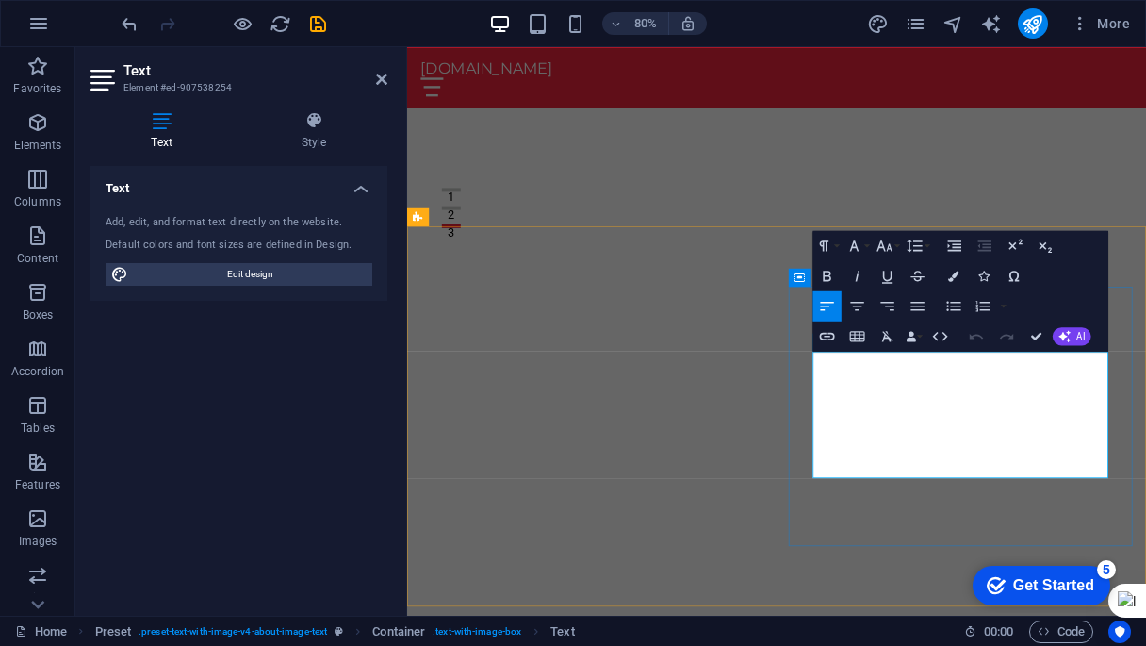
drag, startPoint x: 977, startPoint y: 454, endPoint x: 1130, endPoint y: 524, distance: 168.8
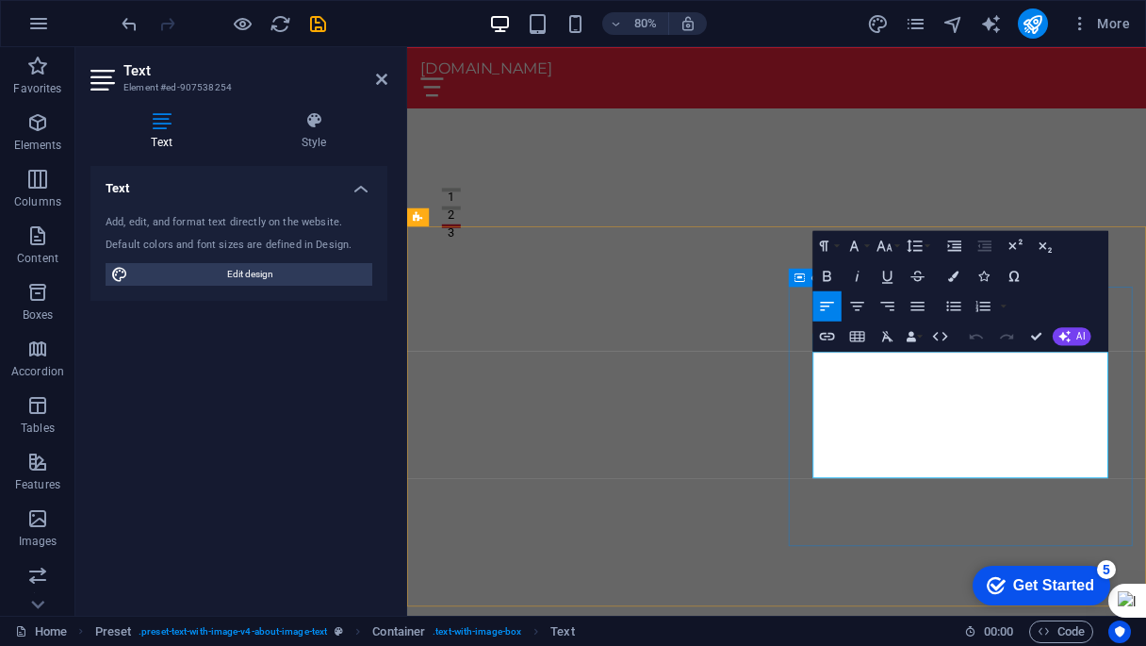
drag, startPoint x: 1228, startPoint y: 564, endPoint x: 912, endPoint y: 413, distance: 350.9
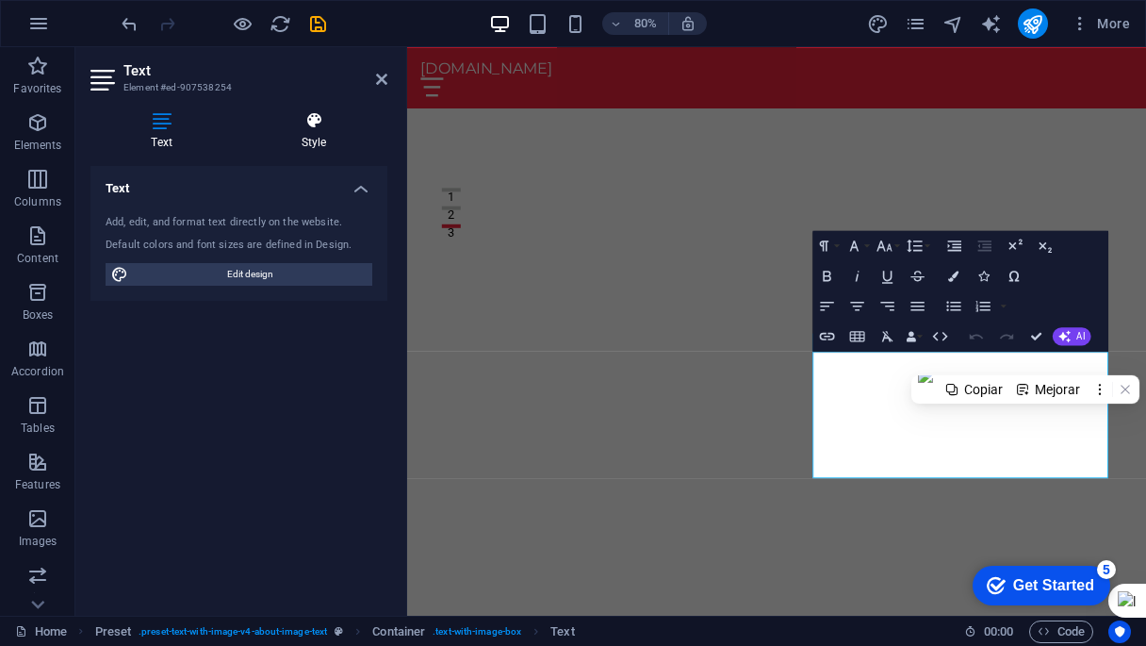
click at [319, 124] on icon at bounding box center [313, 120] width 147 height 19
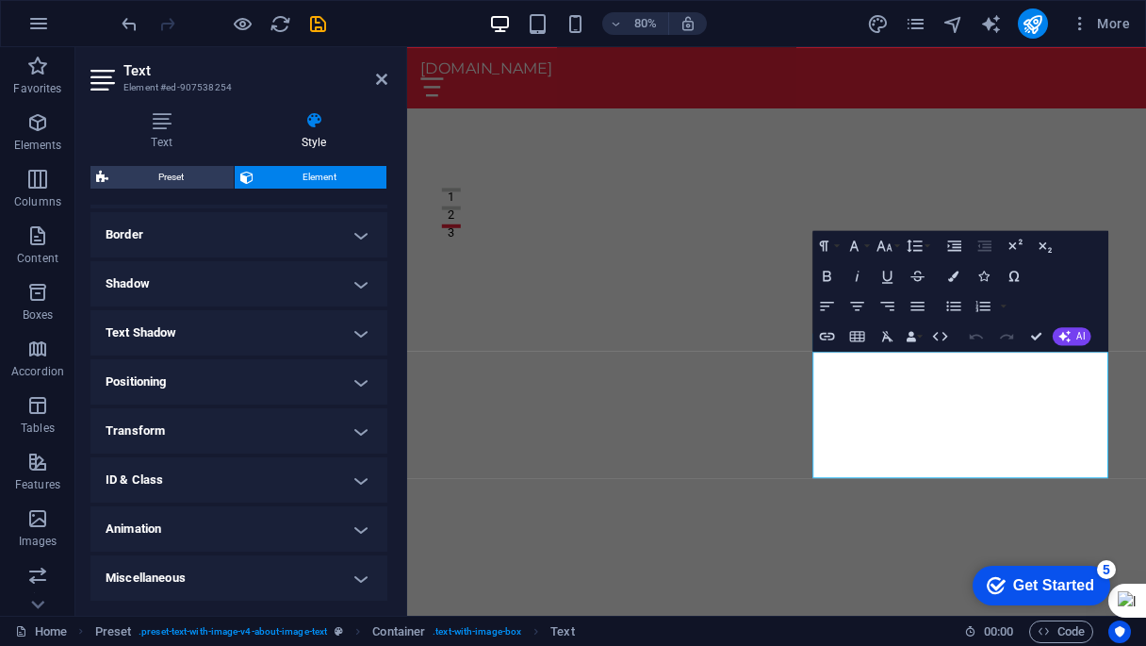
scroll to position [0, 0]
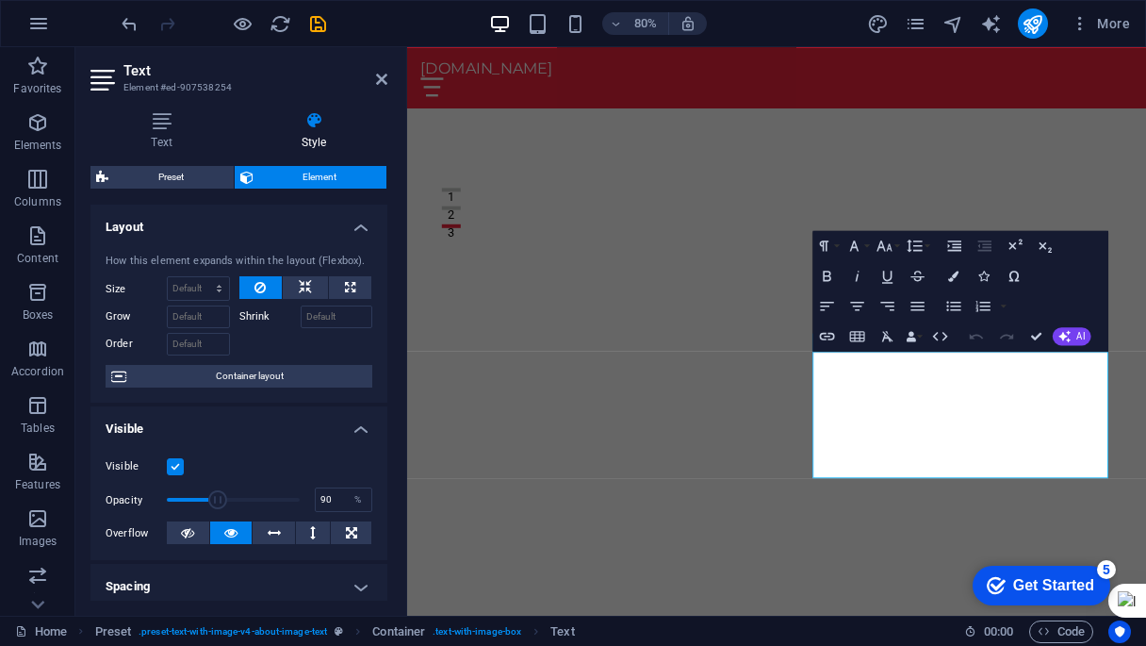
type input "100"
drag, startPoint x: 290, startPoint y: 495, endPoint x: 359, endPoint y: 492, distance: 68.9
click at [359, 492] on div "Opacity 100 %" at bounding box center [239, 500] width 267 height 28
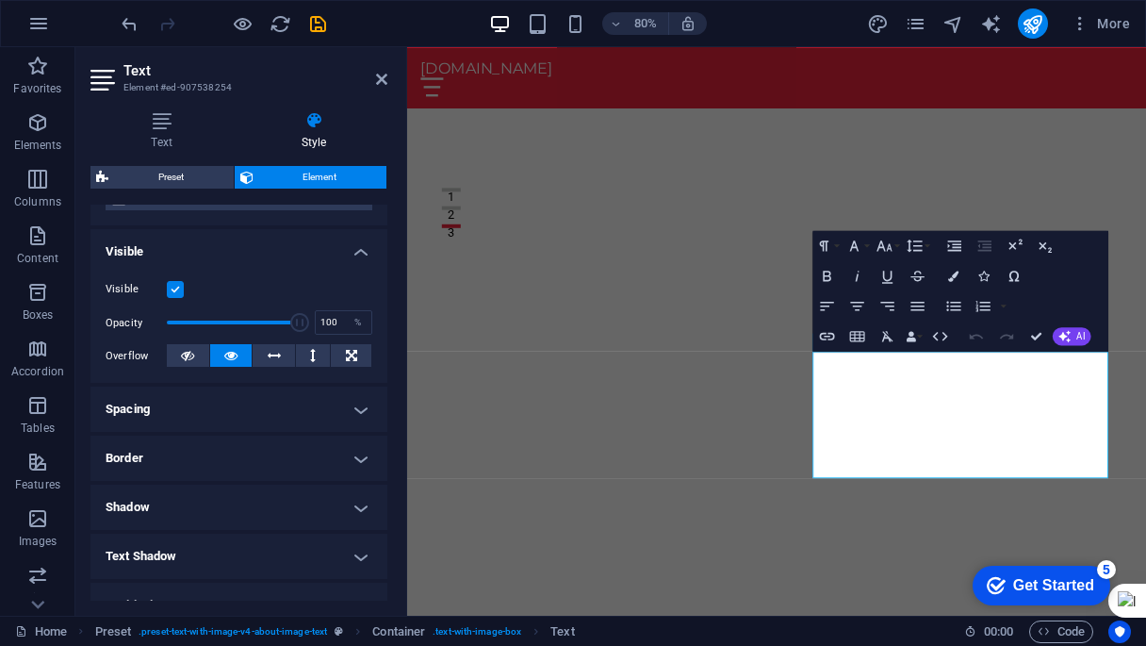
scroll to position [181, 0]
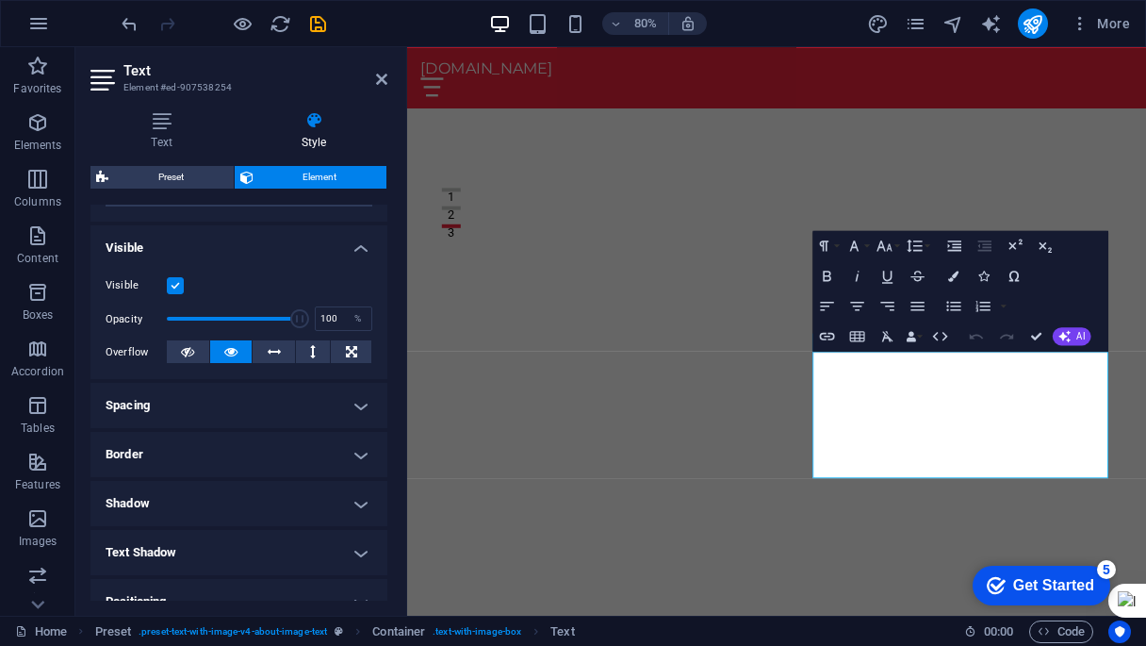
click at [354, 551] on h4 "Text Shadow" at bounding box center [239, 552] width 297 height 45
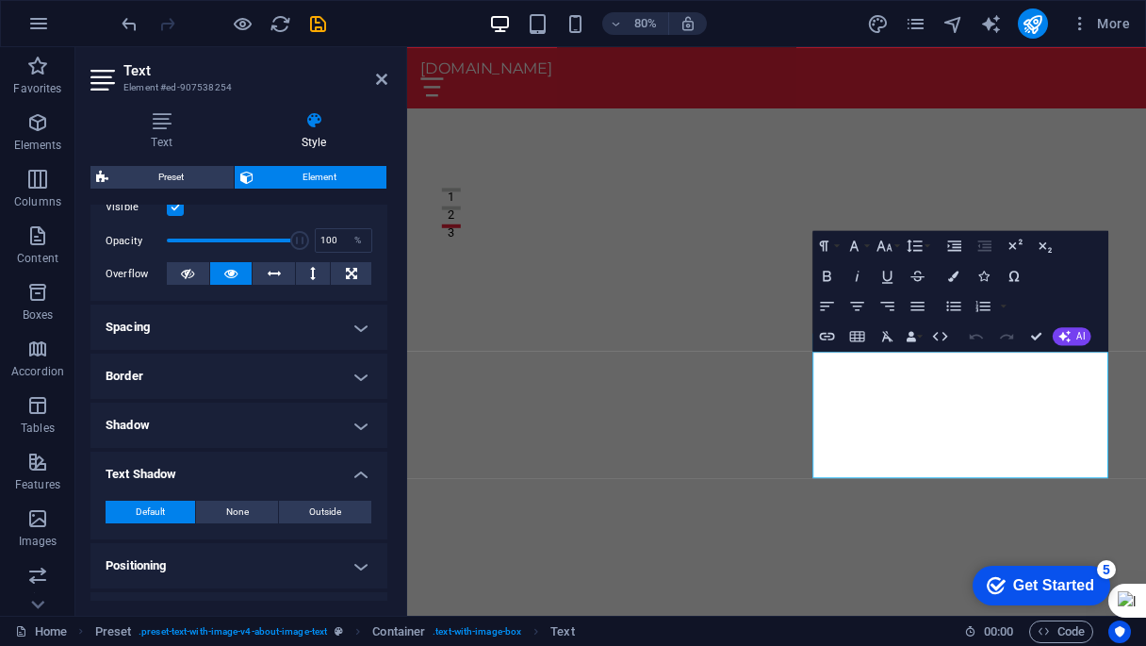
scroll to position [271, 0]
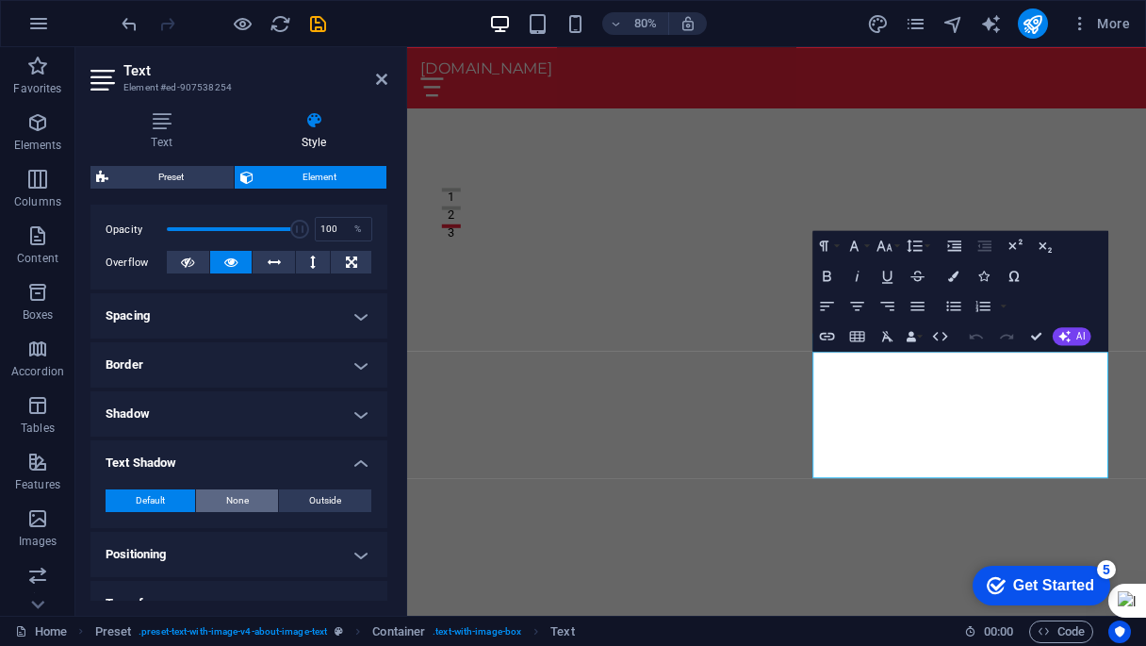
click at [234, 506] on span "None" at bounding box center [237, 500] width 23 height 23
click at [309, 505] on span "Outside" at bounding box center [325, 500] width 32 height 23
type input "2"
type input "4"
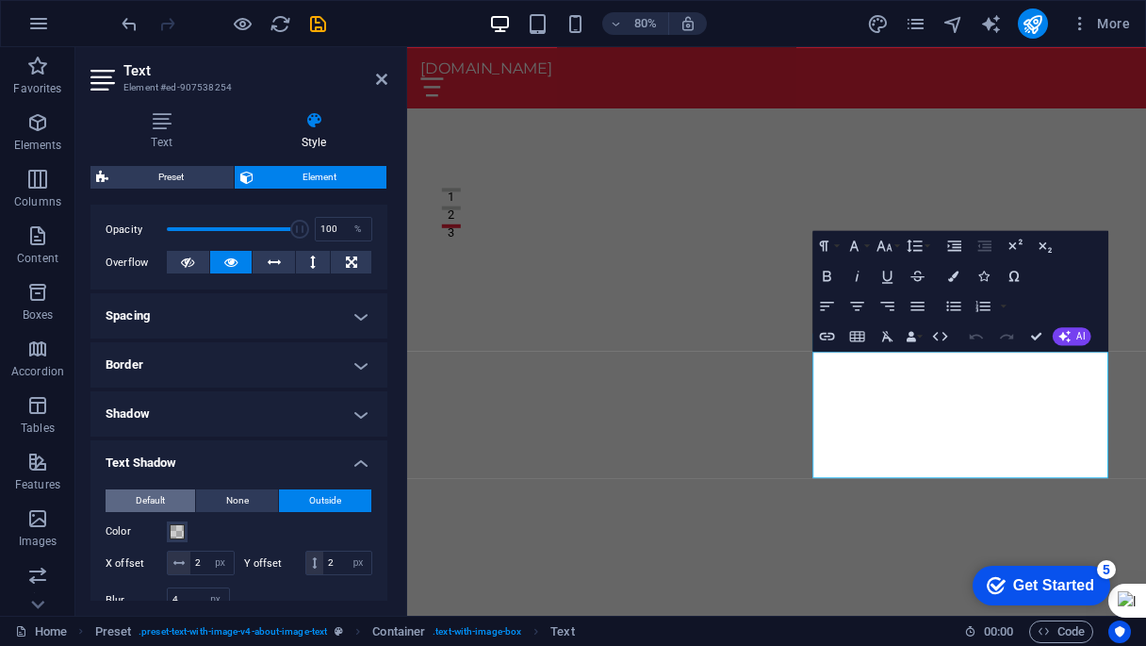
click at [150, 504] on span "Default" at bounding box center [150, 500] width 29 height 23
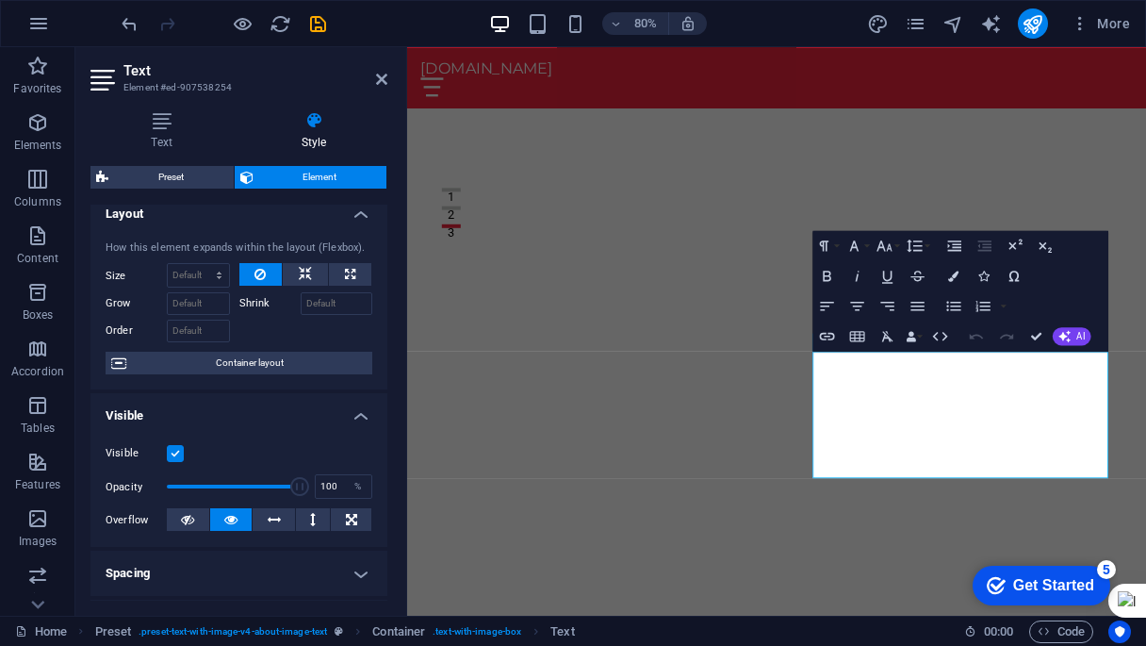
scroll to position [0, 0]
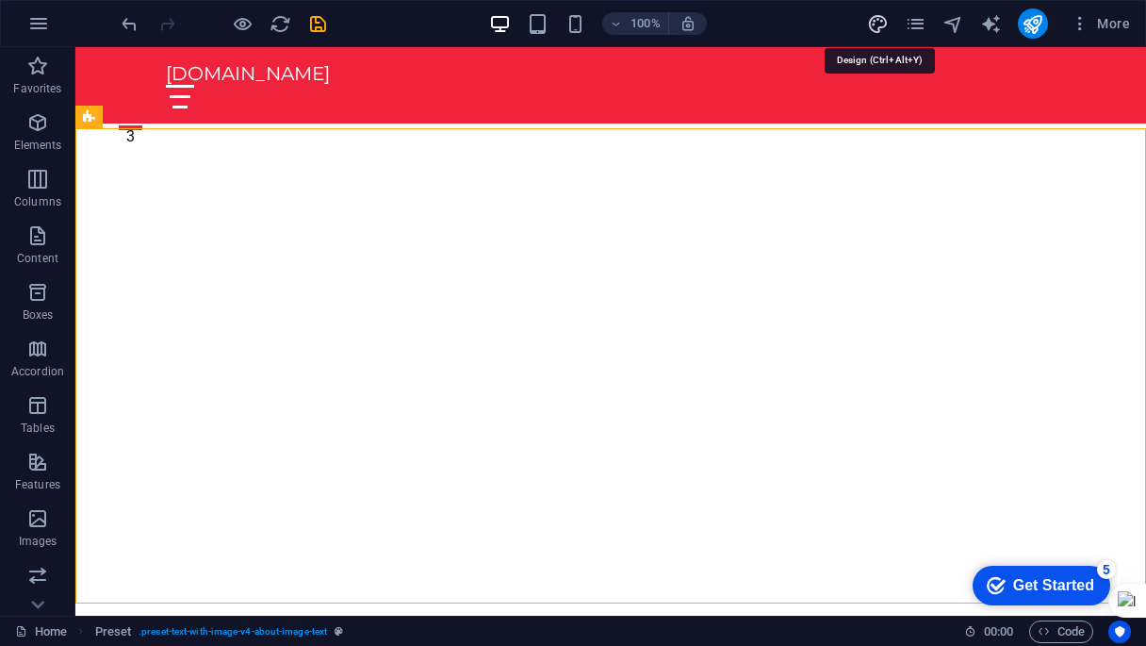
click at [880, 21] on icon "design" at bounding box center [878, 24] width 22 height 22
select select "px"
select select "200"
select select "px"
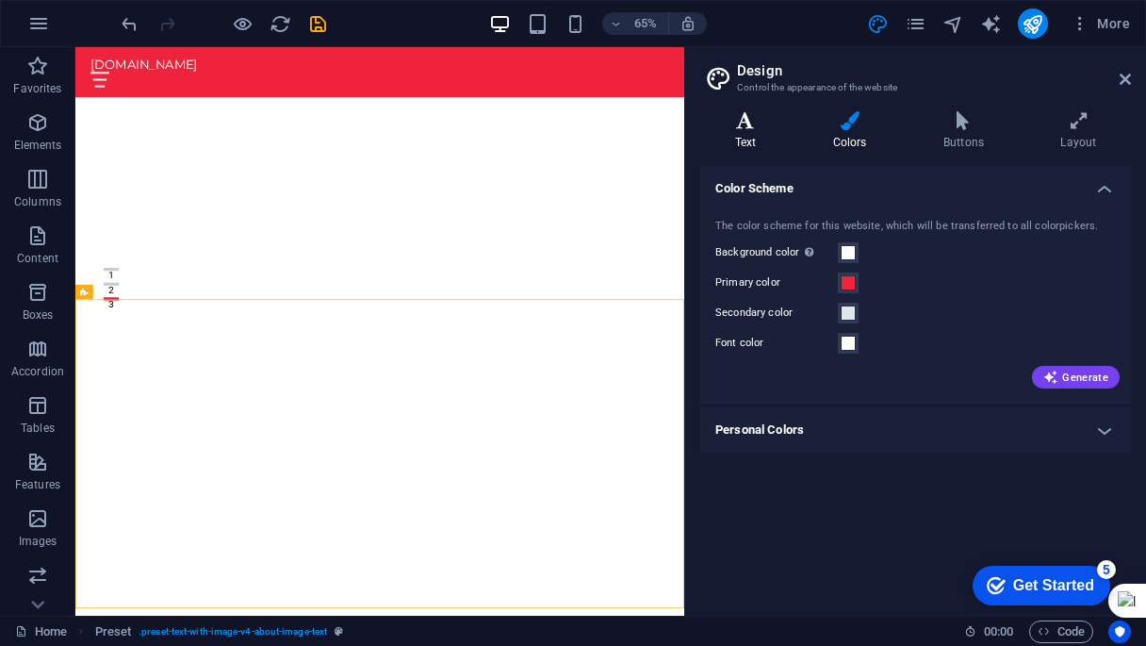
click at [726, 136] on h4 "Text" at bounding box center [749, 131] width 98 height 40
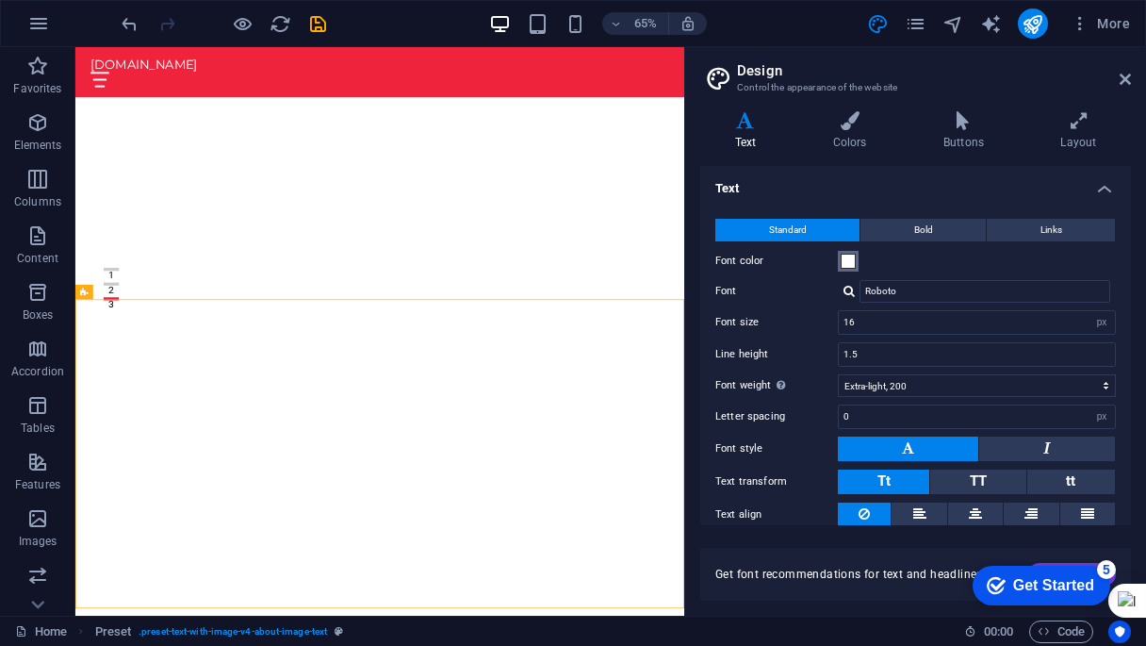
click at [851, 266] on span at bounding box center [848, 261] width 15 height 15
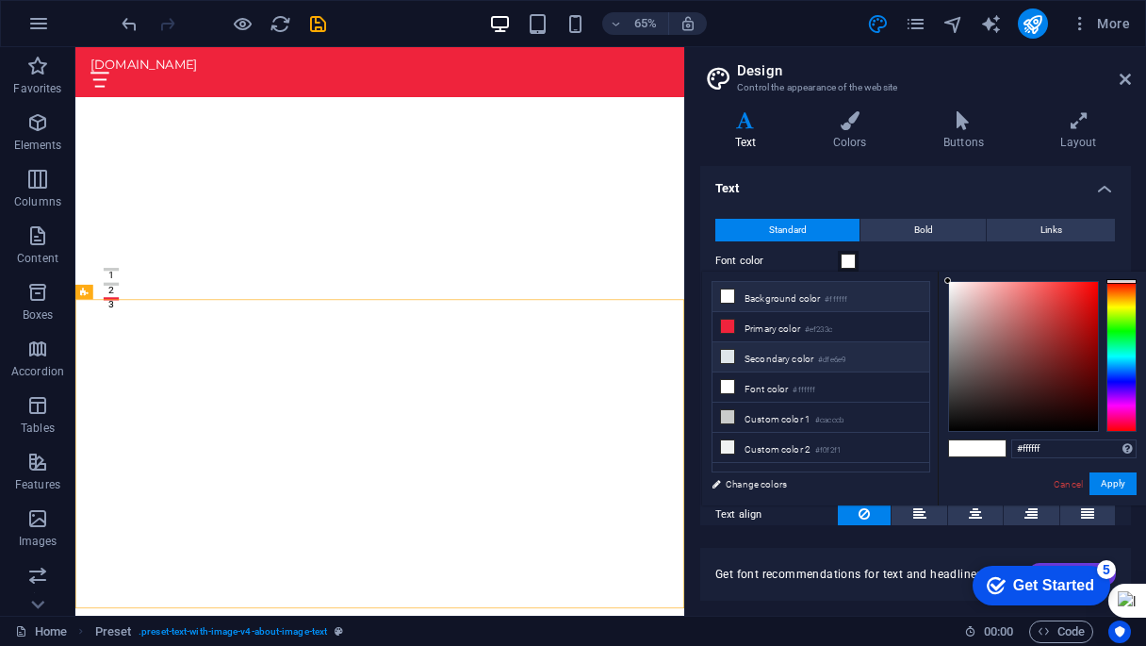
click at [728, 360] on icon at bounding box center [727, 356] width 13 height 13
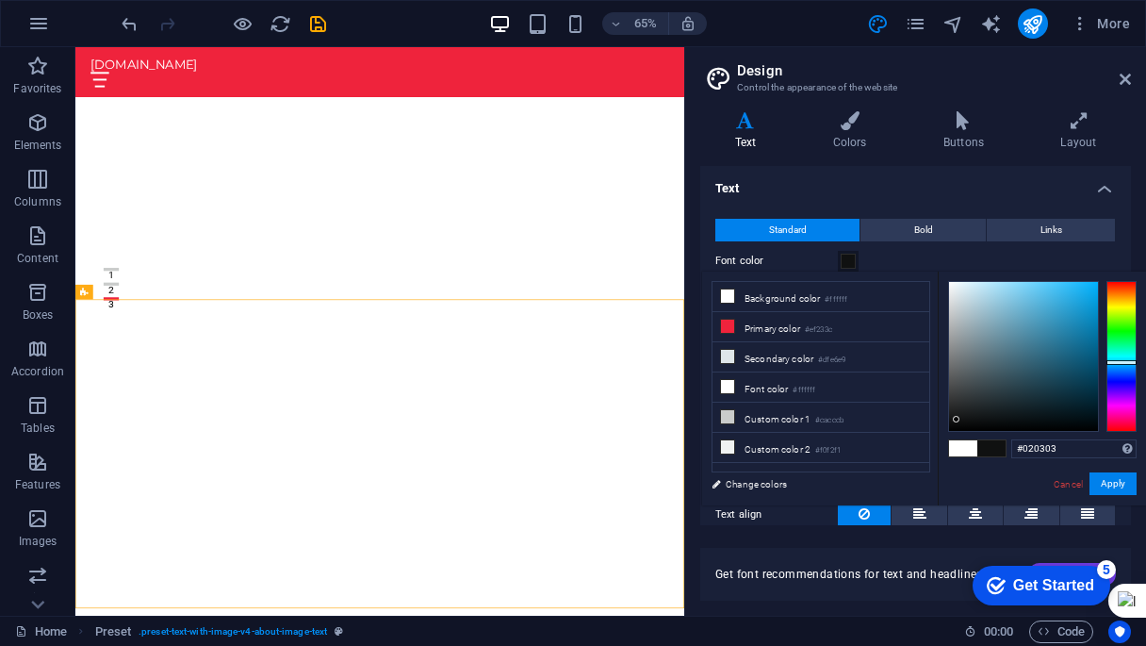
type input "#000000"
drag, startPoint x: 965, startPoint y: 342, endPoint x: 945, endPoint y: 460, distance: 119.7
click at [945, 460] on div "#000000 Supported formats #0852ed rgb(8, 82, 237) rgba(8, 82, 237, 90%) hsv(221…" at bounding box center [1042, 525] width 208 height 507
click at [1112, 481] on button "Apply" at bounding box center [1113, 483] width 47 height 23
